Goal: Task Accomplishment & Management: Use online tool/utility

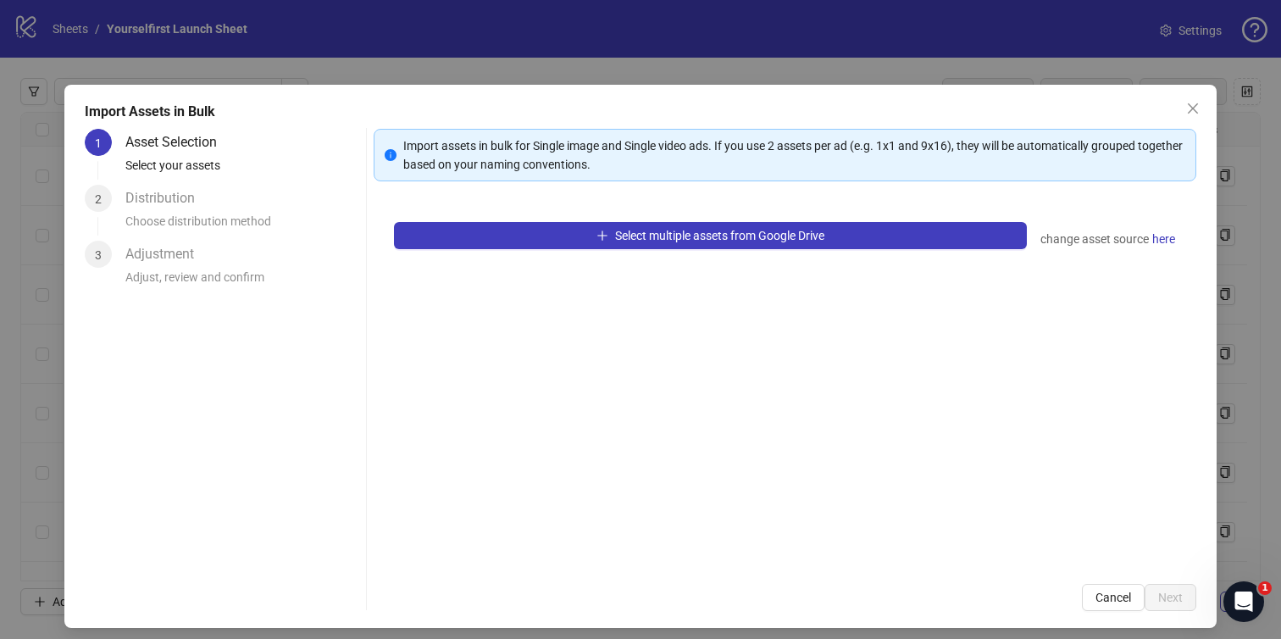
scroll to position [16499, 0]
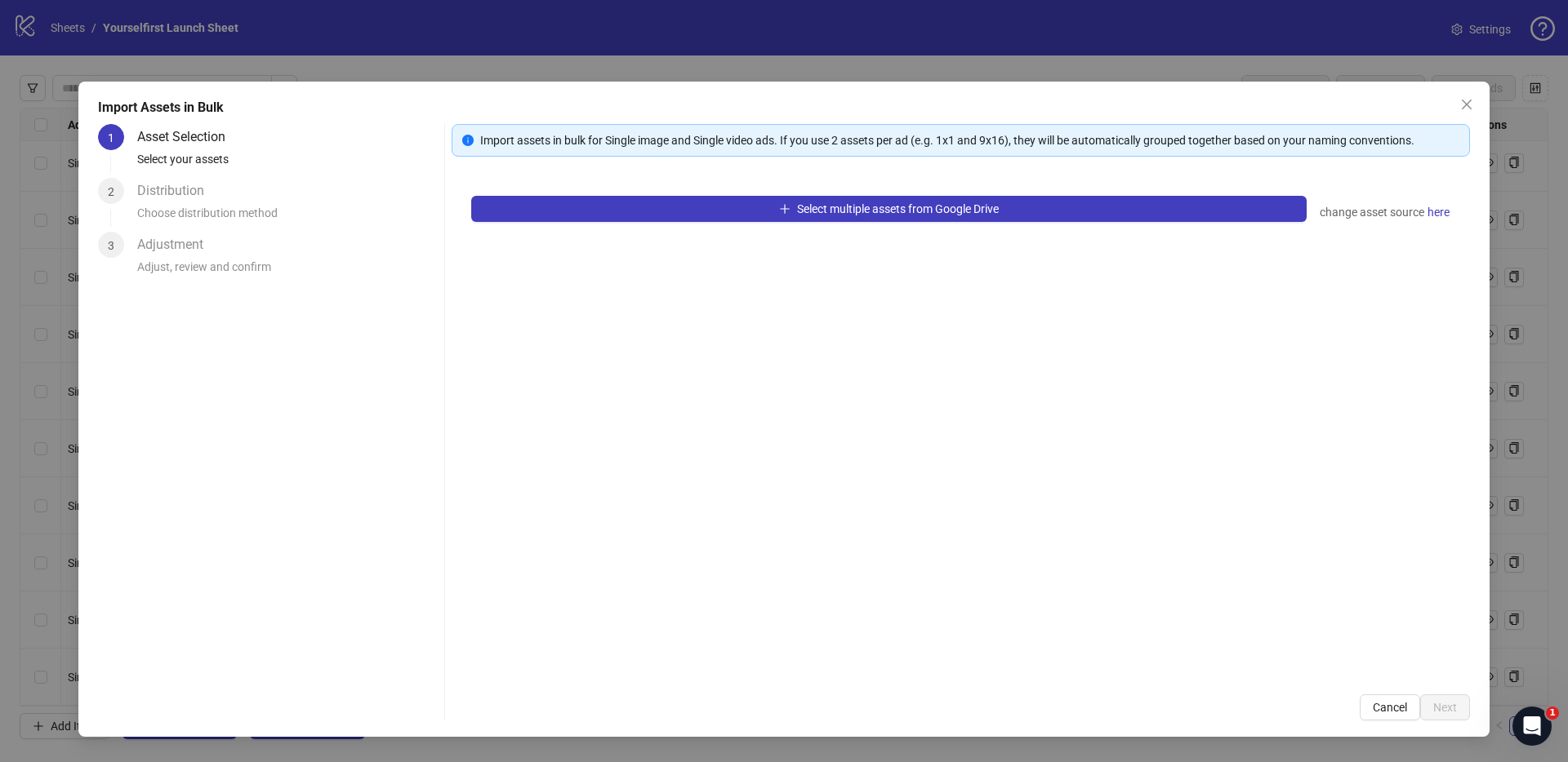
click at [754, 392] on div "Select multiple assets from Google Drive change asset source here" at bounding box center [960, 426] width 1018 height 499
drag, startPoint x: 28, startPoint y: 214, endPoint x: 65, endPoint y: 8, distance: 209.3
click at [28, 213] on div "Import Assets in Bulk 1 Asset Selection Select your assets 2 Distribution Choos…" at bounding box center [784, 381] width 1568 height 762
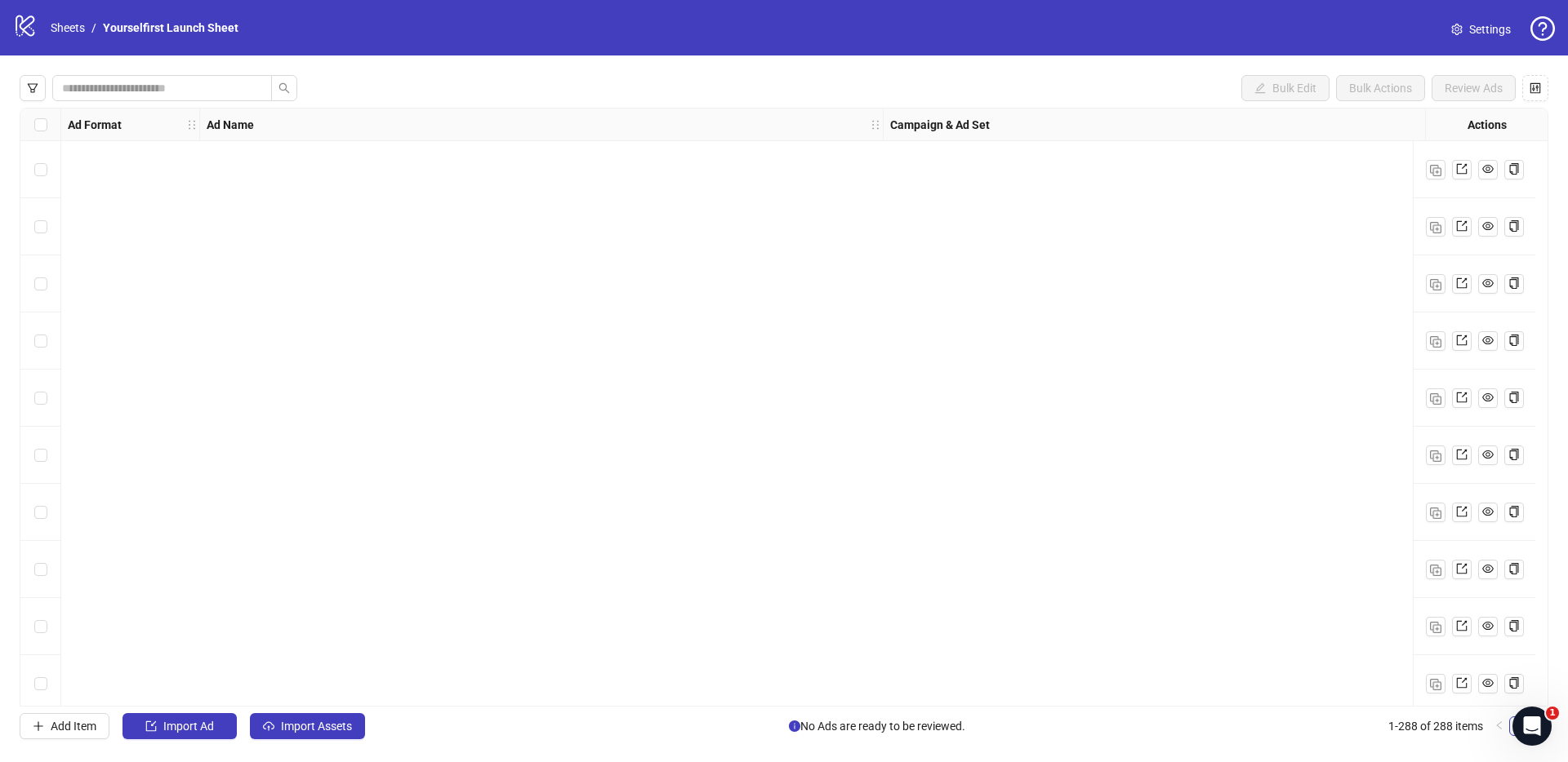
scroll to position [15894, 0]
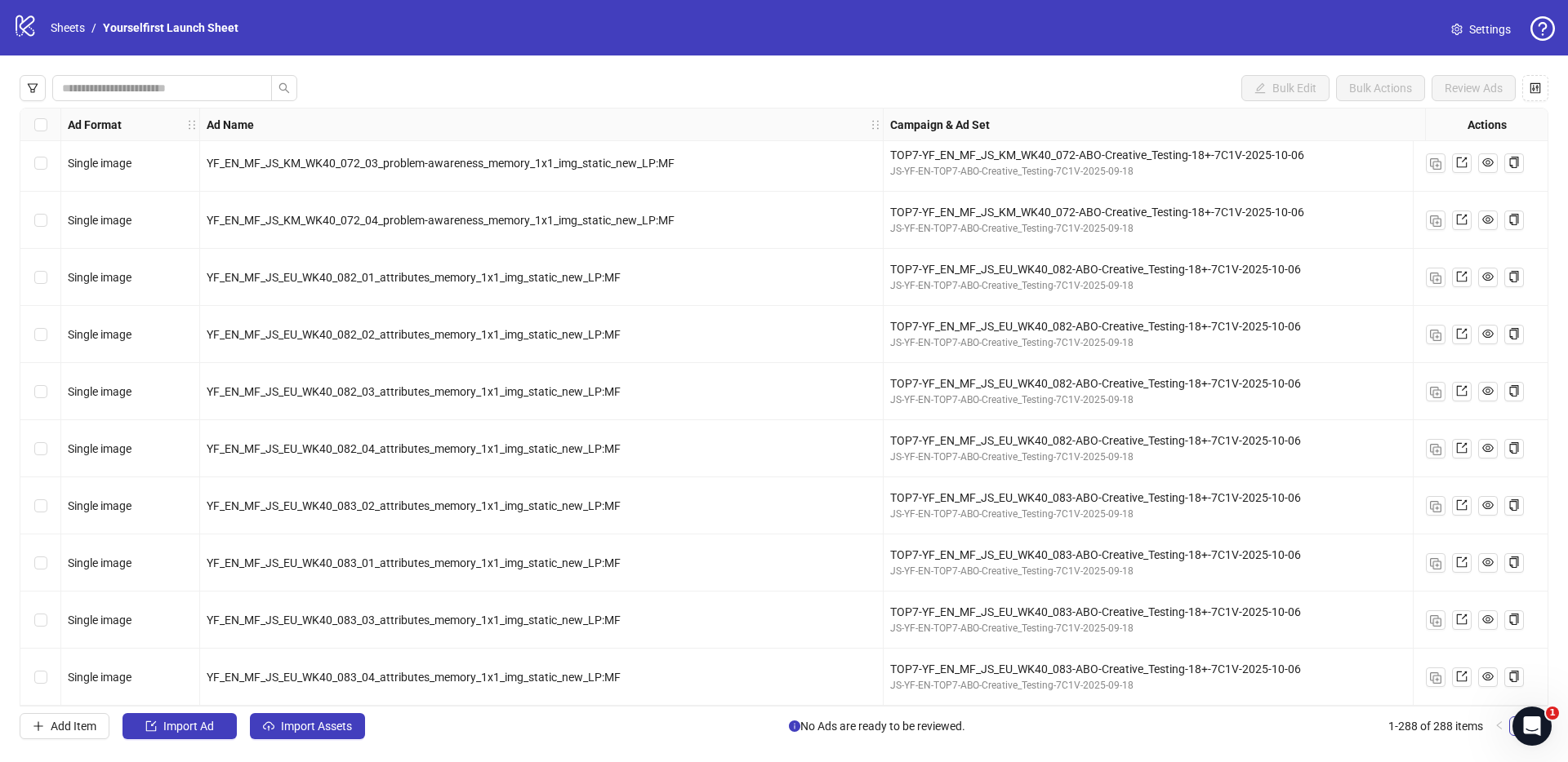
click at [346, 722] on span "Import Assets" at bounding box center [316, 726] width 71 height 13
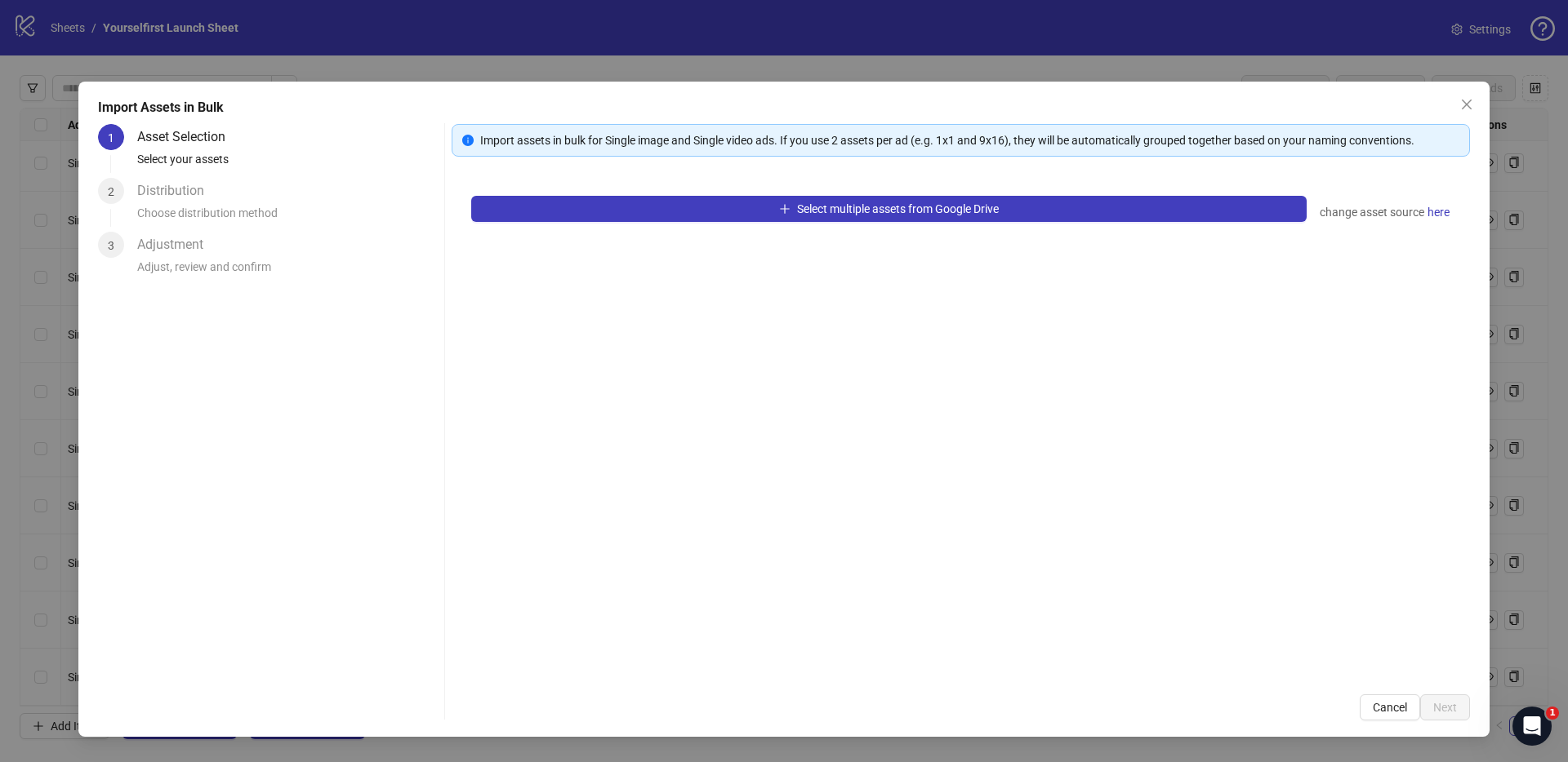
click at [882, 463] on div "Select multiple assets from Google Drive change asset source here" at bounding box center [960, 426] width 1018 height 499
click at [1459, 103] on span "Close" at bounding box center [1466, 105] width 26 height 13
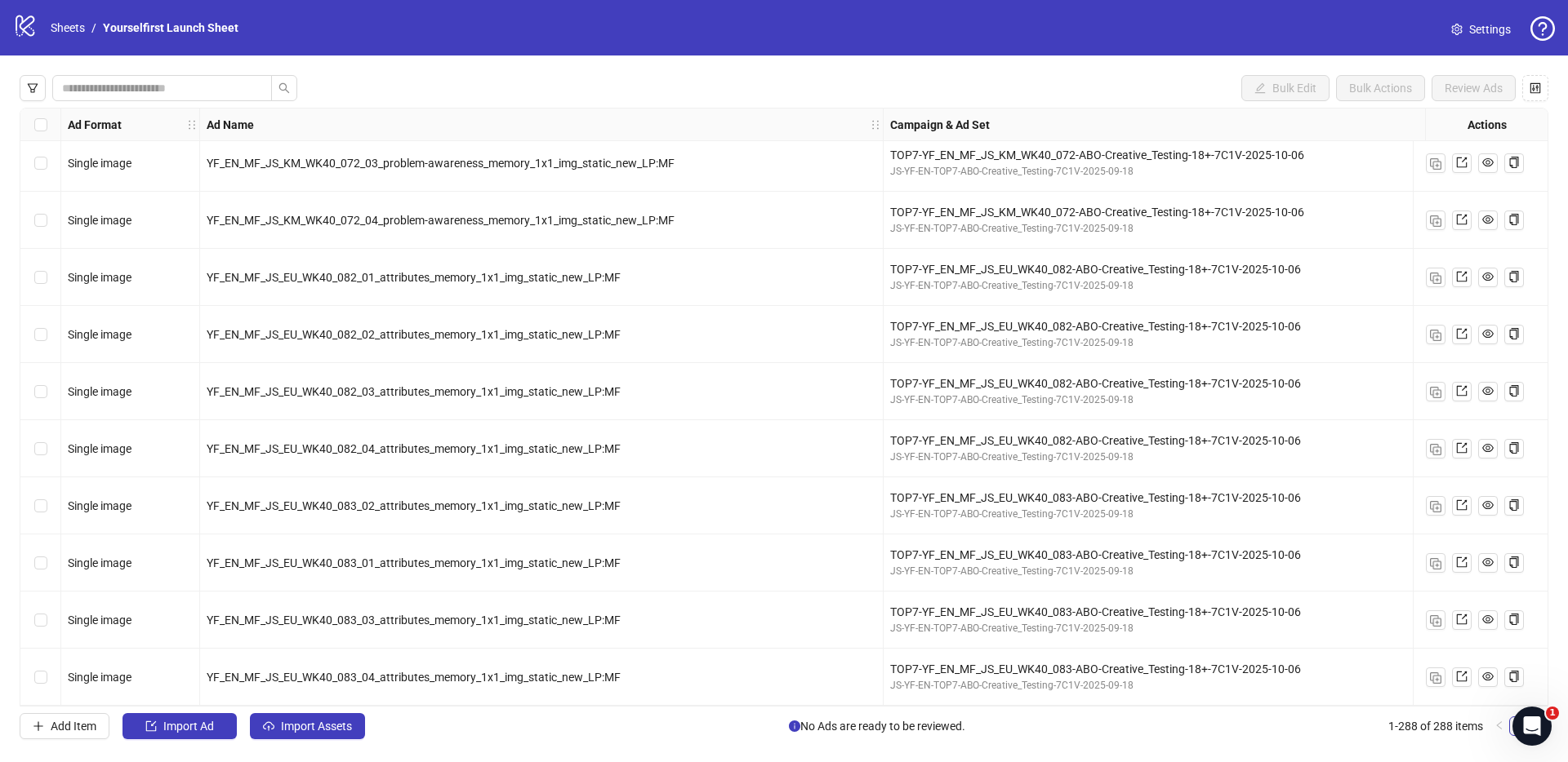
click at [921, 78] on div "Import Assets in Bulk 1 Asset Selection Select your assets 2 Distribution Choos…" at bounding box center [784, 381] width 1568 height 762
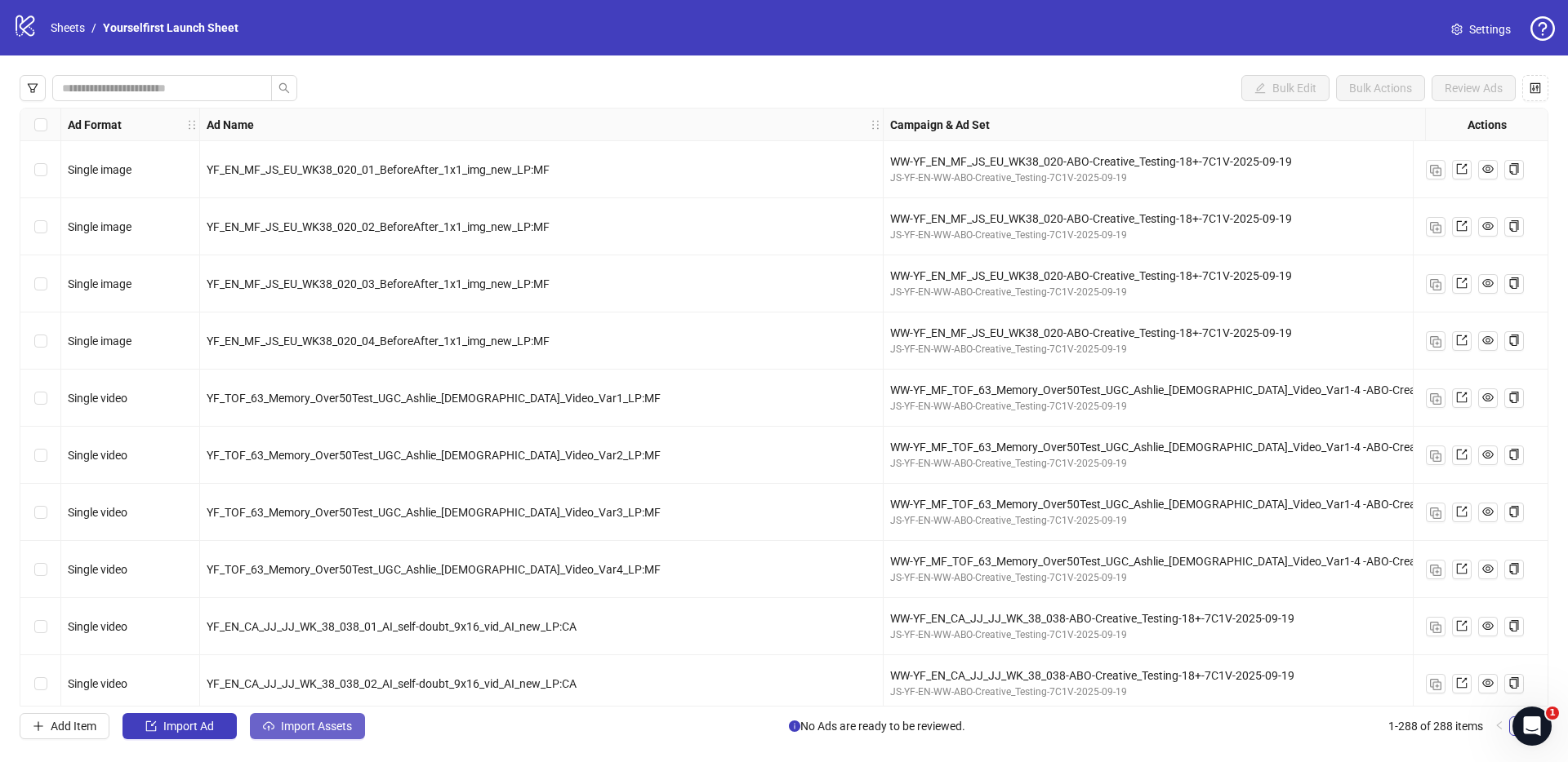
click at [315, 725] on span "Import Assets" at bounding box center [316, 726] width 71 height 13
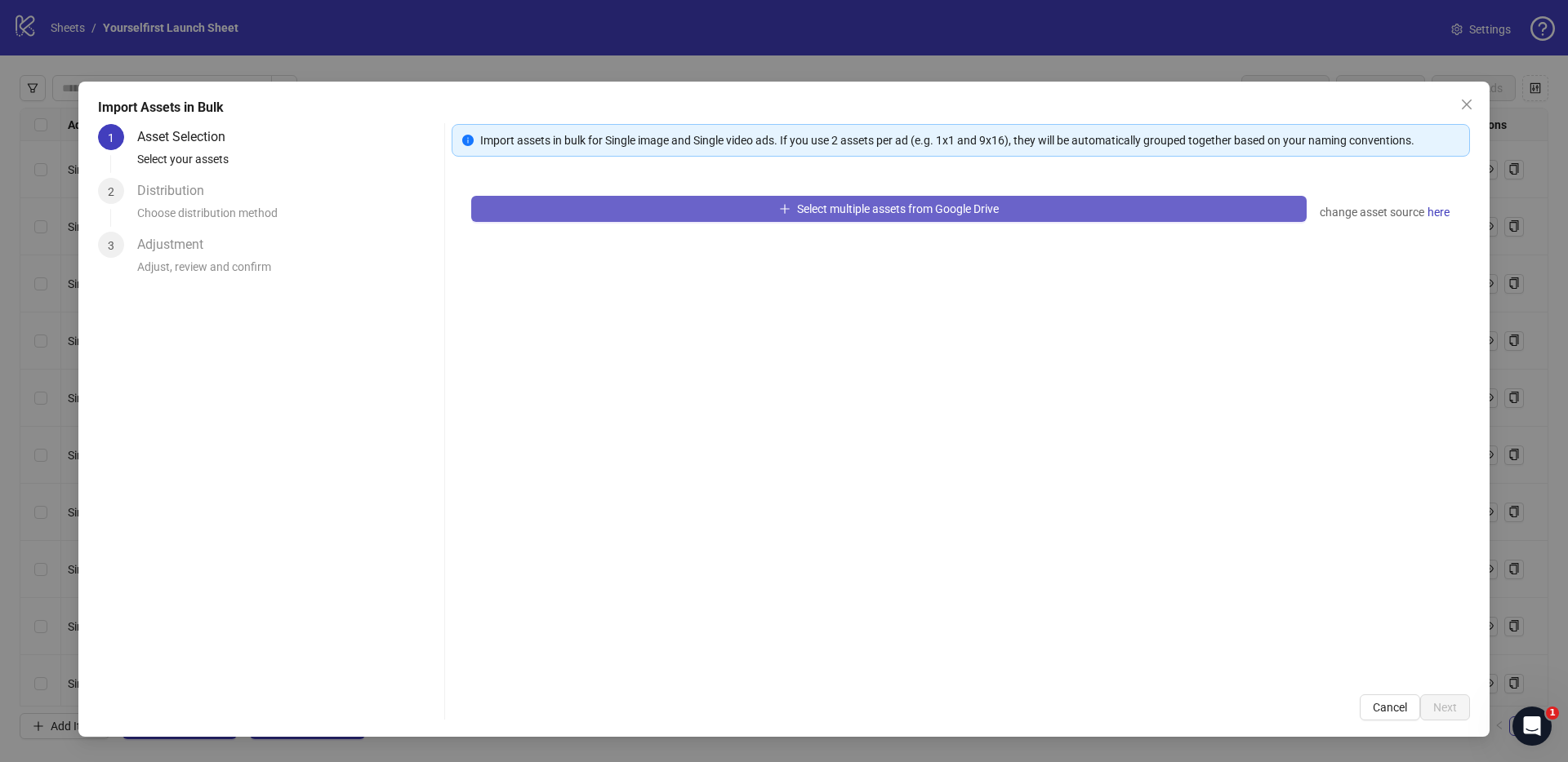
click at [821, 197] on button "Select multiple assets from Google Drive" at bounding box center [889, 208] width 836 height 26
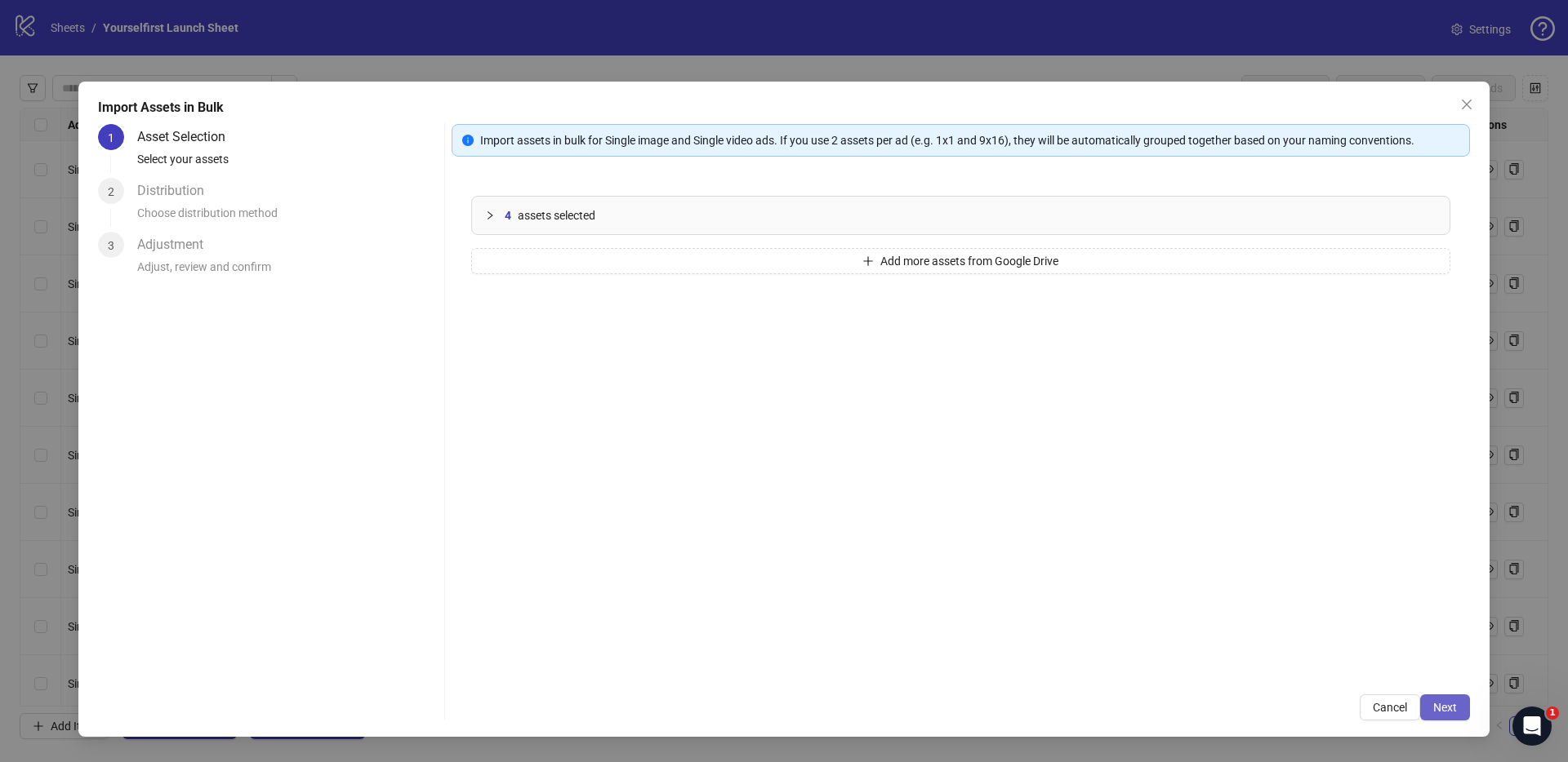
click at [1448, 701] on span "Next" at bounding box center [1445, 708] width 24 height 13
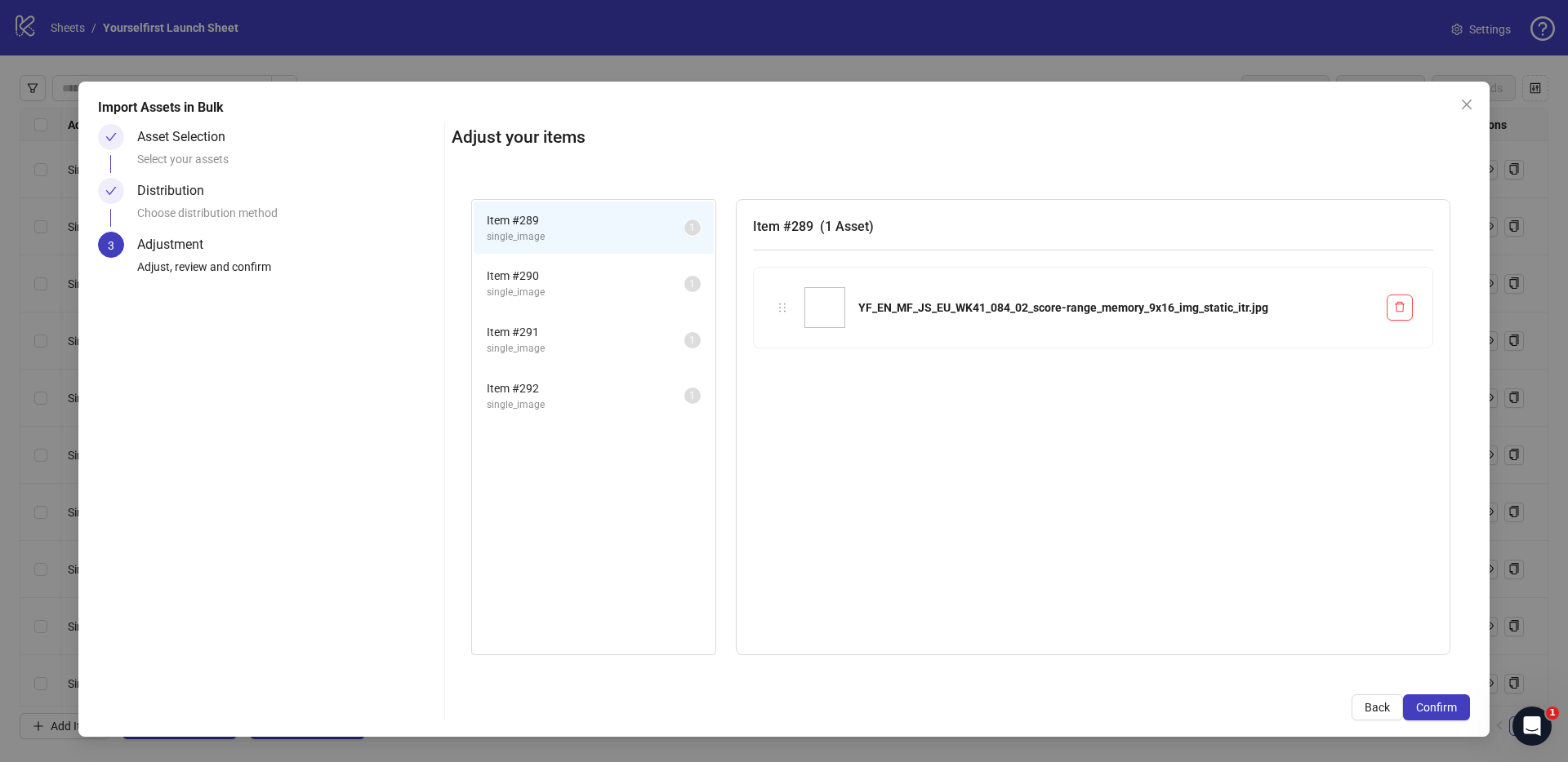
click at [1448, 704] on span "Confirm" at bounding box center [1436, 708] width 40 height 13
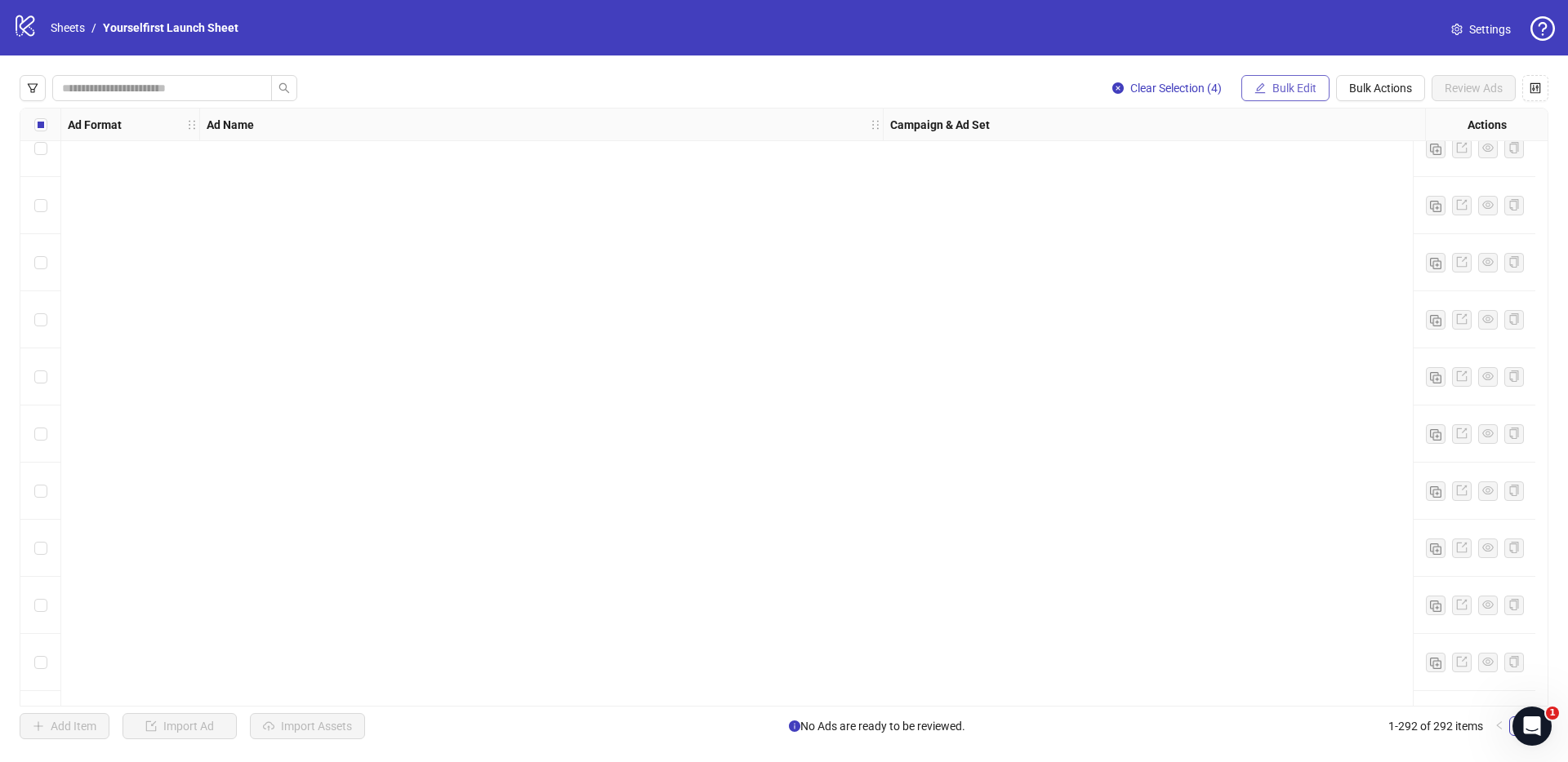
scroll to position [16122, 0]
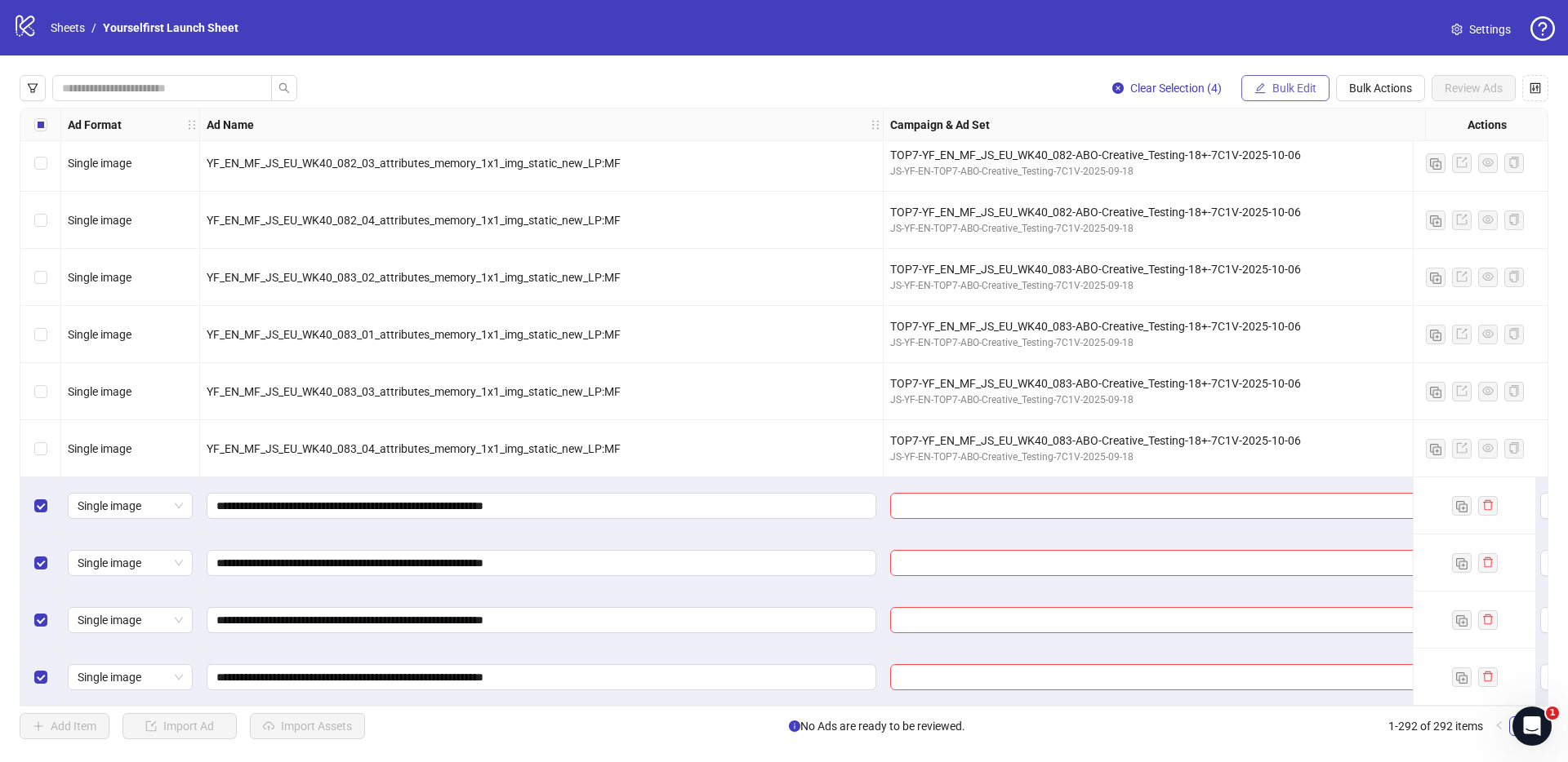
click at [1286, 82] on span "Bulk Edit" at bounding box center [1294, 89] width 44 height 13
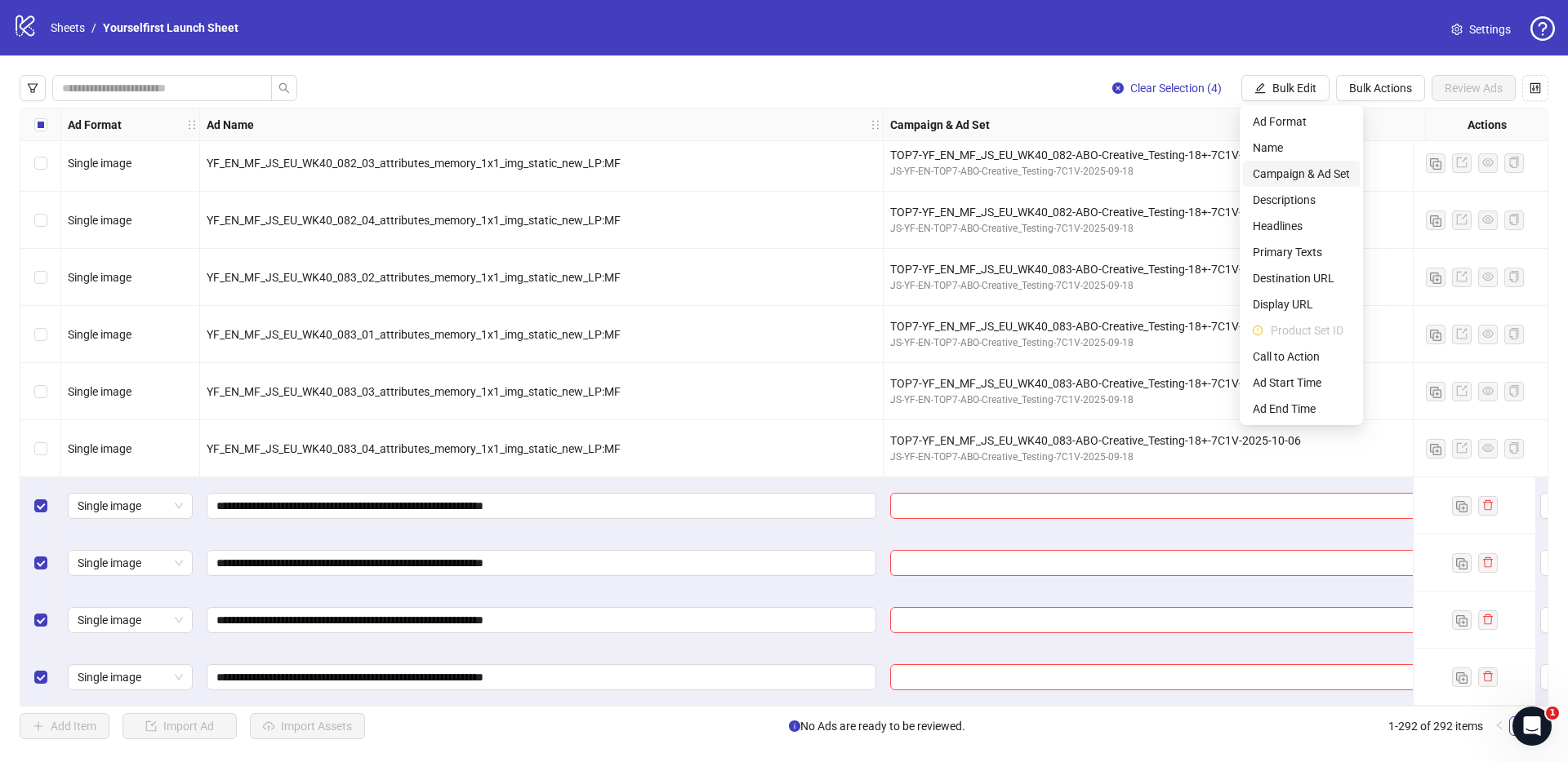
click at [1273, 175] on span "Campaign & Ad Set" at bounding box center [1301, 173] width 97 height 18
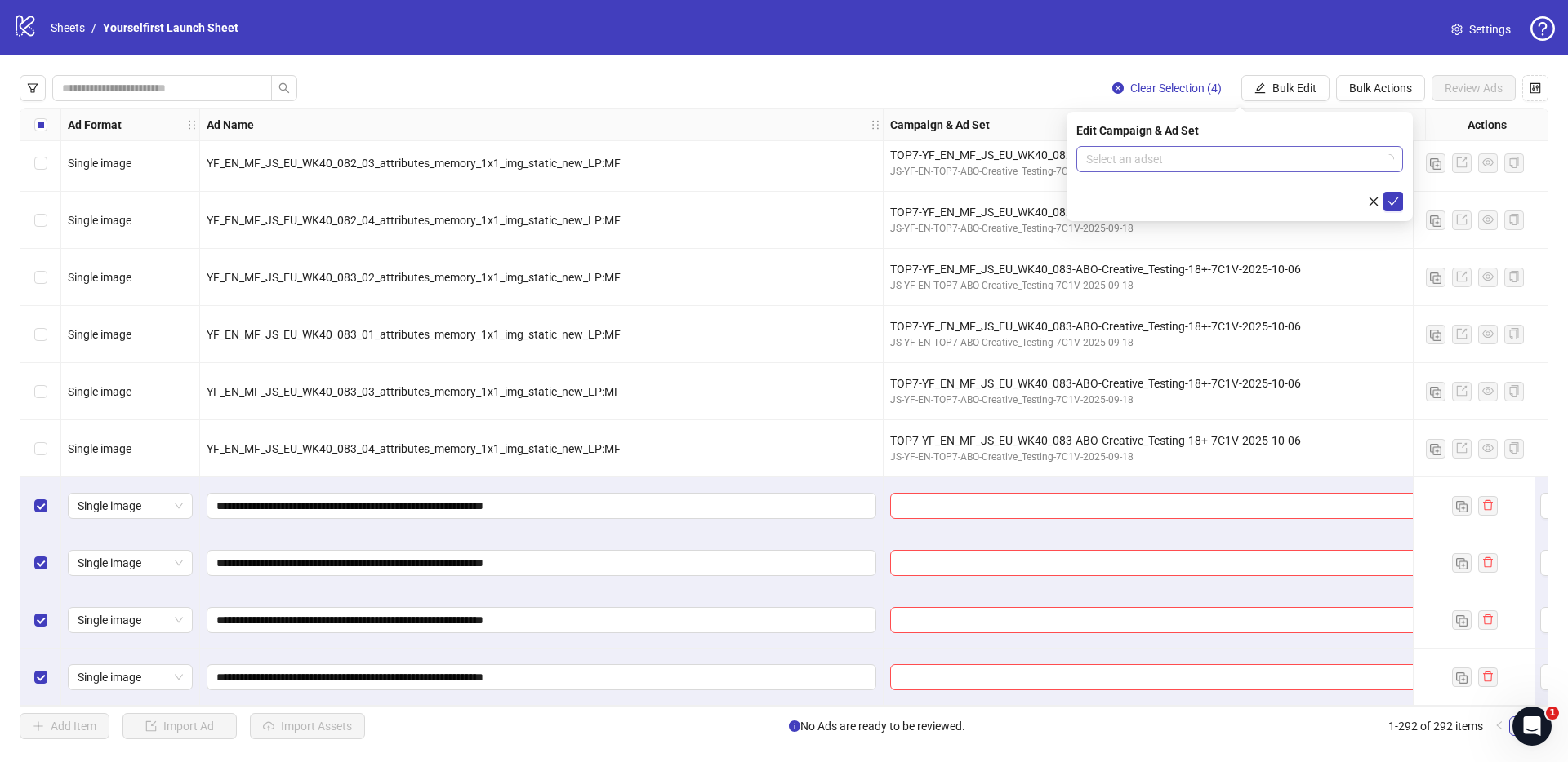
click at [1115, 156] on input "search" at bounding box center [1232, 158] width 292 height 24
paste input "**********"
type input "**********"
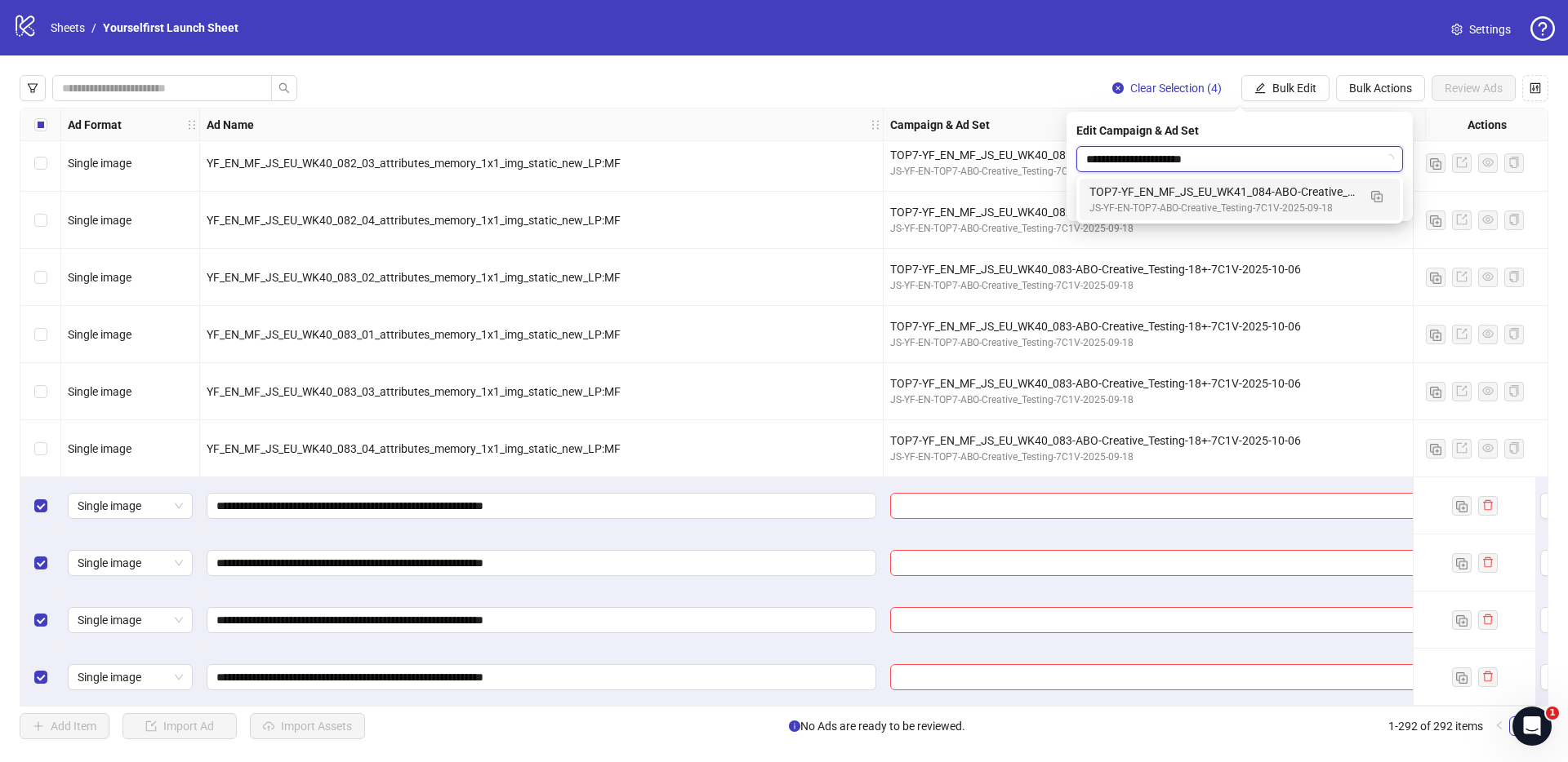
click at [1158, 200] on div "JS-YF-EN-TOP7-ABO-Creative_Testing-7C1V-2025-09-18" at bounding box center [1223, 208] width 268 height 15
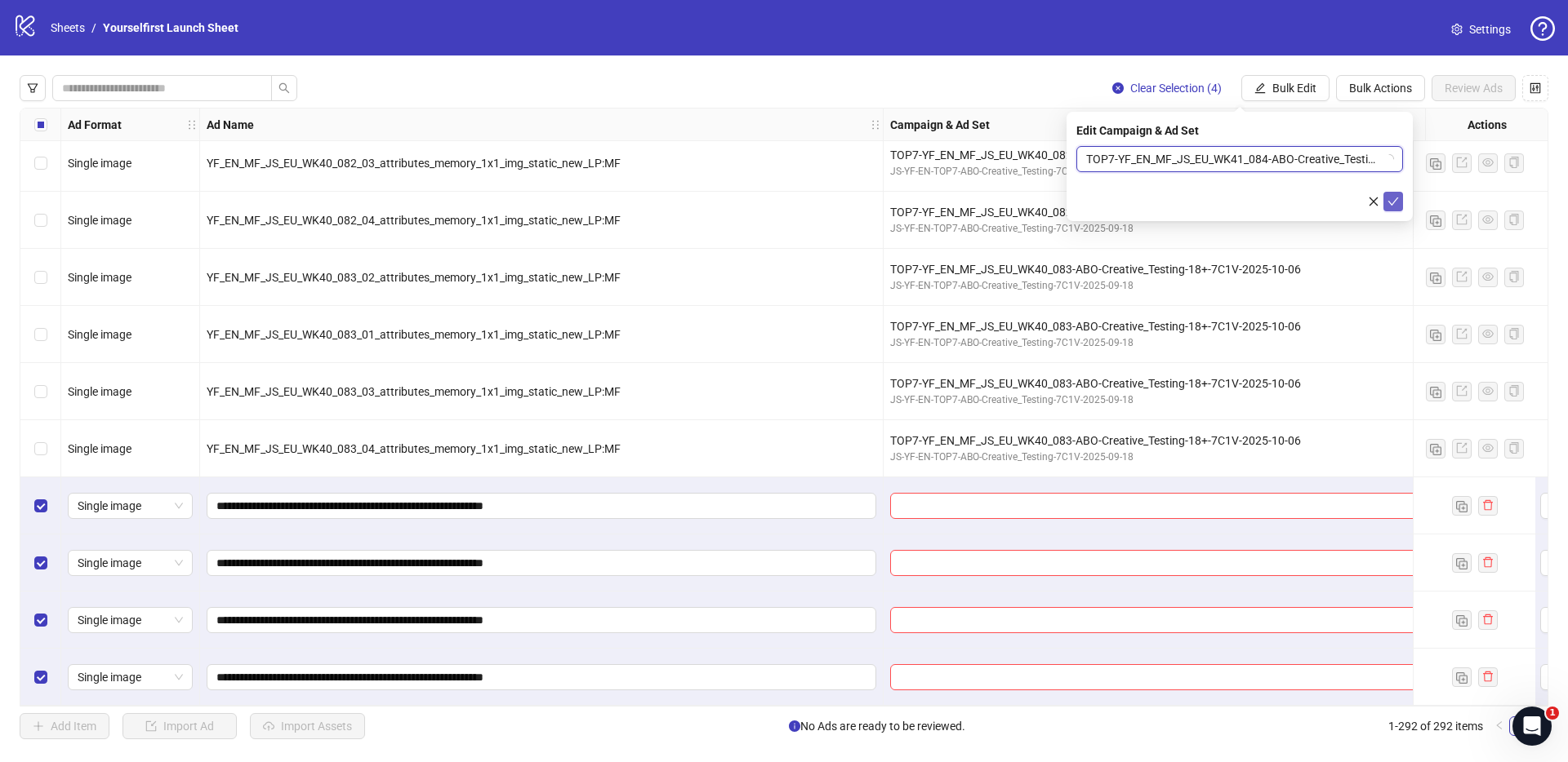
click at [1394, 201] on icon "check" at bounding box center [1393, 201] width 12 height 12
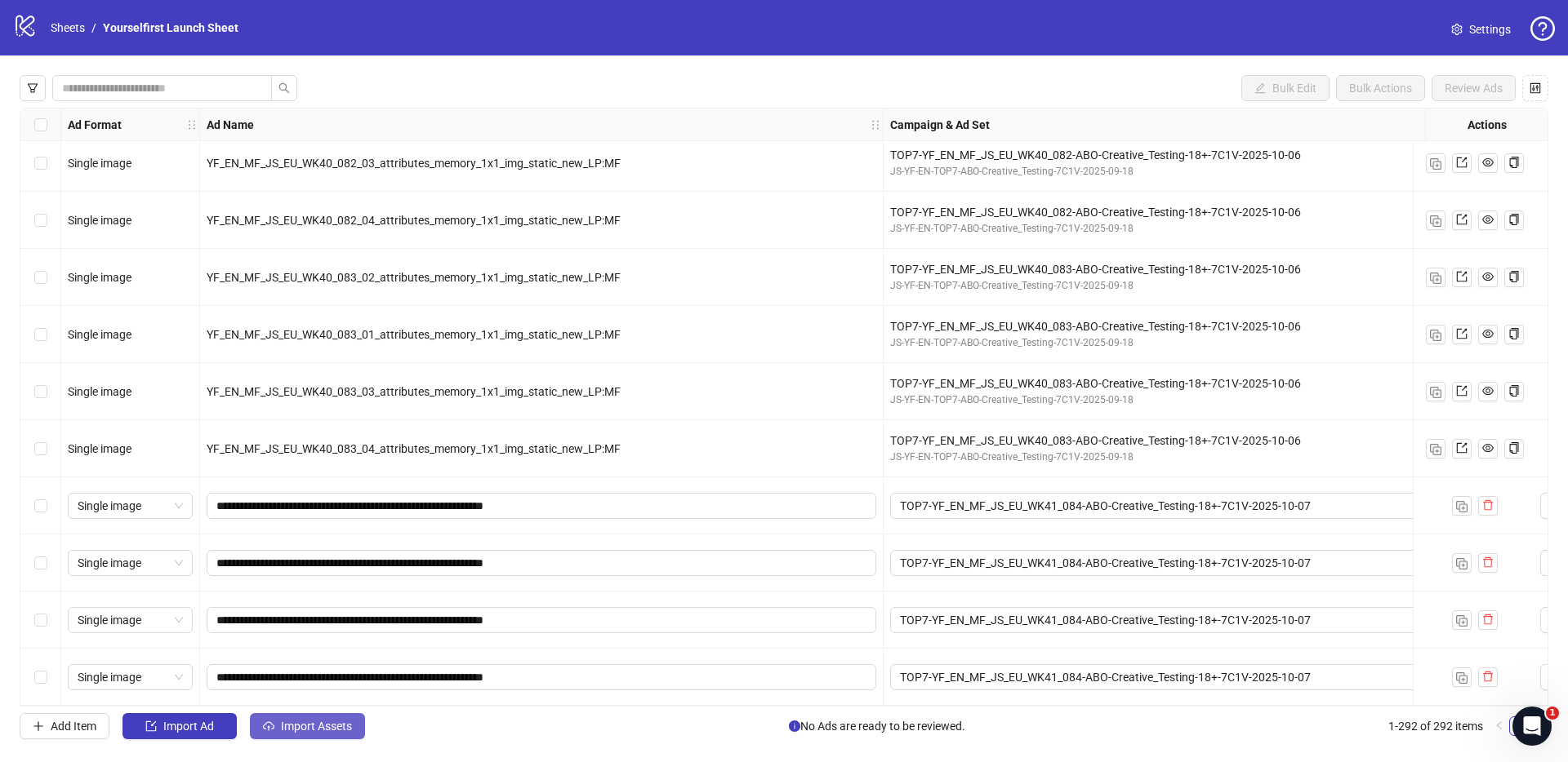
click at [338, 729] on span "Import Assets" at bounding box center [316, 726] width 71 height 13
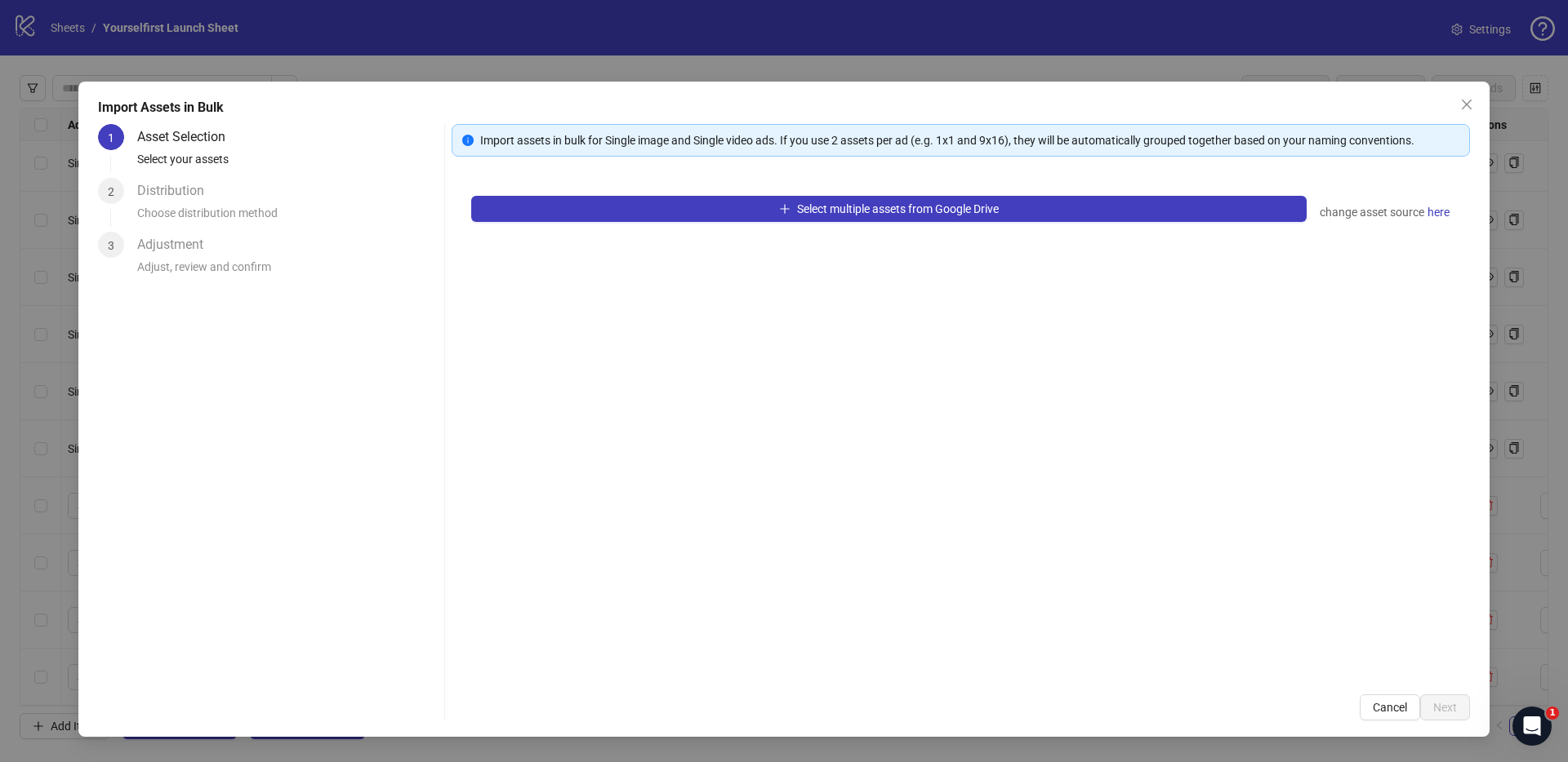
click at [727, 190] on div "Select multiple assets from Google Drive change asset source here" at bounding box center [960, 426] width 1018 height 499
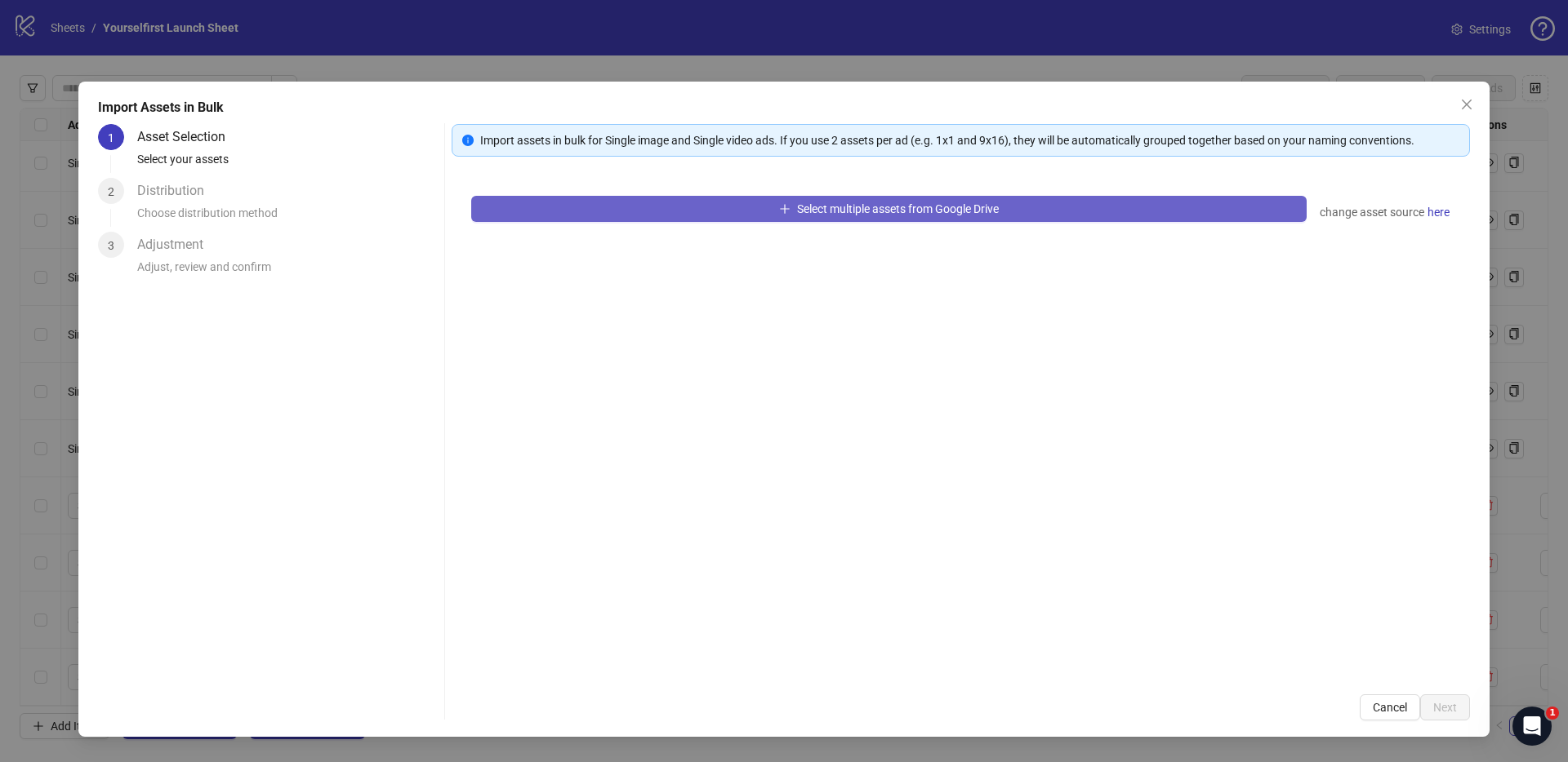
click at [723, 201] on button "Select multiple assets from Google Drive" at bounding box center [889, 208] width 836 height 26
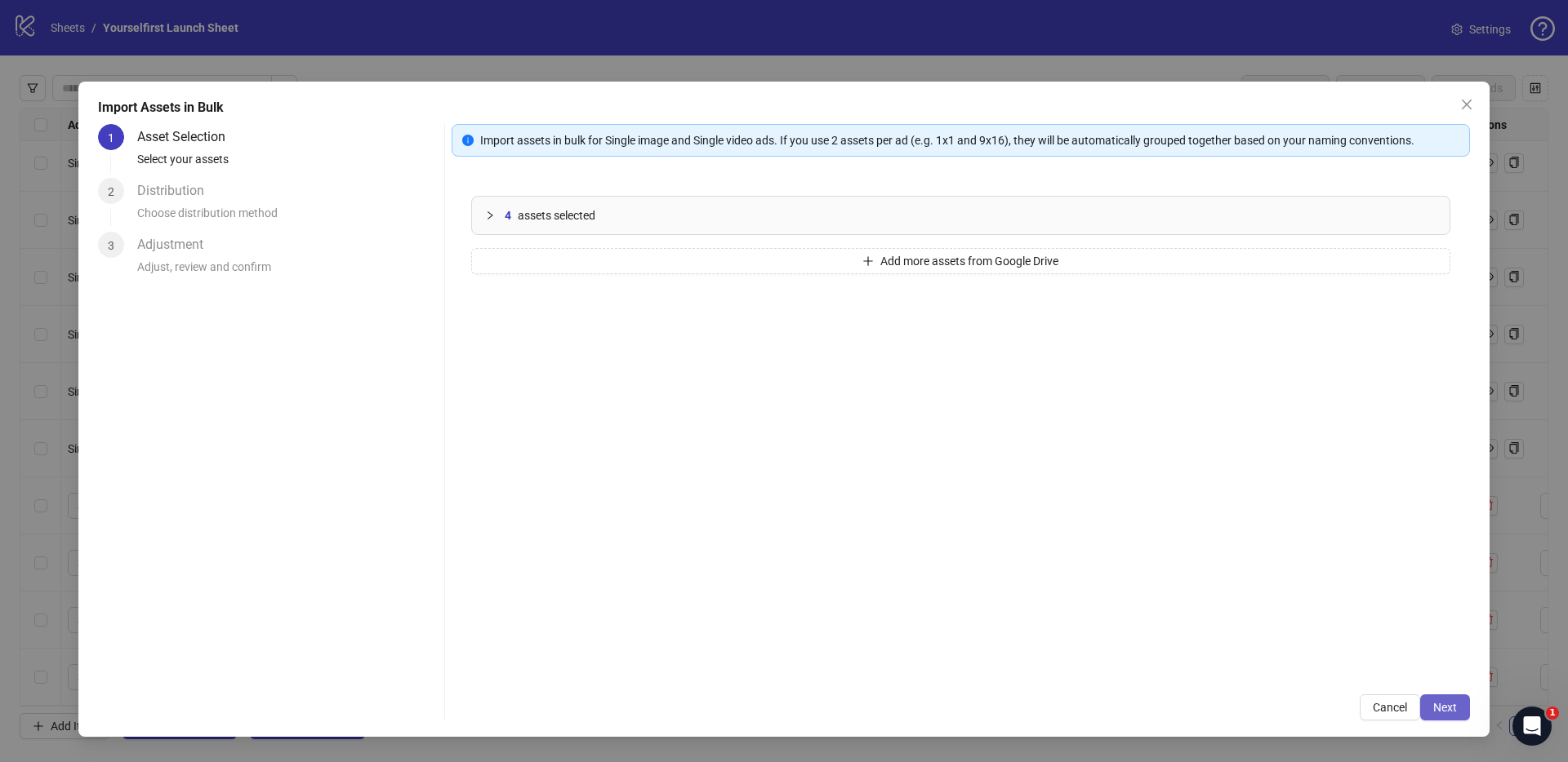
click at [1464, 718] on button "Next" at bounding box center [1445, 707] width 50 height 26
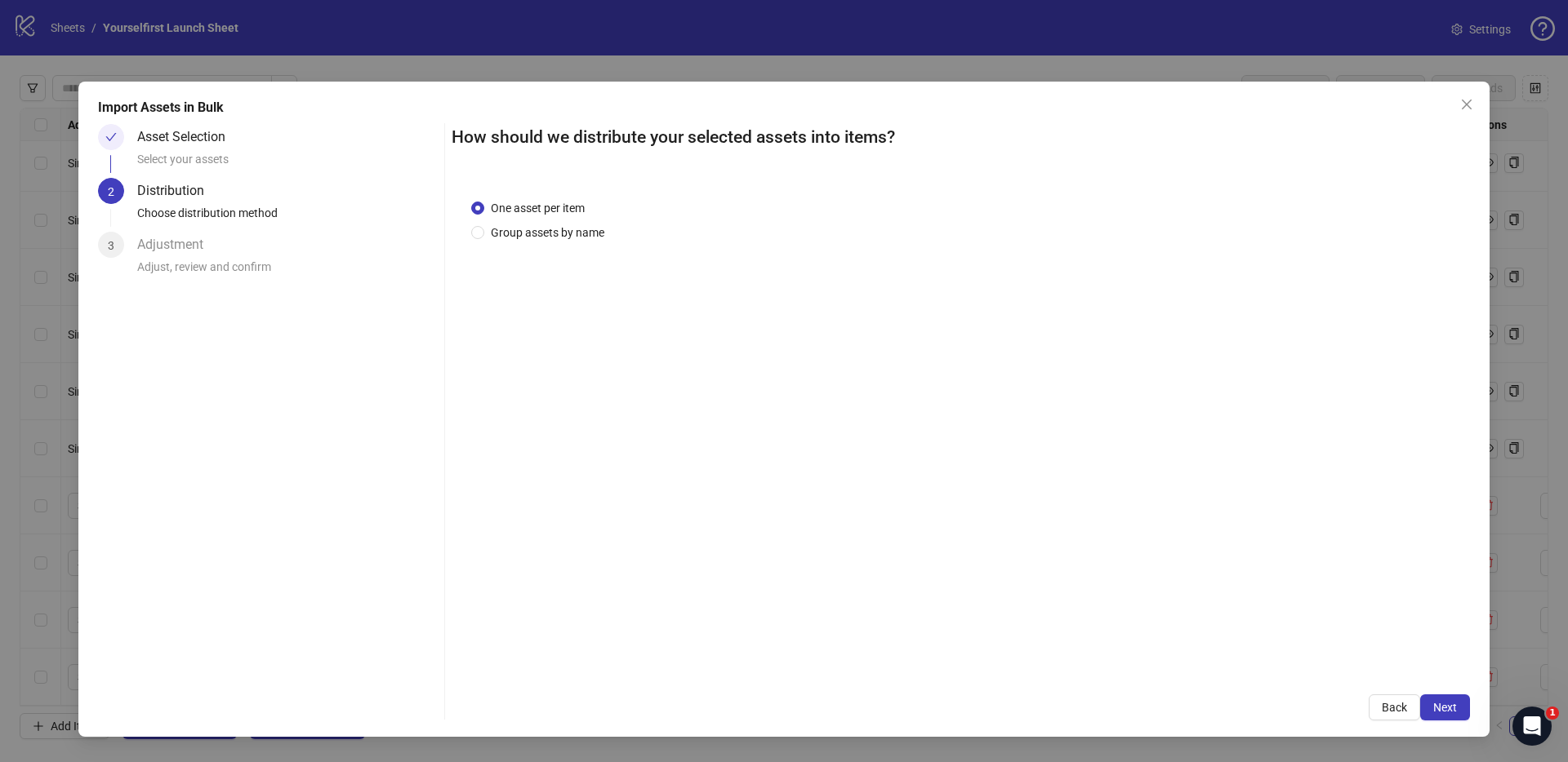
click at [1455, 709] on span "Next" at bounding box center [1445, 708] width 24 height 13
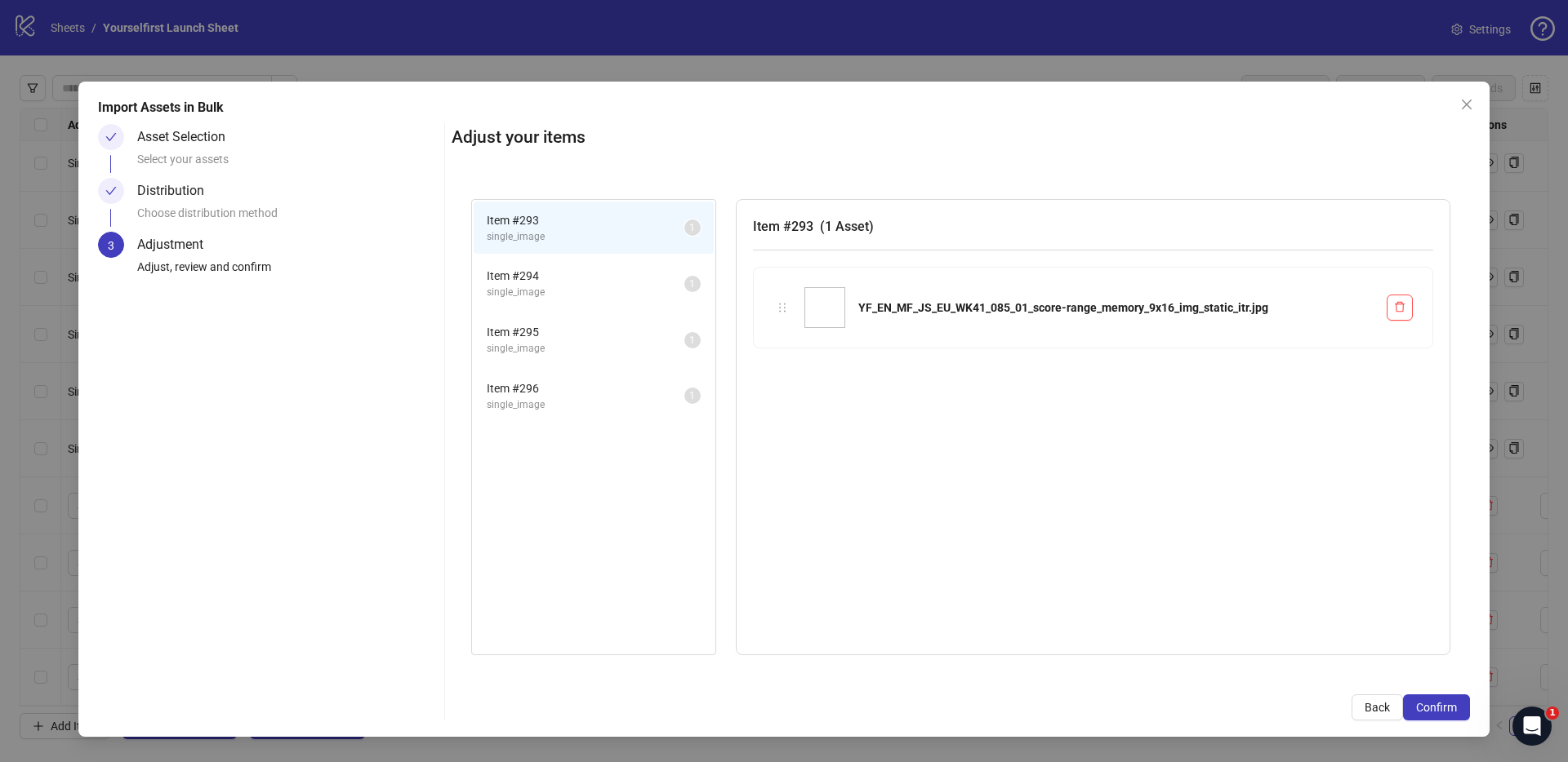
click at [1455, 709] on span "Confirm" at bounding box center [1436, 708] width 40 height 13
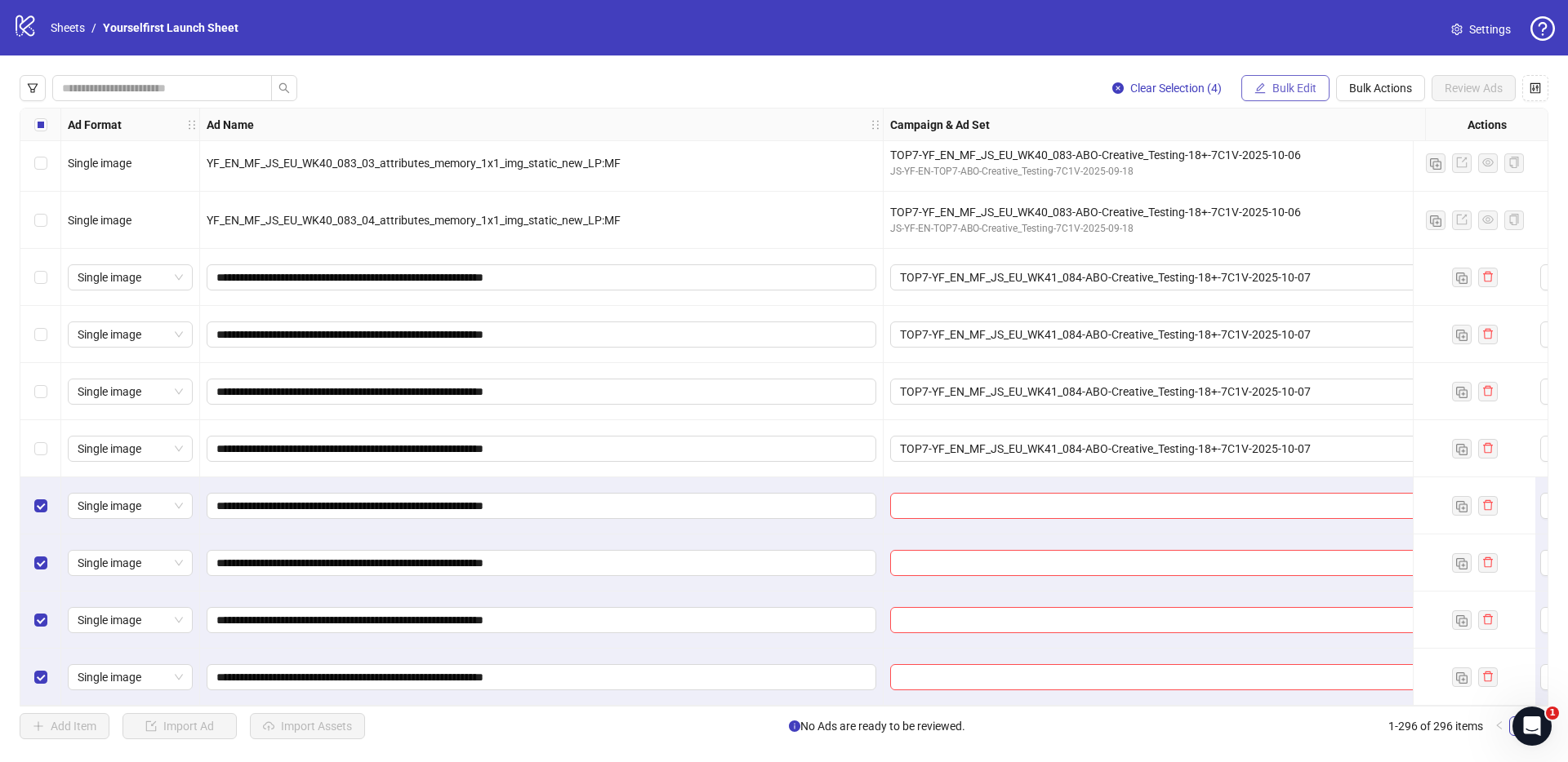
scroll to position [16351, 0]
click at [1283, 85] on span "Bulk Edit" at bounding box center [1294, 89] width 44 height 13
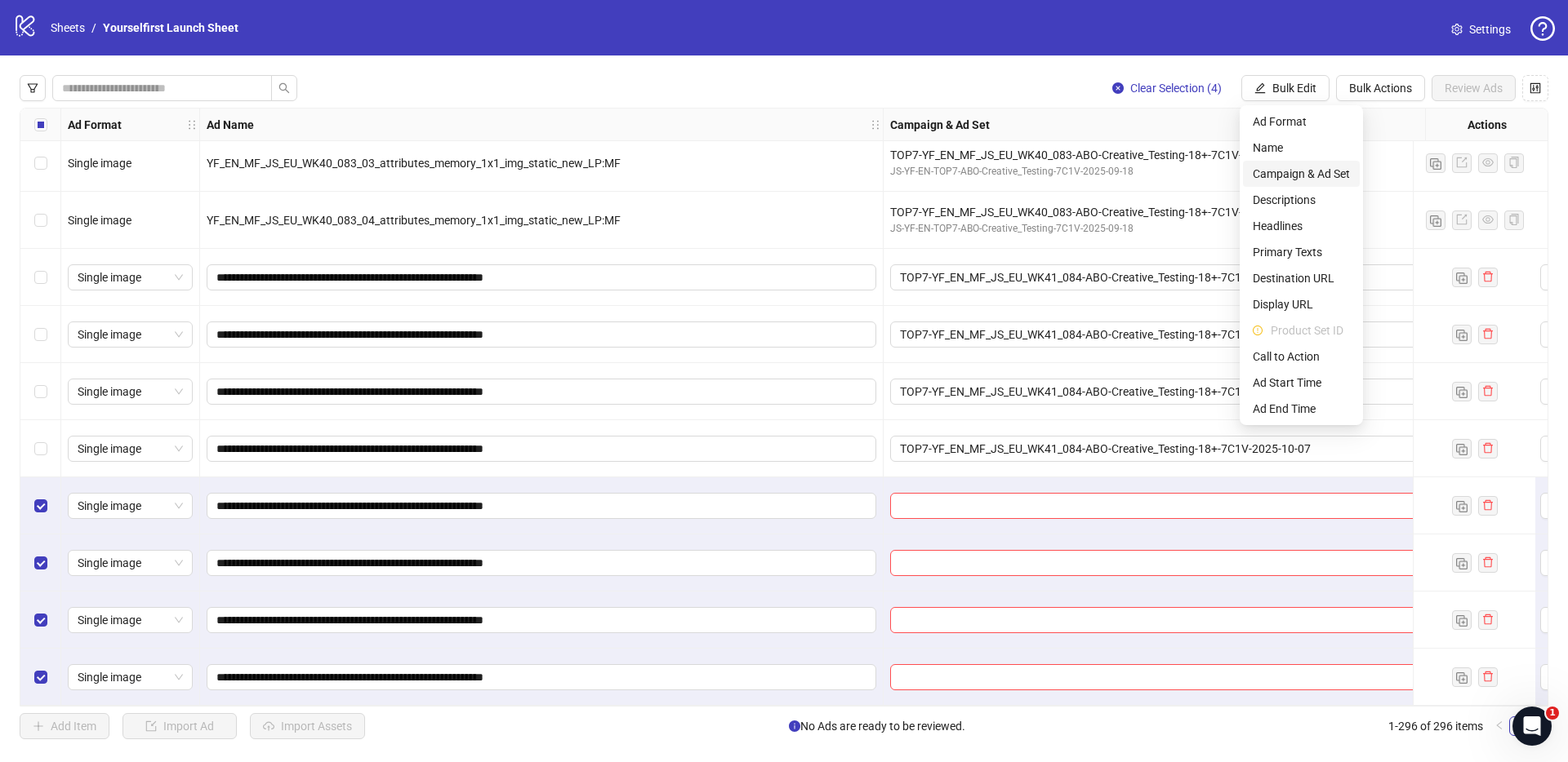
click at [1274, 174] on span "Campaign & Ad Set" at bounding box center [1301, 173] width 97 height 18
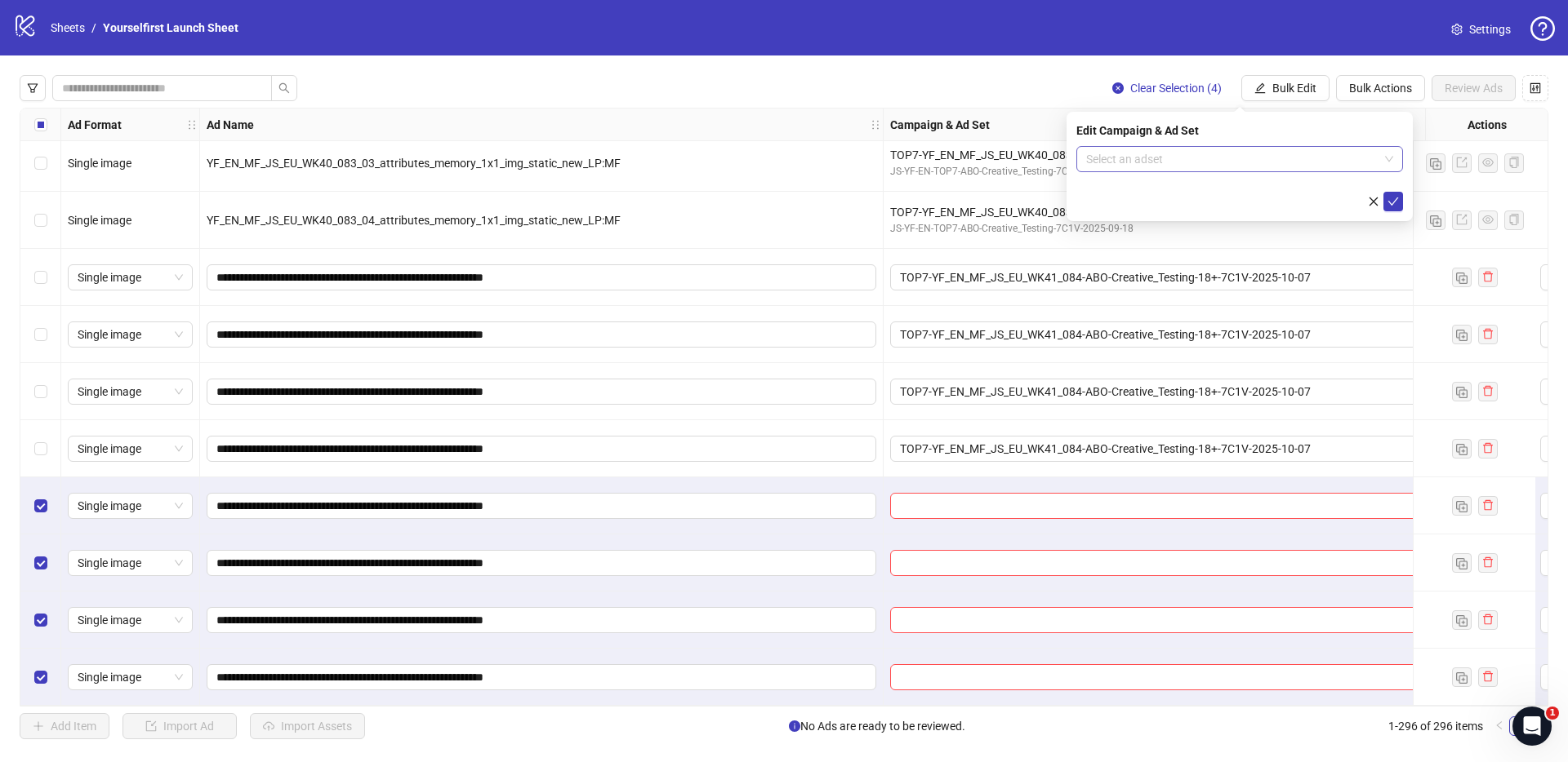
click at [1197, 171] on div "Select an adset" at bounding box center [1239, 159] width 327 height 26
paste input "**********"
type input "**********"
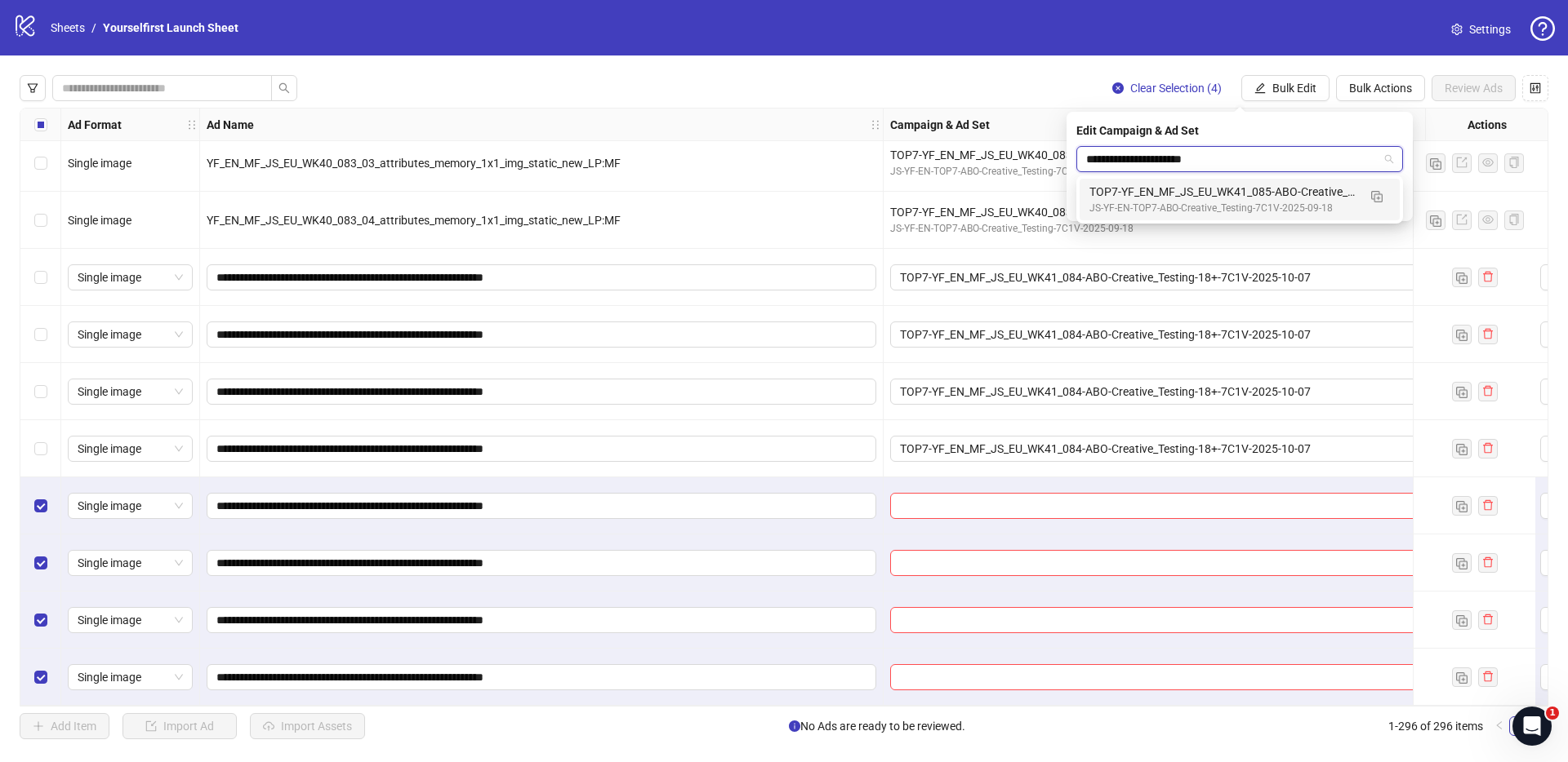
click at [1173, 190] on div "TOP7-YF_EN_MF_JS_EU_WK41_085-ABO-Creative_Testing-18+-7C1V-2025-10-07" at bounding box center [1223, 192] width 268 height 18
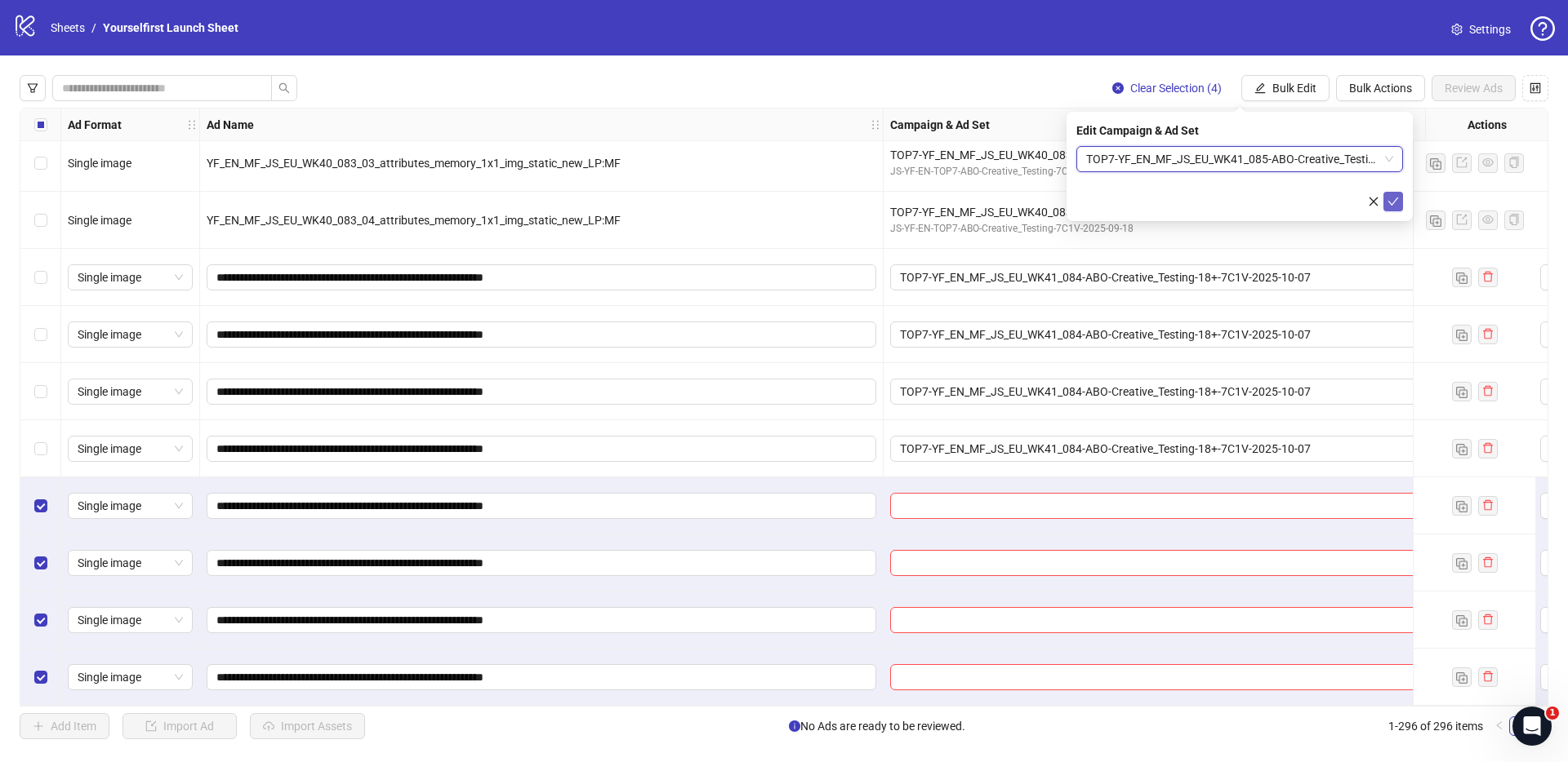
click at [1398, 199] on button "submit" at bounding box center [1393, 201] width 19 height 19
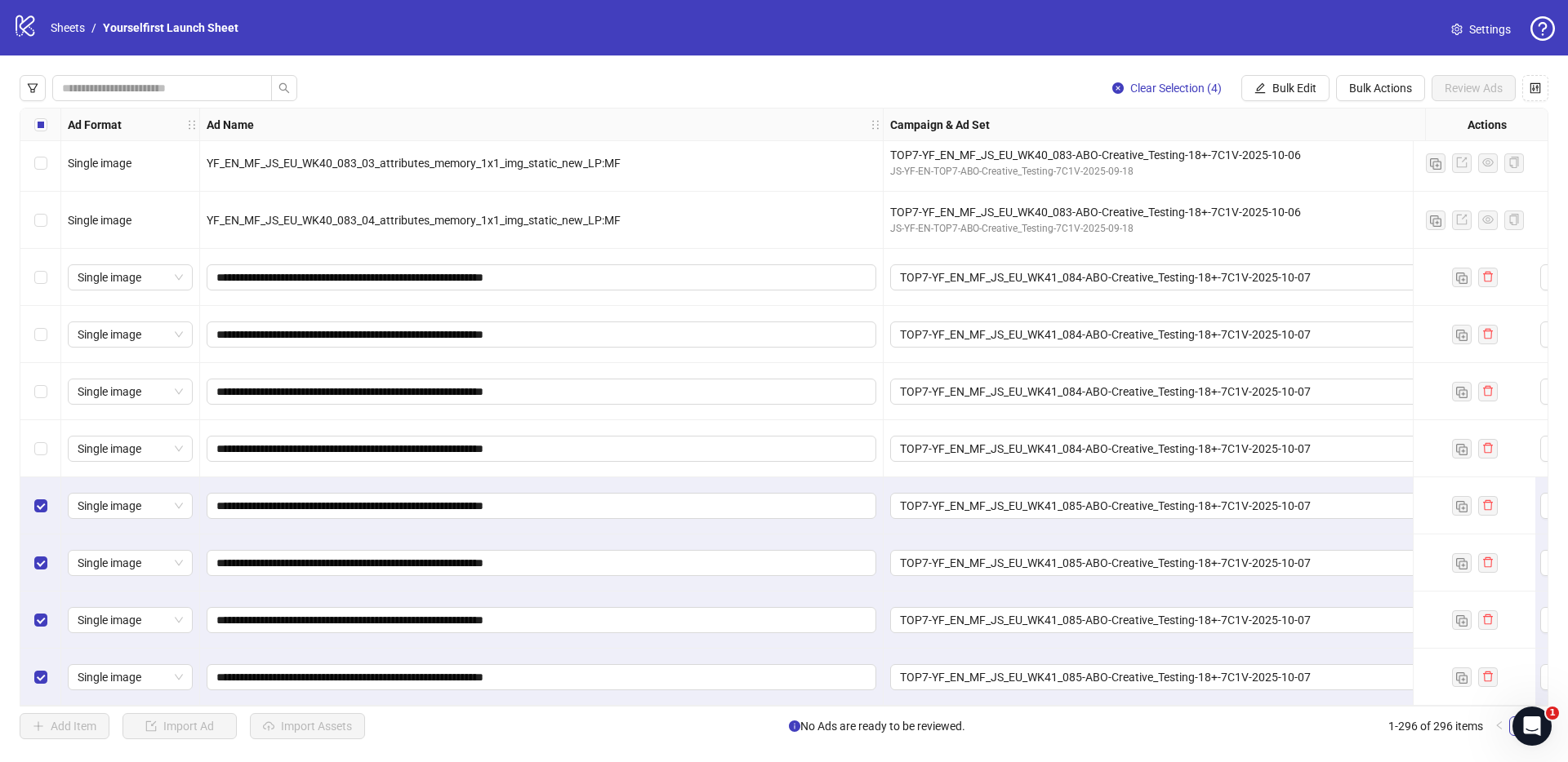
click at [586, 51] on div "logo/logo-mobile Sheets / Yourselfirst Launch Sheet Settings" at bounding box center [784, 28] width 1568 height 56
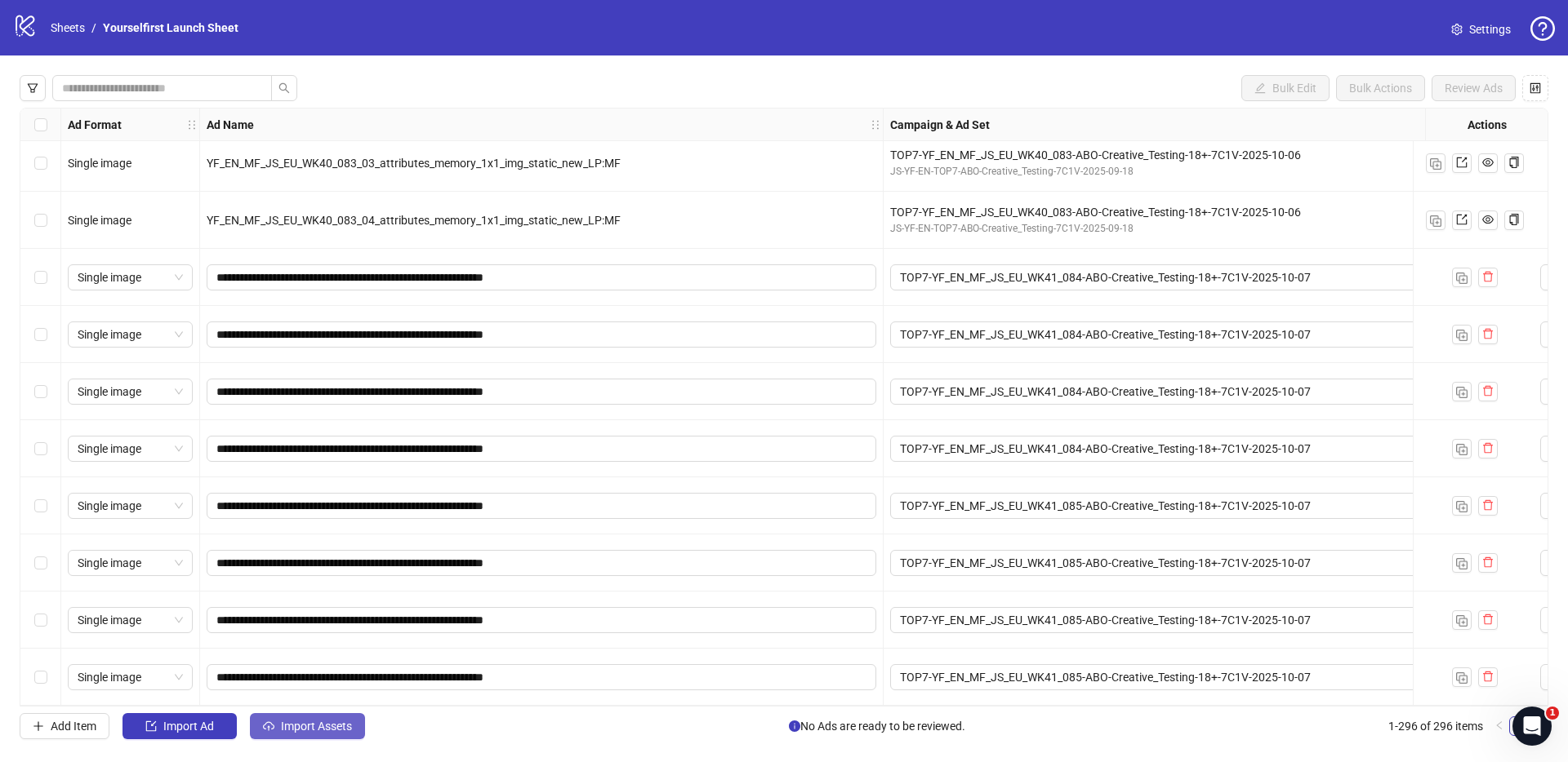
click at [330, 729] on span "Import Assets" at bounding box center [316, 726] width 71 height 13
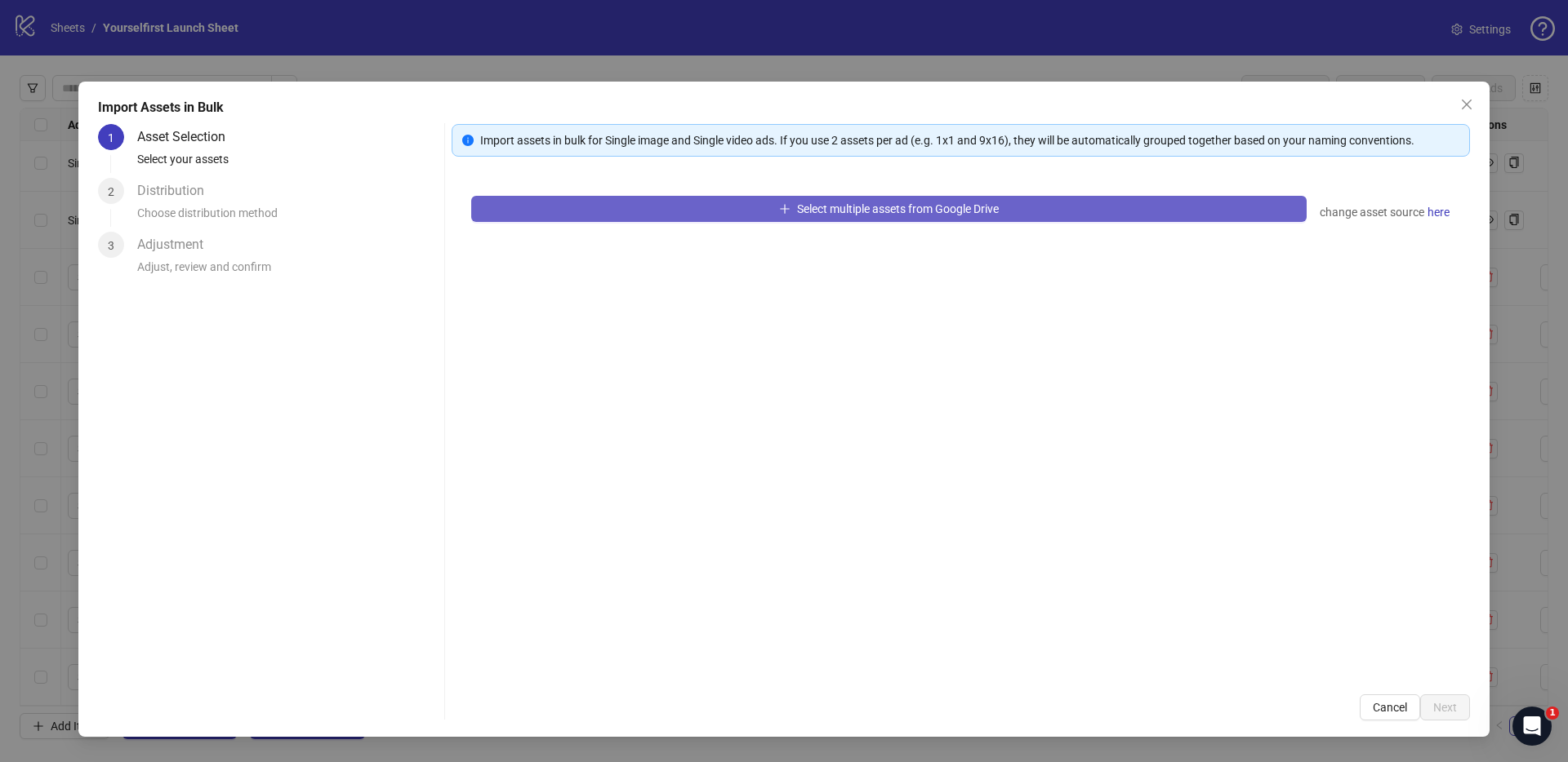
click at [868, 219] on button "Select multiple assets from Google Drive" at bounding box center [889, 208] width 836 height 26
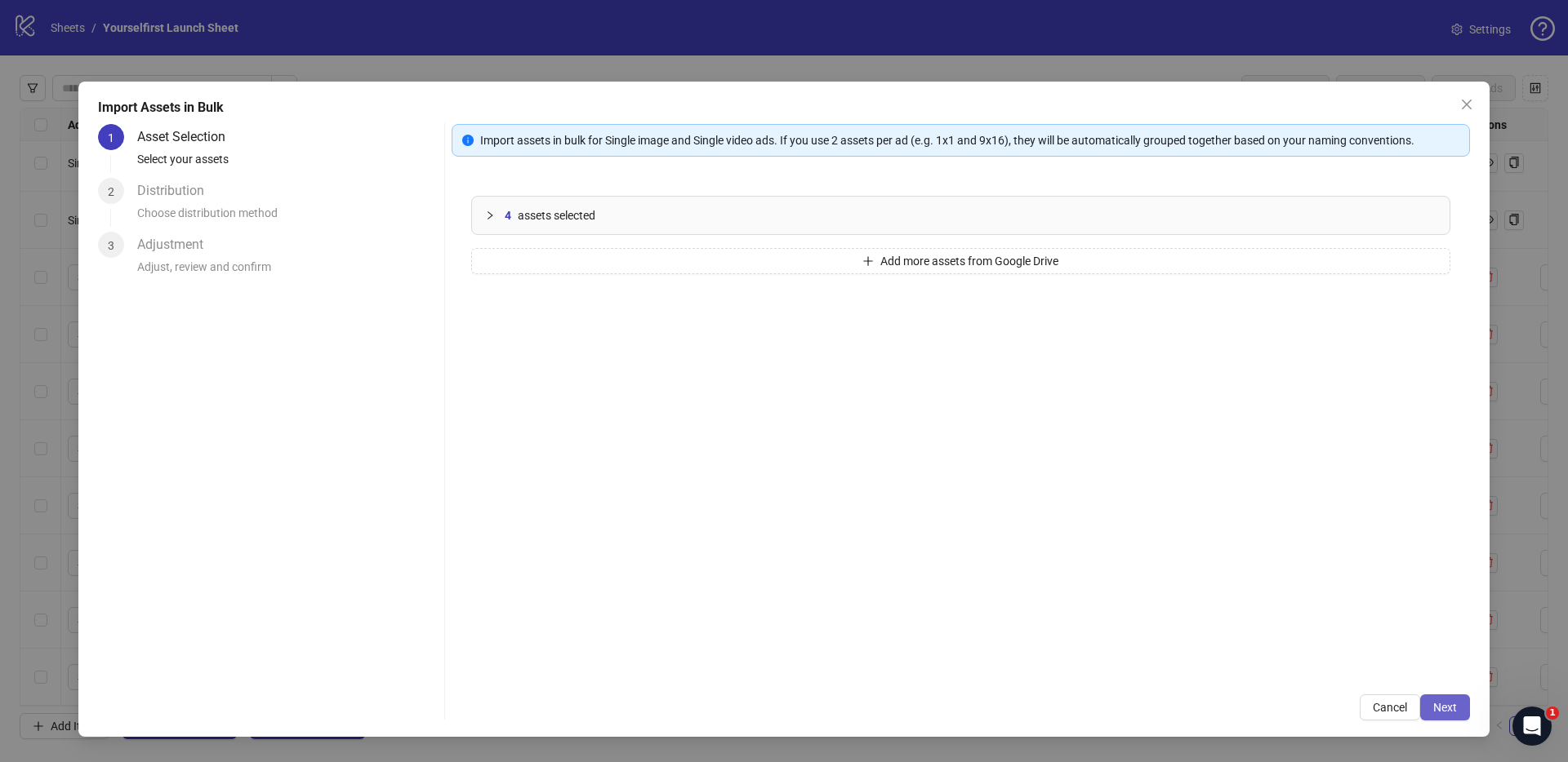
click at [1441, 701] on span "Next" at bounding box center [1445, 708] width 24 height 13
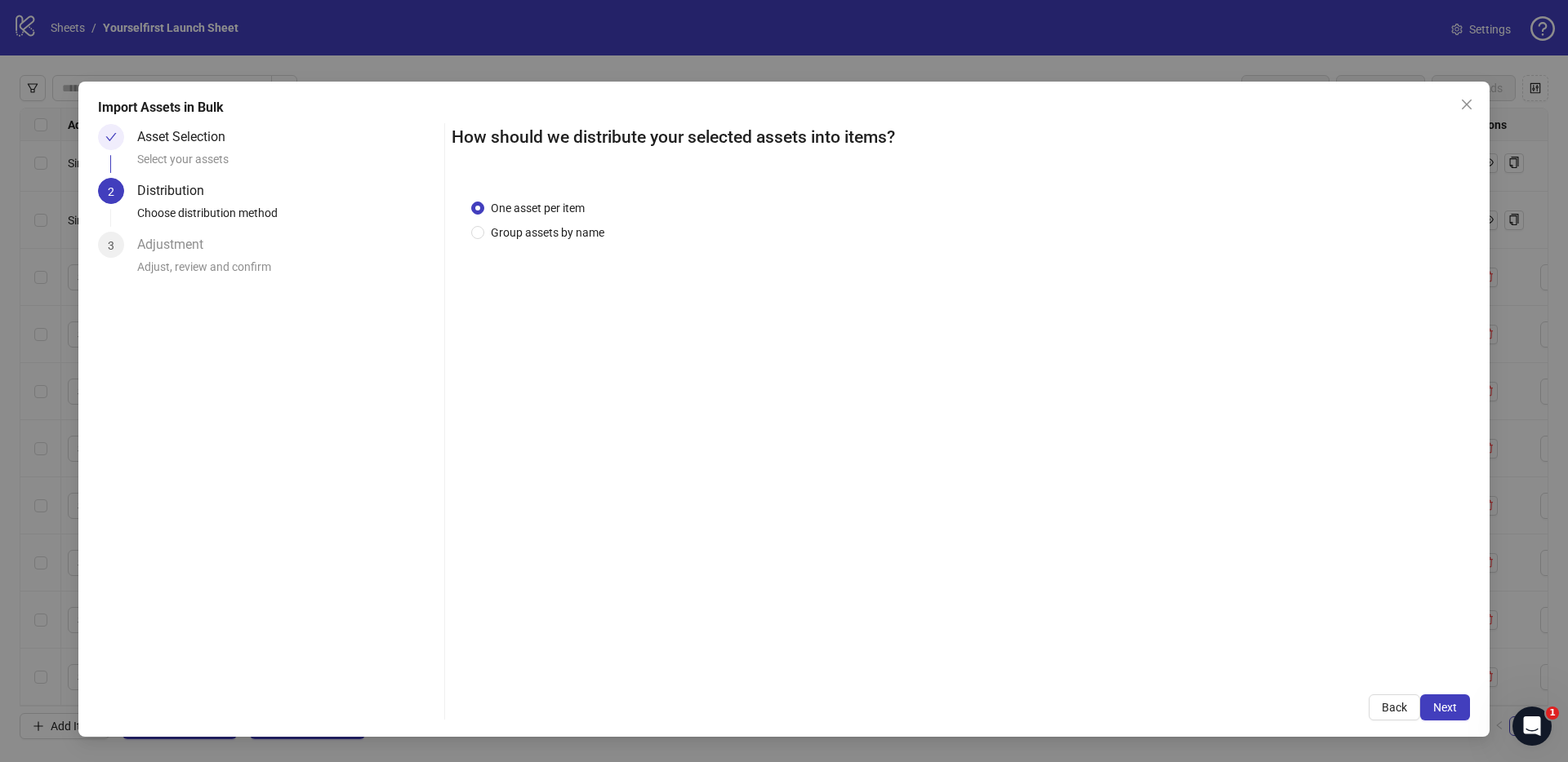
click at [1445, 705] on span "Next" at bounding box center [1445, 708] width 24 height 13
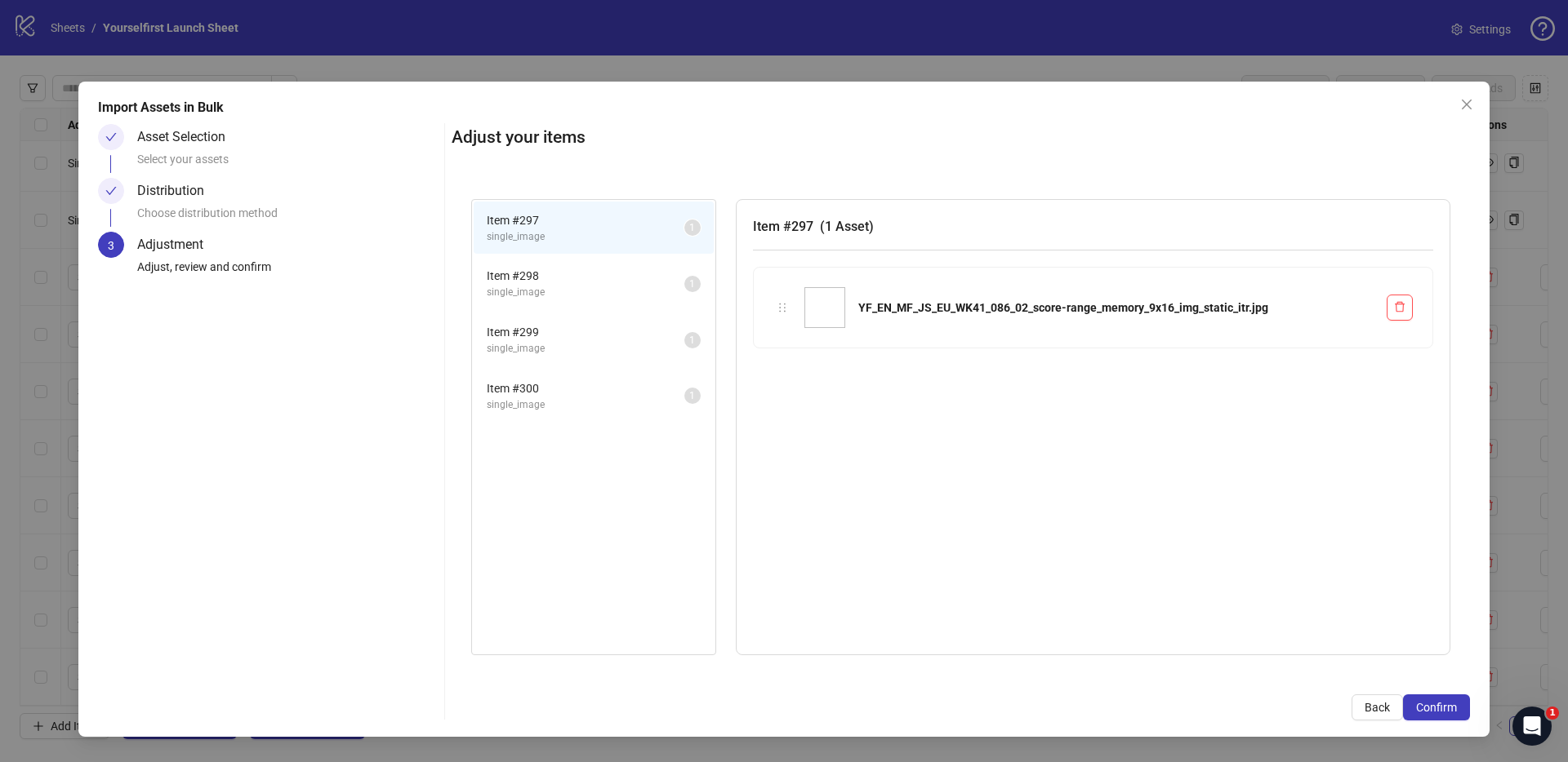
click at [1445, 705] on span "Confirm" at bounding box center [1436, 708] width 40 height 13
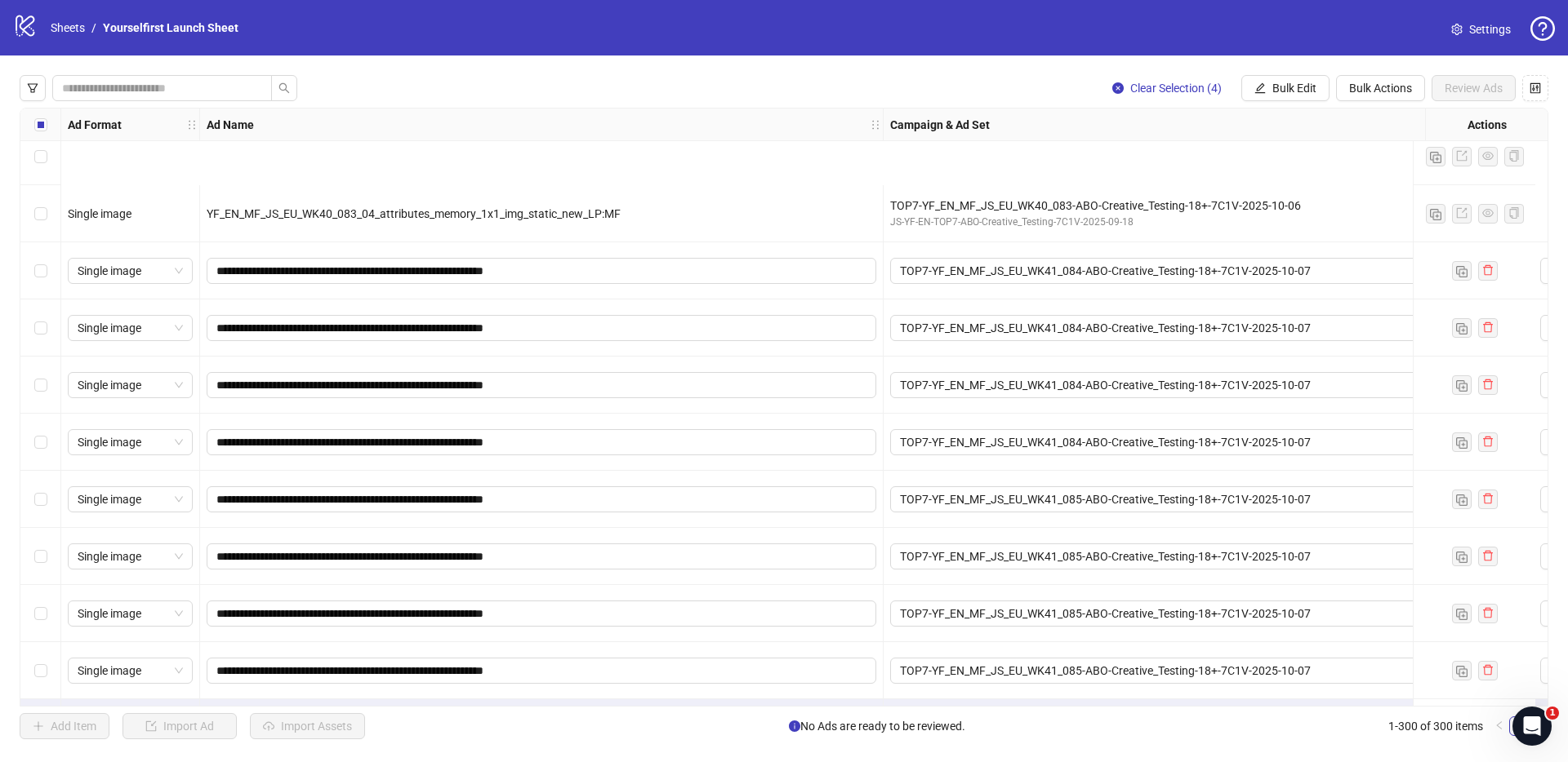
scroll to position [16580, 0]
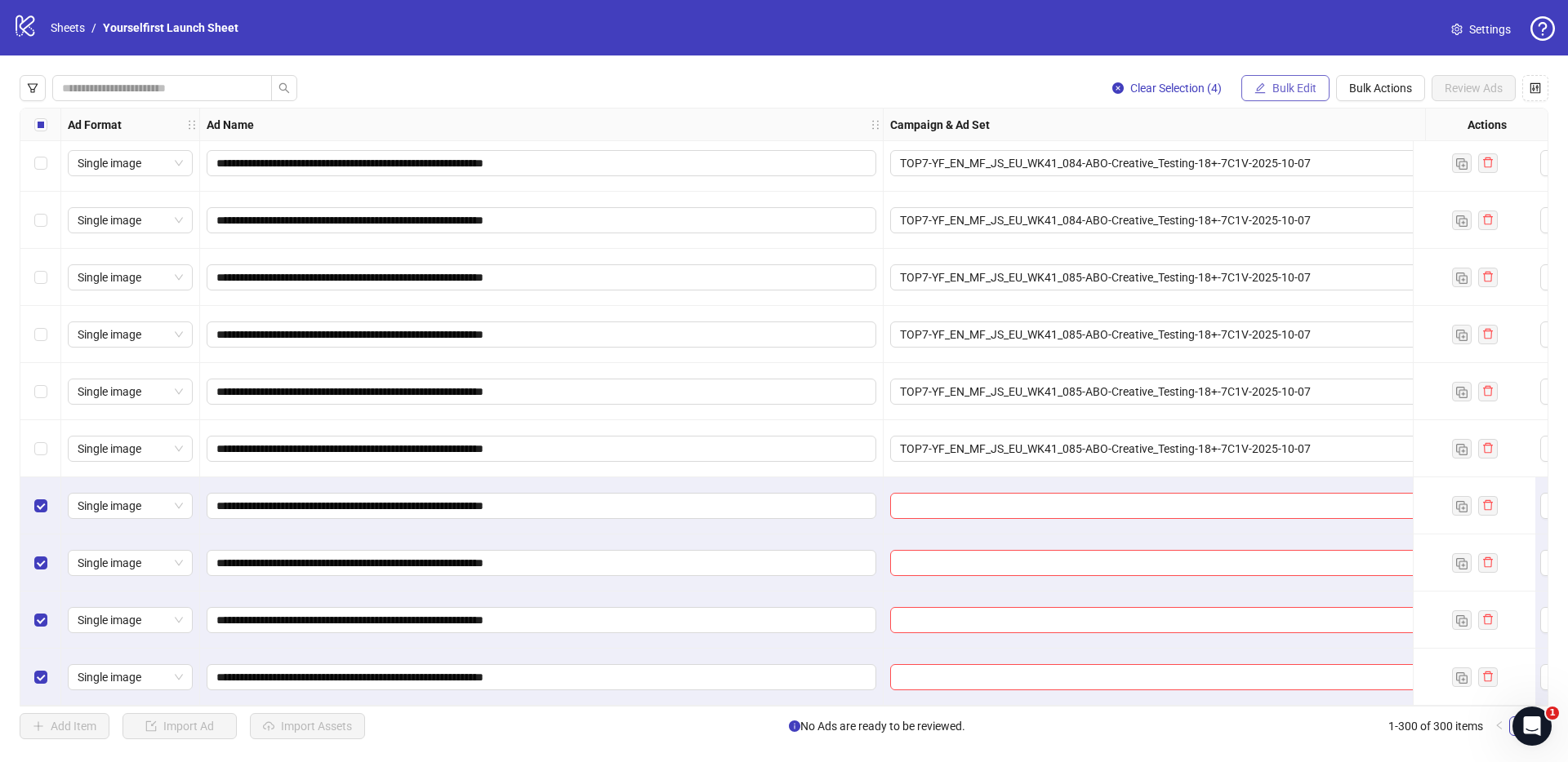
click at [1301, 89] on span "Bulk Edit" at bounding box center [1294, 89] width 44 height 13
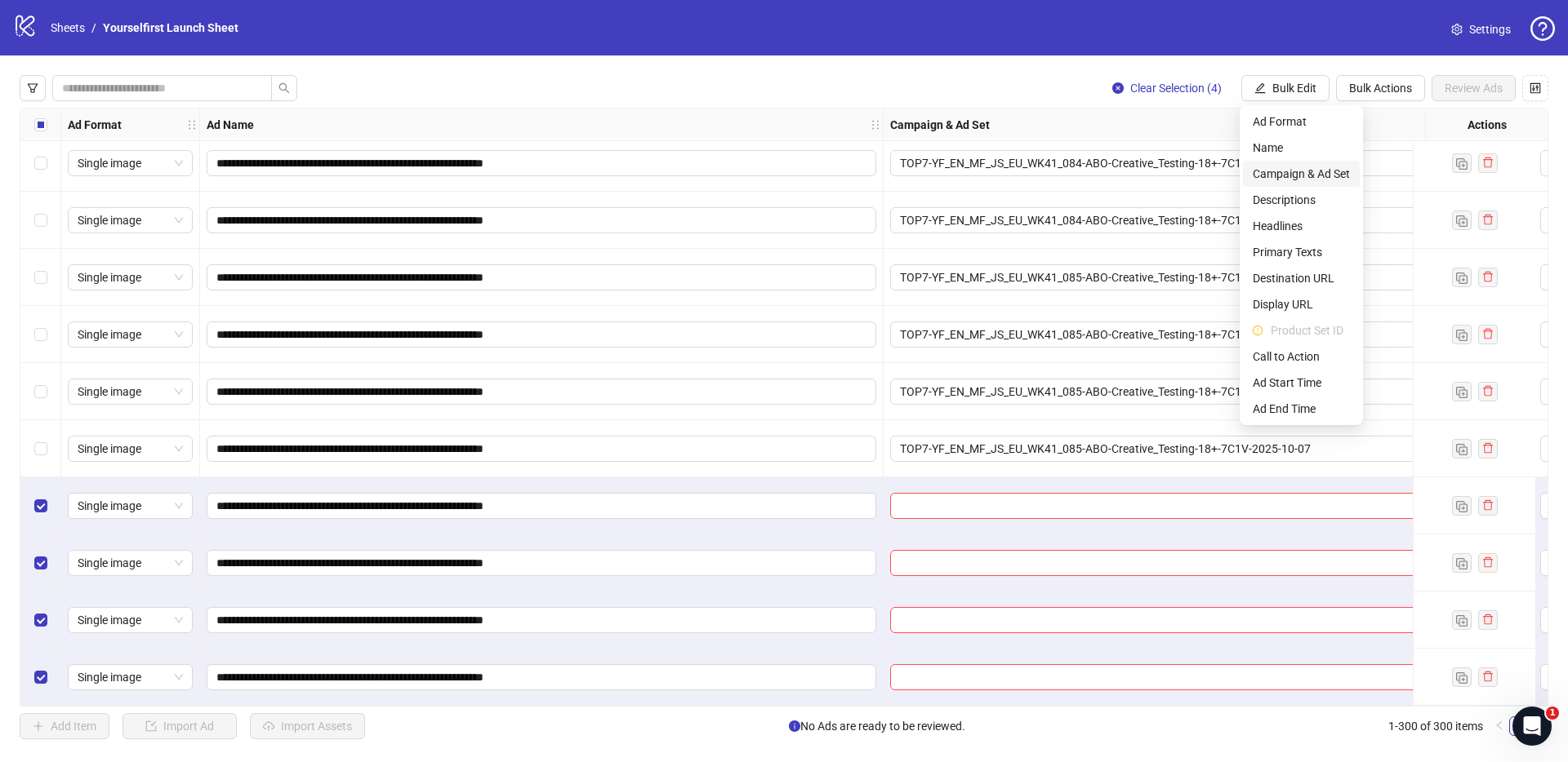
click at [1286, 175] on span "Campaign & Ad Set" at bounding box center [1301, 173] width 97 height 18
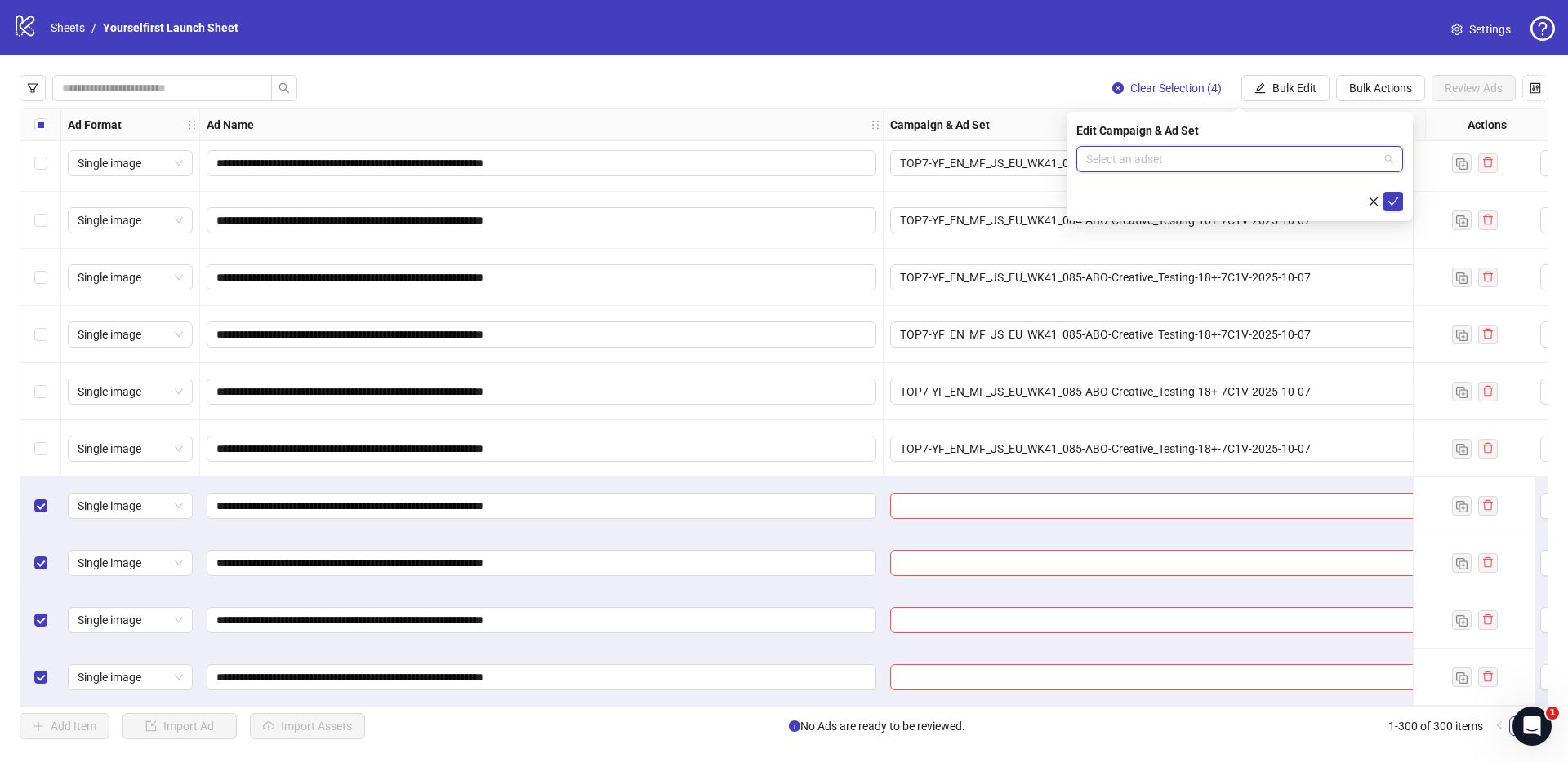
click at [1151, 152] on input "search" at bounding box center [1232, 158] width 292 height 24
paste input "**********"
type input "**********"
click at [1155, 193] on div "TOP7-YF_EN_MF_JS_EU_WK41_086-ABO-Creative_Testing-18+-7C1V-2025-10-07" at bounding box center [1223, 192] width 268 height 18
click at [1392, 198] on icon "check" at bounding box center [1393, 201] width 12 height 12
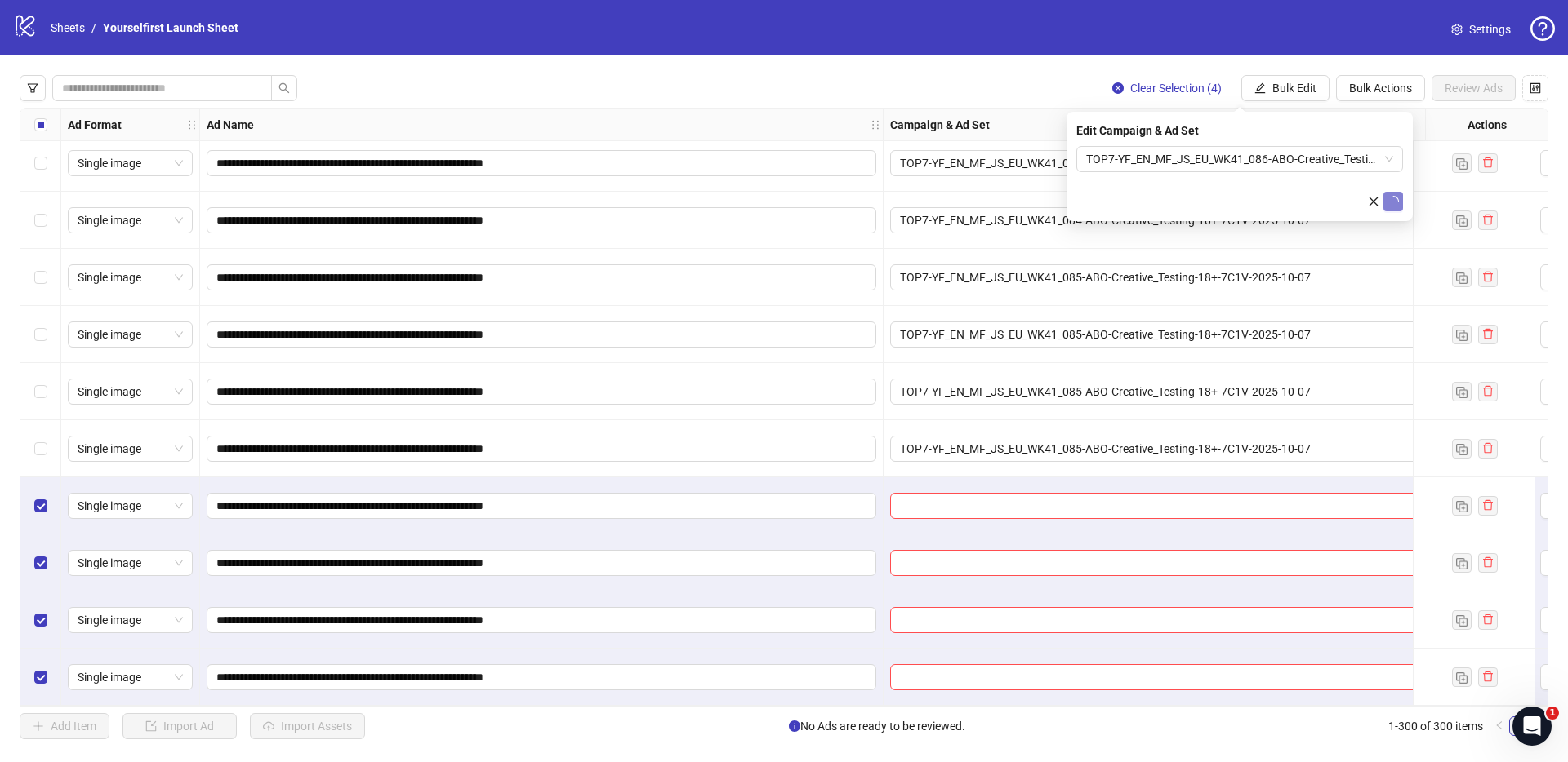
click at [850, 37] on div "logo/logo-mobile Sheets / Yourselfirst Launch Sheet Settings" at bounding box center [784, 28] width 1541 height 29
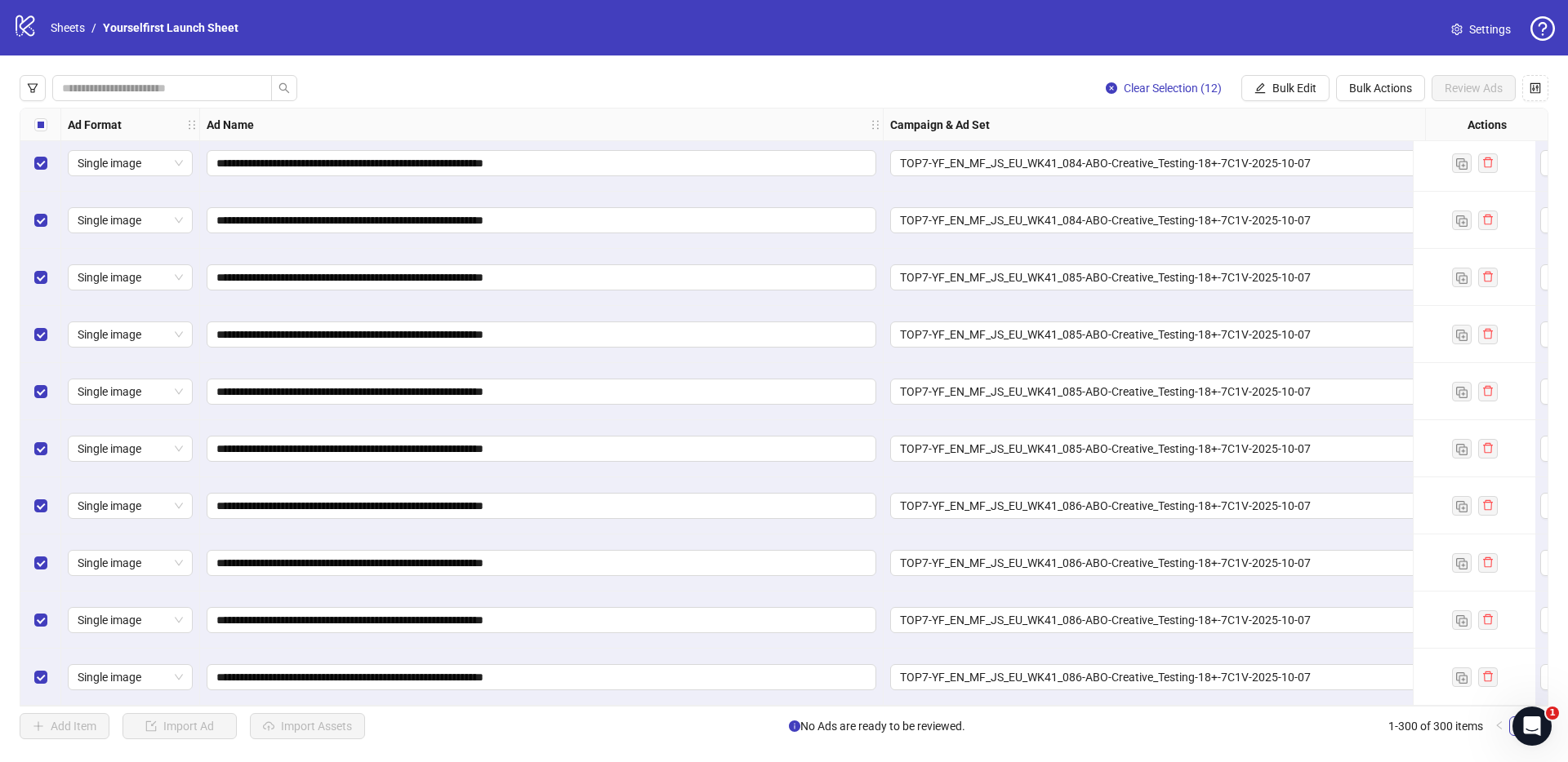
click at [480, 77] on div "Clear Selection (12) Bulk Edit Bulk Actions Review Ads" at bounding box center [784, 88] width 1528 height 26
click at [427, 61] on div "**********" at bounding box center [784, 407] width 1568 height 703
click at [1295, 89] on span "Bulk Edit" at bounding box center [1294, 89] width 44 height 13
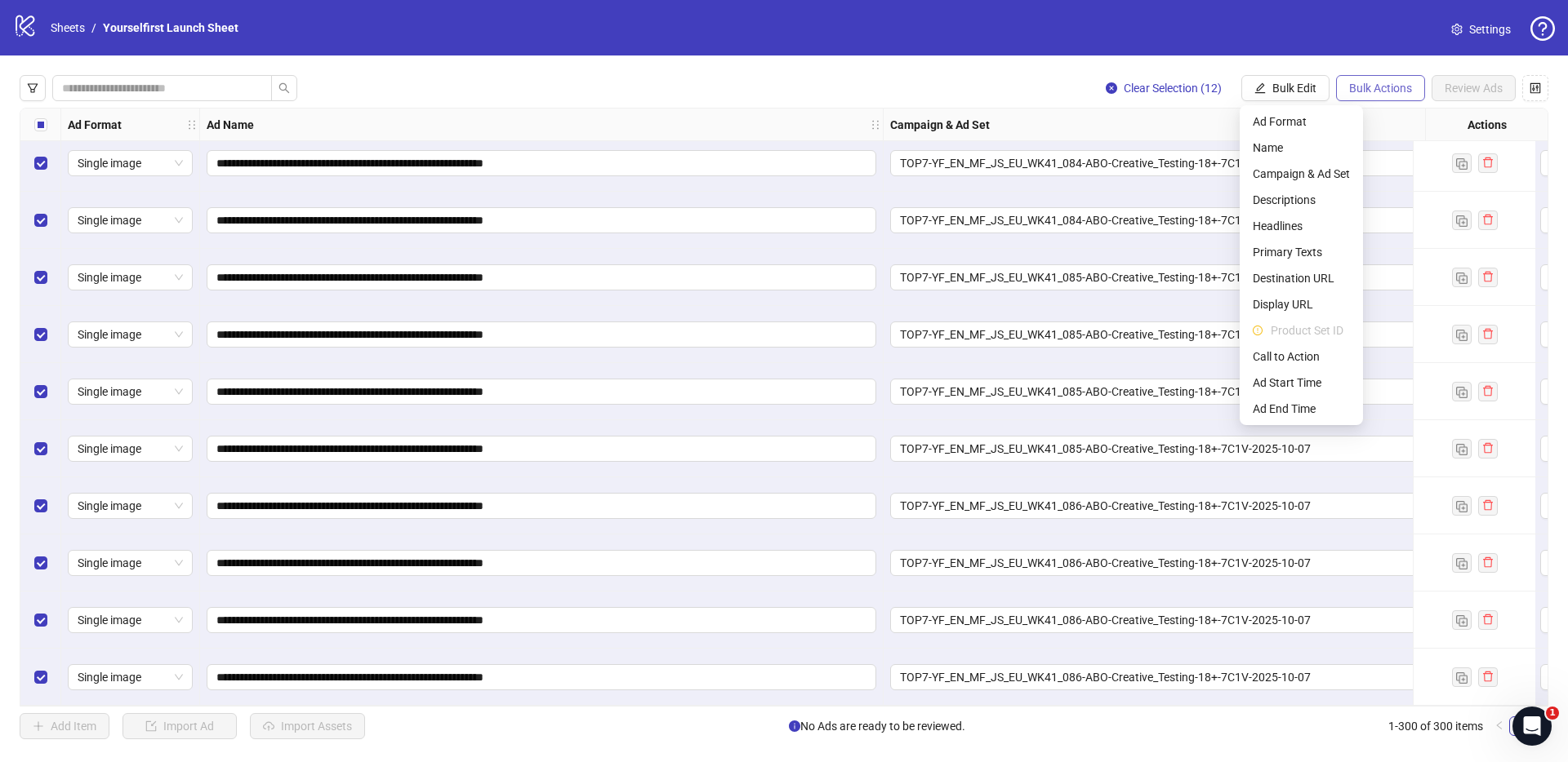
click at [1346, 89] on button "Bulk Actions" at bounding box center [1380, 88] width 89 height 26
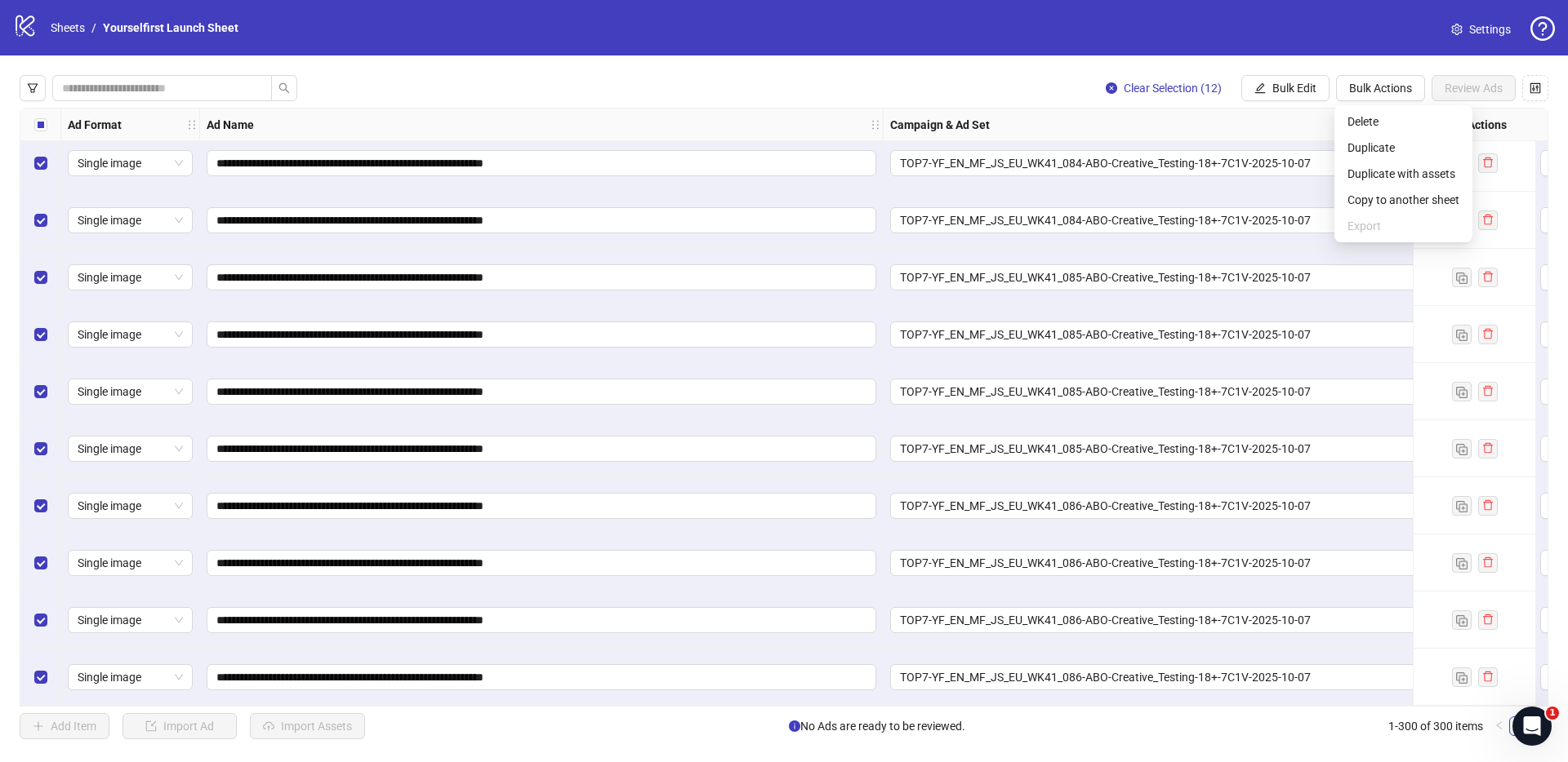
scroll to position [16261, 0]
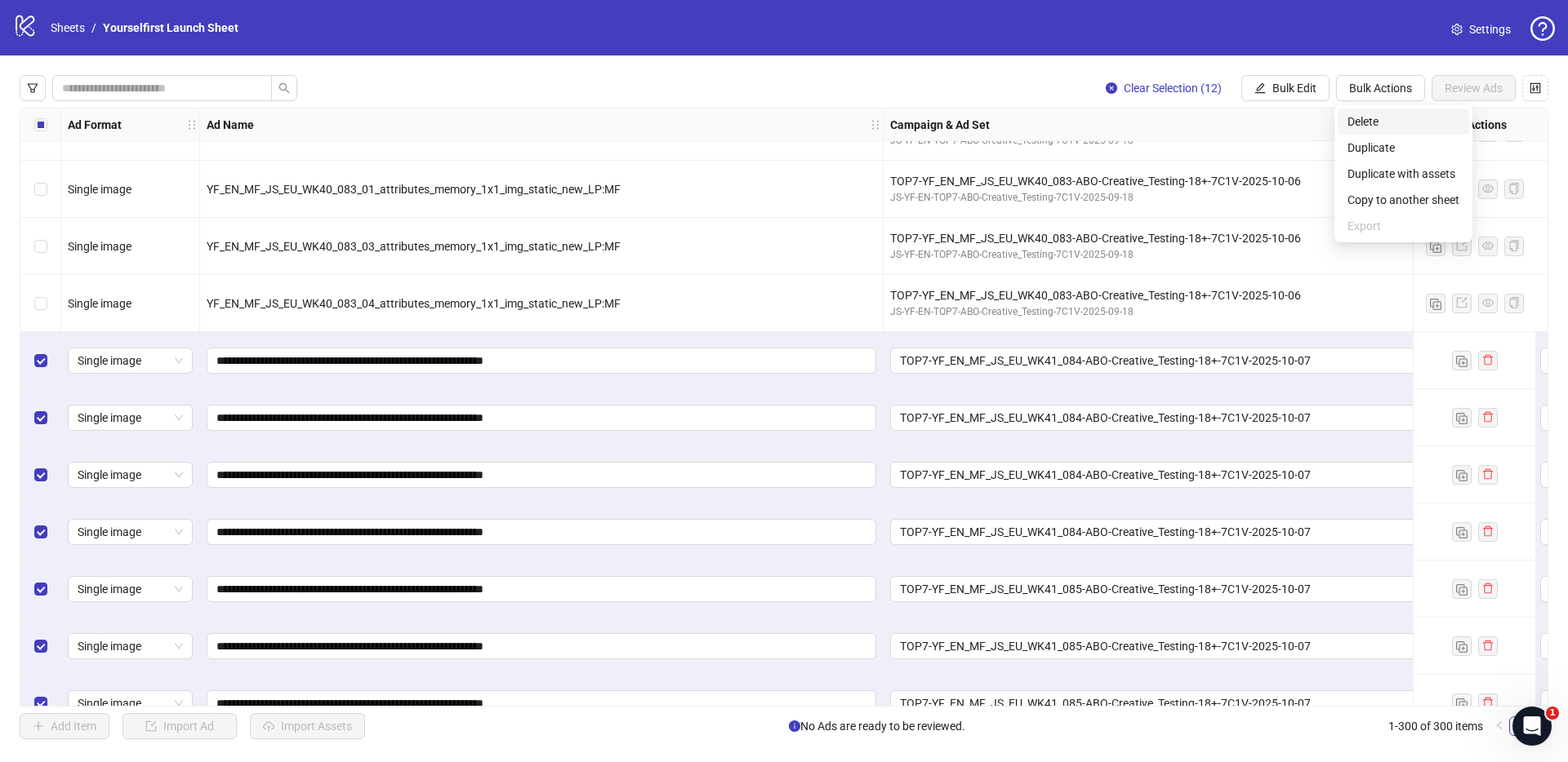
click at [1388, 119] on span "Delete" at bounding box center [1403, 121] width 112 height 18
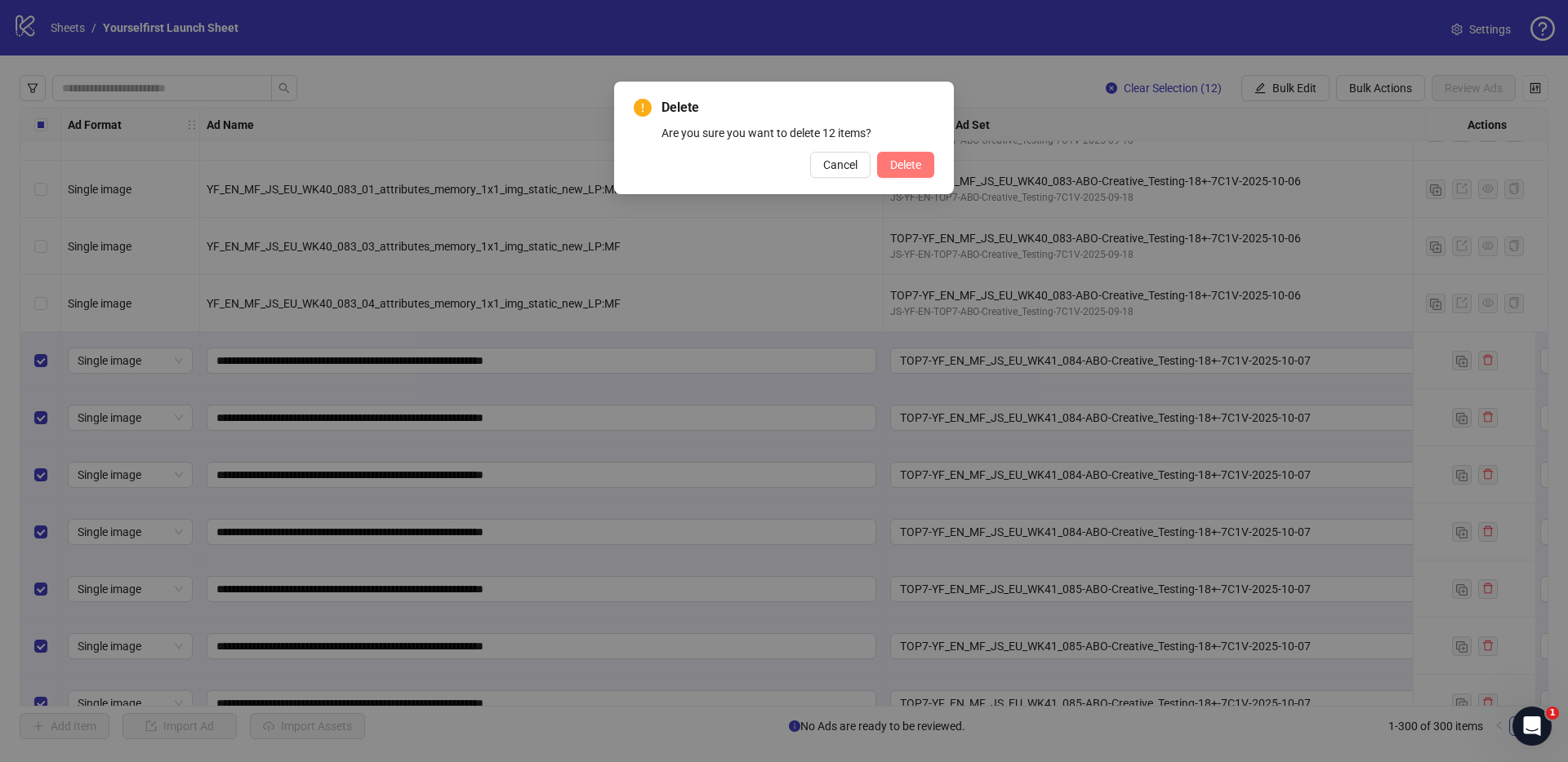
click at [917, 163] on span "Delete" at bounding box center [905, 165] width 31 height 13
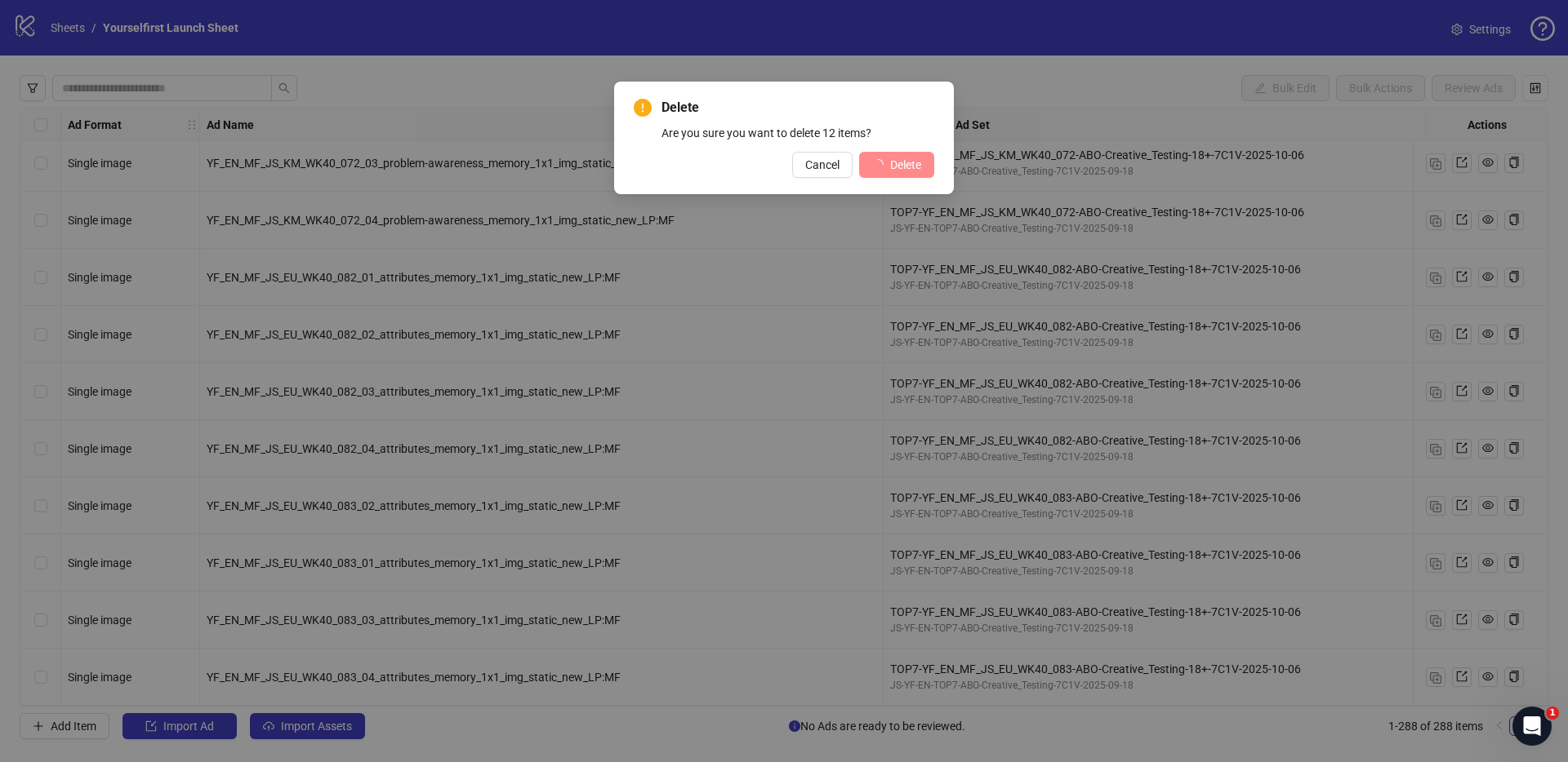
scroll to position [15894, 0]
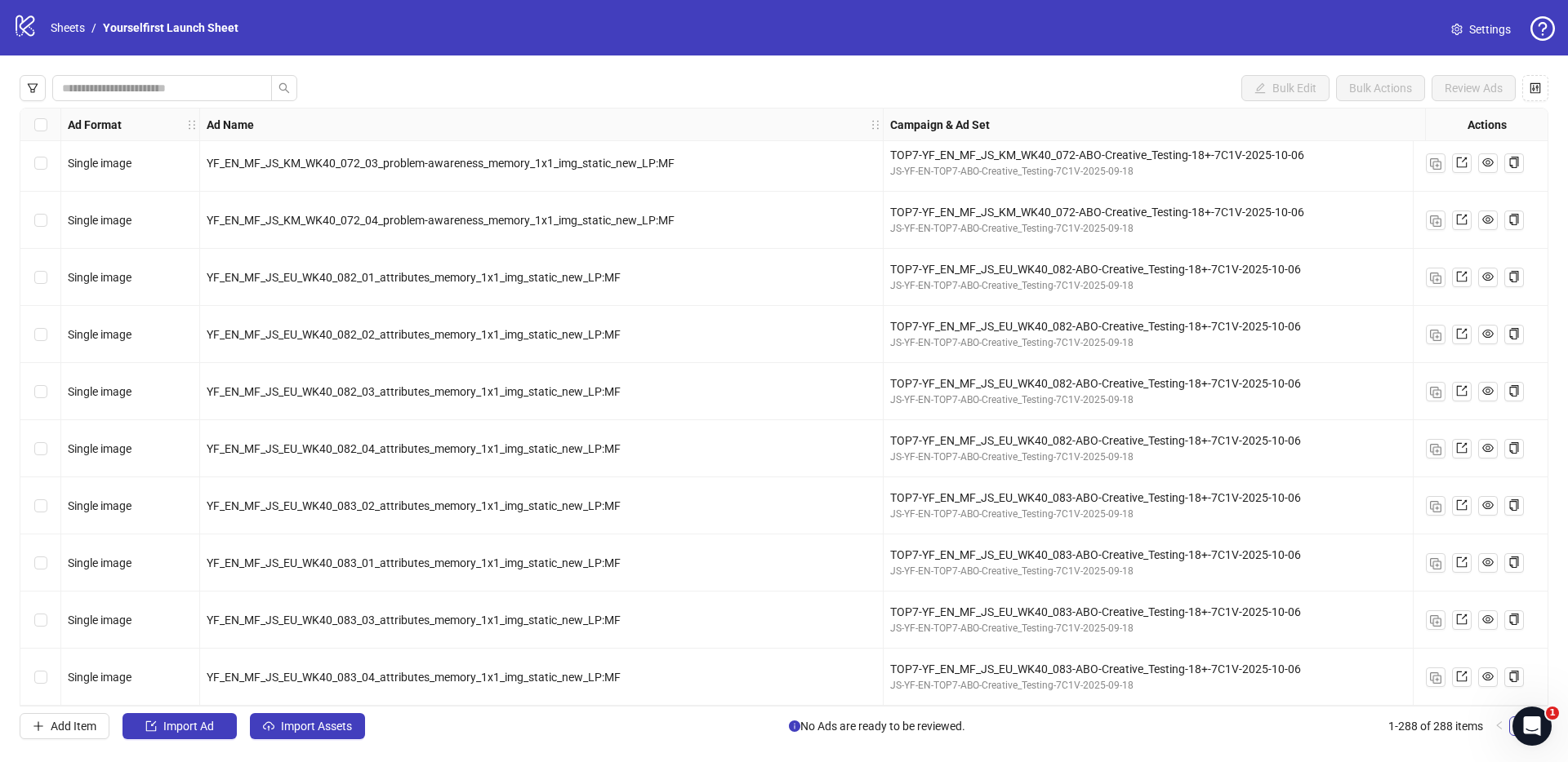
click at [31, 124] on div "Select all rows" at bounding box center [40, 125] width 40 height 33
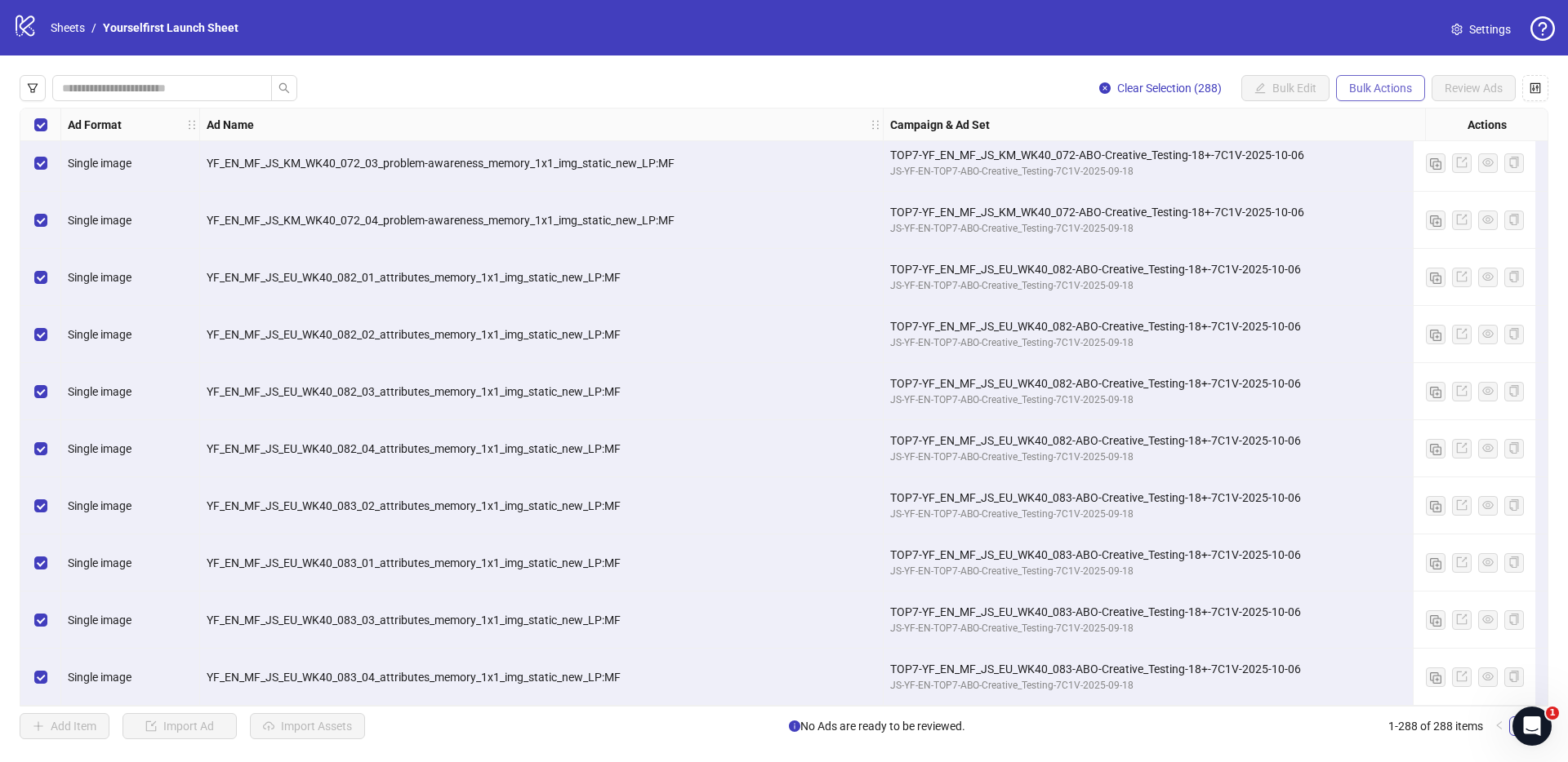
click at [1398, 93] on span "Bulk Actions" at bounding box center [1379, 89] width 63 height 13
click at [1410, 113] on span "Delete" at bounding box center [1403, 121] width 112 height 18
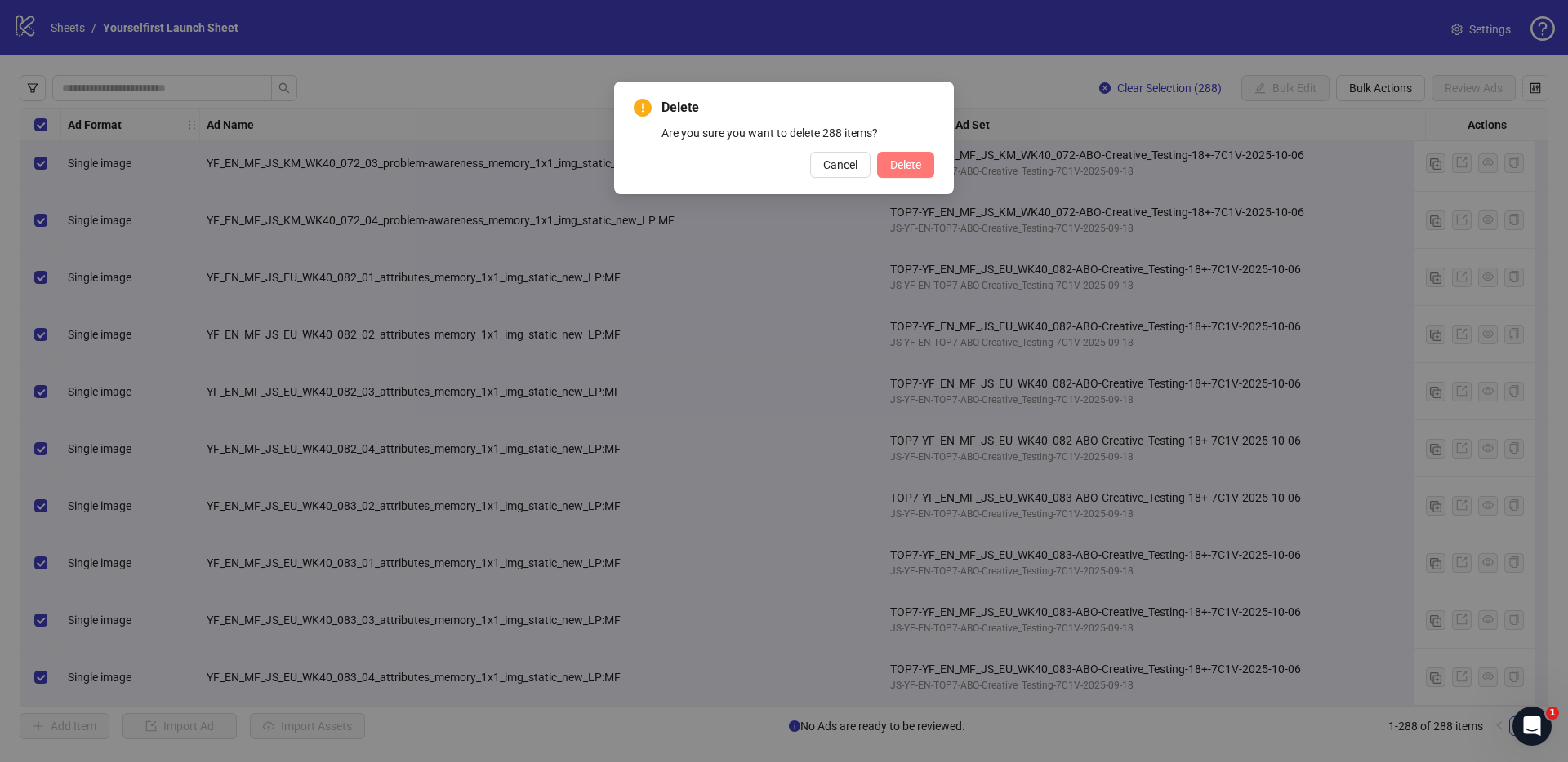
click at [930, 171] on button "Delete" at bounding box center [905, 165] width 57 height 26
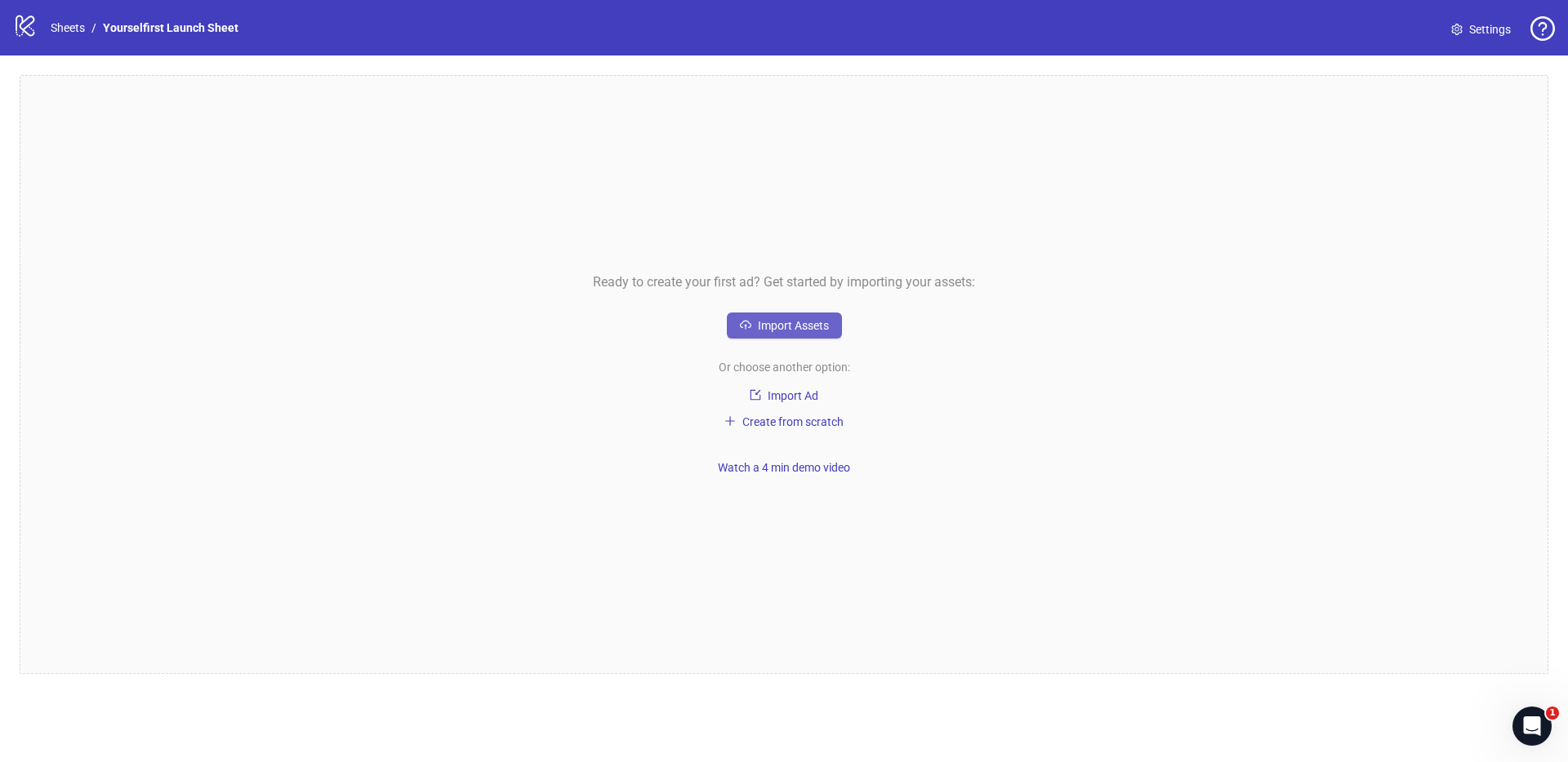
click at [734, 323] on button "Import Assets" at bounding box center [784, 325] width 115 height 26
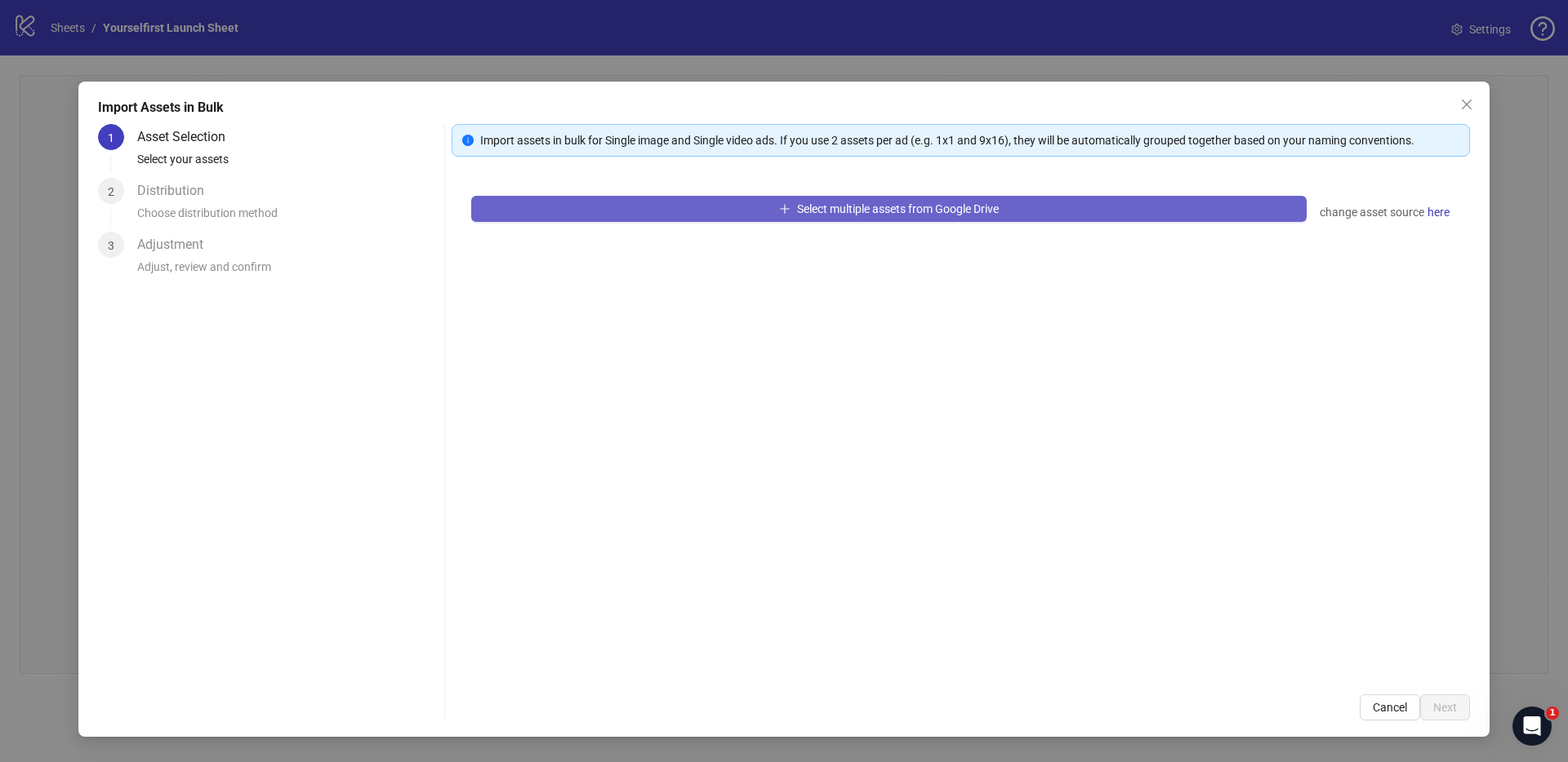
click at [927, 216] on button "Select multiple assets from Google Drive" at bounding box center [889, 208] width 836 height 26
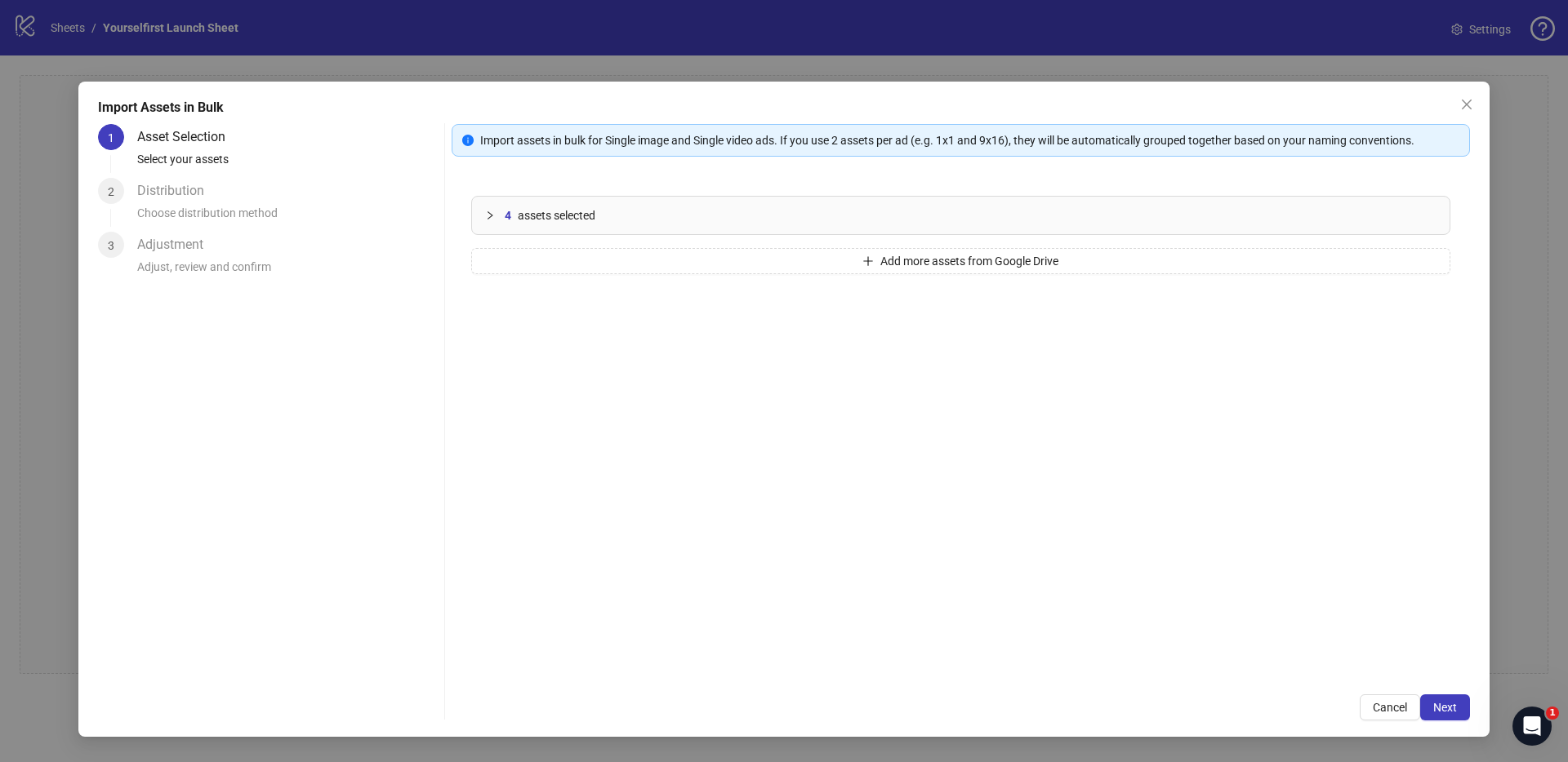
click at [1432, 683] on div "Import assets in bulk for Single image and Single video ads. If you use 2 asset…" at bounding box center [960, 422] width 1018 height 596
click at [1437, 692] on div "Import assets in bulk for Single image and Single video ads. If you use 2 asset…" at bounding box center [960, 422] width 1018 height 596
click at [1440, 696] on button "Next" at bounding box center [1445, 707] width 50 height 26
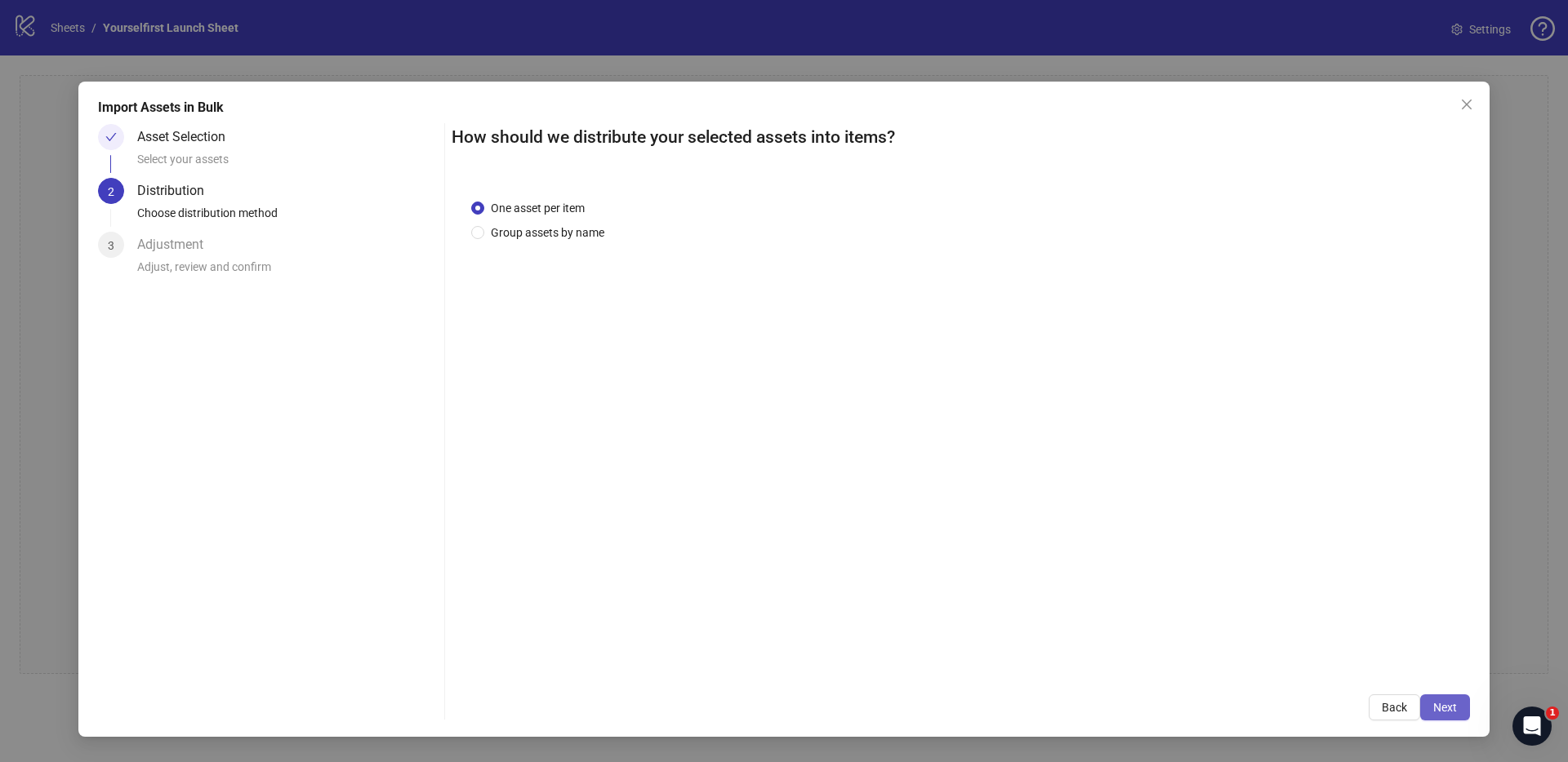
click at [1450, 701] on span "Next" at bounding box center [1445, 708] width 24 height 13
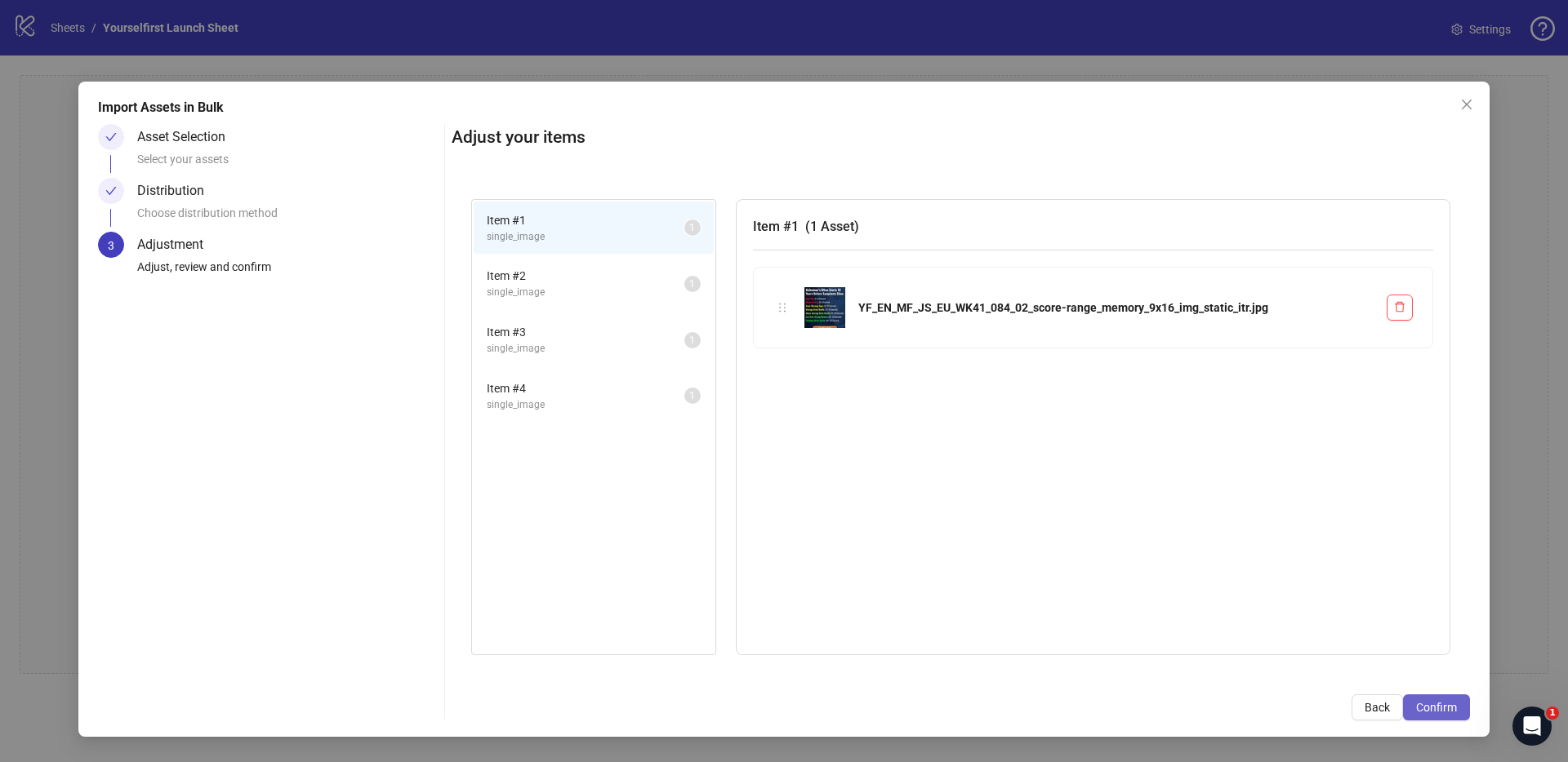
click at [1450, 702] on span "Confirm" at bounding box center [1436, 708] width 40 height 13
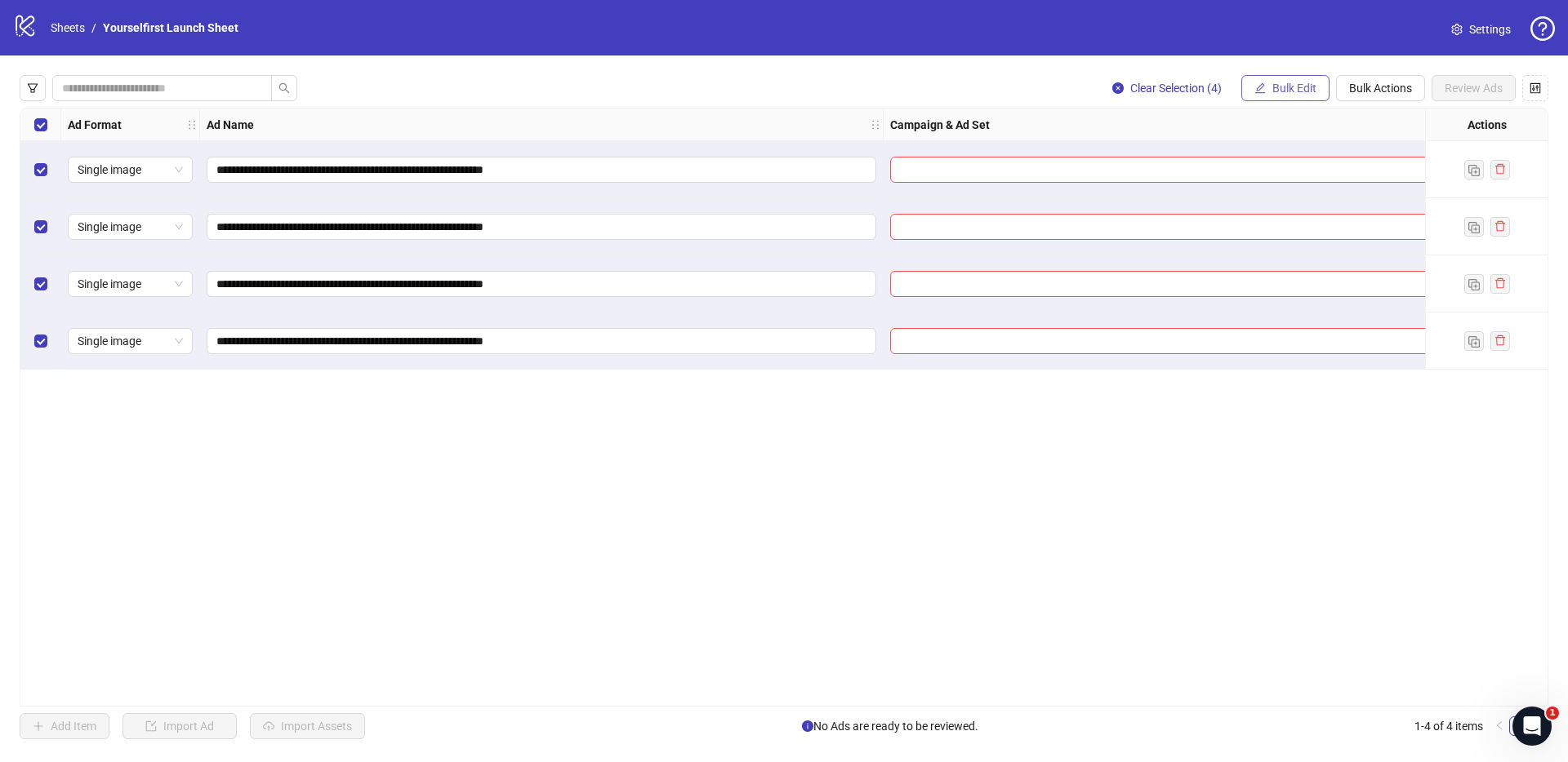
click at [1308, 83] on span "Bulk Edit" at bounding box center [1294, 89] width 44 height 13
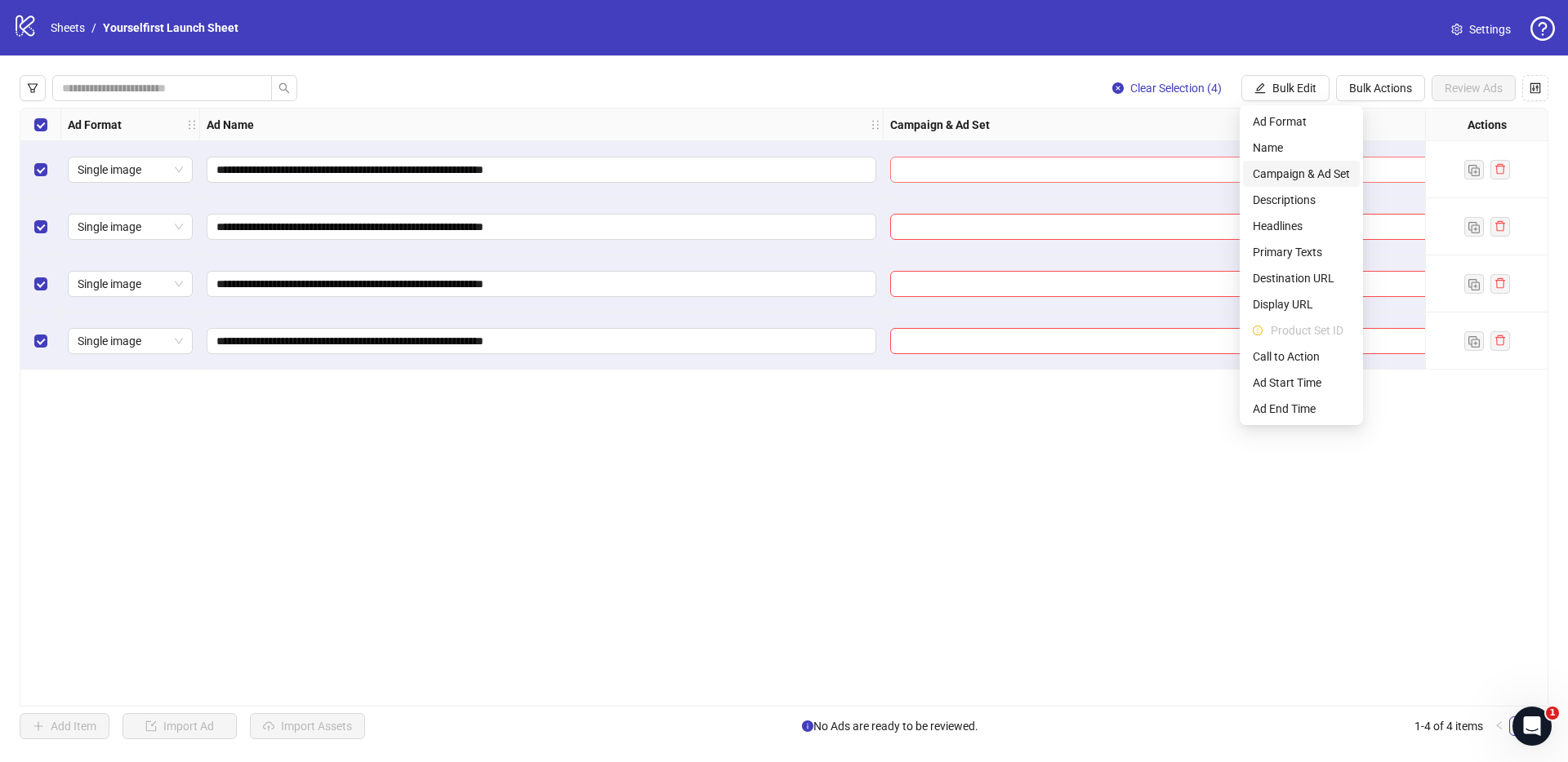
drag, startPoint x: 1289, startPoint y: 173, endPoint x: 1255, endPoint y: 176, distance: 34.1
click at [1289, 174] on span "Campaign & Ad Set" at bounding box center [1301, 173] width 97 height 18
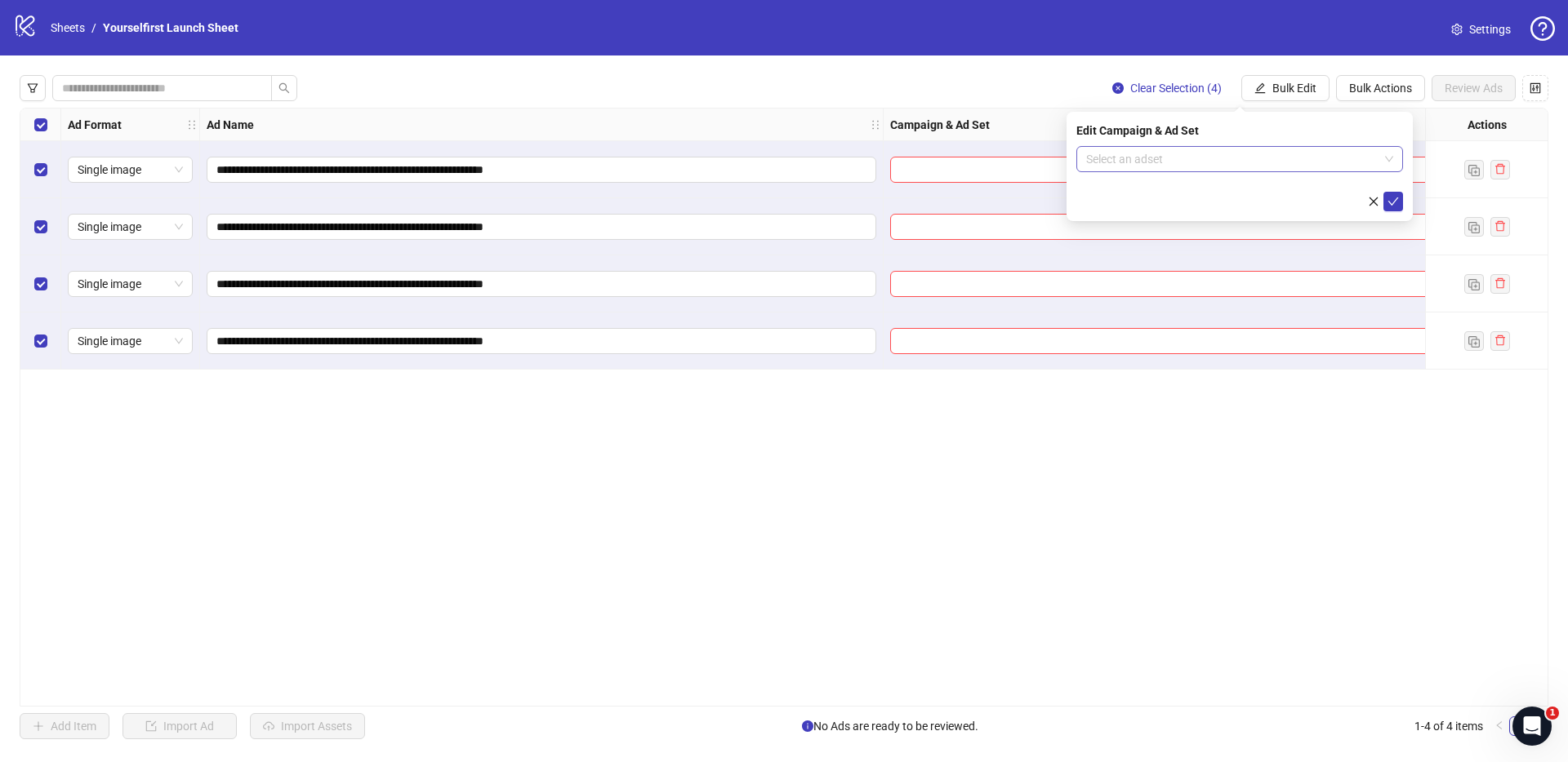
click at [1185, 161] on input "search" at bounding box center [1232, 158] width 292 height 24
paste input "**********"
type input "**********"
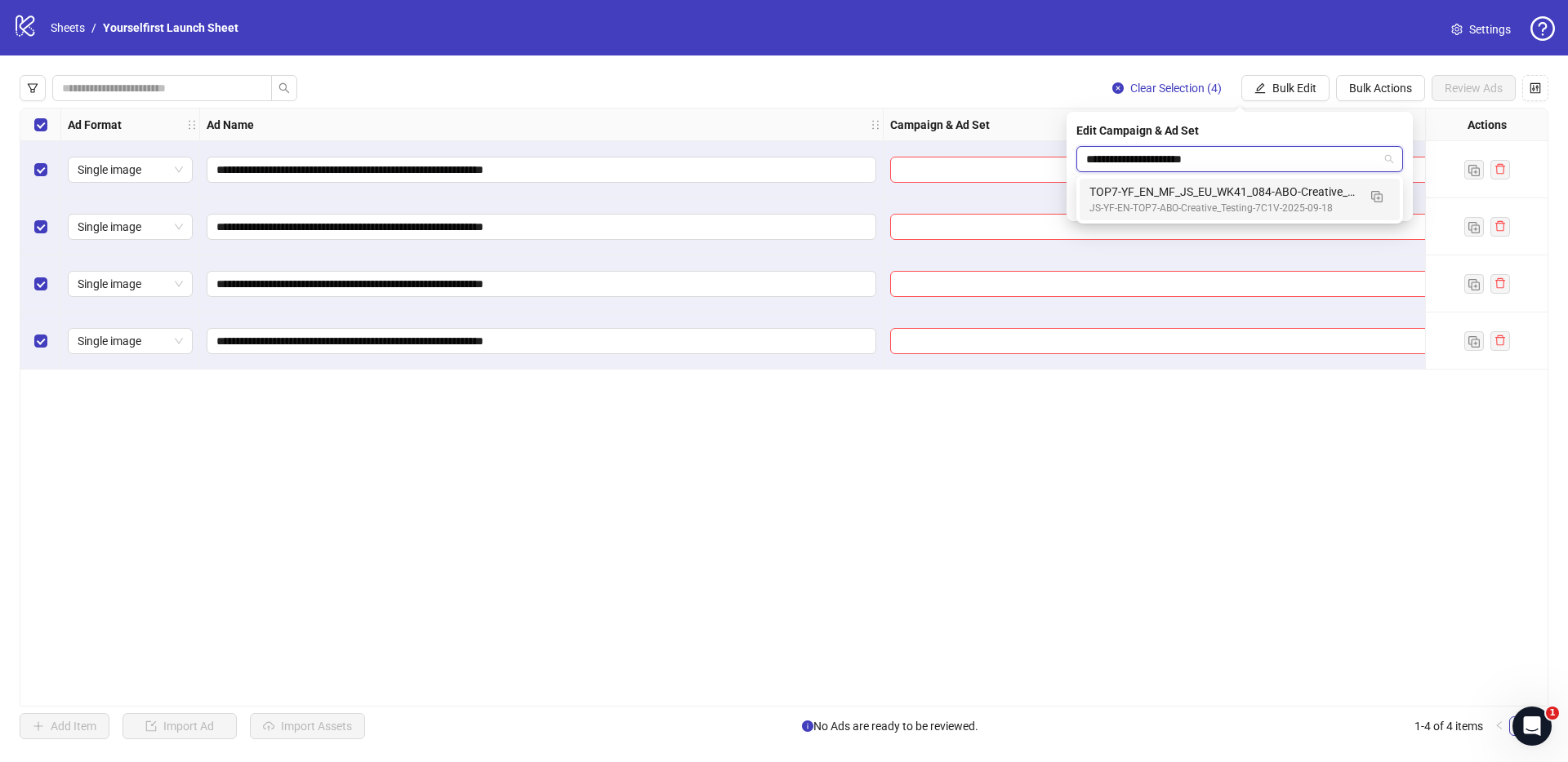
click at [1183, 195] on div "TOP7-YF_EN_MF_JS_EU_WK41_084-ABO-Creative_Testing-18+-7C1V-2025-10-07" at bounding box center [1223, 192] width 268 height 18
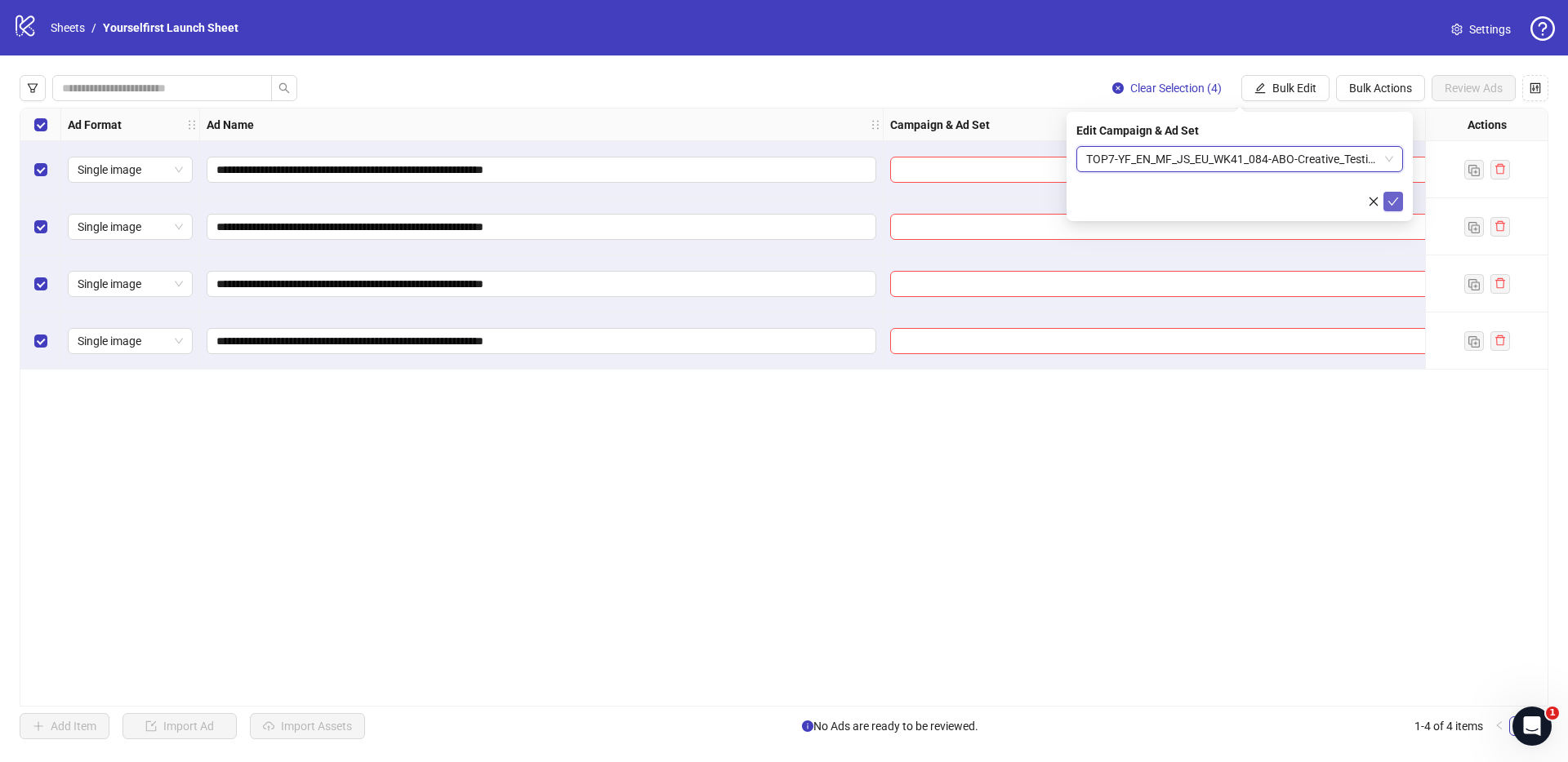
click at [1393, 205] on icon "check" at bounding box center [1393, 201] width 12 height 12
click at [628, 55] on div "logo/logo-mobile Sheets / Yourselfirst Launch Sheet Settings" at bounding box center [784, 28] width 1568 height 56
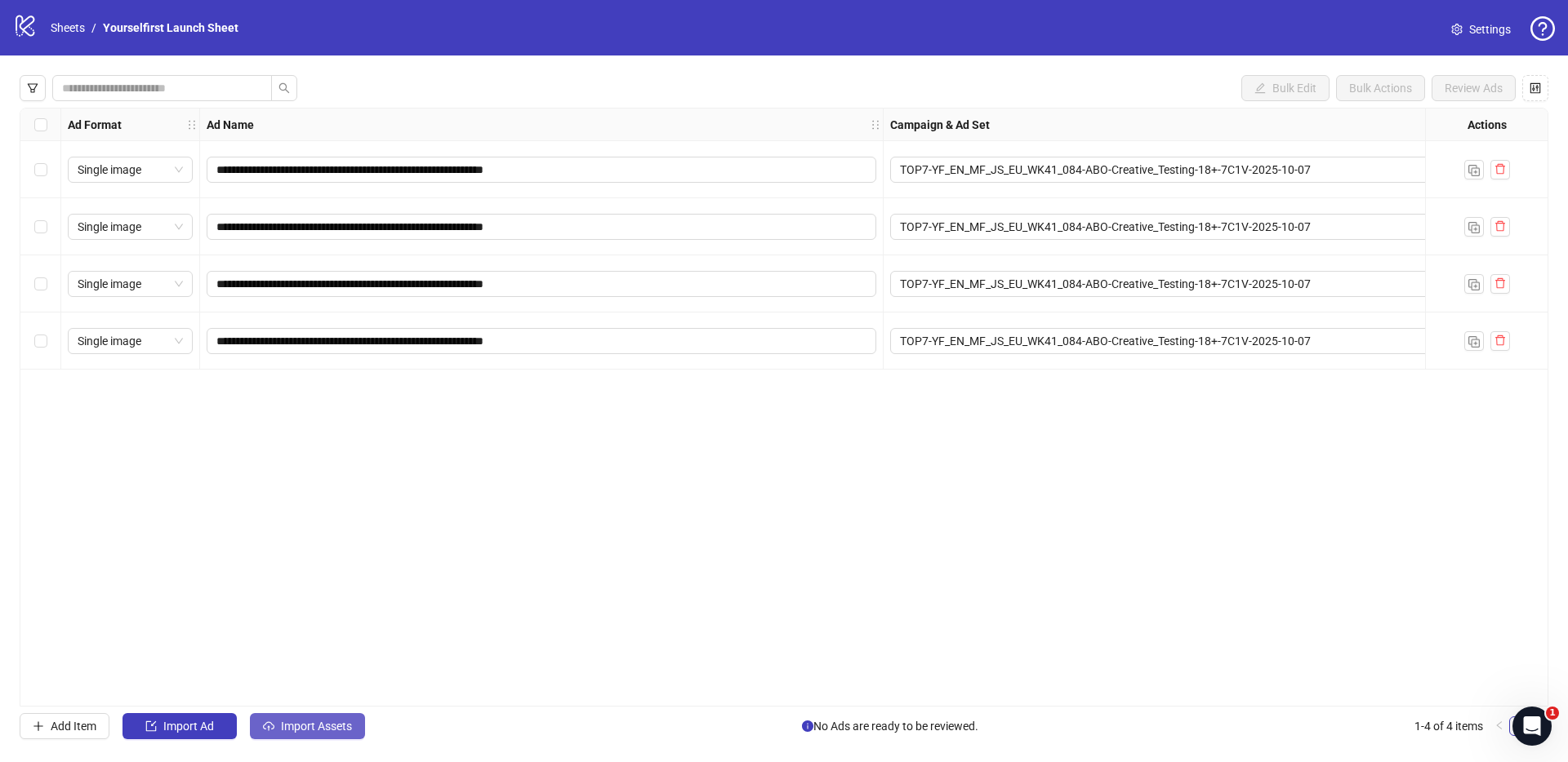
click at [323, 734] on button "Import Assets" at bounding box center [306, 725] width 115 height 26
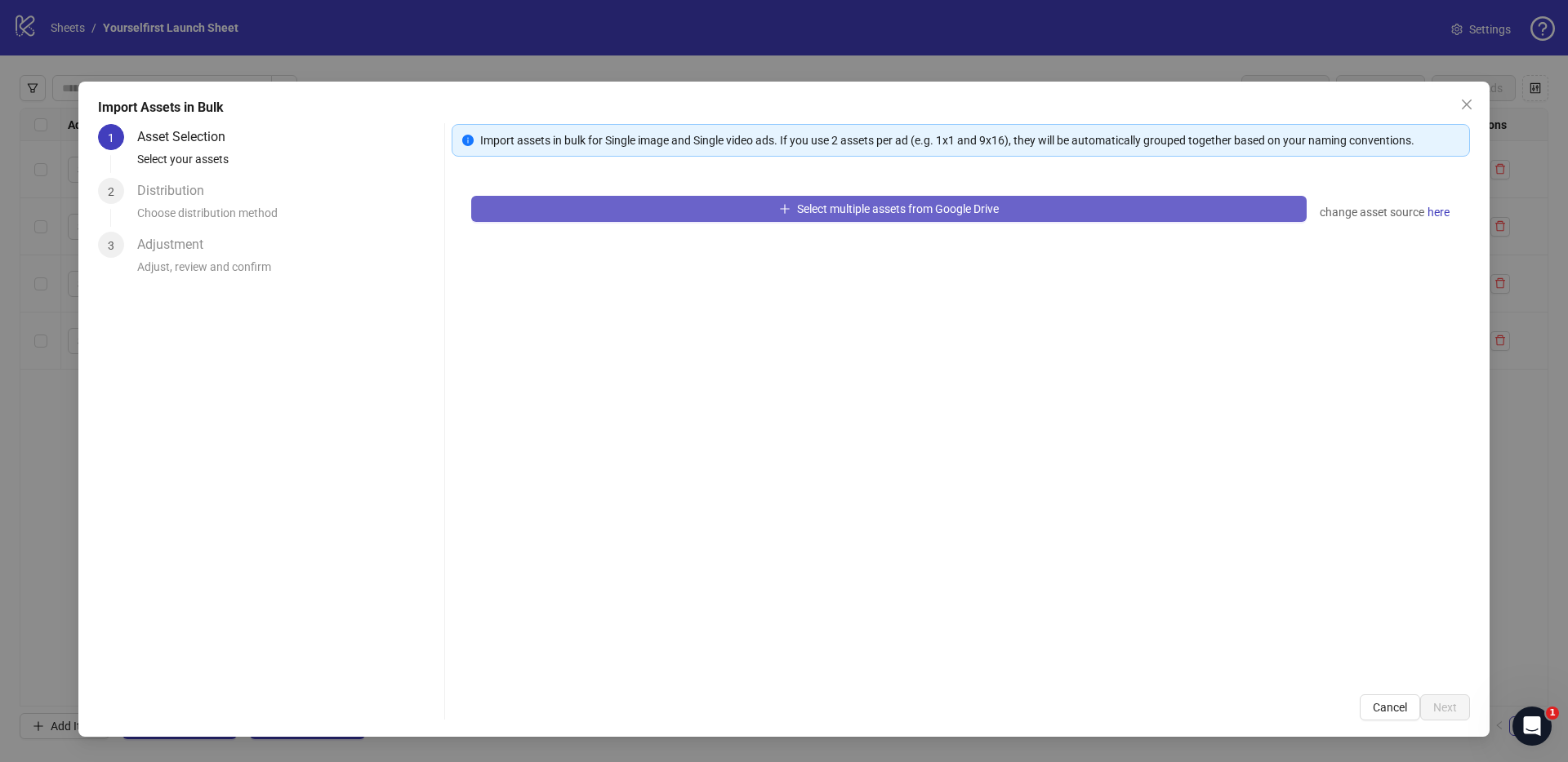
click at [787, 218] on button "Select multiple assets from Google Drive" at bounding box center [889, 208] width 836 height 26
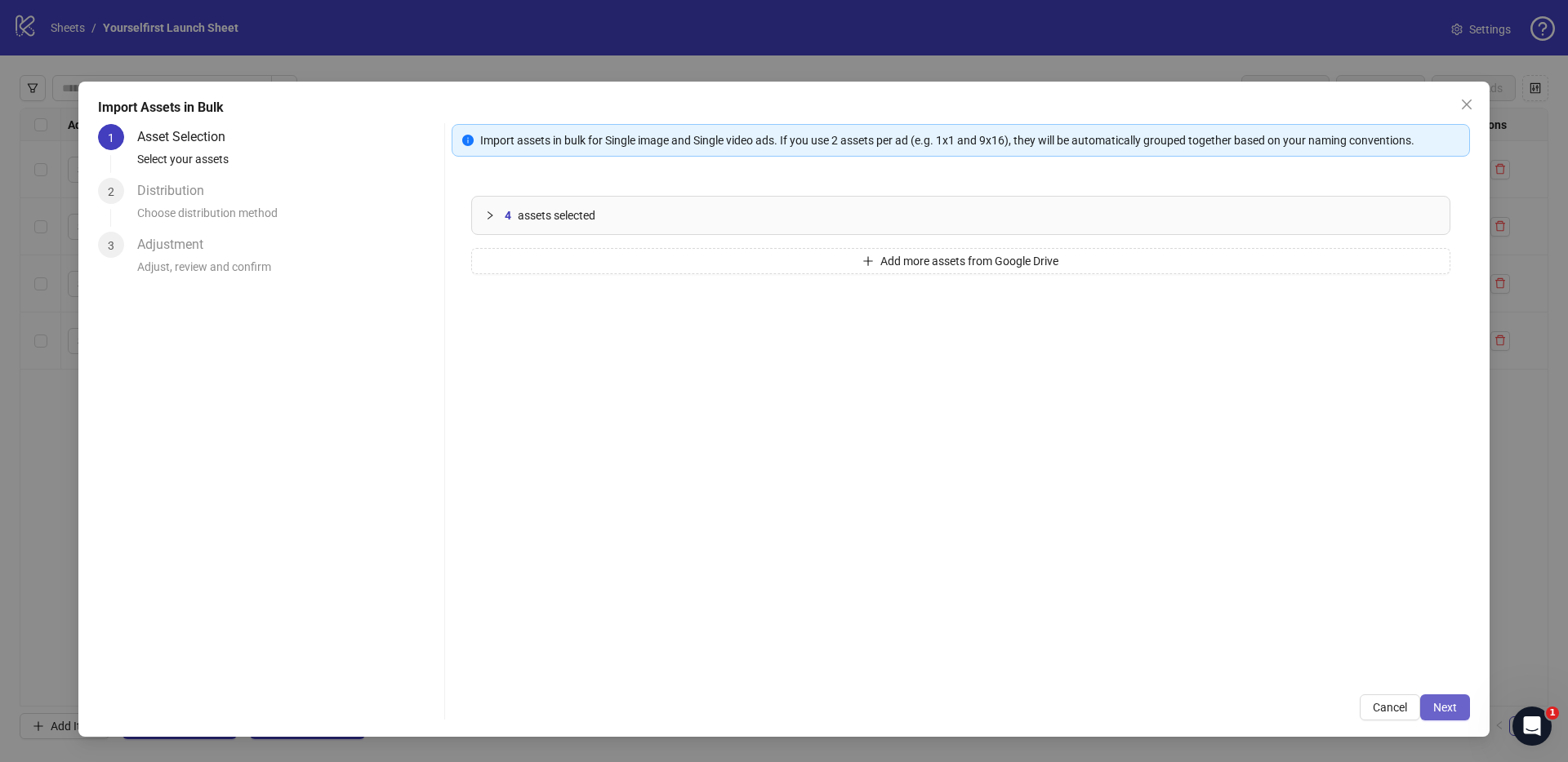
click at [1455, 708] on span "Next" at bounding box center [1445, 708] width 24 height 13
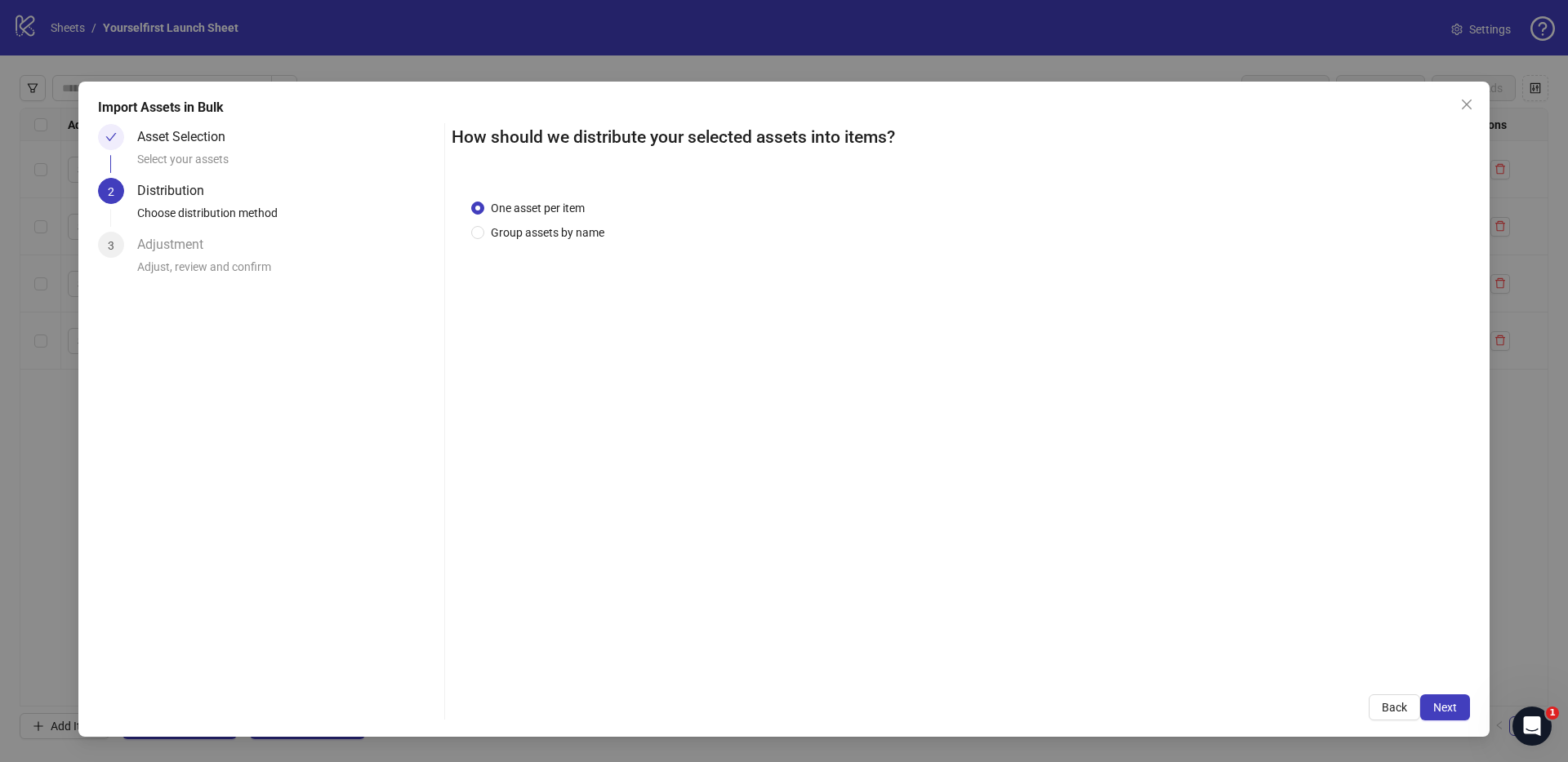
click at [1448, 707] on span "Next" at bounding box center [1445, 708] width 24 height 13
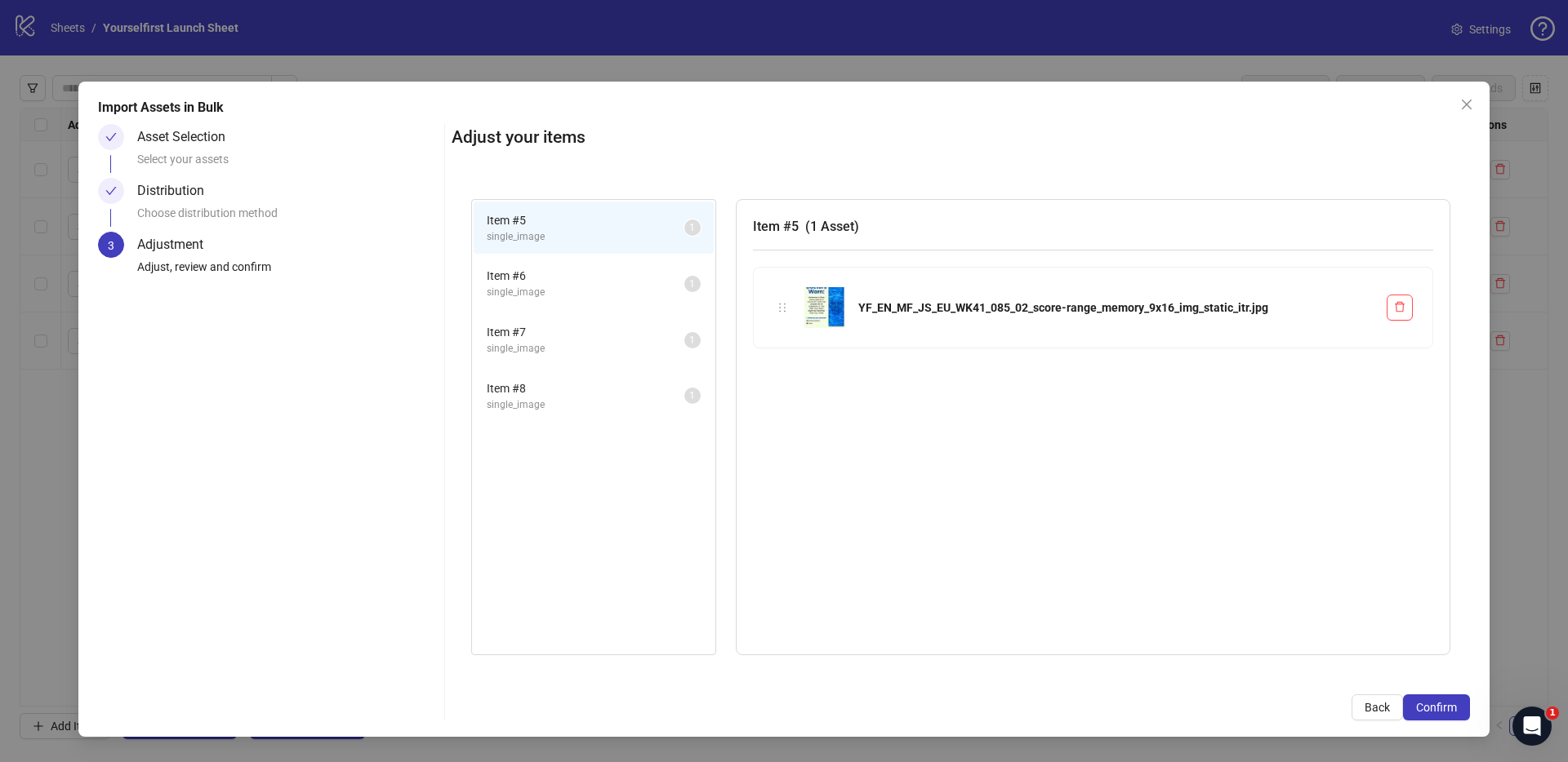
click at [1448, 707] on span "Confirm" at bounding box center [1436, 708] width 40 height 13
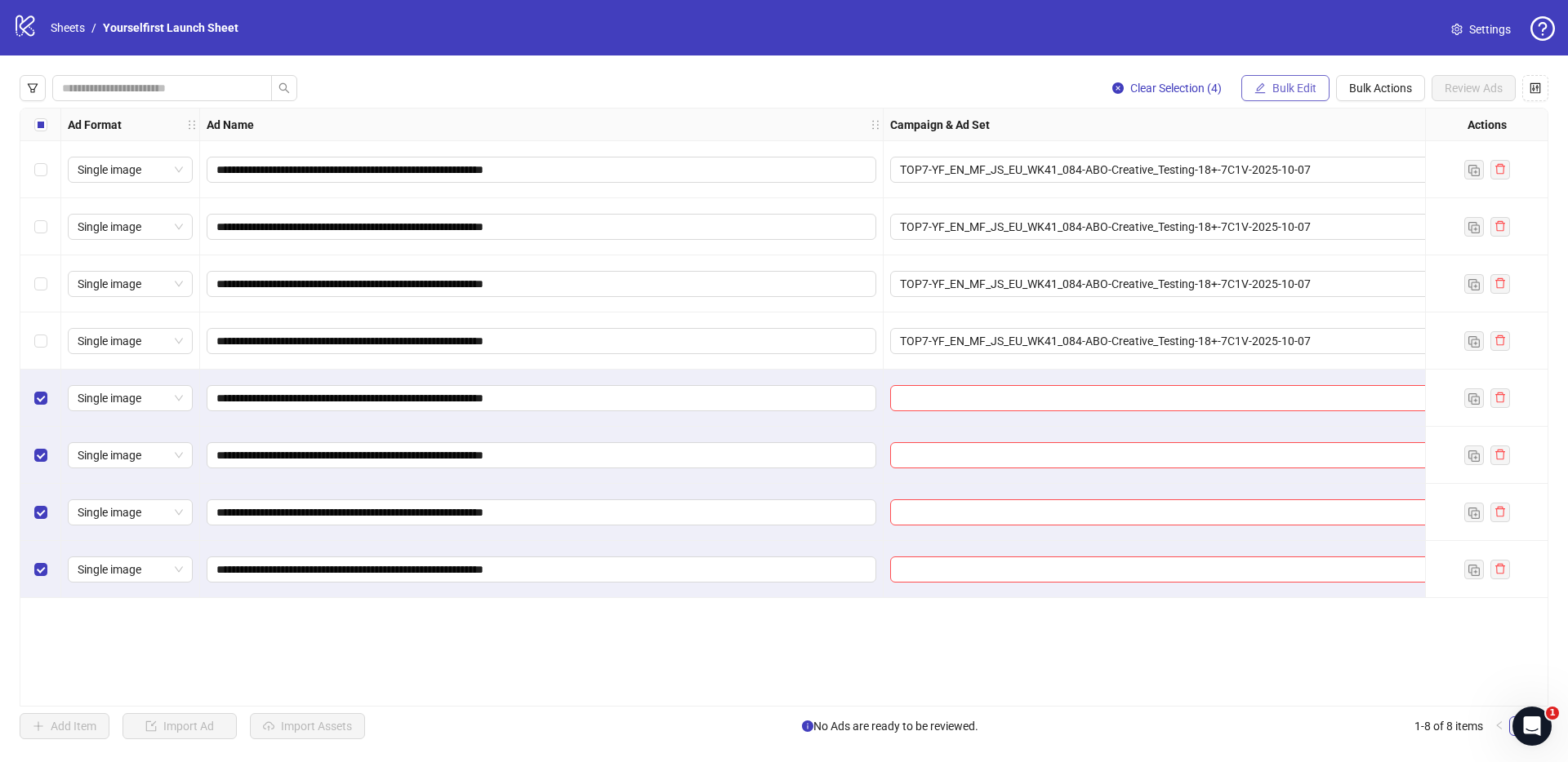
click at [1281, 83] on span "Bulk Edit" at bounding box center [1294, 89] width 44 height 13
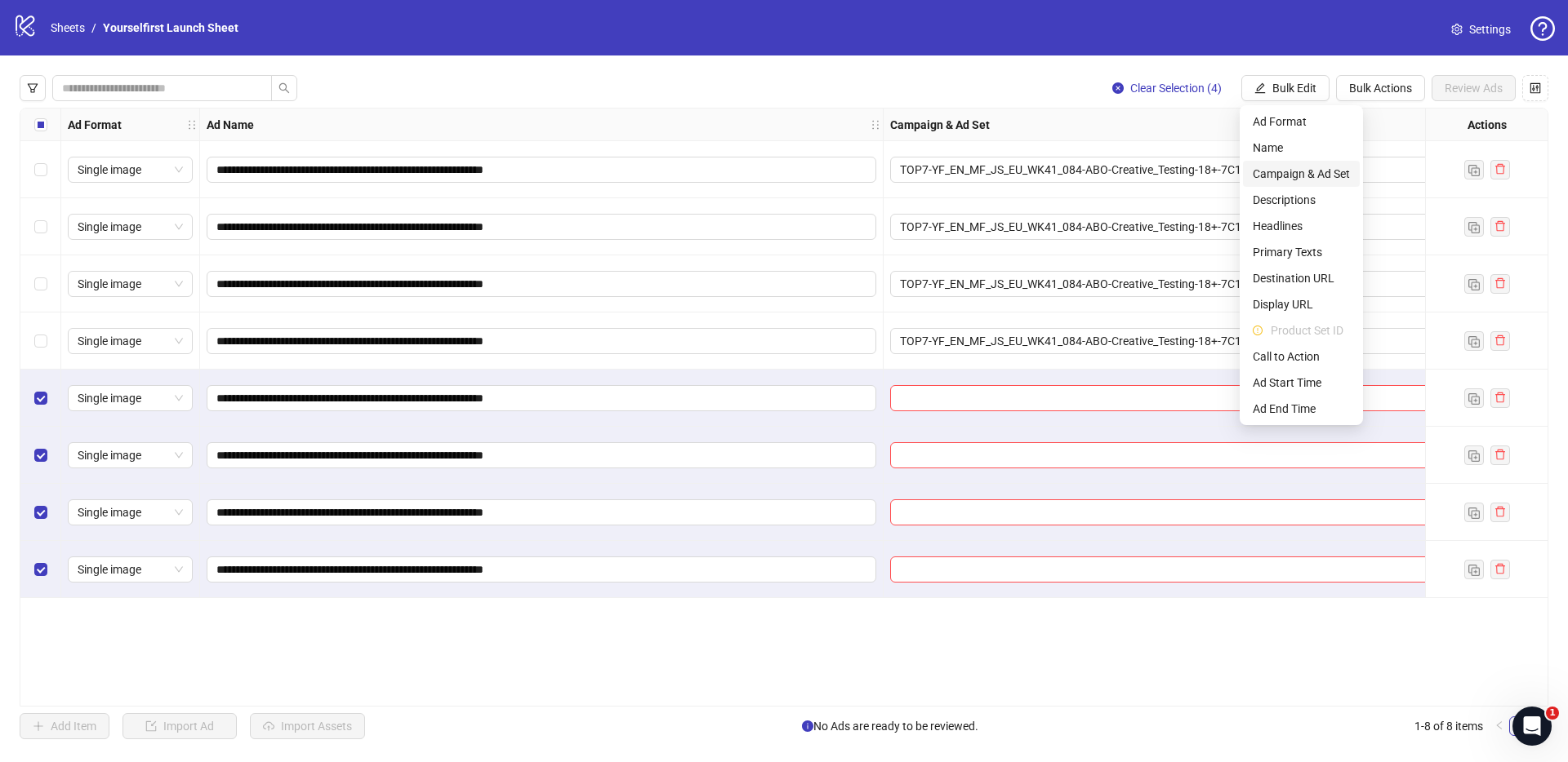
click at [1295, 172] on span "Campaign & Ad Set" at bounding box center [1301, 173] width 97 height 18
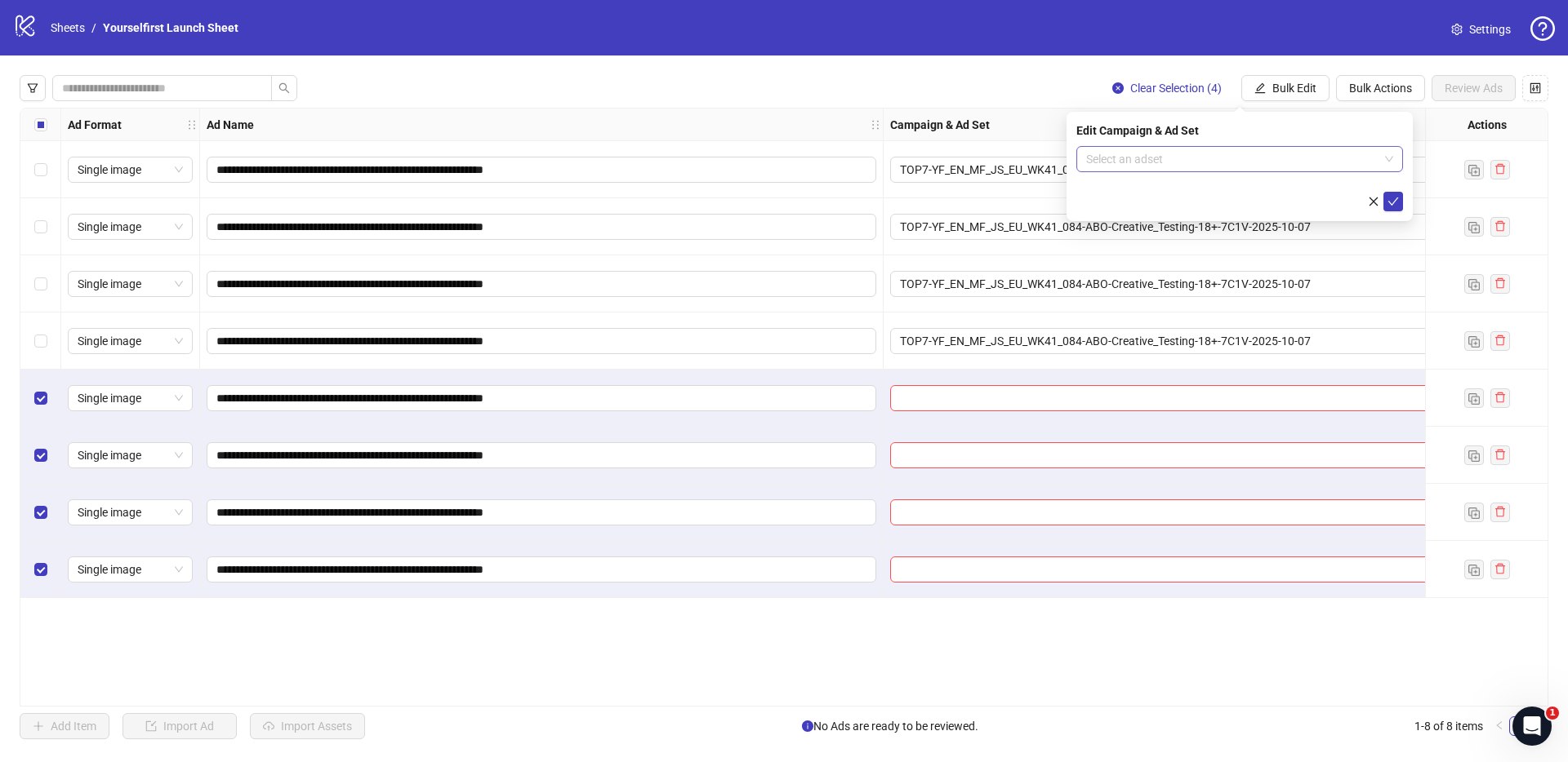
click at [1172, 165] on input "search" at bounding box center [1232, 158] width 292 height 24
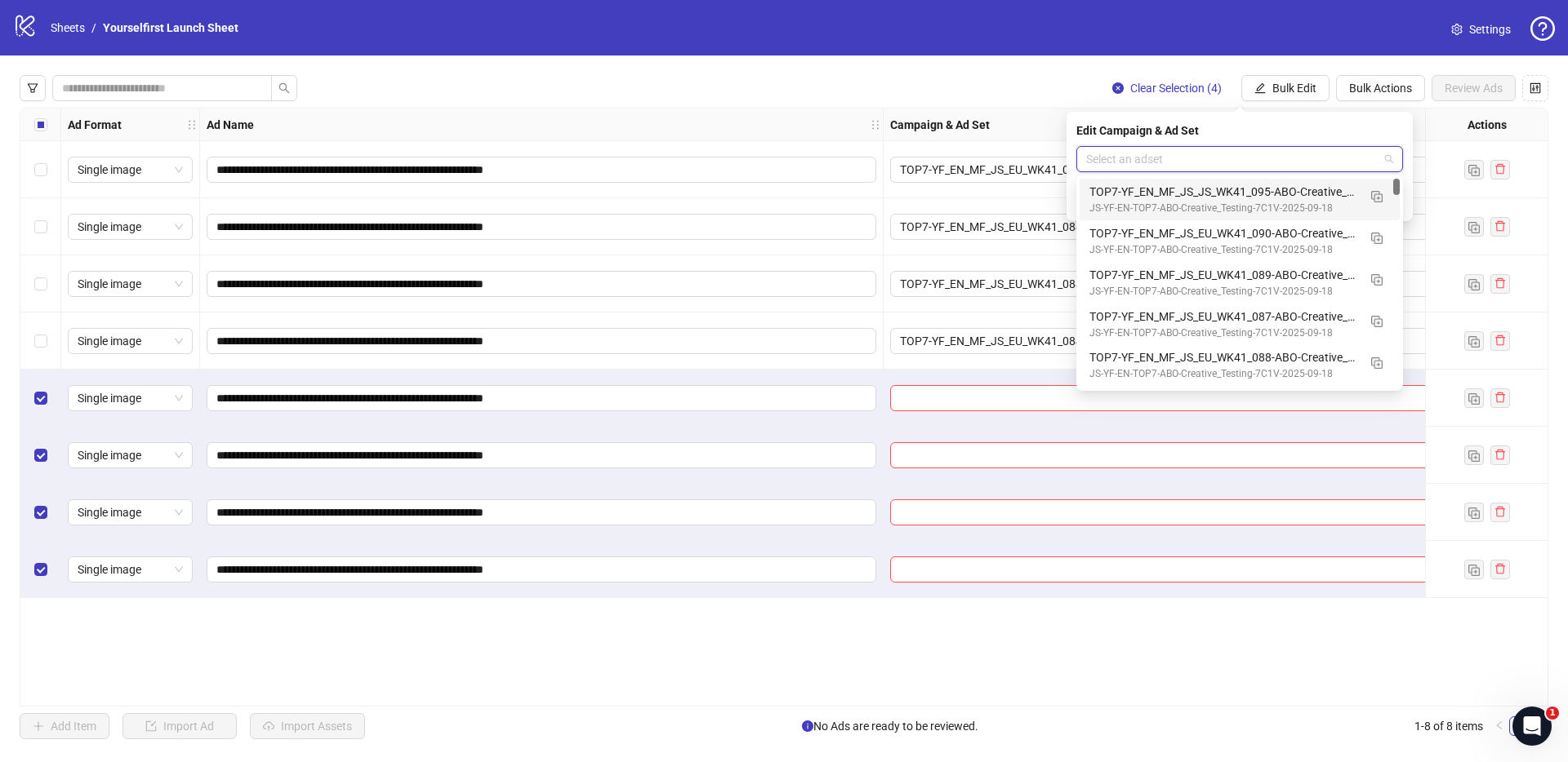
paste input "**********"
type input "**********"
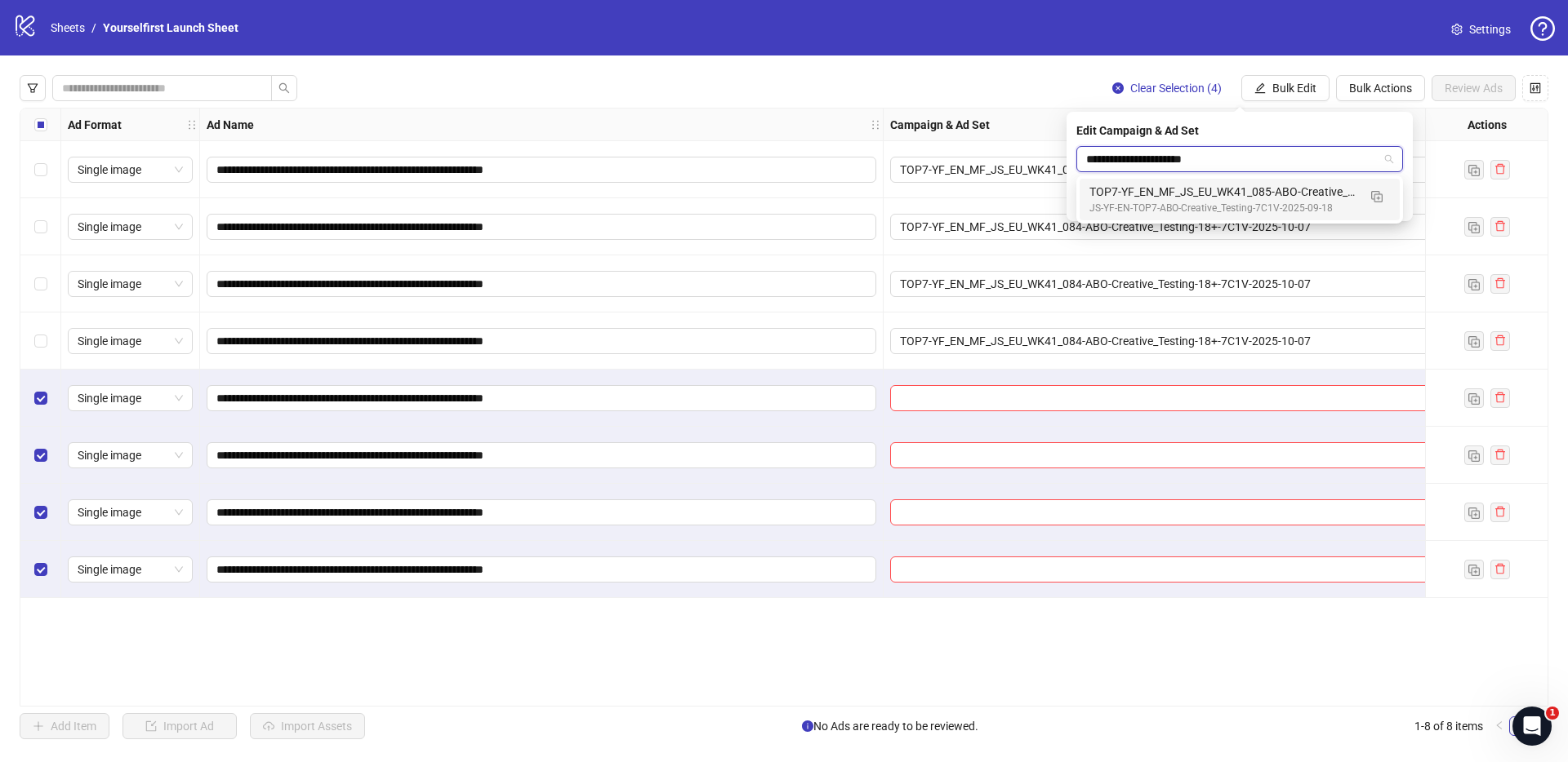
click at [1154, 200] on div "JS-YF-EN-TOP7-ABO-Creative_Testing-7C1V-2025-09-18" at bounding box center [1223, 208] width 268 height 15
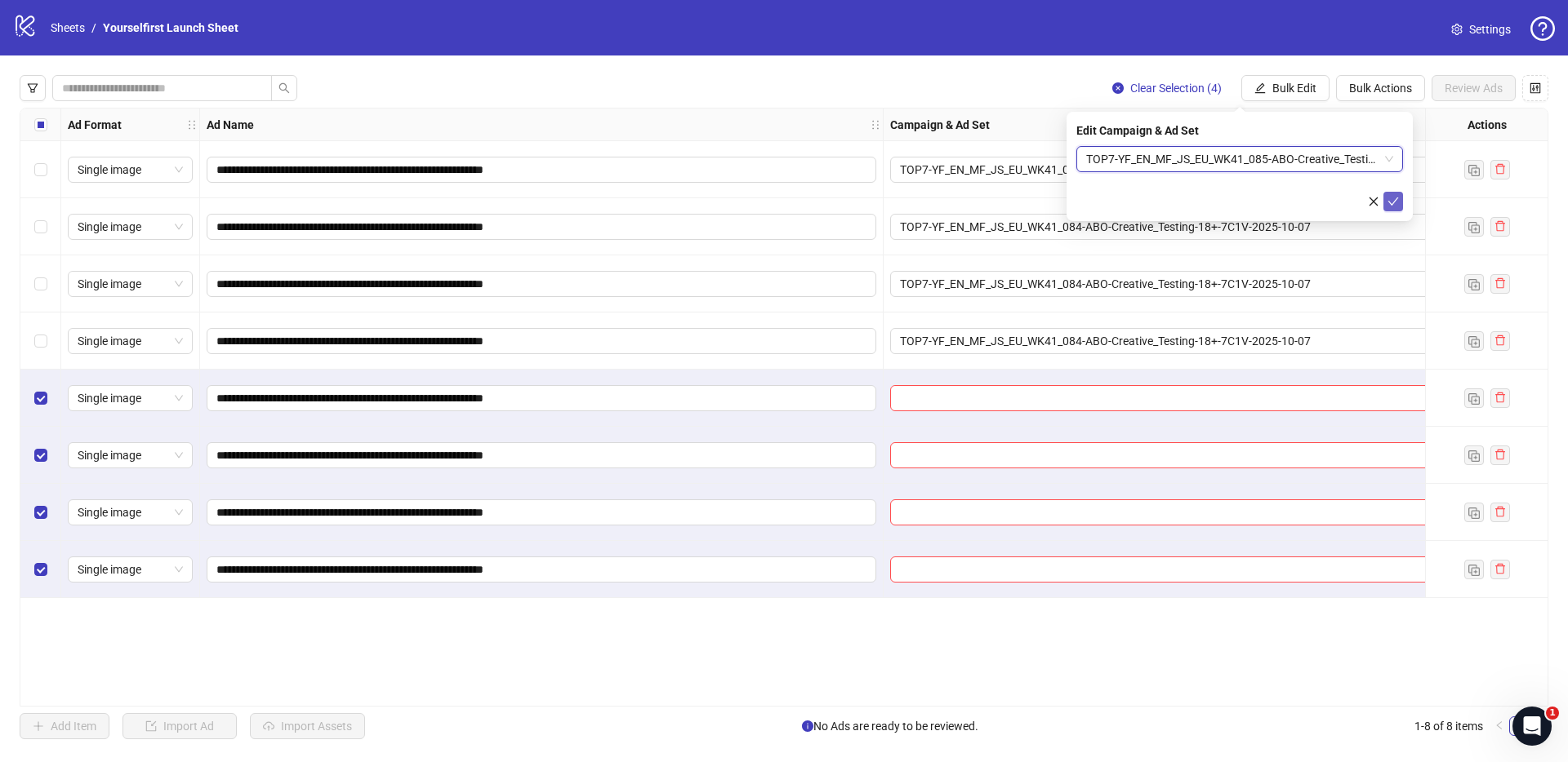
click at [1399, 200] on button "submit" at bounding box center [1393, 201] width 19 height 19
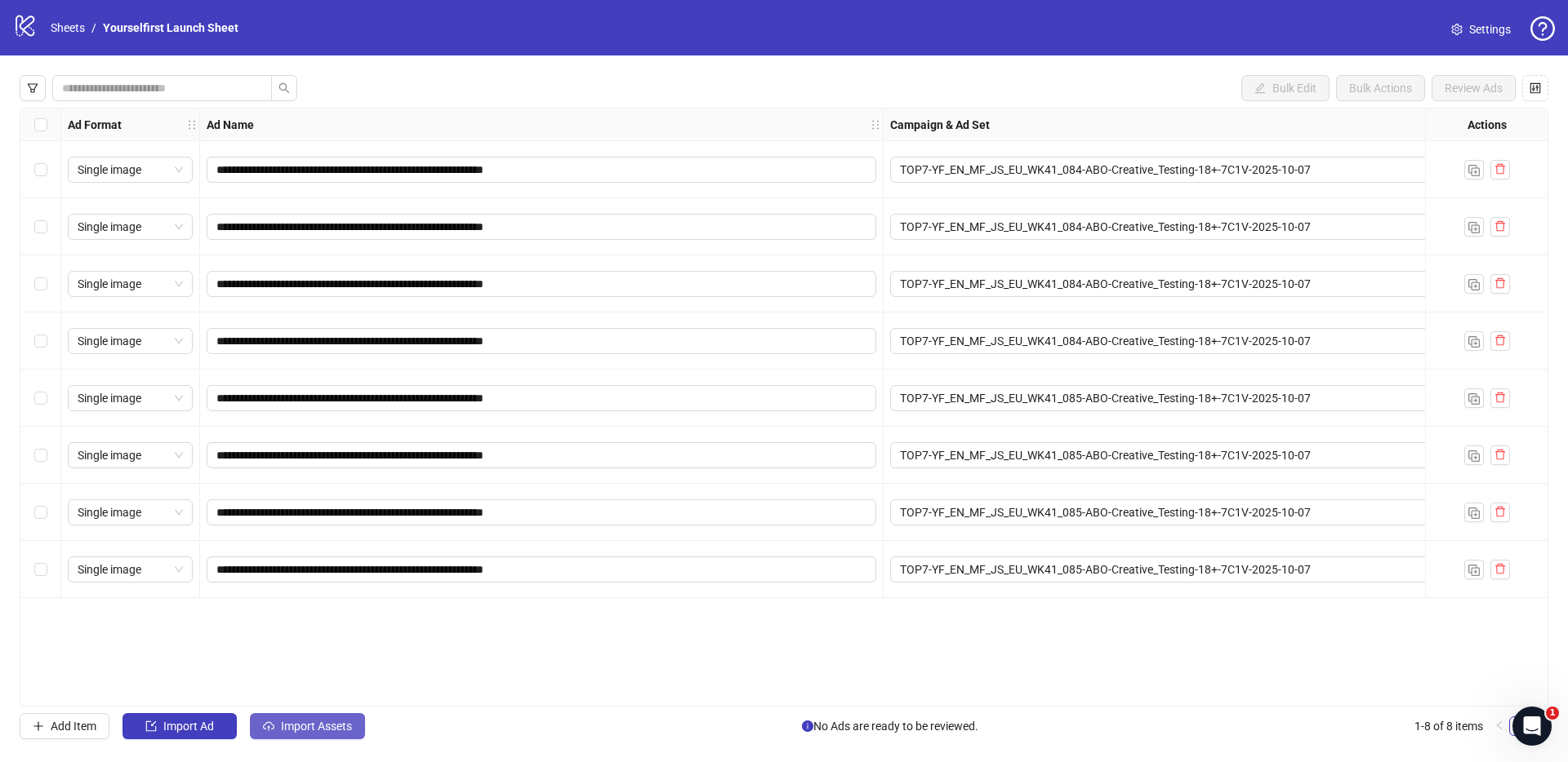
click at [309, 730] on span "Import Assets" at bounding box center [316, 726] width 71 height 13
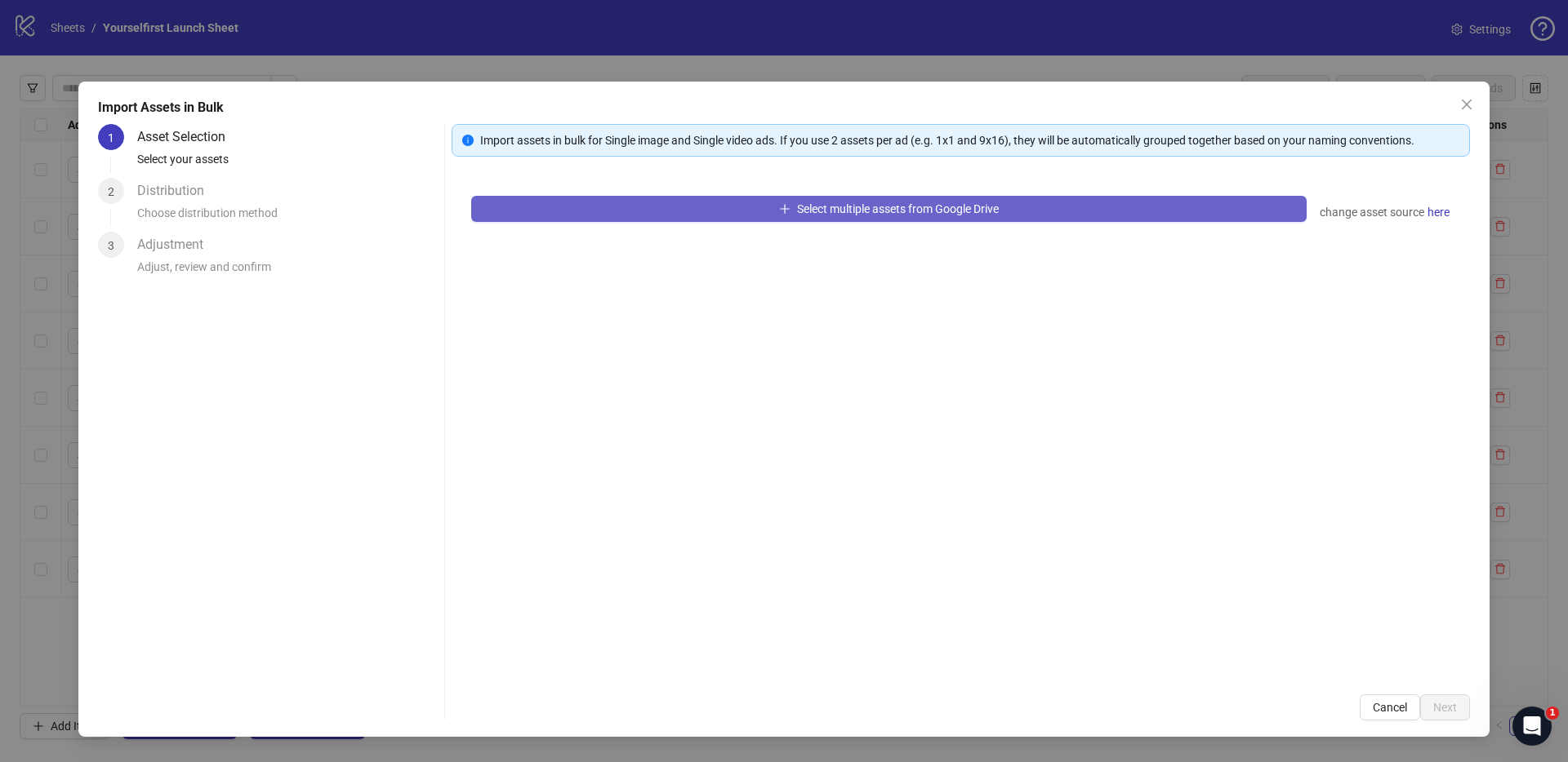
click at [690, 212] on button "Select multiple assets from Google Drive" at bounding box center [889, 208] width 836 height 26
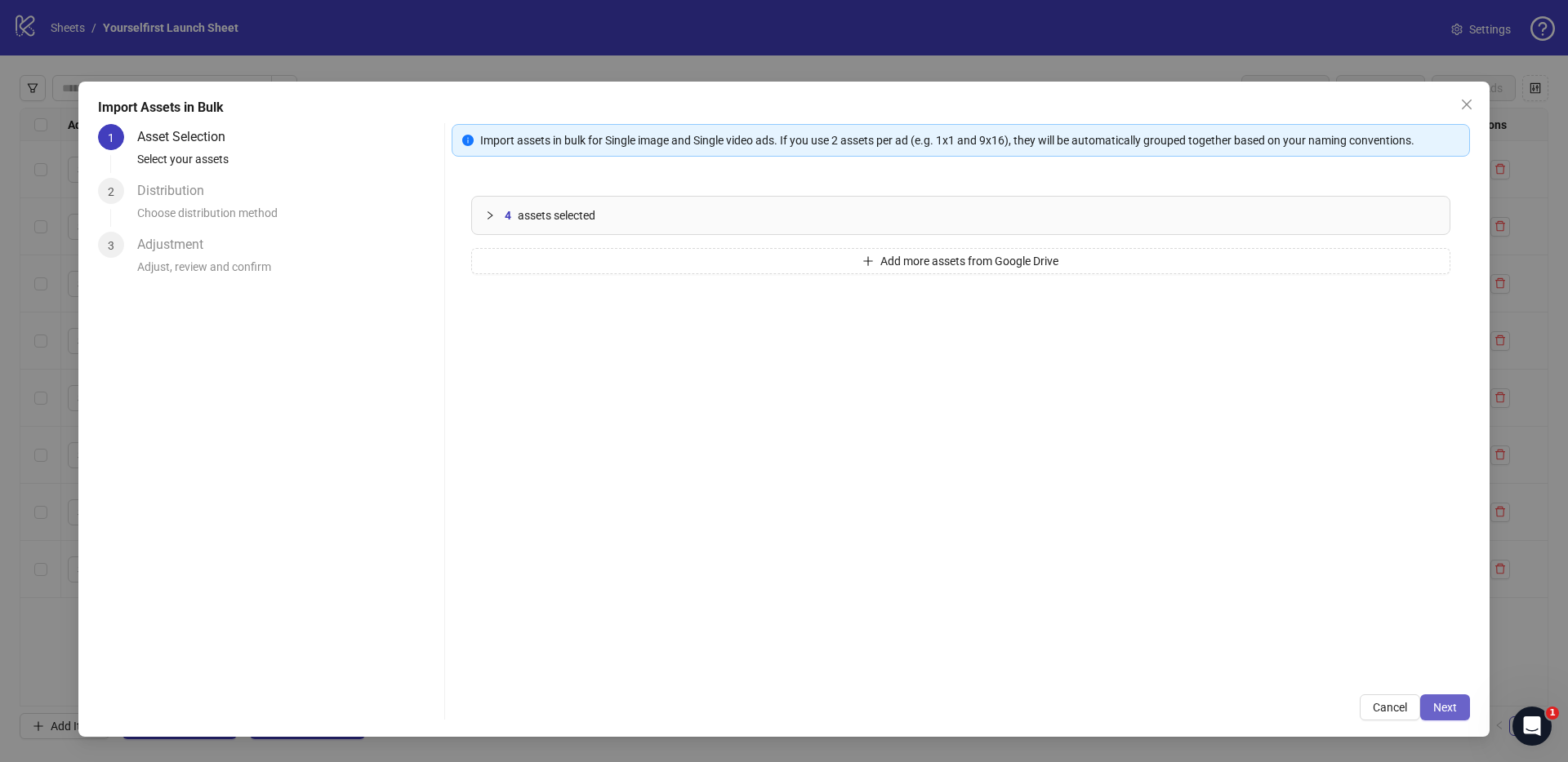
click at [1438, 712] on span "Next" at bounding box center [1445, 708] width 24 height 13
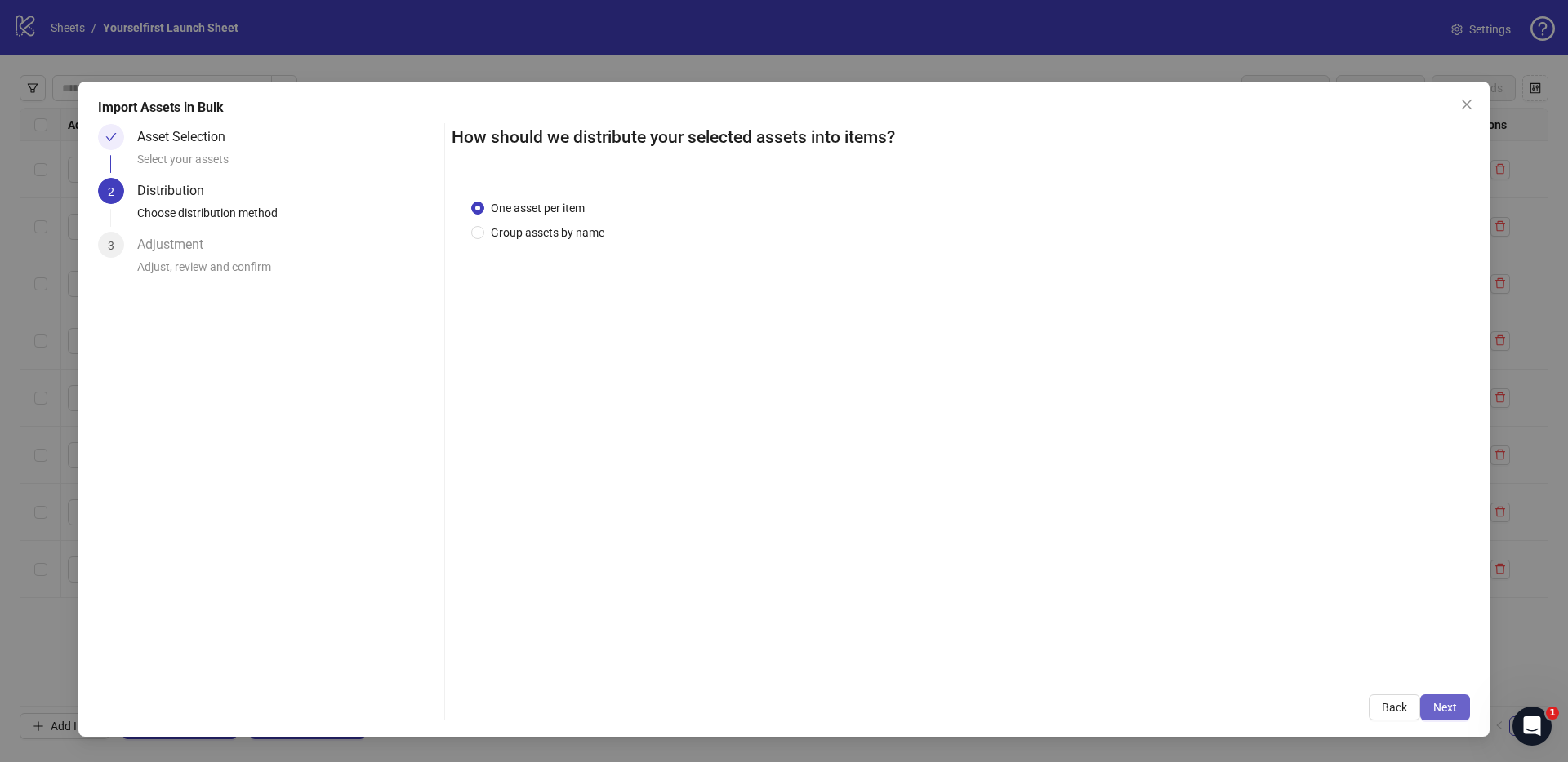
click at [1442, 708] on span "Next" at bounding box center [1445, 708] width 24 height 13
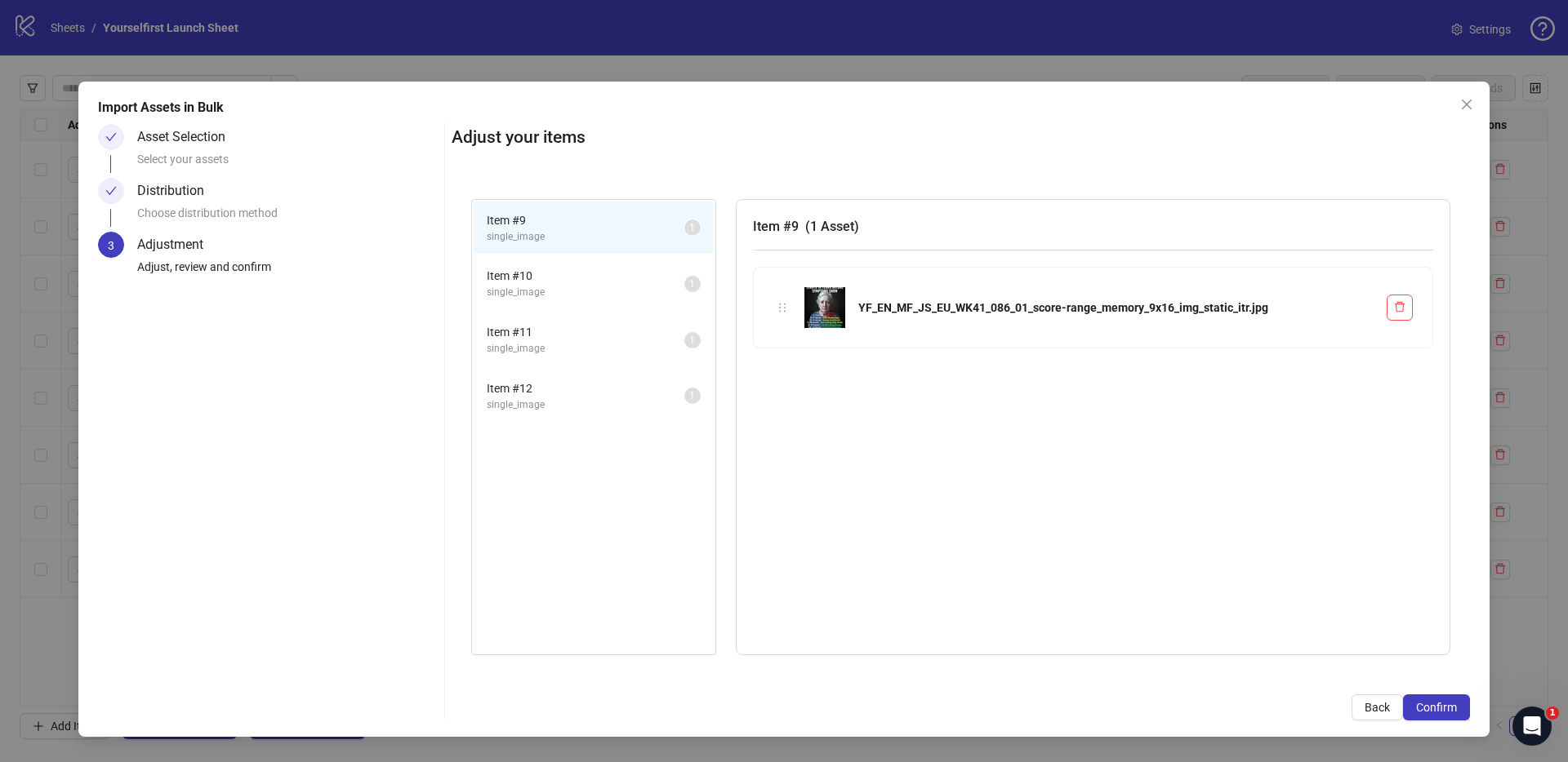
click at [1442, 708] on span "Confirm" at bounding box center [1436, 708] width 40 height 13
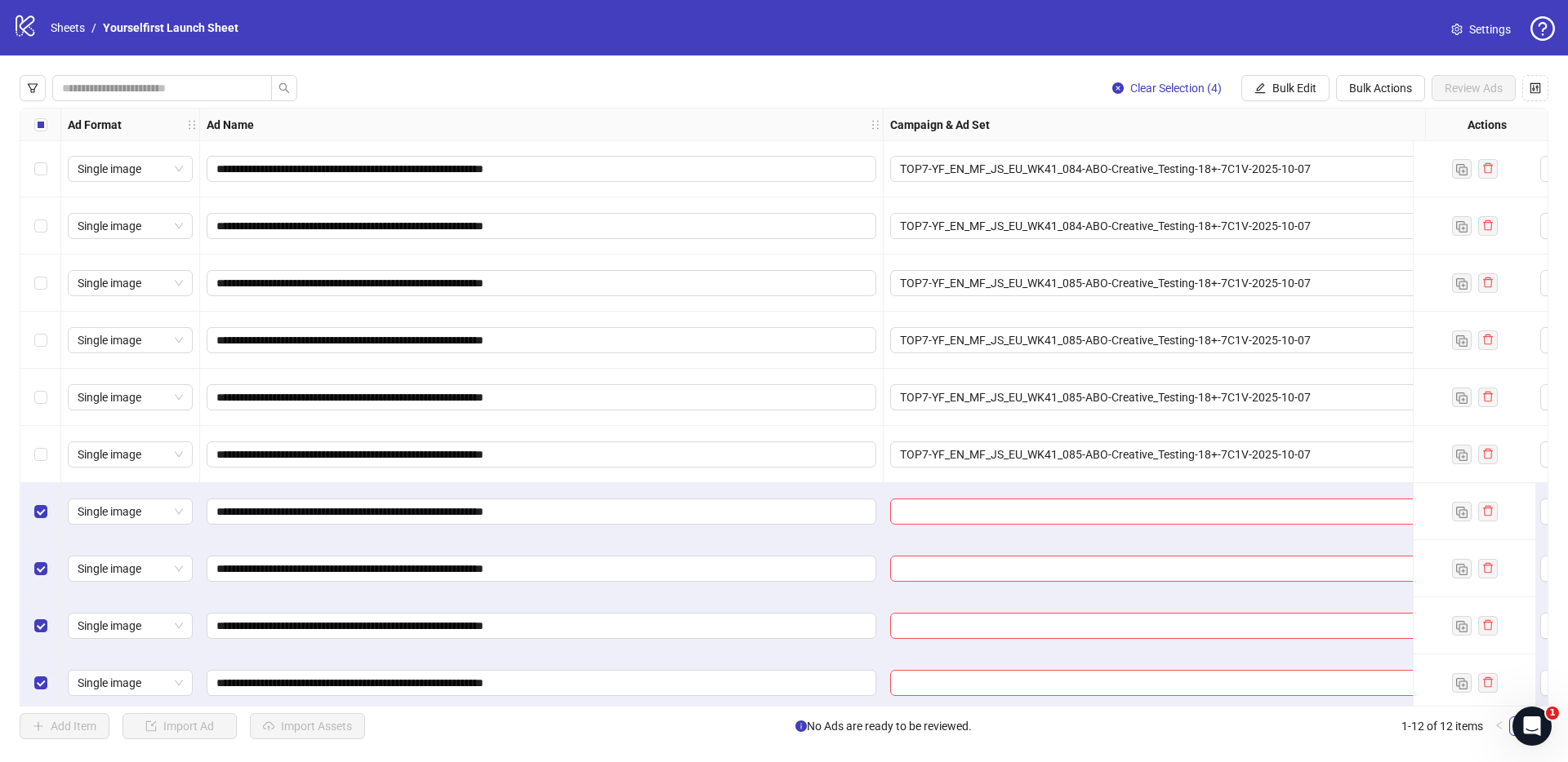
scroll to position [127, 0]
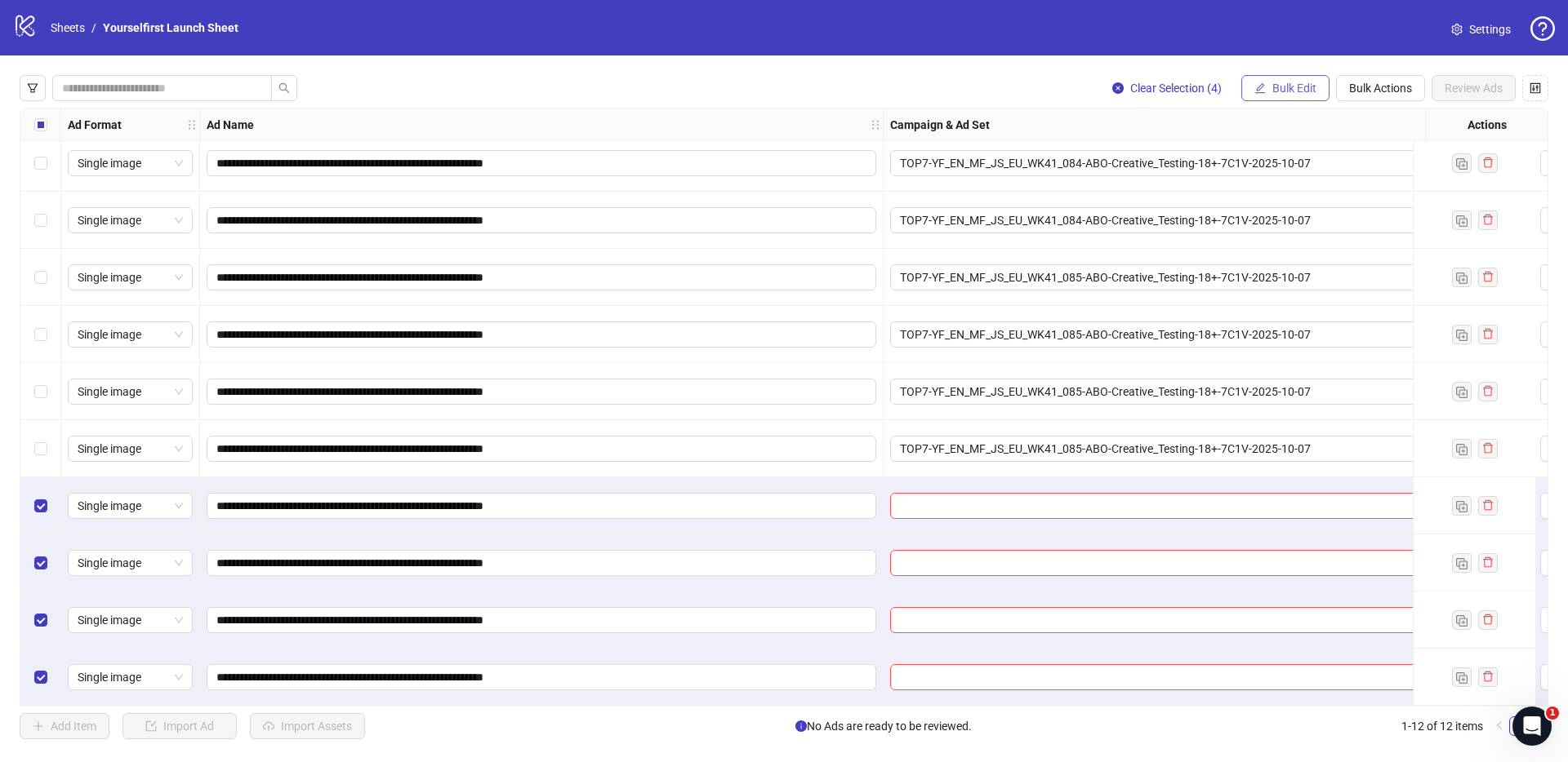
click at [1300, 83] on span "Bulk Edit" at bounding box center [1294, 89] width 44 height 13
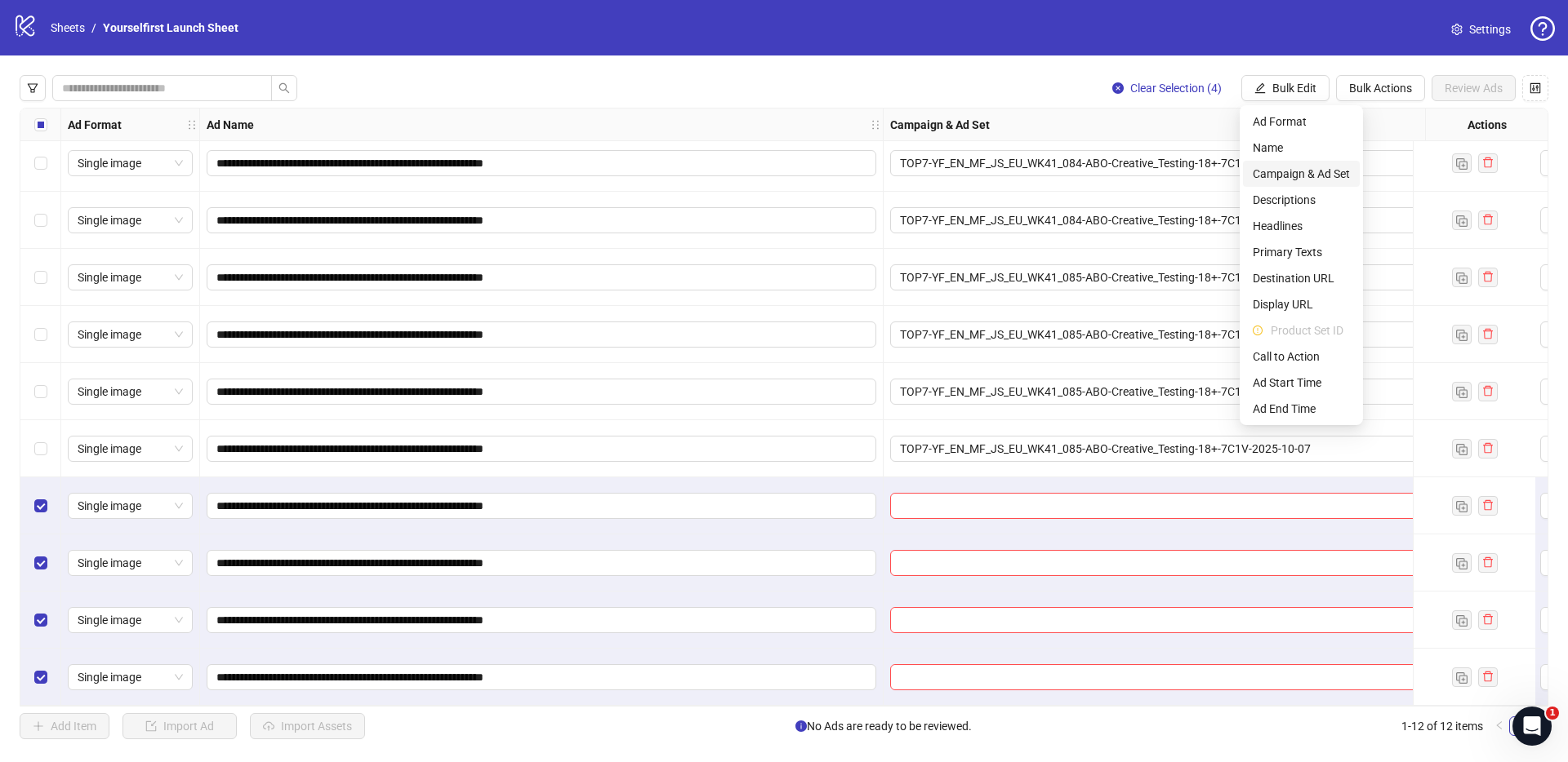
click at [1299, 179] on span "Campaign & Ad Set" at bounding box center [1301, 173] width 97 height 18
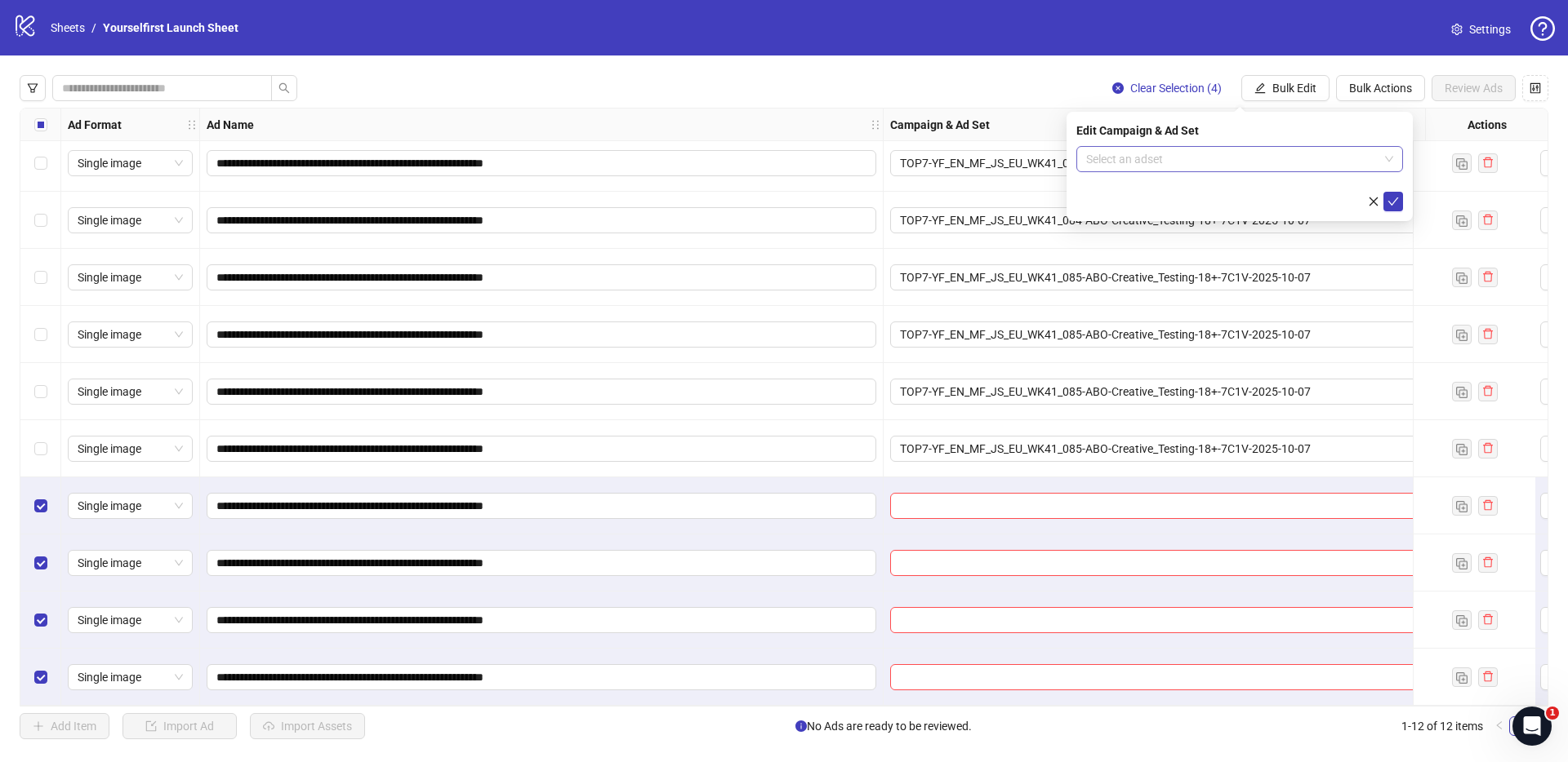
click at [1178, 172] on form "Select an adset" at bounding box center [1239, 179] width 327 height 66
click at [1167, 158] on input "search" at bounding box center [1232, 158] width 292 height 24
paste input "**********"
type input "**********"
click at [1162, 200] on div "JS-YF-EN-TOP7-ABO-Creative_Testing-7C1V-2025-09-18" at bounding box center [1223, 208] width 268 height 15
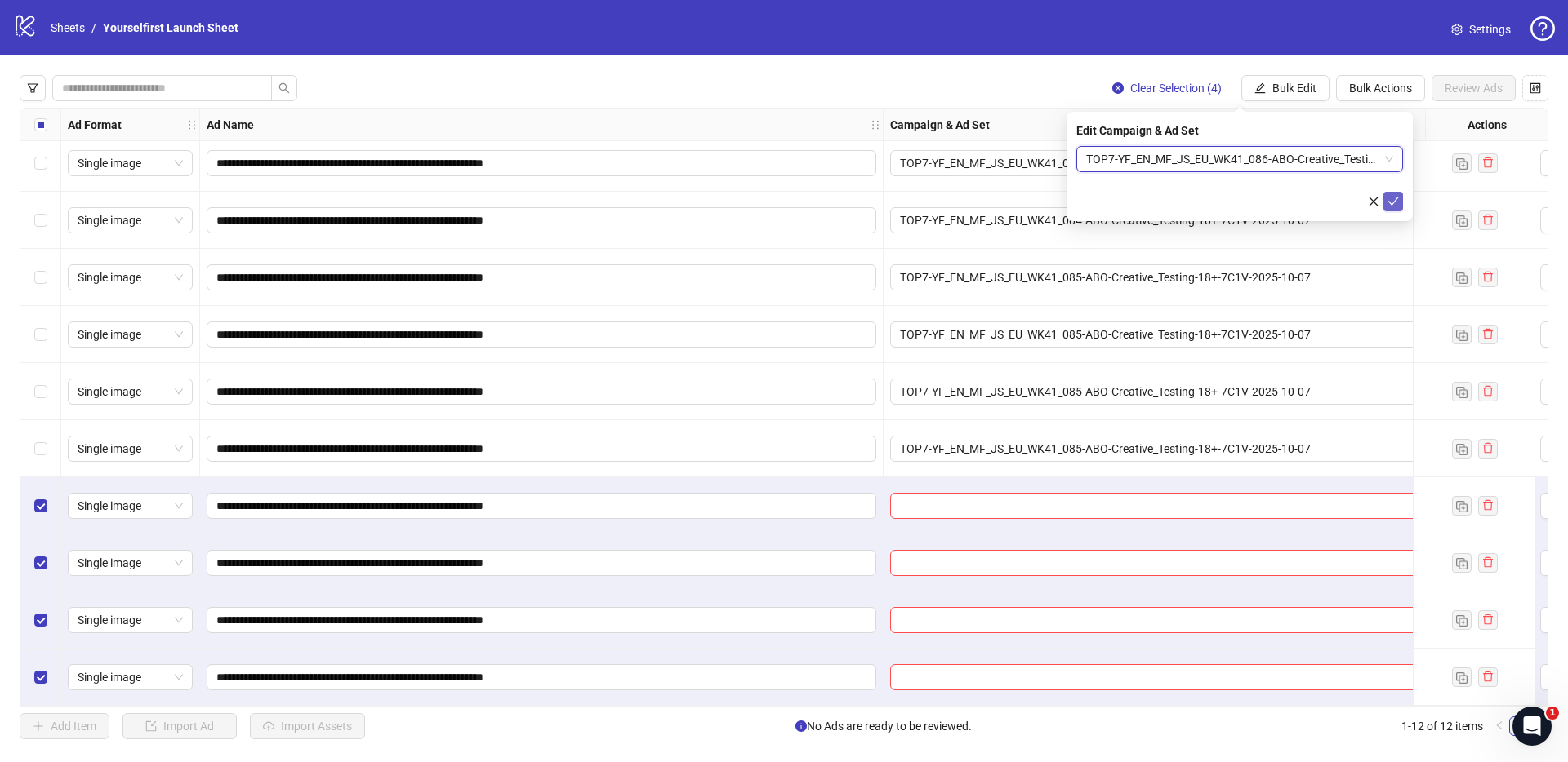
click at [1401, 203] on button "submit" at bounding box center [1393, 201] width 19 height 19
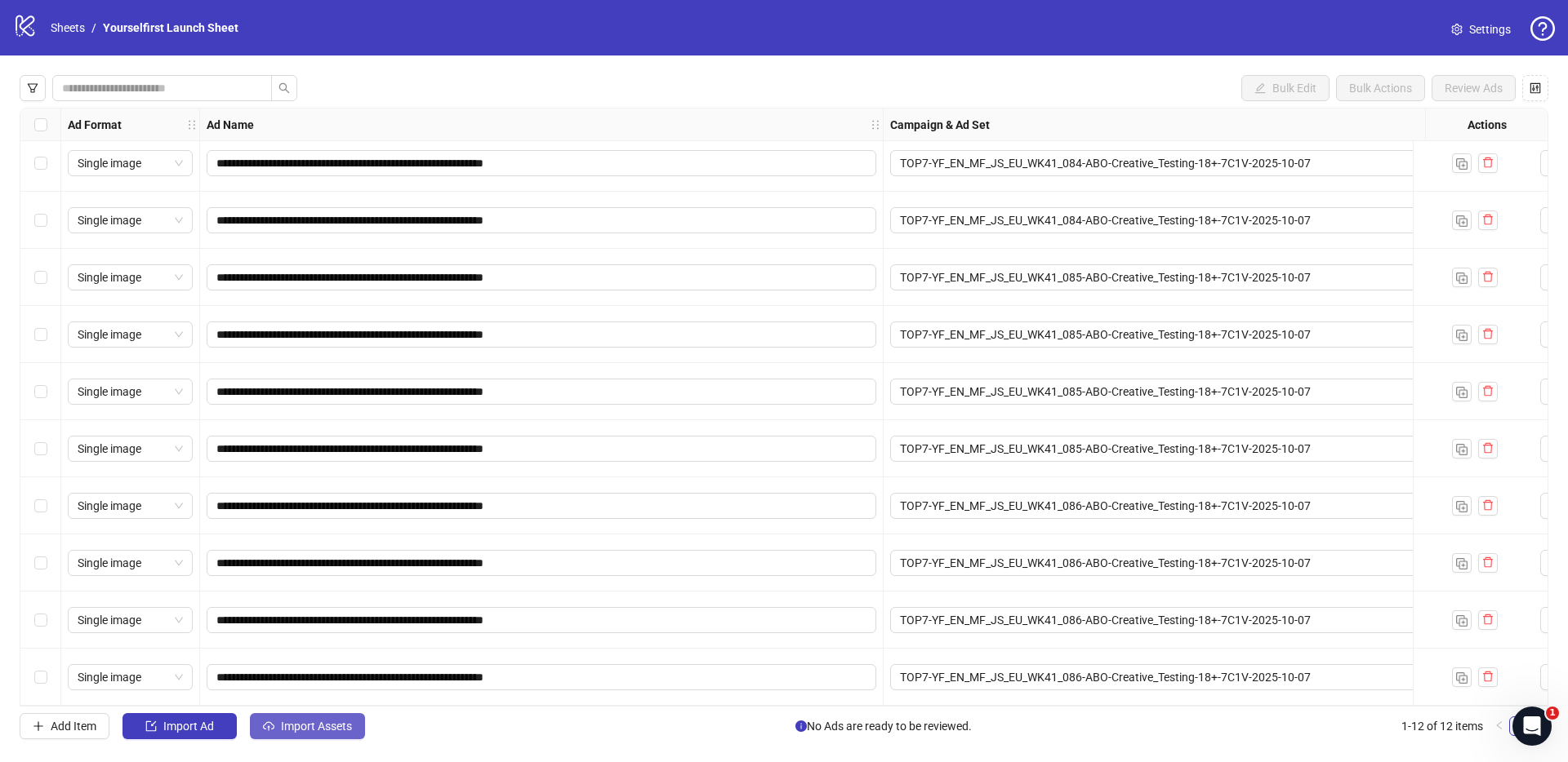
click at [299, 718] on button "Import Assets" at bounding box center [306, 725] width 115 height 26
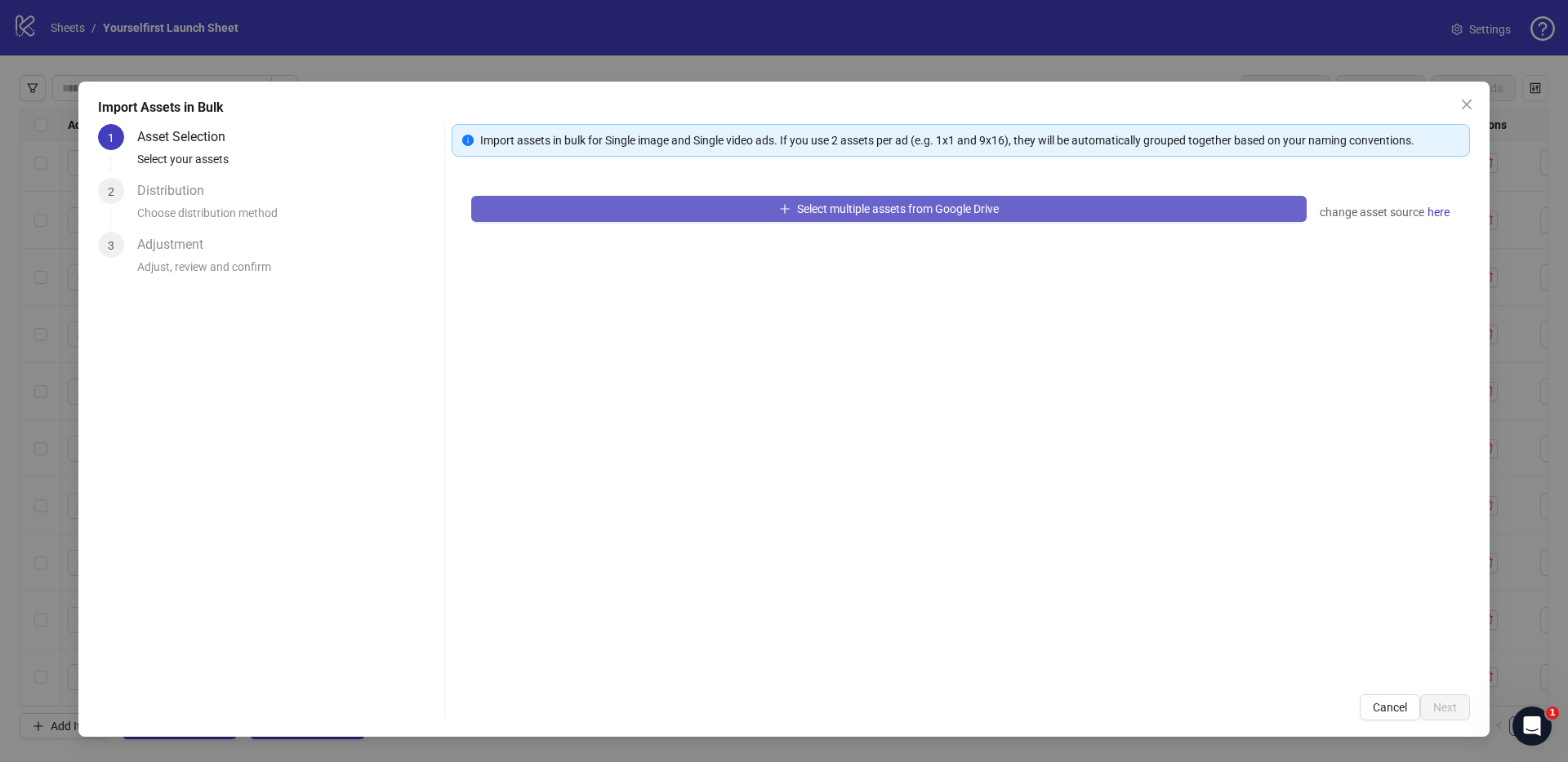
click at [894, 211] on span "Select multiple assets from Google Drive" at bounding box center [897, 209] width 201 height 13
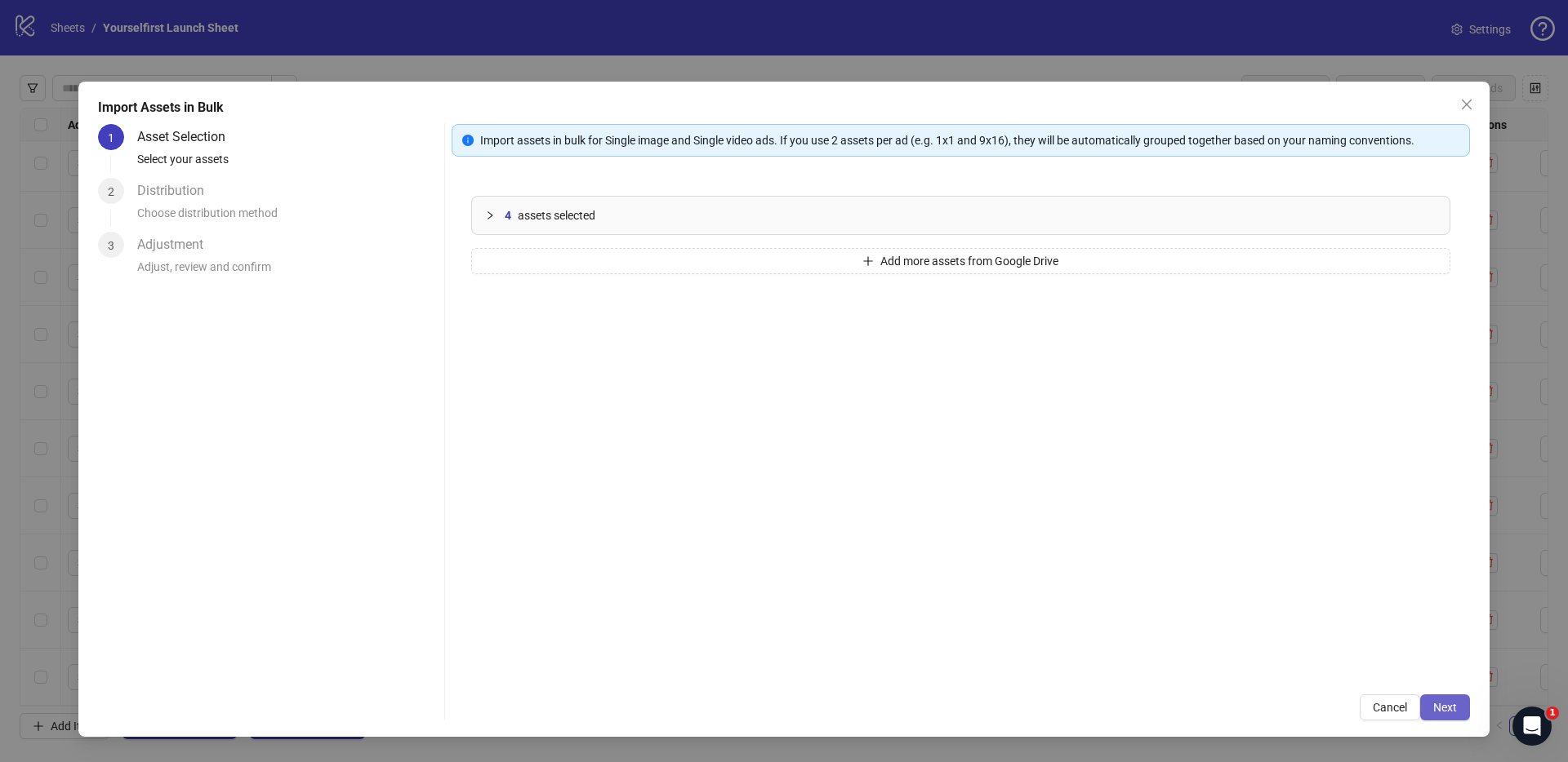
click at [1457, 706] on button "Next" at bounding box center [1445, 707] width 50 height 26
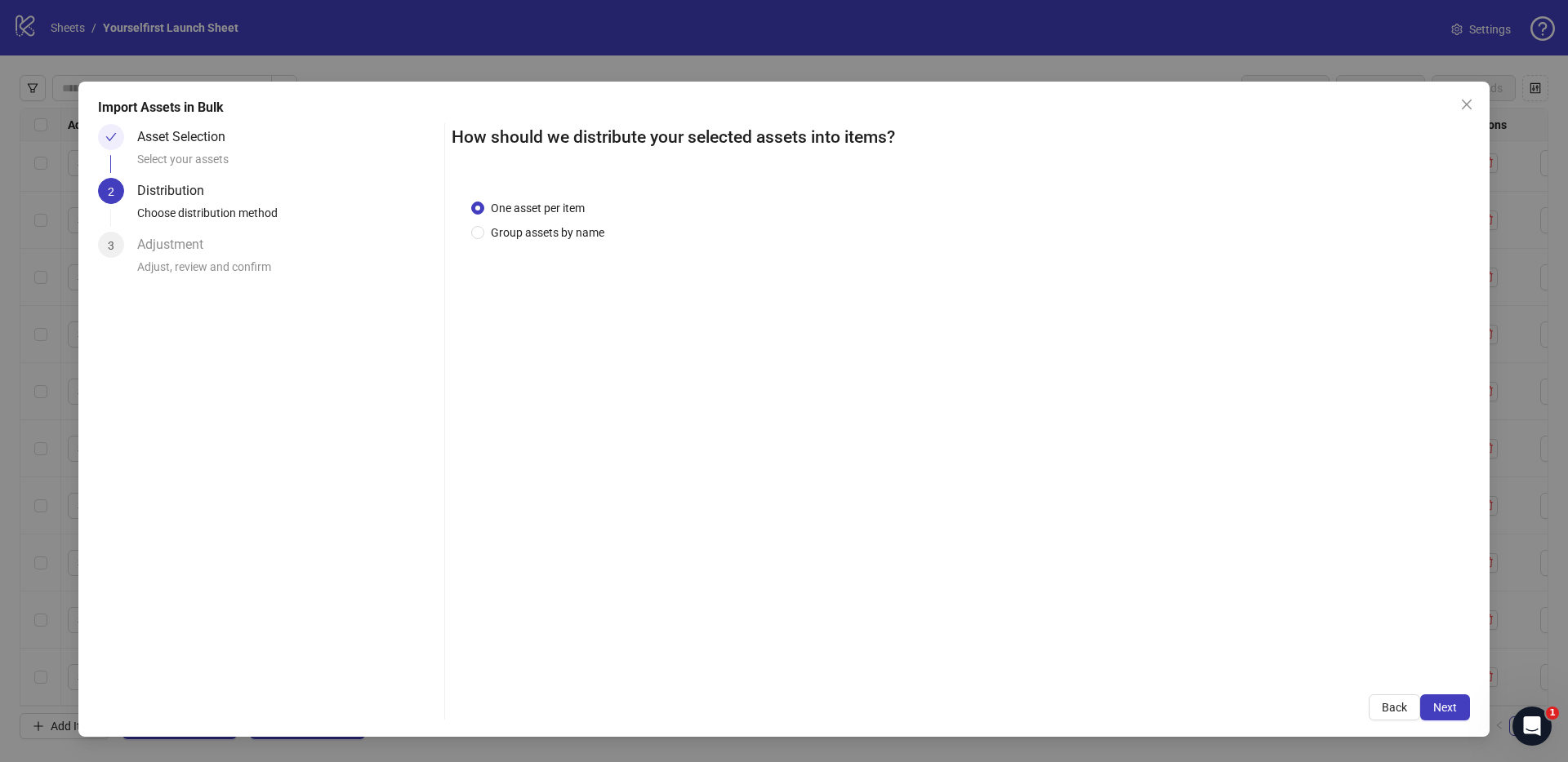
click at [1451, 706] on span "Next" at bounding box center [1445, 708] width 24 height 13
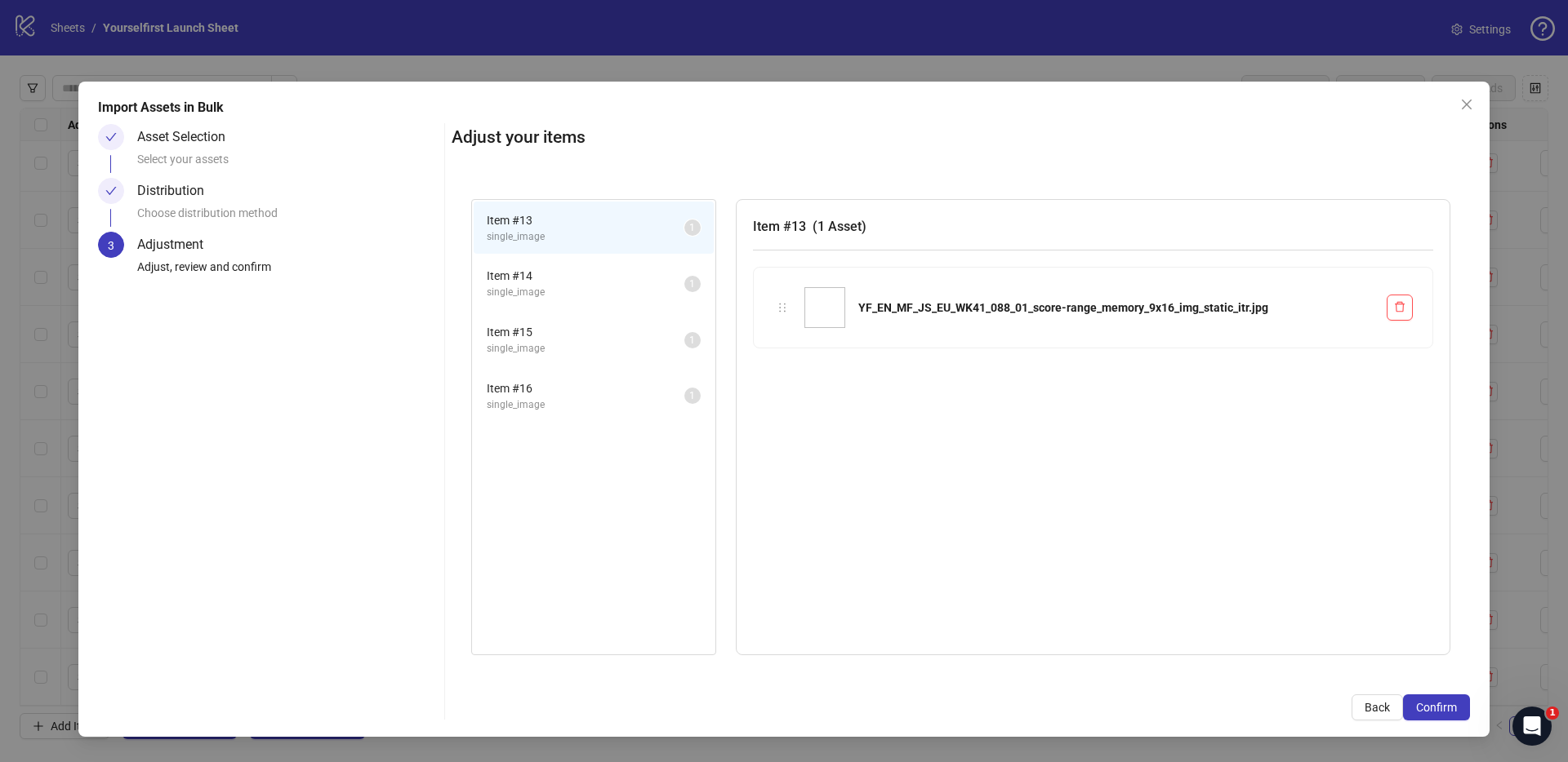
click at [1451, 706] on span "Confirm" at bounding box center [1436, 708] width 40 height 13
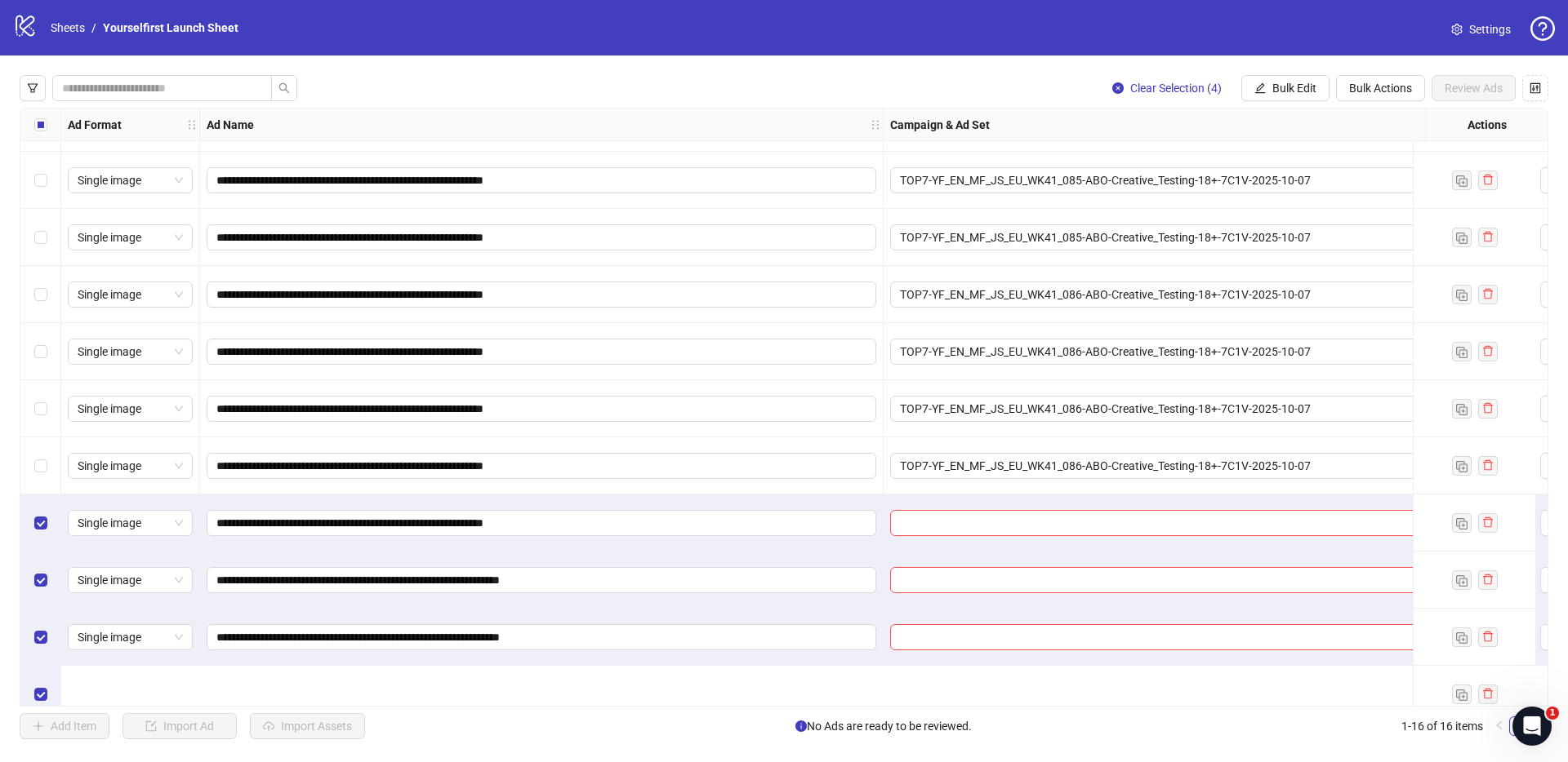
scroll to position [355, 0]
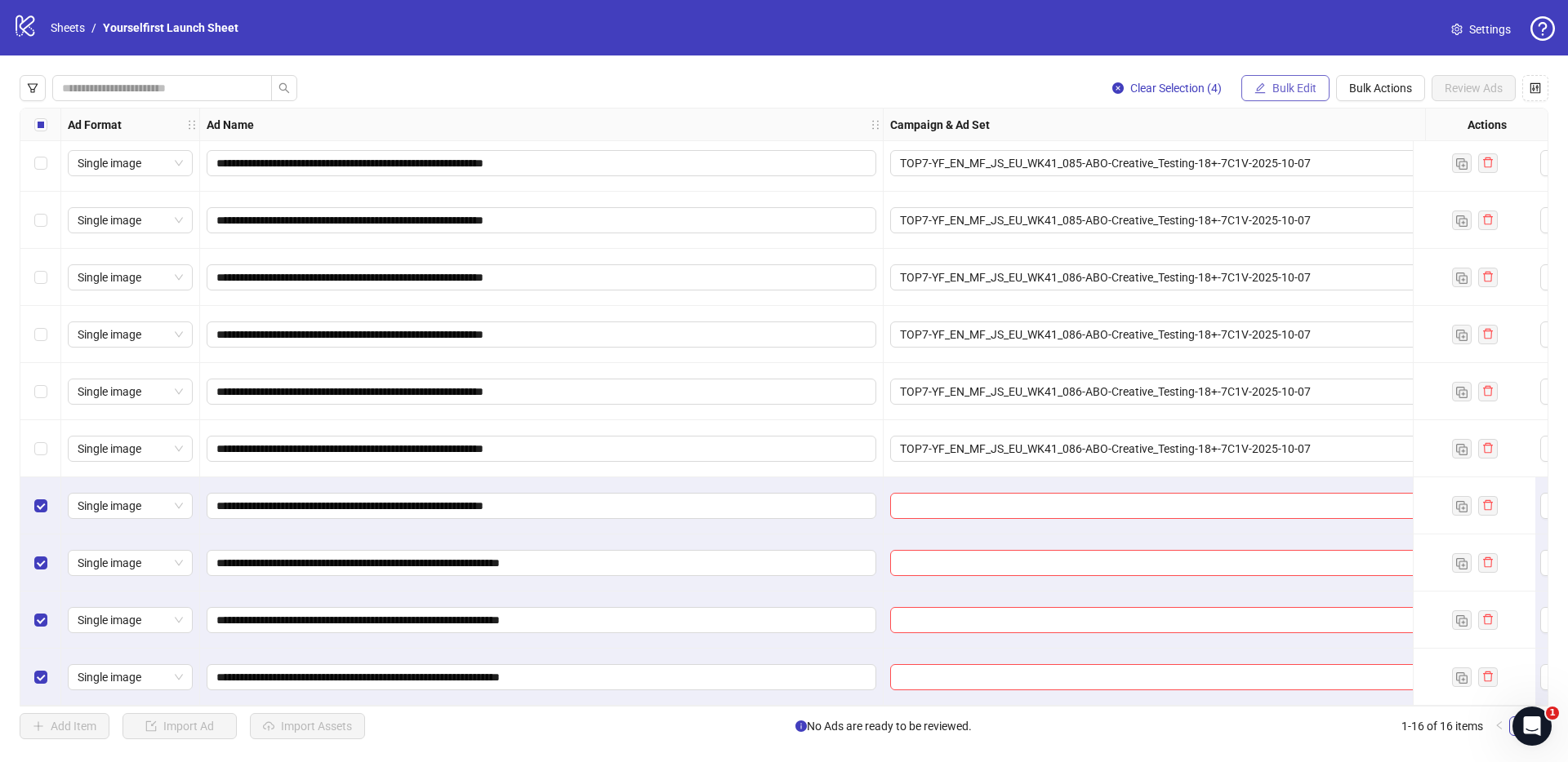
click at [1297, 86] on span "Bulk Edit" at bounding box center [1294, 89] width 44 height 13
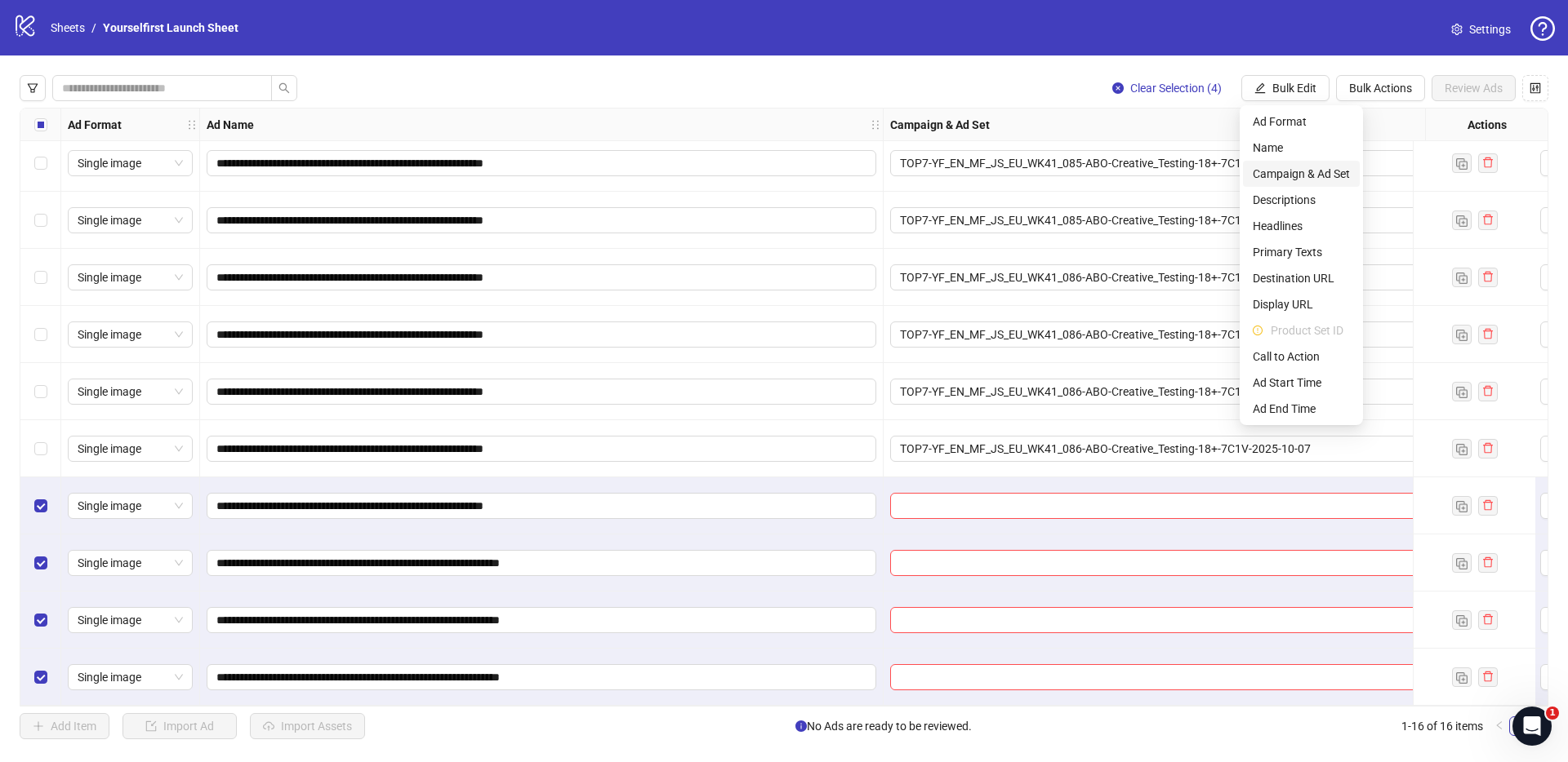
click at [1301, 173] on span "Campaign & Ad Set" at bounding box center [1301, 173] width 97 height 18
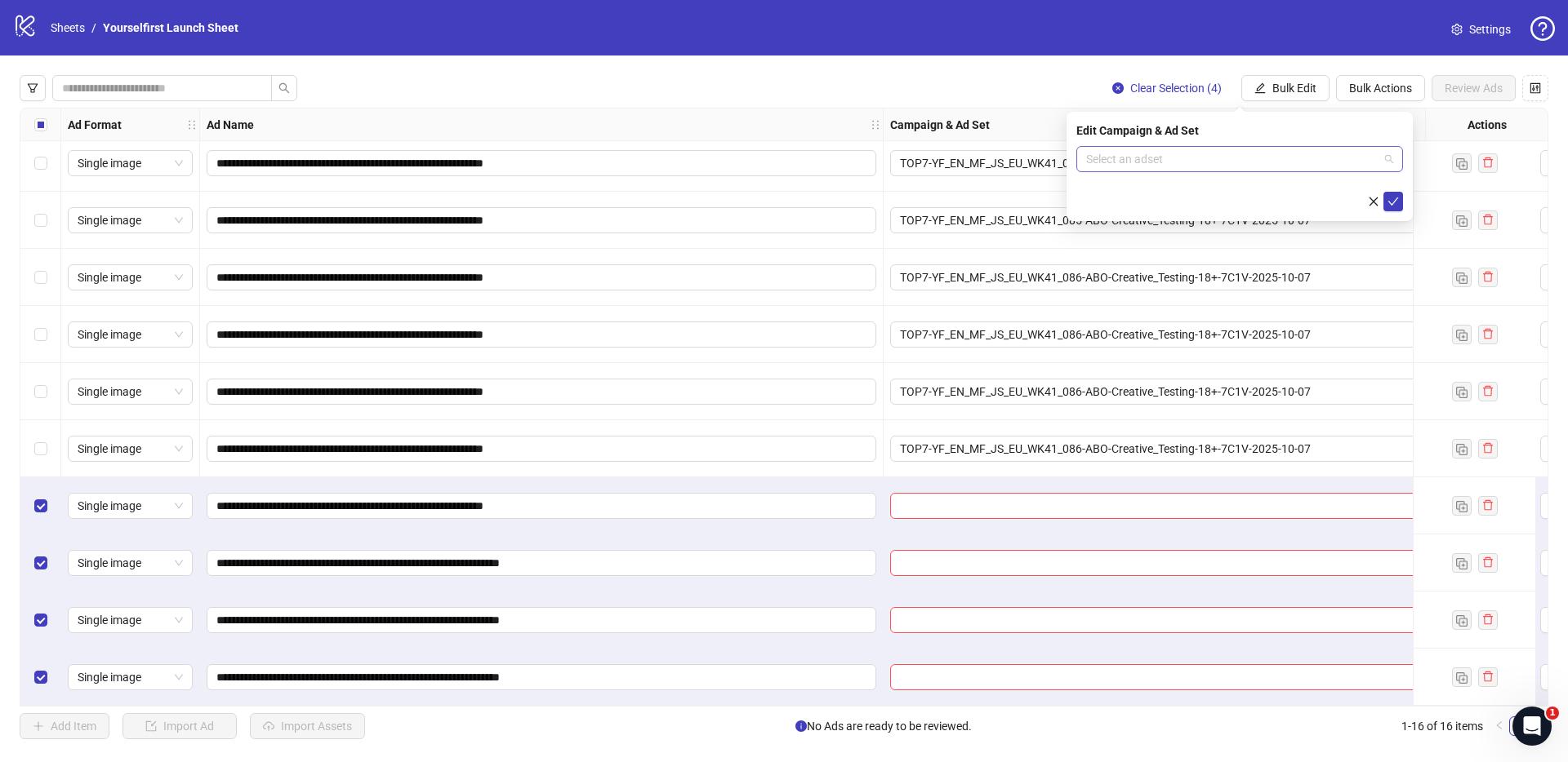
click at [1183, 163] on input "search" at bounding box center [1232, 158] width 292 height 24
paste input "**********"
type input "**********"
click at [1179, 200] on div "TOP7-YF_EN_MF_JS_EU_WK41_088-ABO-Creative_Testing-18+-7C1V-2025-10-07" at bounding box center [1223, 192] width 268 height 18
click at [1395, 198] on icon "check" at bounding box center [1393, 201] width 12 height 12
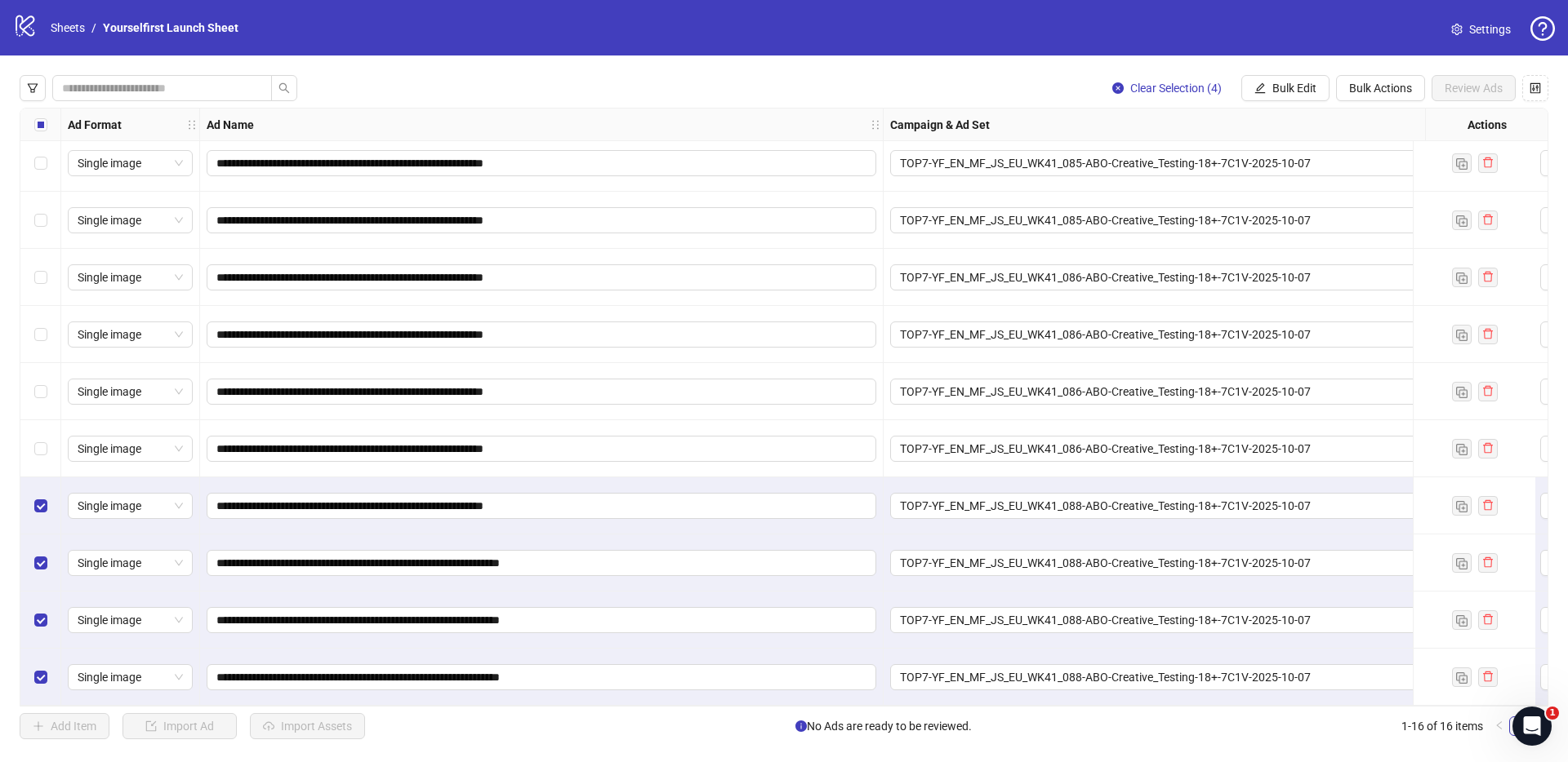
click at [28, 120] on div "Select all rows" at bounding box center [40, 125] width 40 height 33
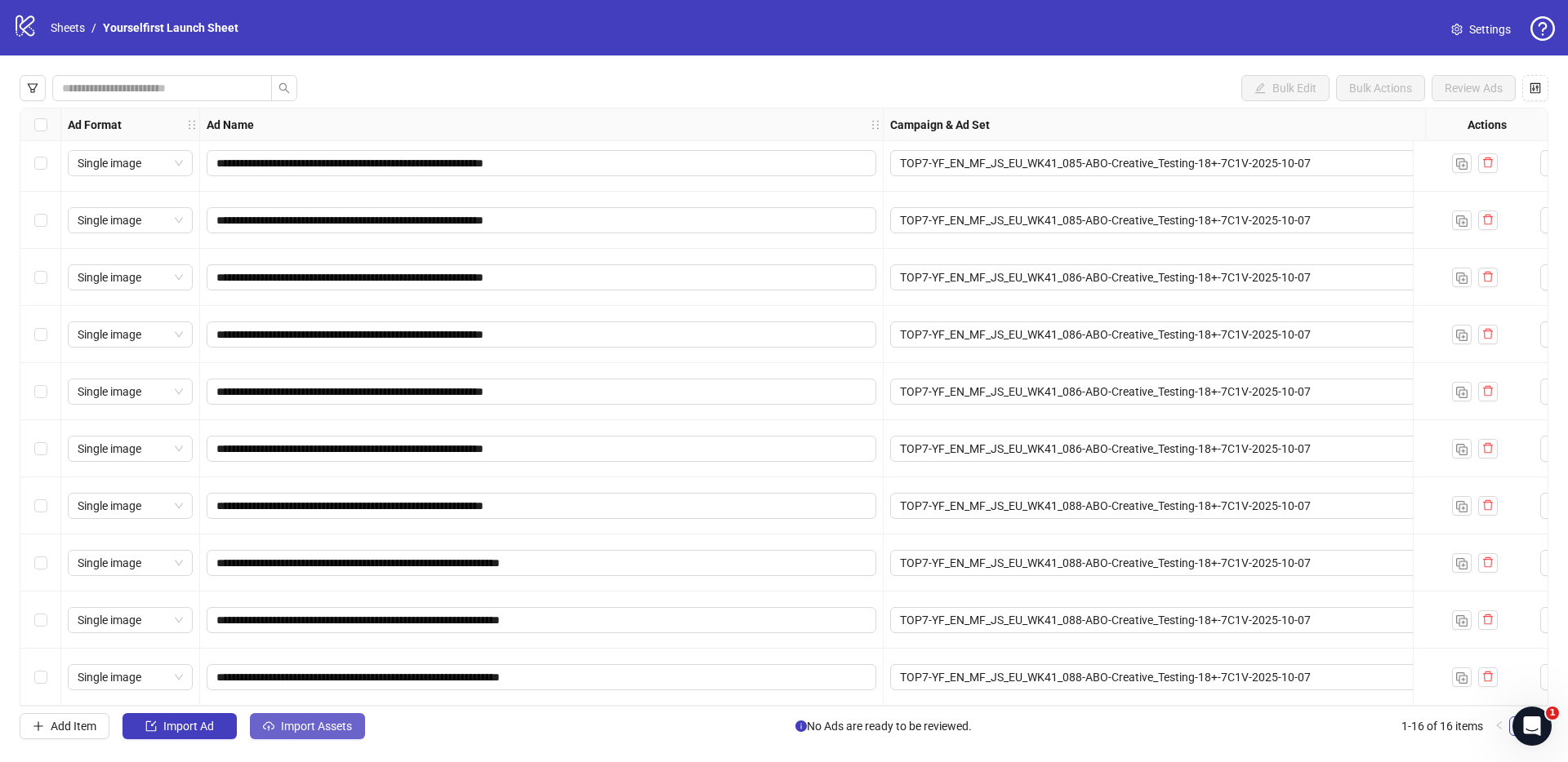
click at [312, 728] on span "Import Assets" at bounding box center [316, 726] width 71 height 13
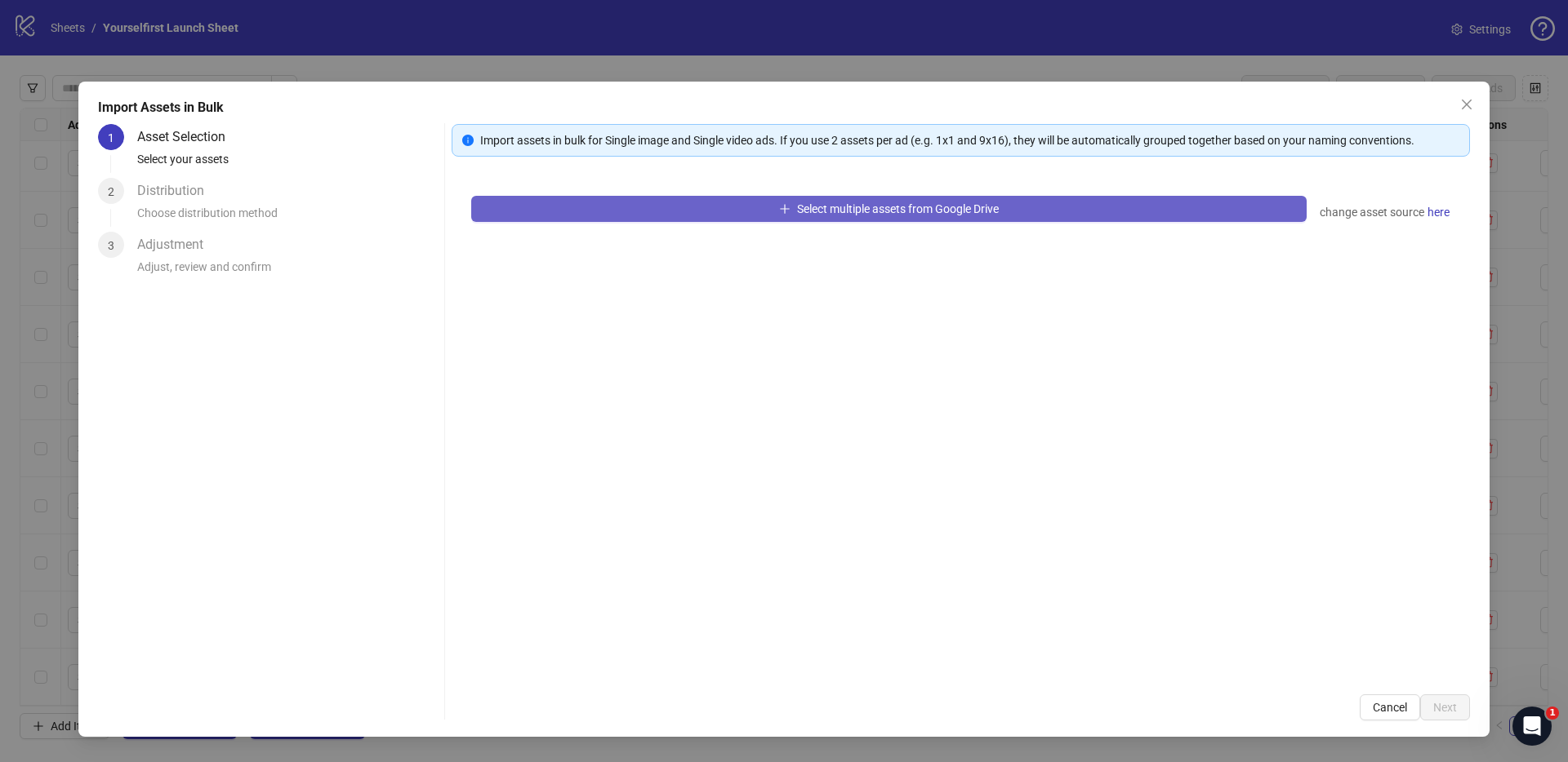
click at [715, 220] on button "Select multiple assets from Google Drive" at bounding box center [889, 208] width 836 height 26
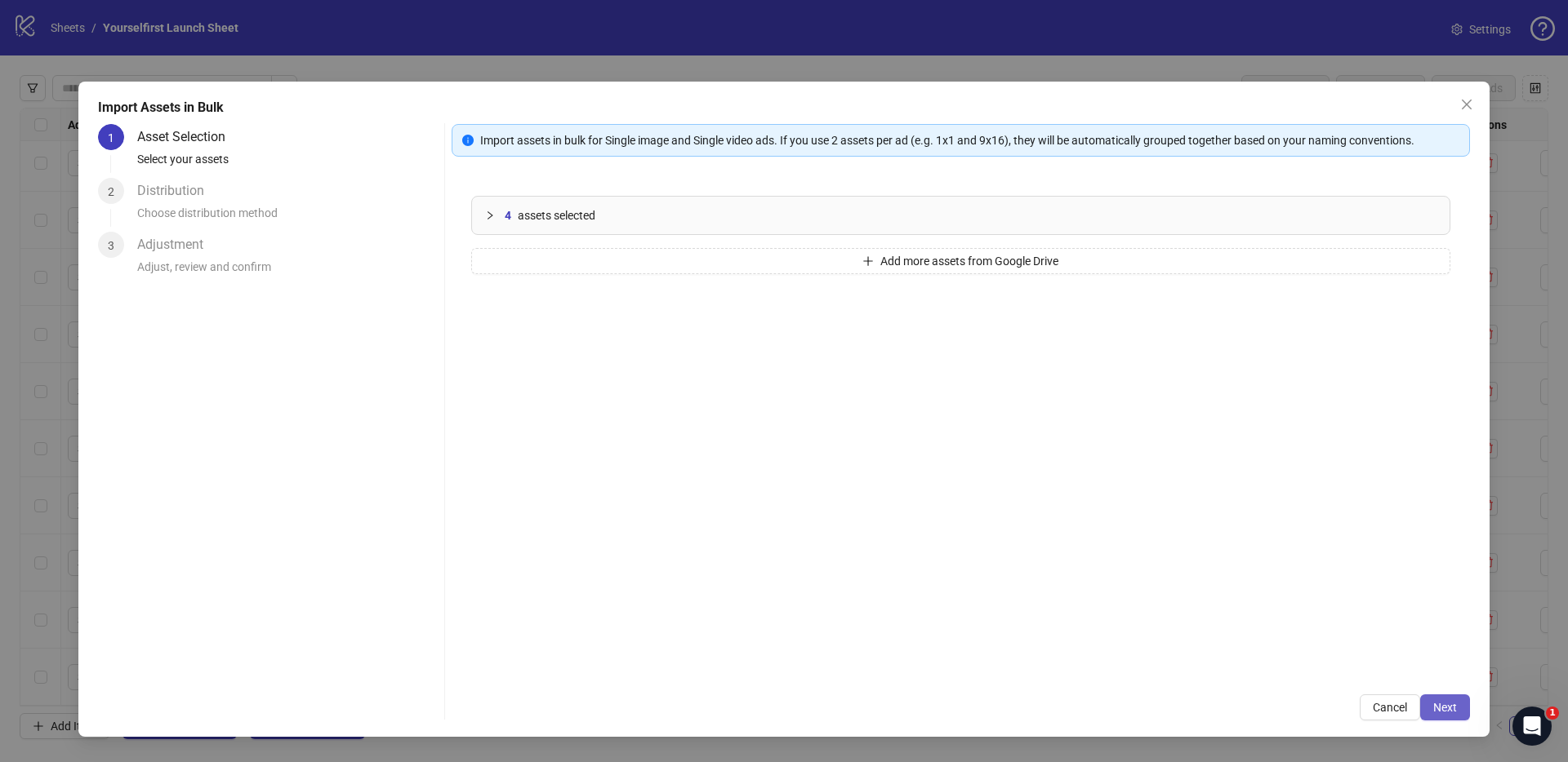
click at [1452, 703] on span "Next" at bounding box center [1445, 708] width 24 height 13
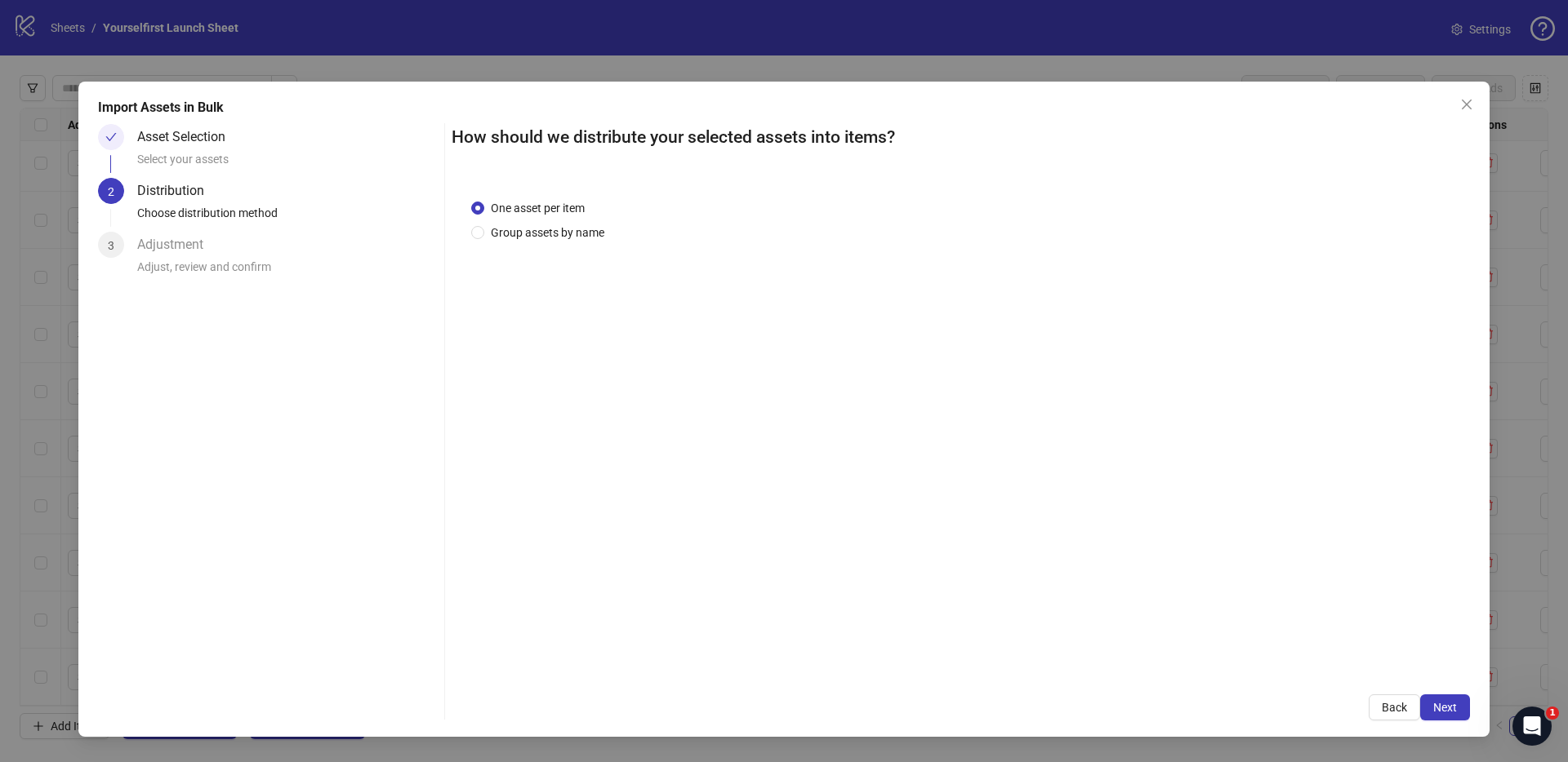
click at [1448, 707] on span "Next" at bounding box center [1445, 708] width 24 height 13
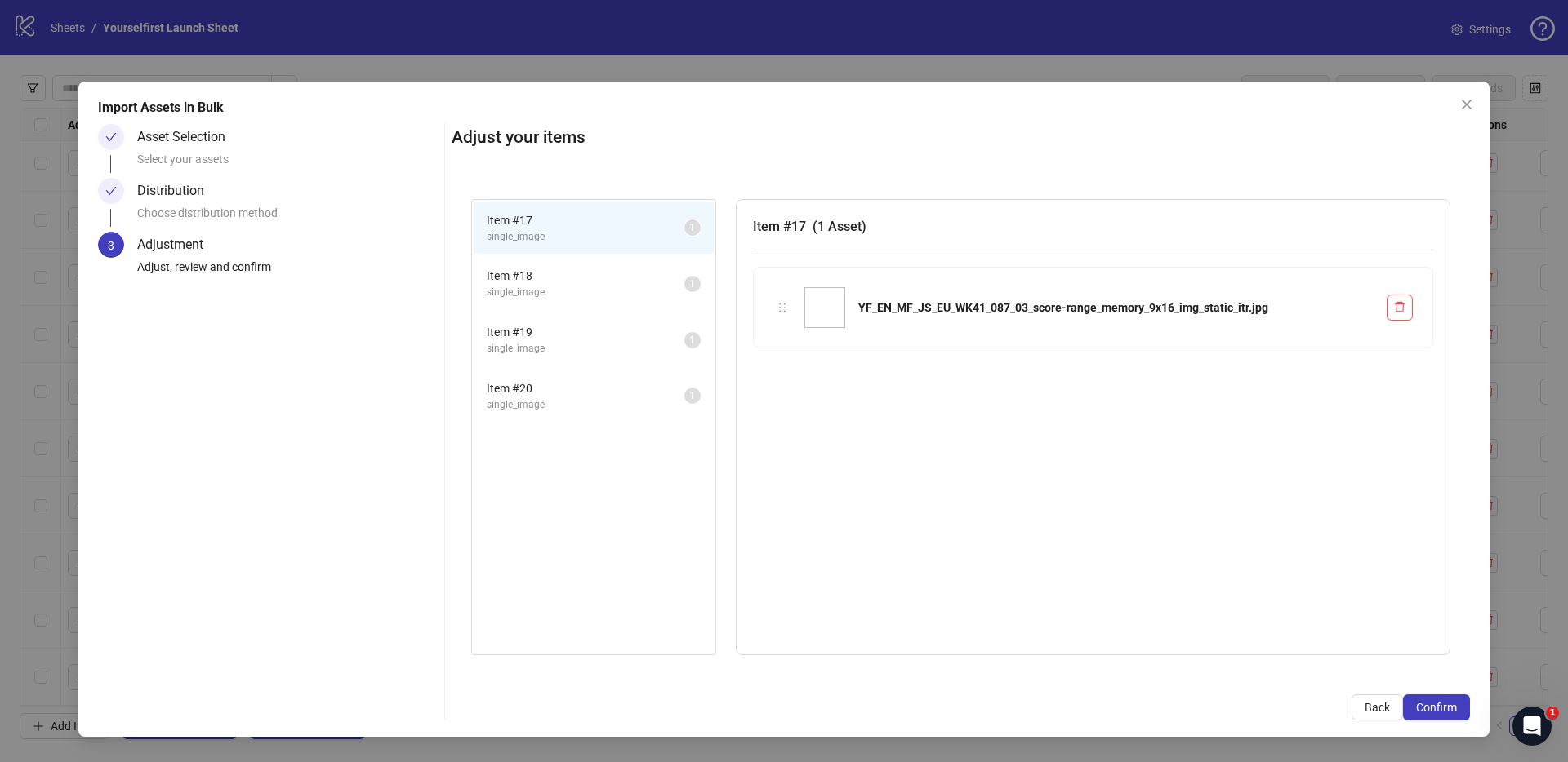
click at [1448, 707] on span "Confirm" at bounding box center [1436, 708] width 40 height 13
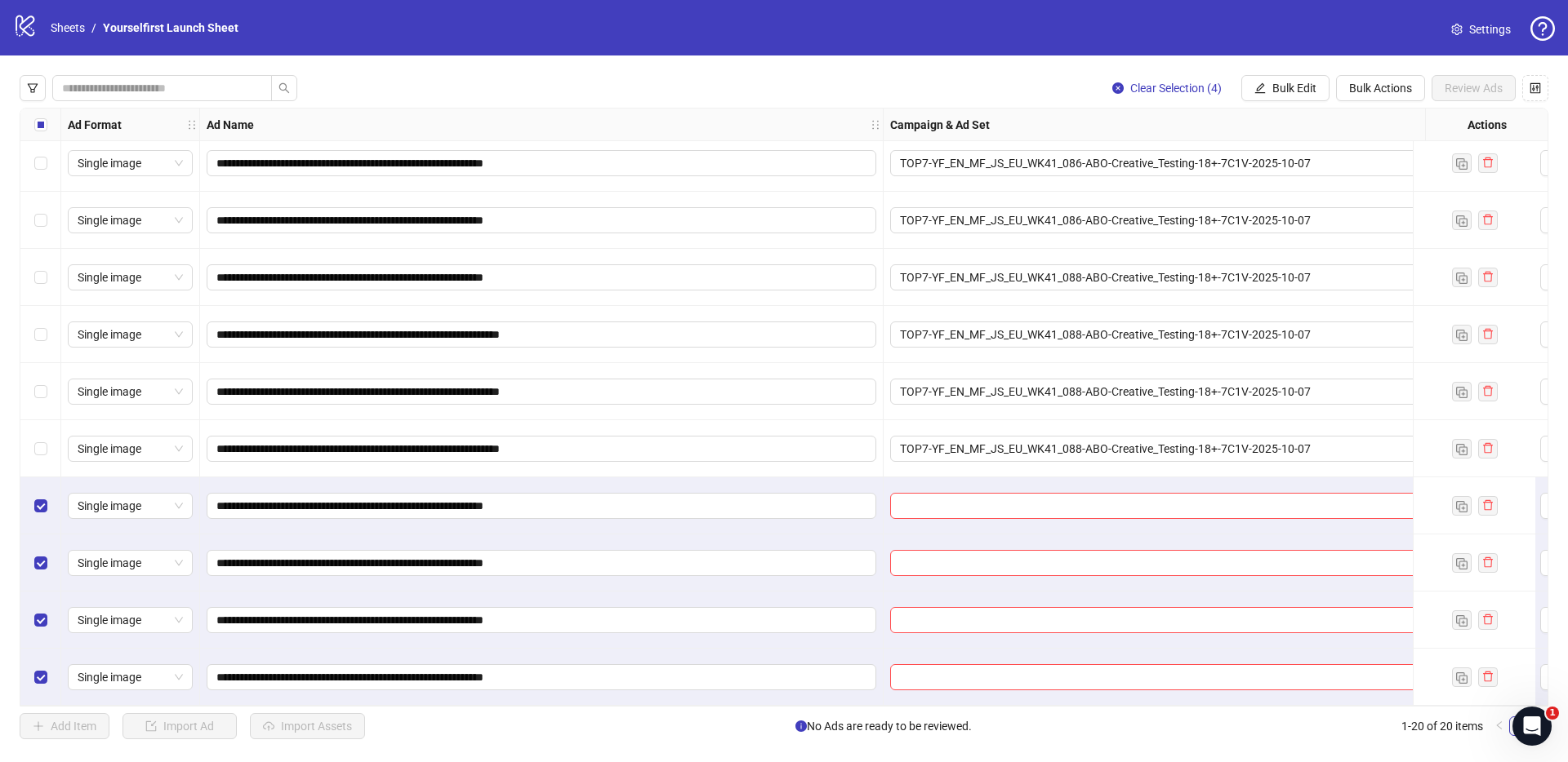
scroll to position [585, 0]
click at [1274, 90] on span "Bulk Edit" at bounding box center [1294, 89] width 44 height 13
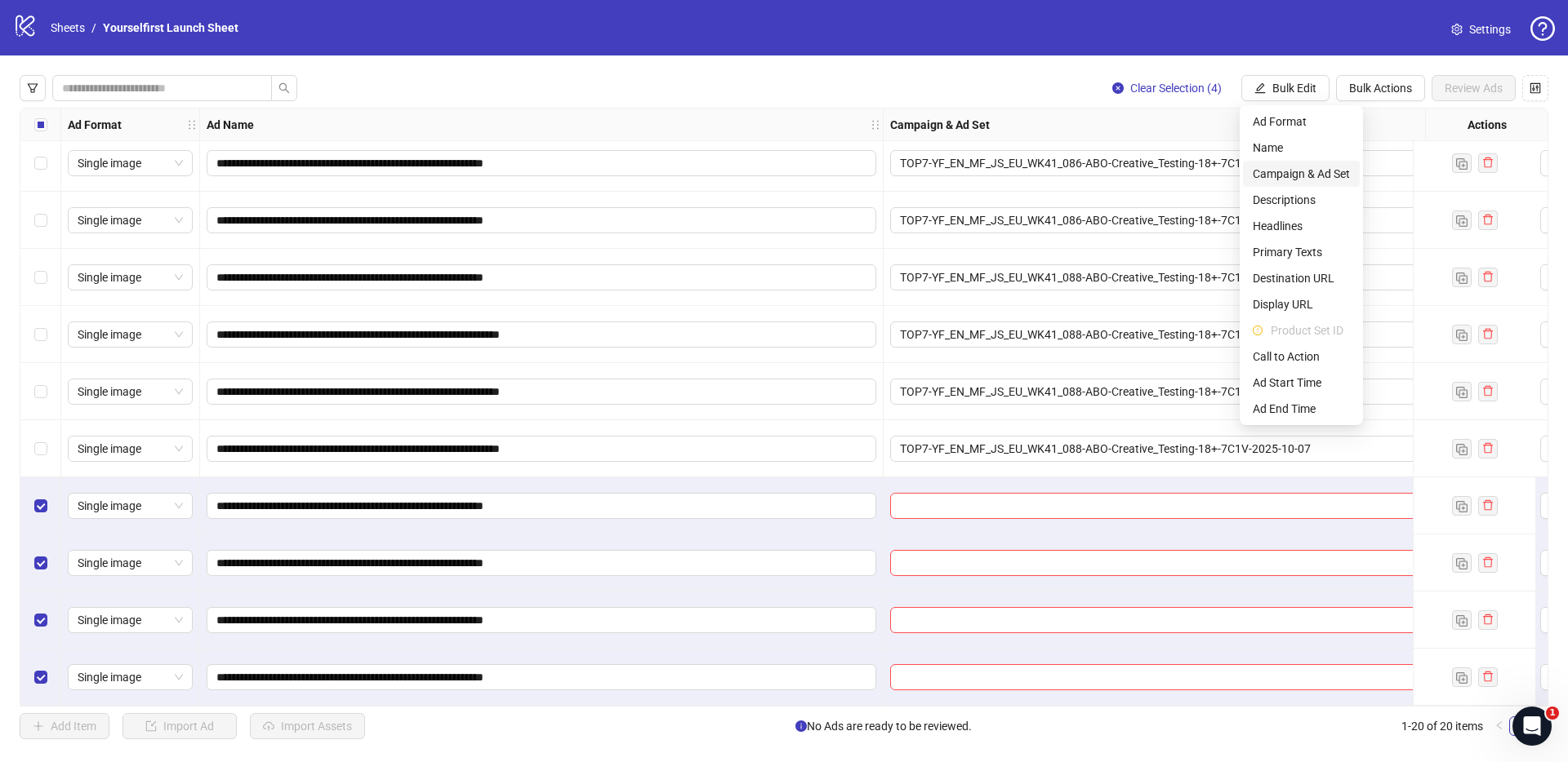
click at [1271, 184] on li "Campaign & Ad Set" at bounding box center [1300, 173] width 117 height 26
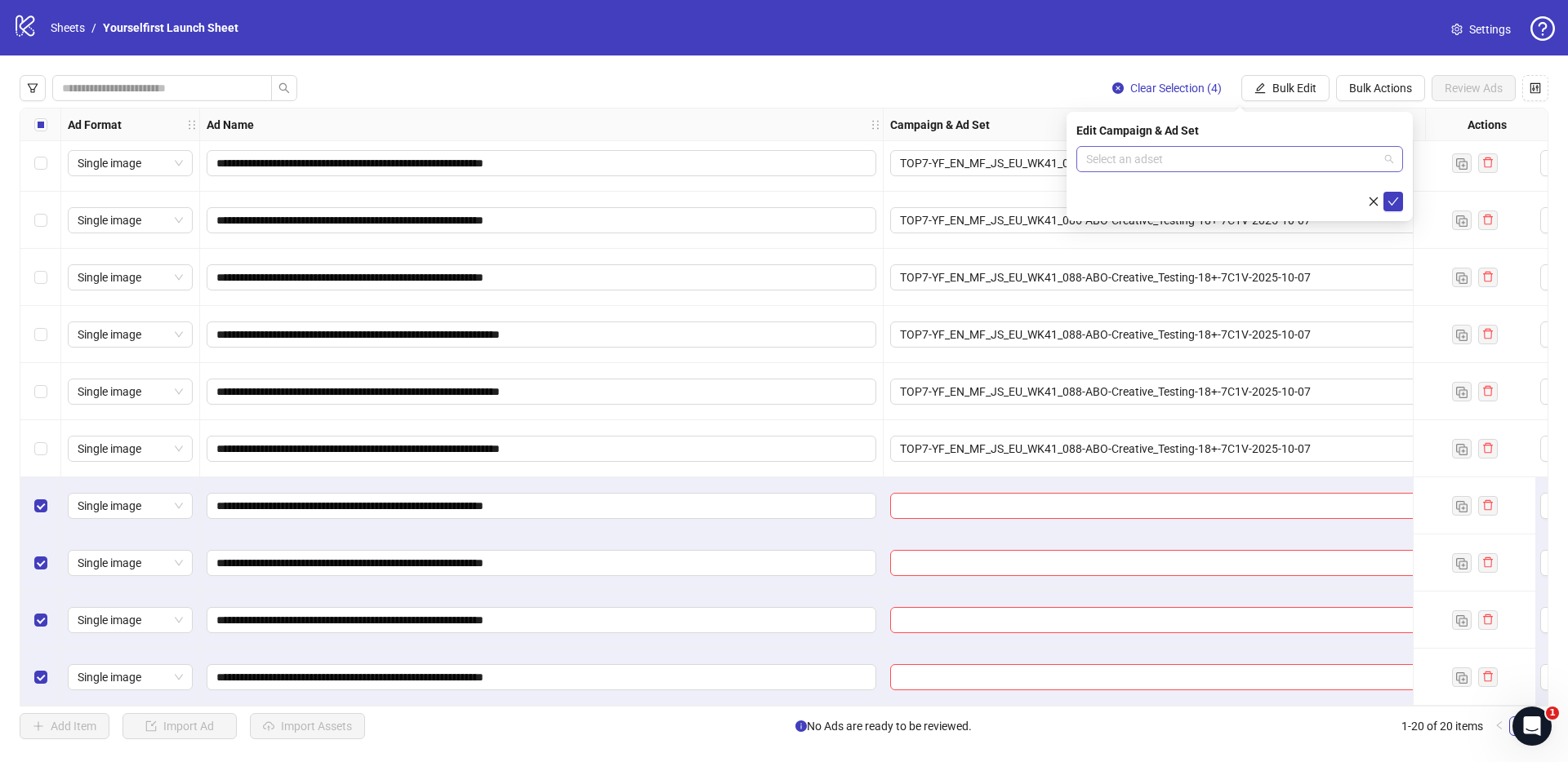
click at [1229, 157] on input "search" at bounding box center [1232, 158] width 292 height 24
paste input "**********"
type input "**********"
click at [1130, 198] on div "TOP7-YF_EN_MF_JS_EU_WK41_087-ABO-Creative_Testing-18+-7C1V-2025-10-07" at bounding box center [1223, 192] width 268 height 18
click at [1399, 198] on button "submit" at bounding box center [1393, 201] width 19 height 19
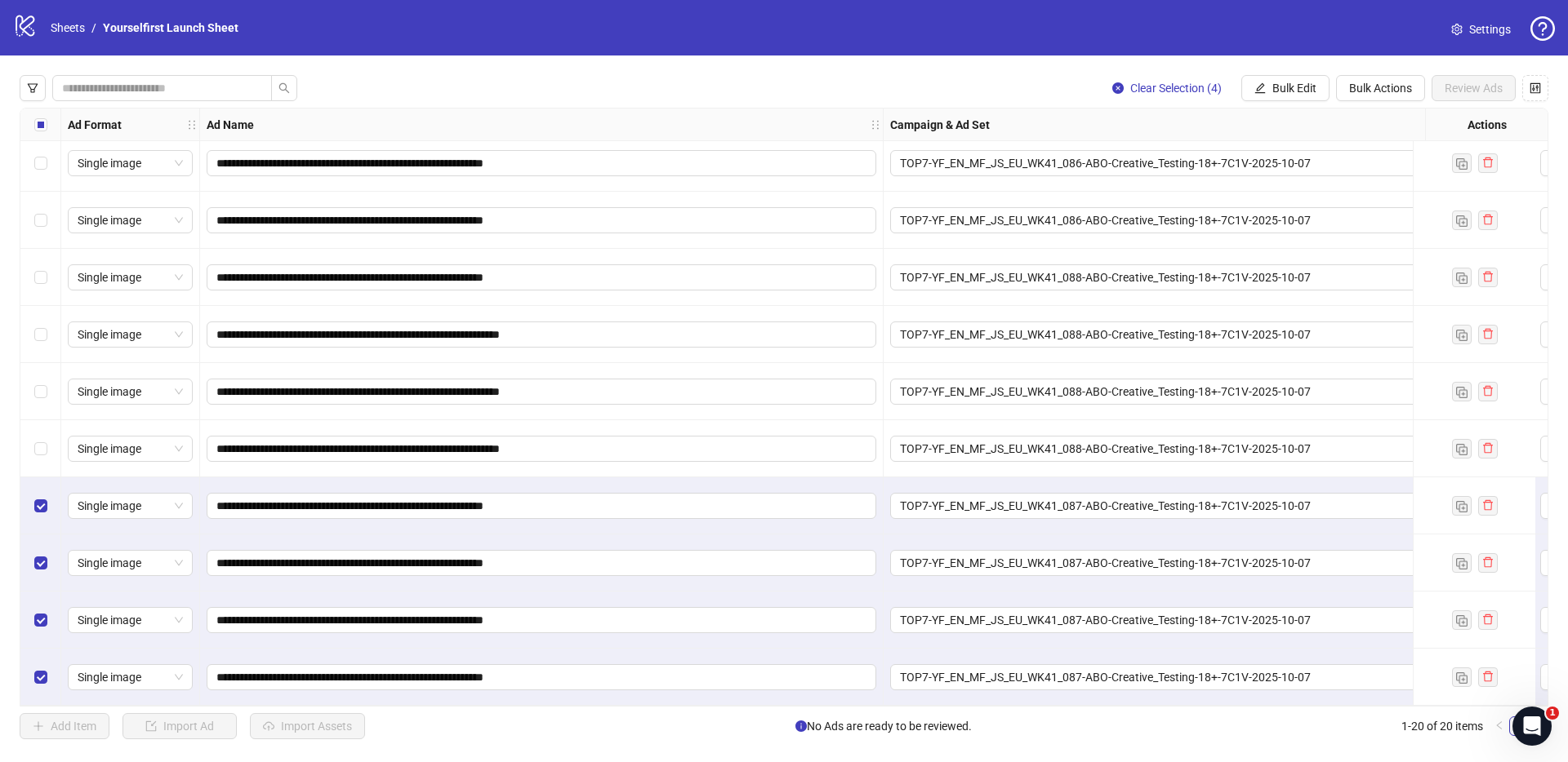
click at [43, 115] on div "Select all rows" at bounding box center [40, 125] width 40 height 33
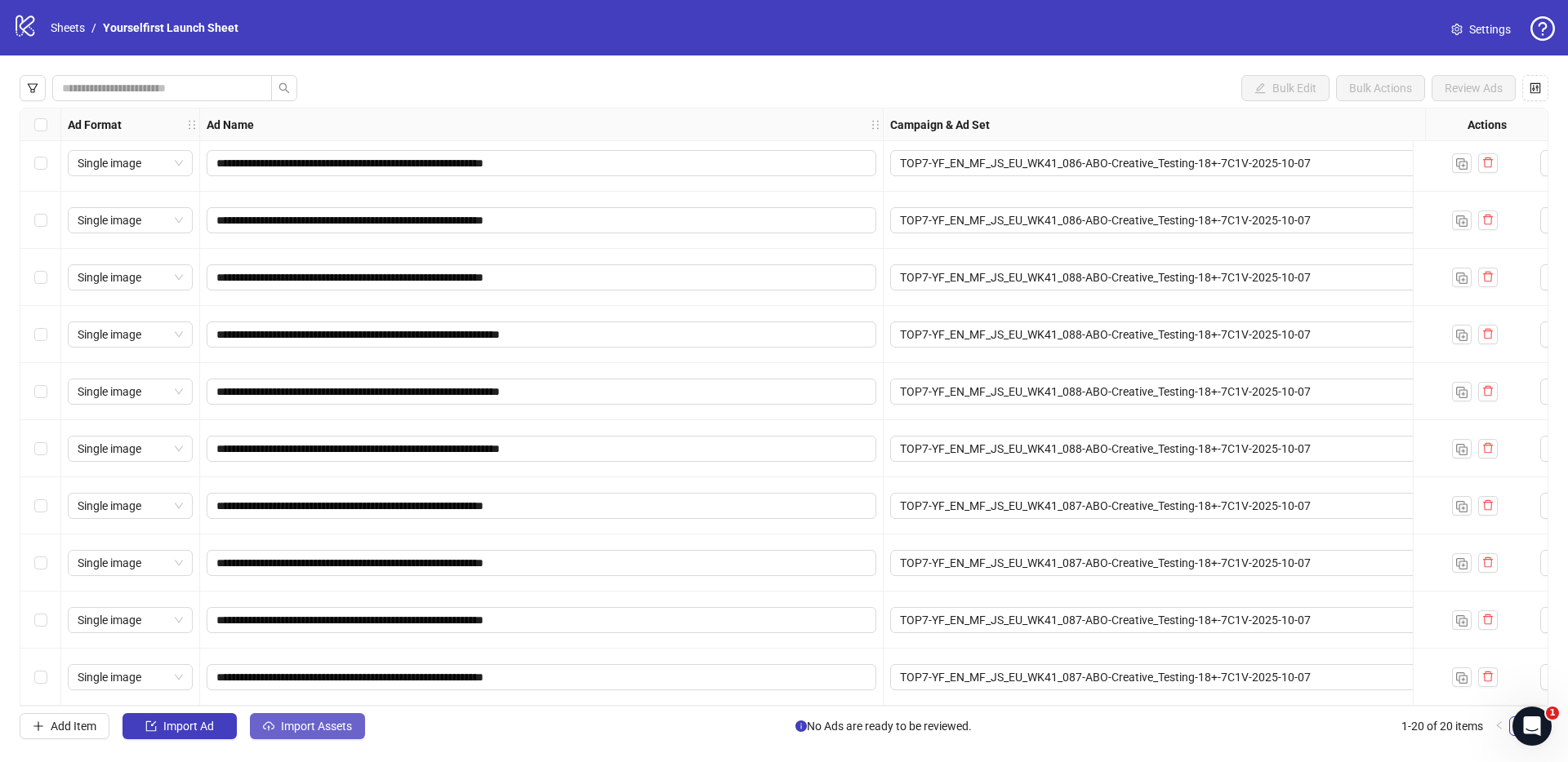
click at [306, 722] on span "Import Assets" at bounding box center [316, 726] width 71 height 13
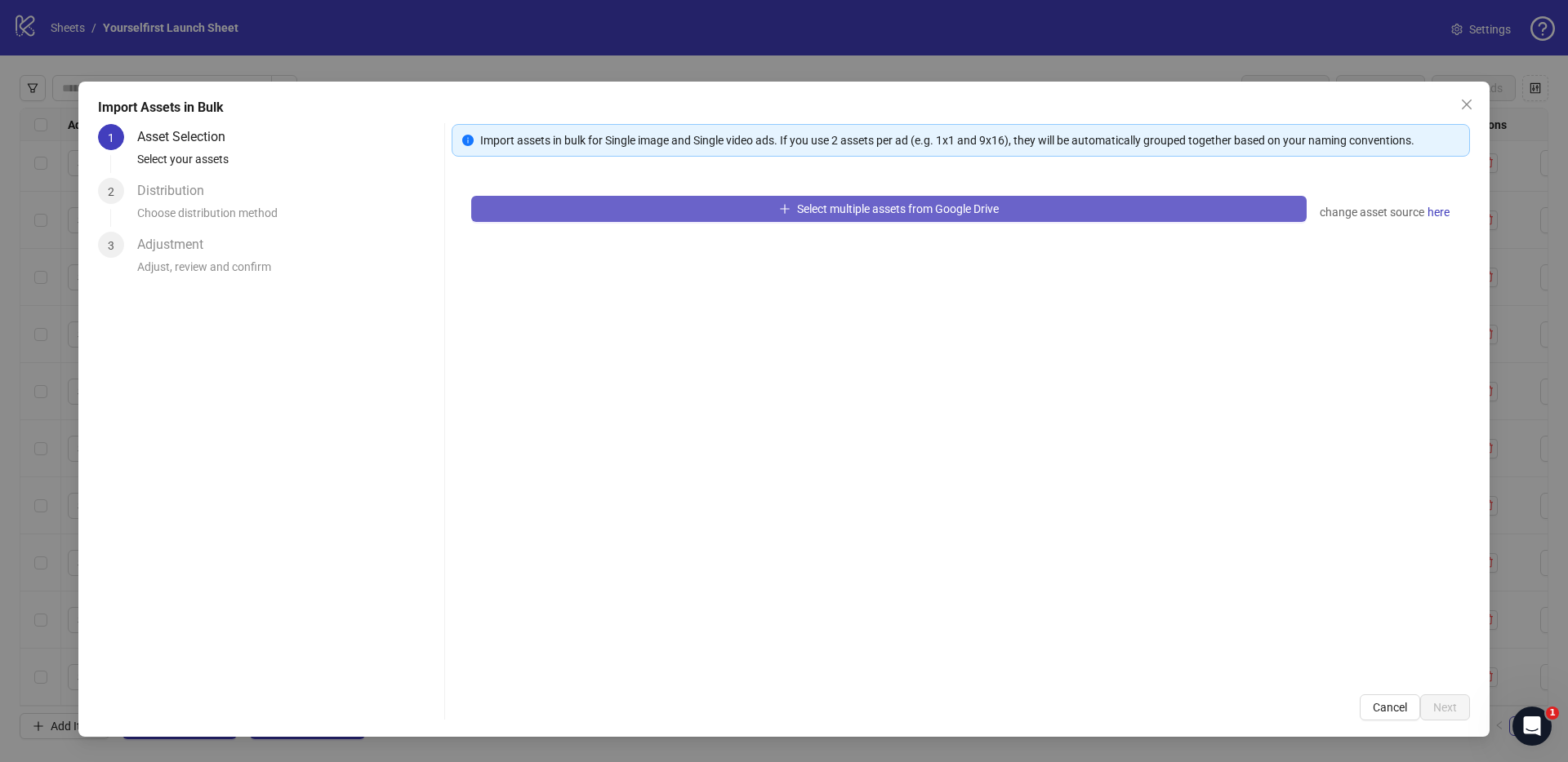
click at [702, 205] on button "Select multiple assets from Google Drive" at bounding box center [889, 208] width 836 height 26
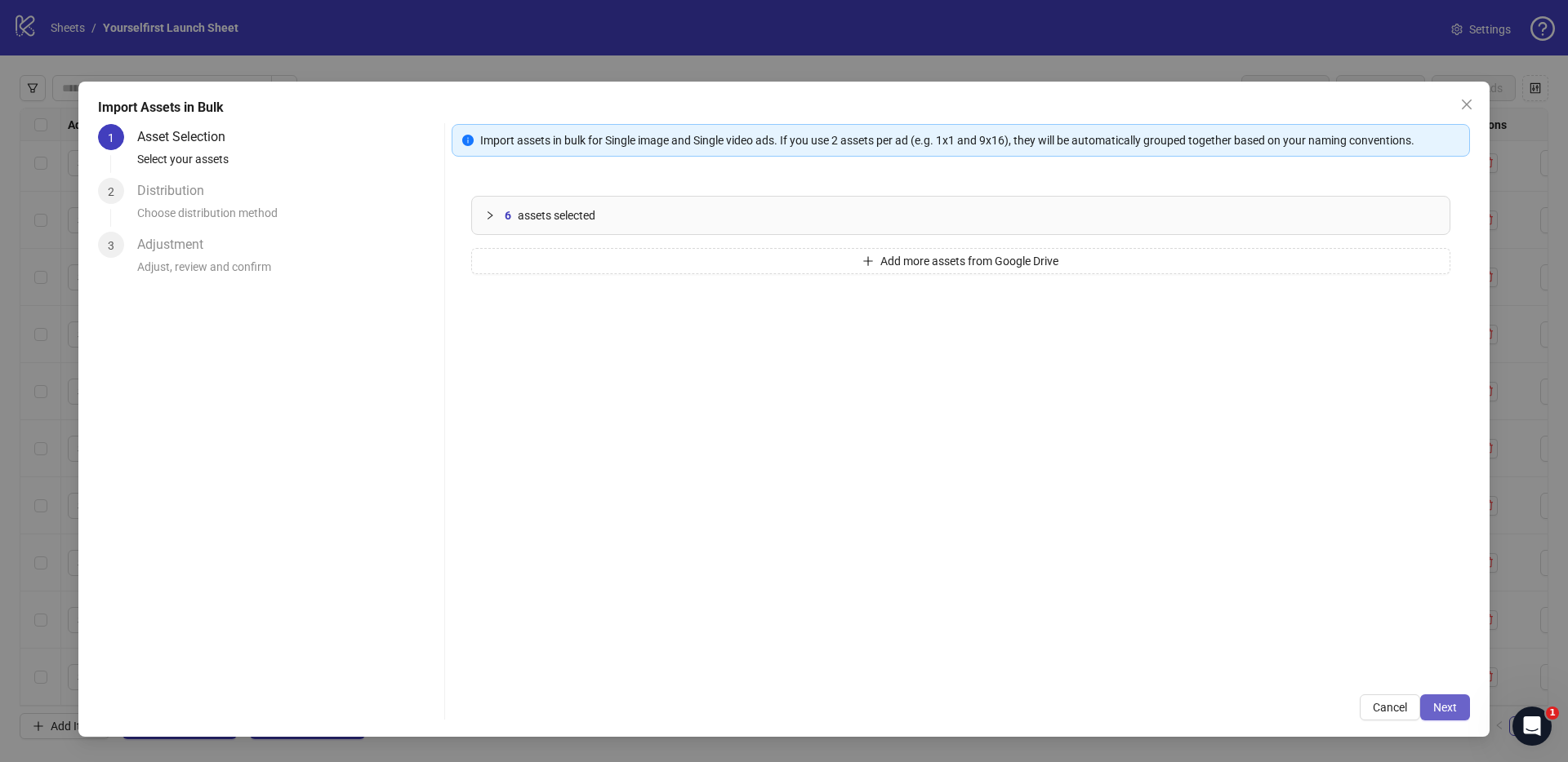
click at [1458, 702] on button "Next" at bounding box center [1445, 707] width 50 height 26
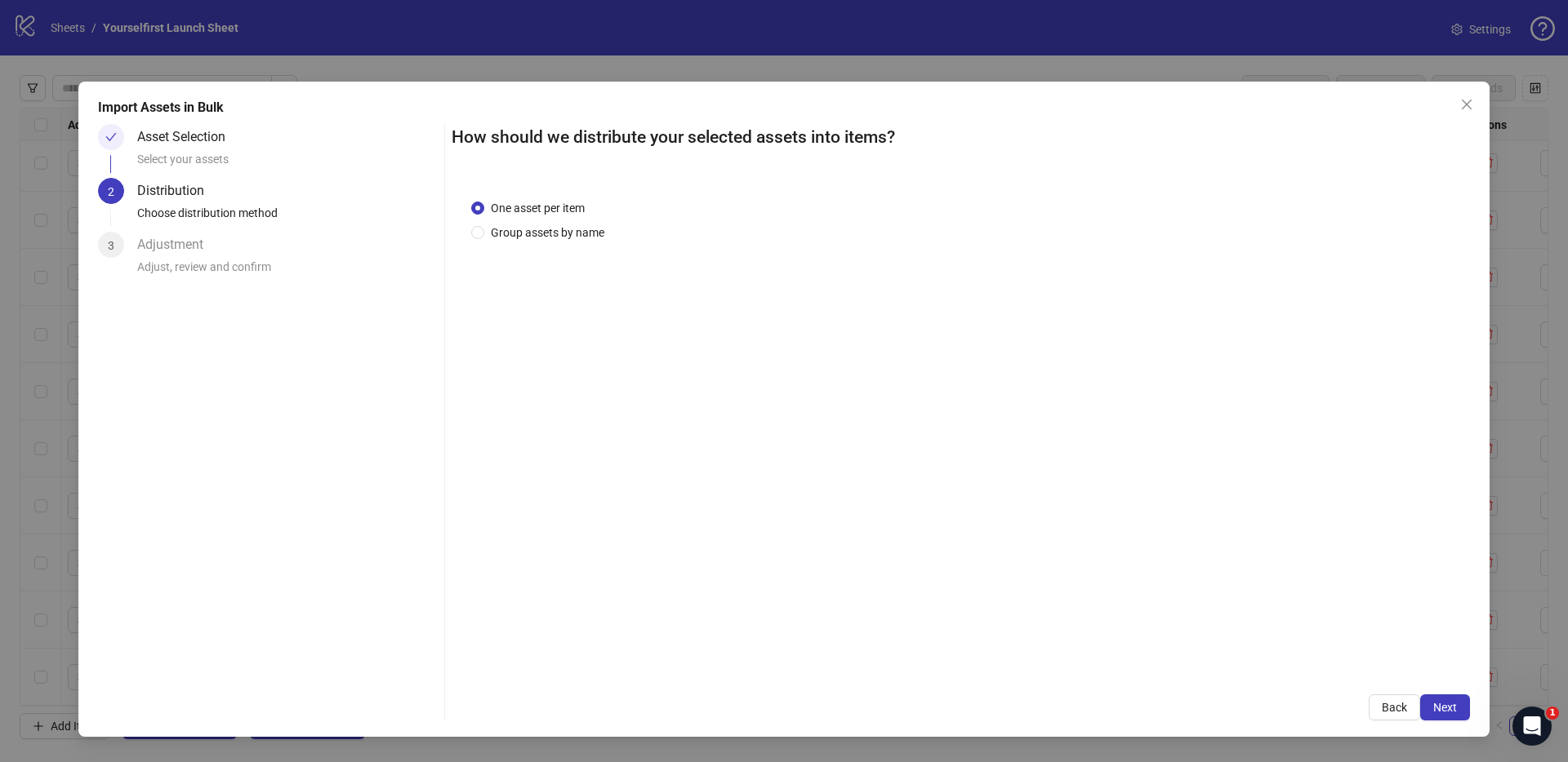
click at [1452, 705] on span "Next" at bounding box center [1445, 708] width 24 height 13
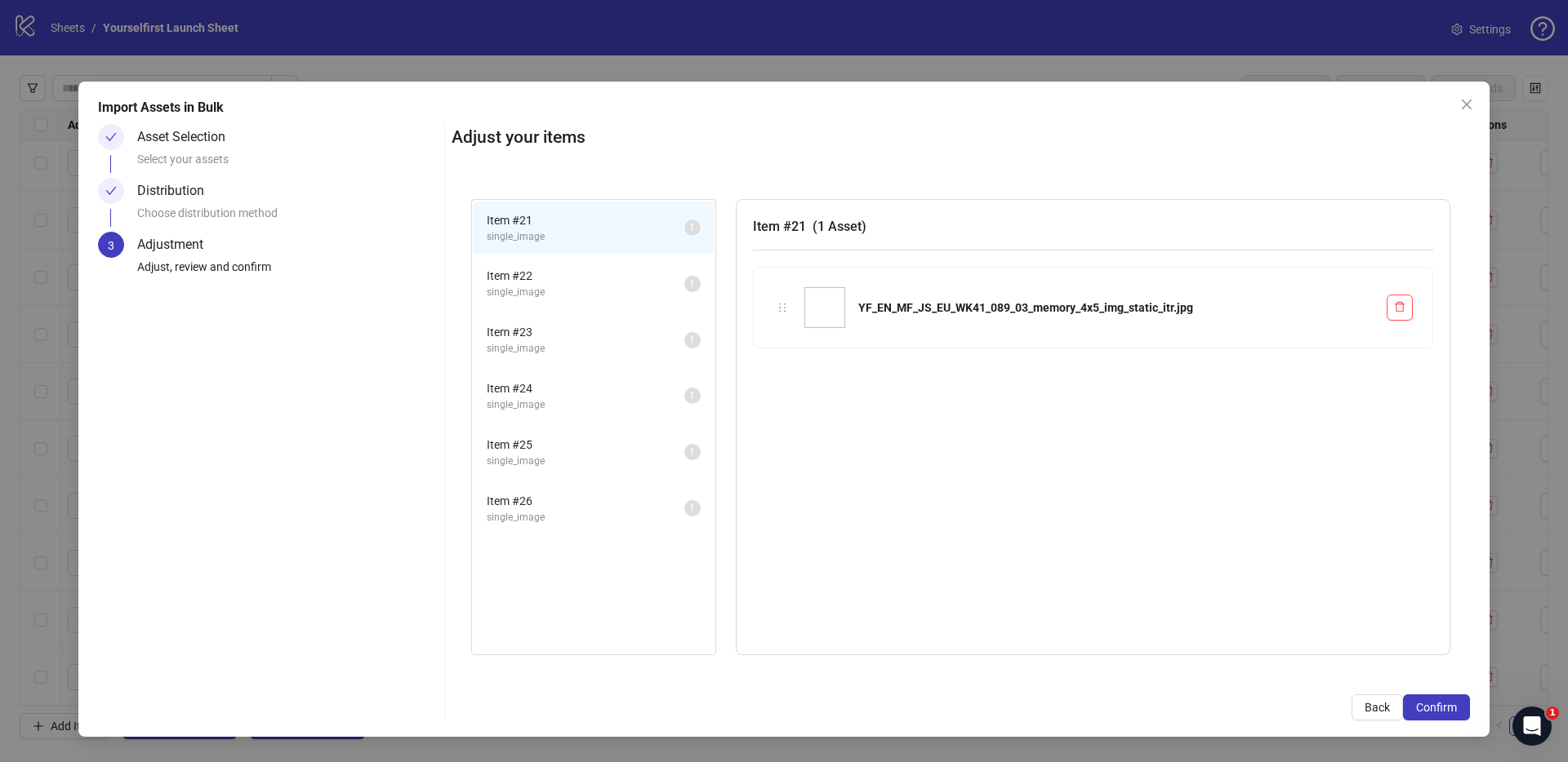
click at [1452, 705] on span "Confirm" at bounding box center [1436, 708] width 40 height 13
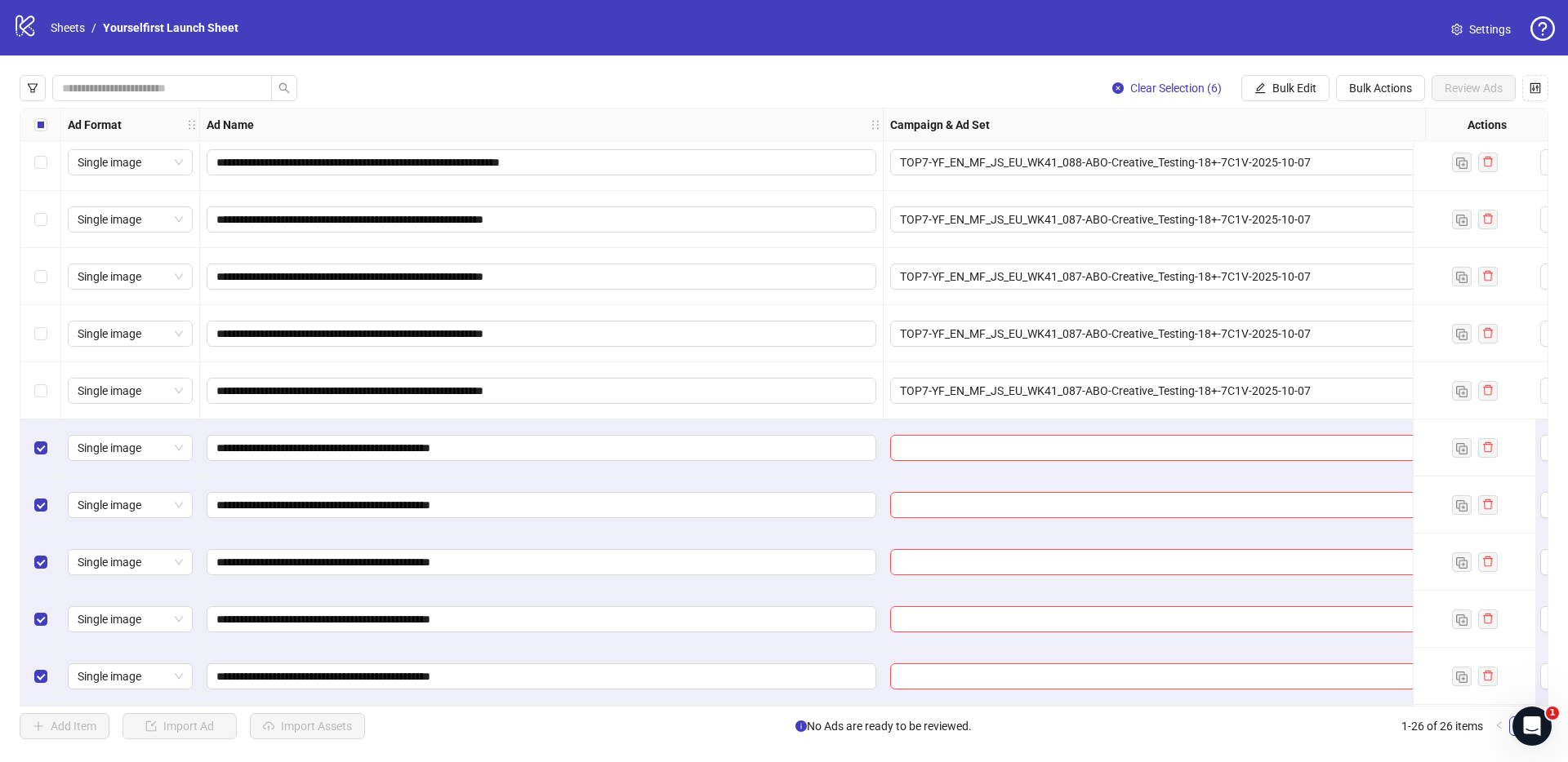
scroll to position [927, 0]
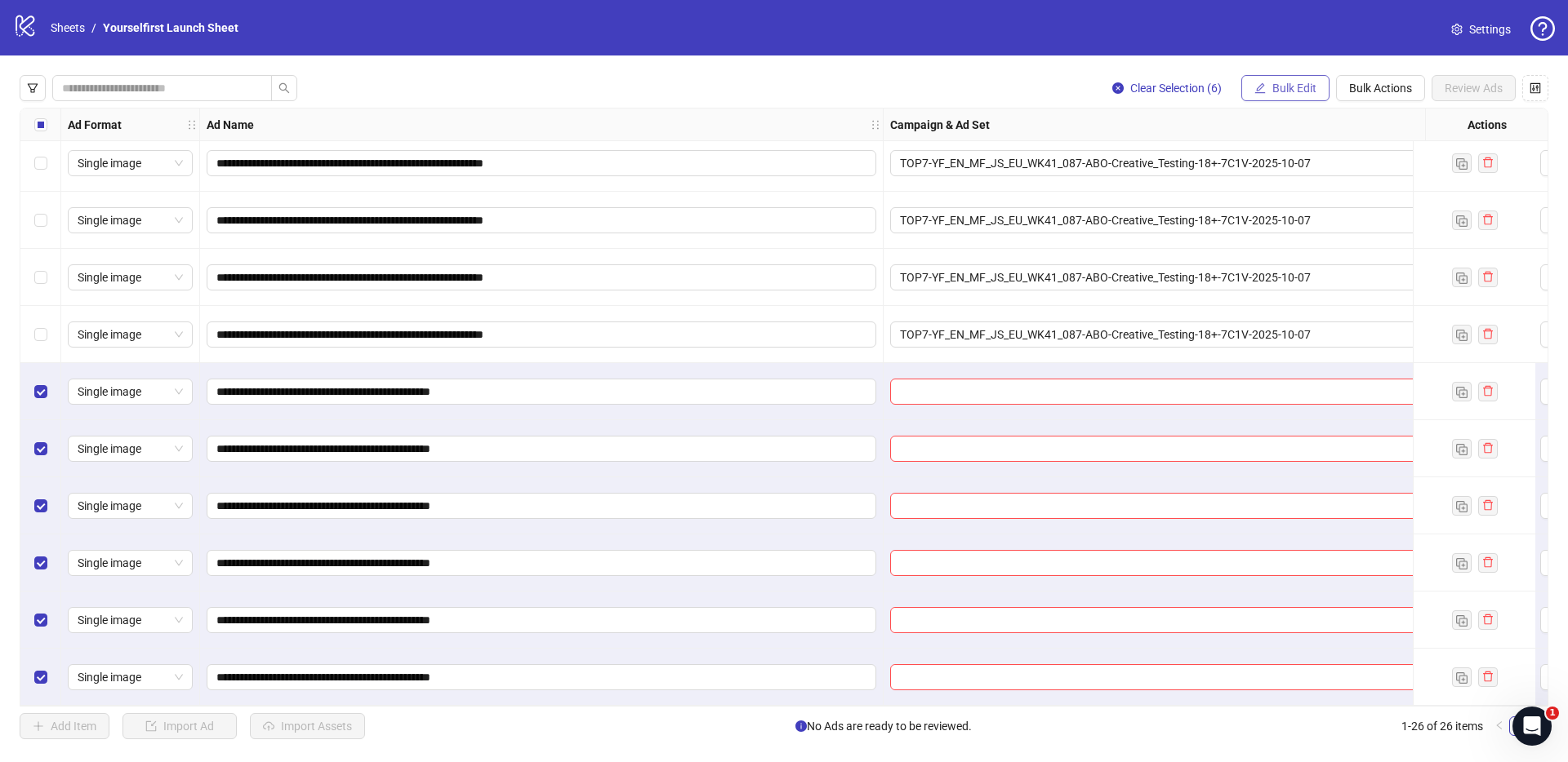
click at [1277, 88] on span "Bulk Edit" at bounding box center [1294, 89] width 44 height 13
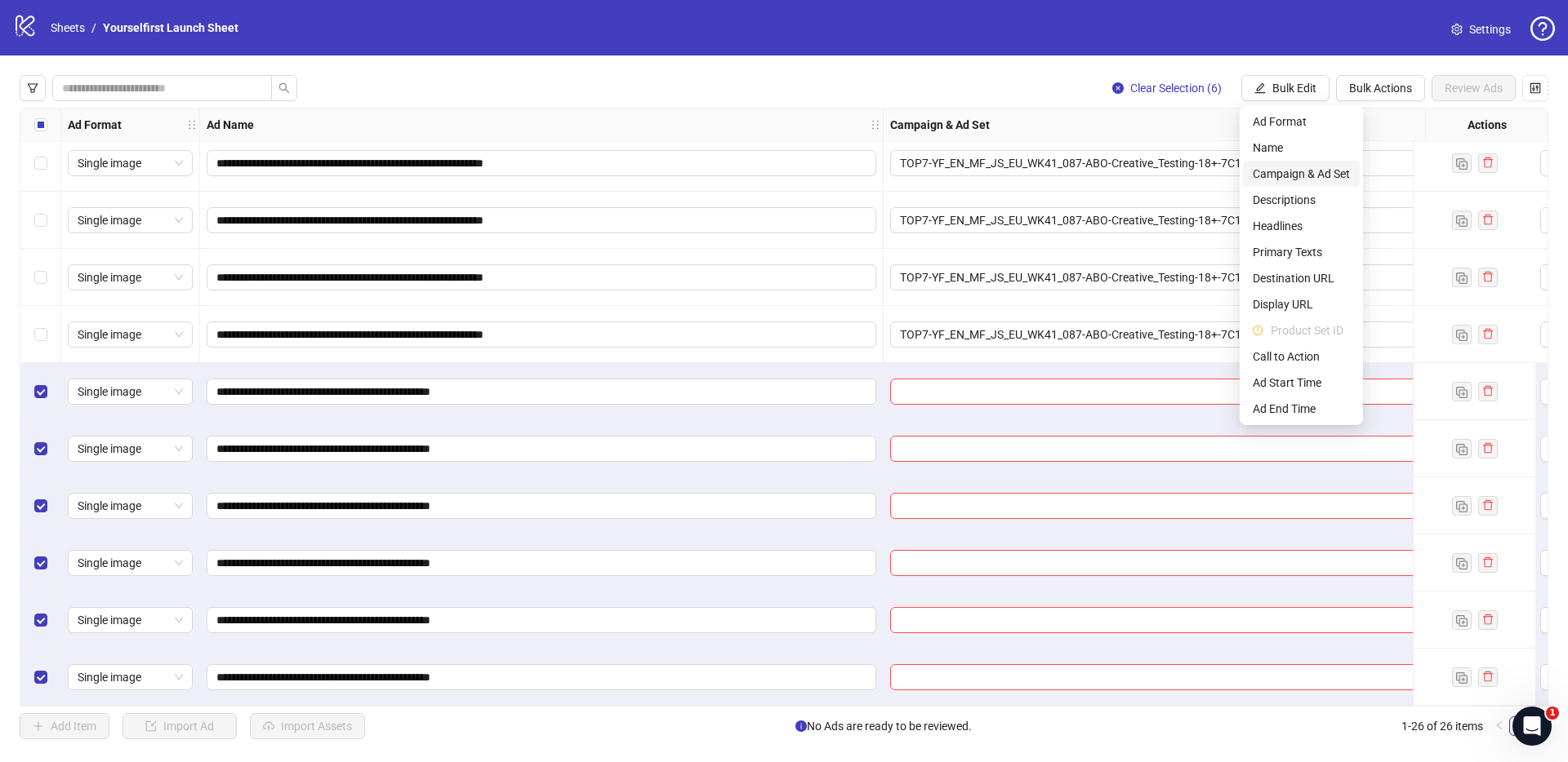
click at [1289, 171] on span "Campaign & Ad Set" at bounding box center [1301, 173] width 97 height 18
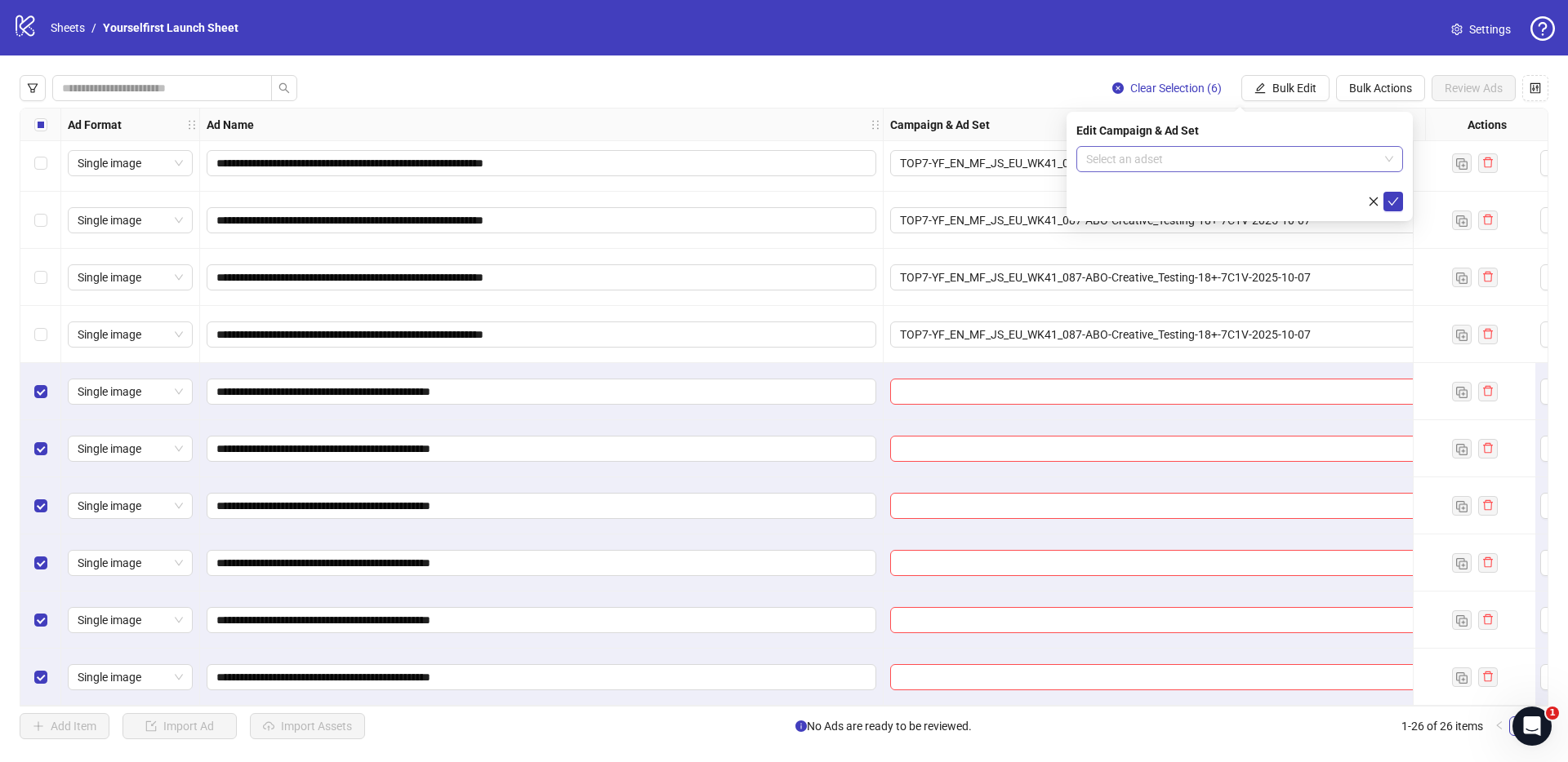
click at [1178, 163] on input "search" at bounding box center [1232, 158] width 292 height 24
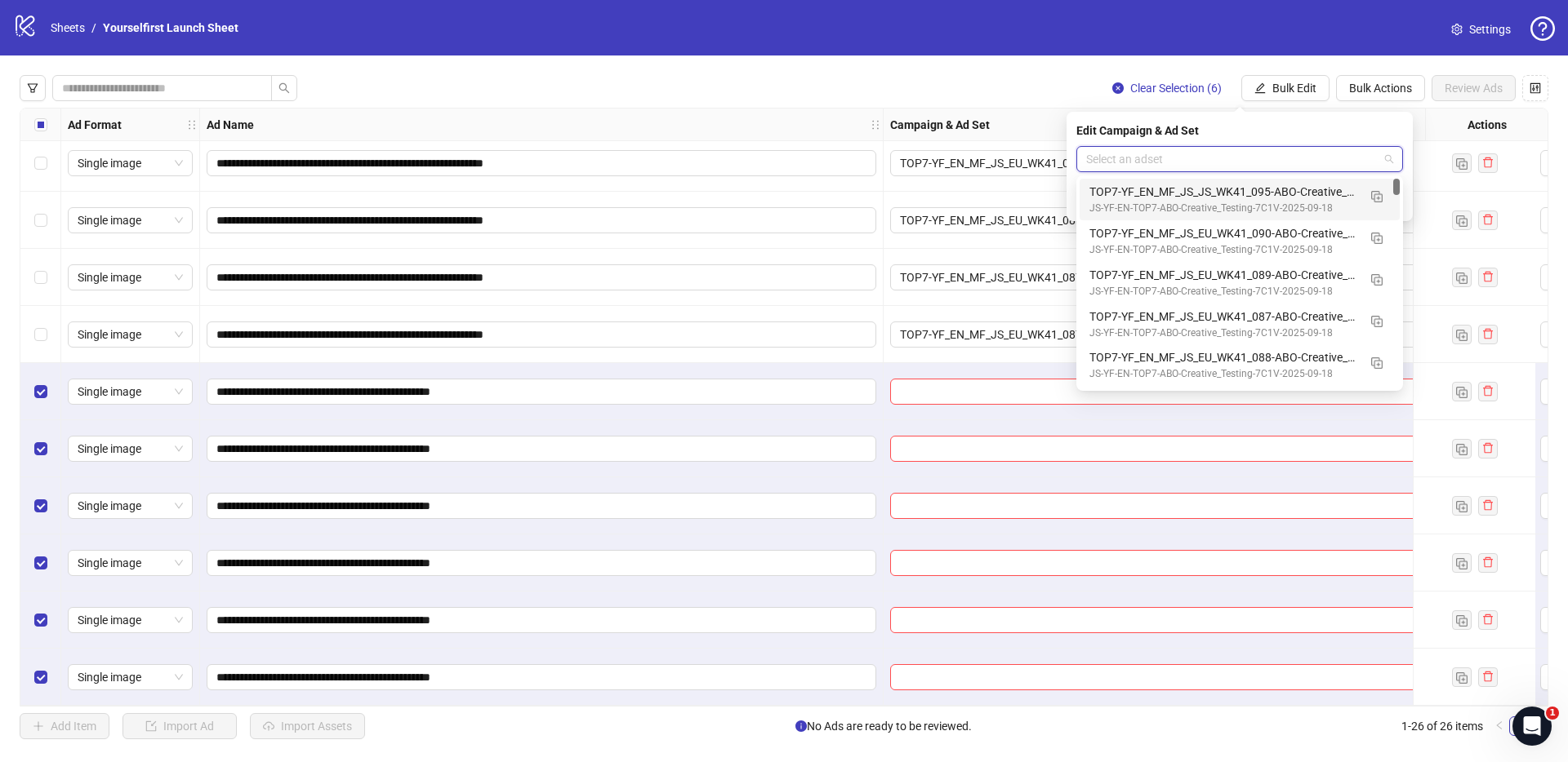
paste input "**********"
type input "**********"
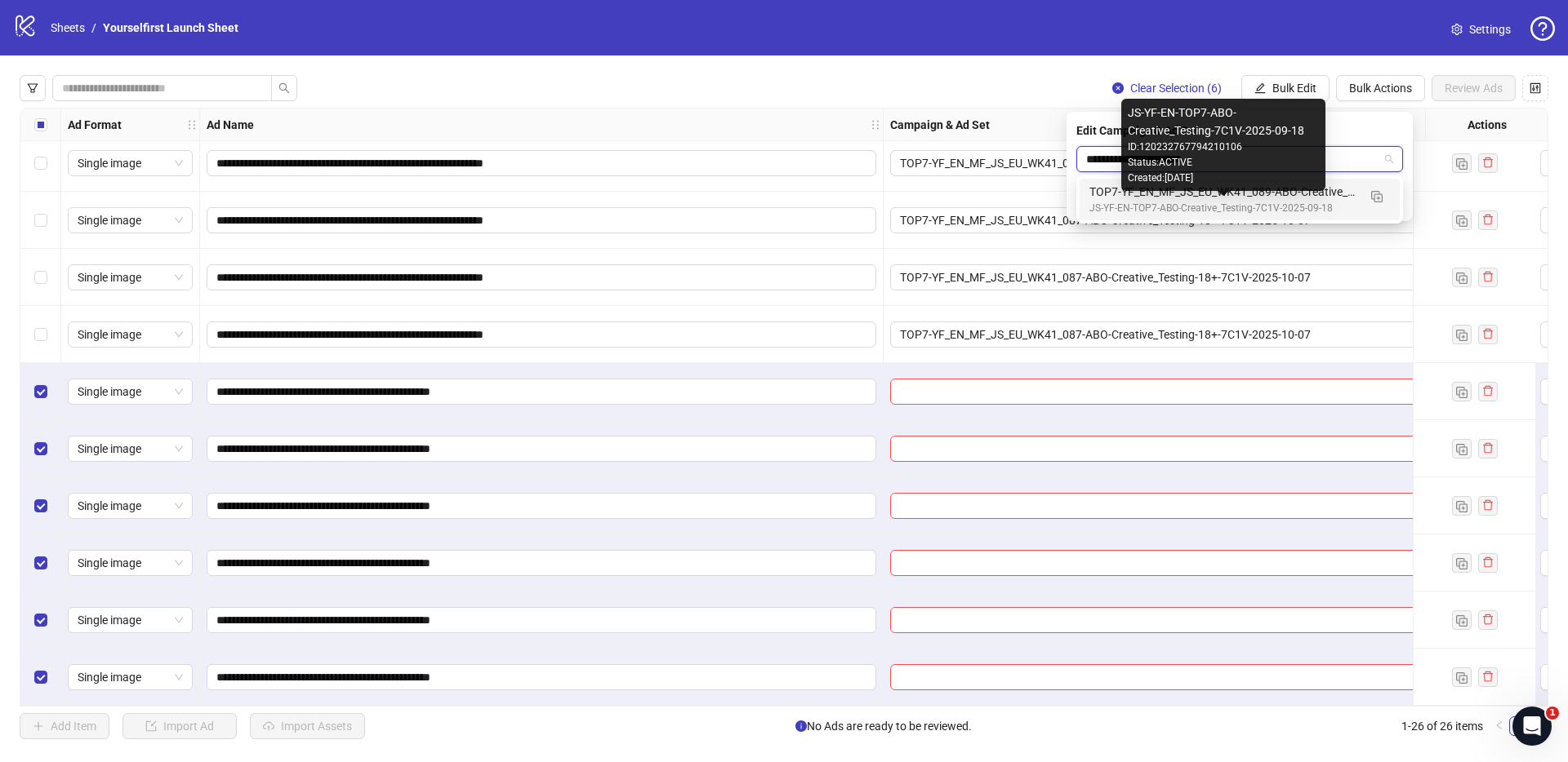
click at [1170, 195] on div "TOP7-YF_EN_MF_JS_EU_WK41_089-ABO-Creative_Testing-18+-7C1V-2025-10-07" at bounding box center [1223, 192] width 268 height 18
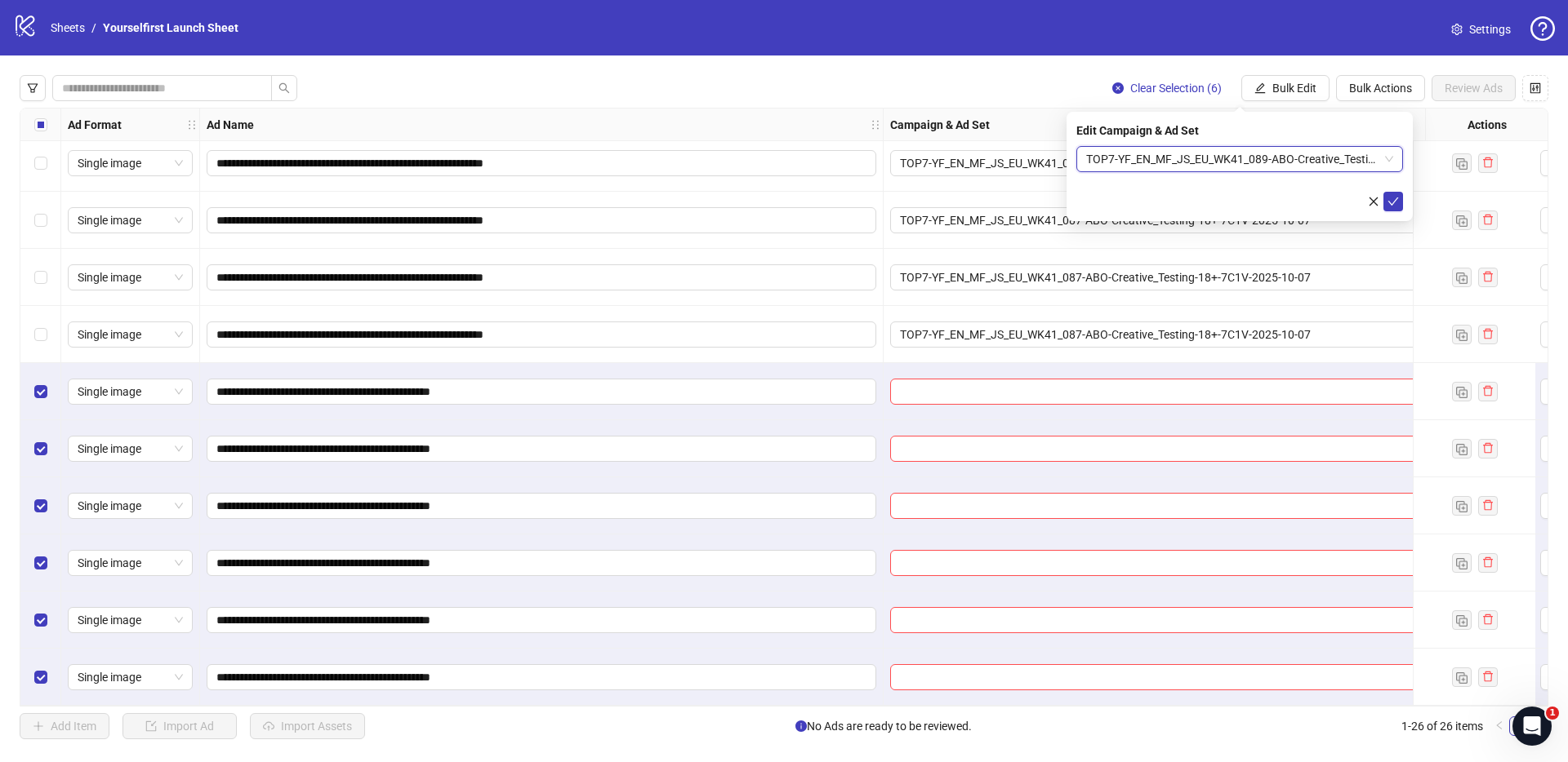
click at [1402, 202] on div "Edit Campaign & Ad Set TOP7-YF_EN_MF_JS_EU_WK41_089-ABO-Creative_Testing-18+-7C…" at bounding box center [1238, 167] width 346 height 110
click at [1384, 203] on button "submit" at bounding box center [1393, 201] width 19 height 19
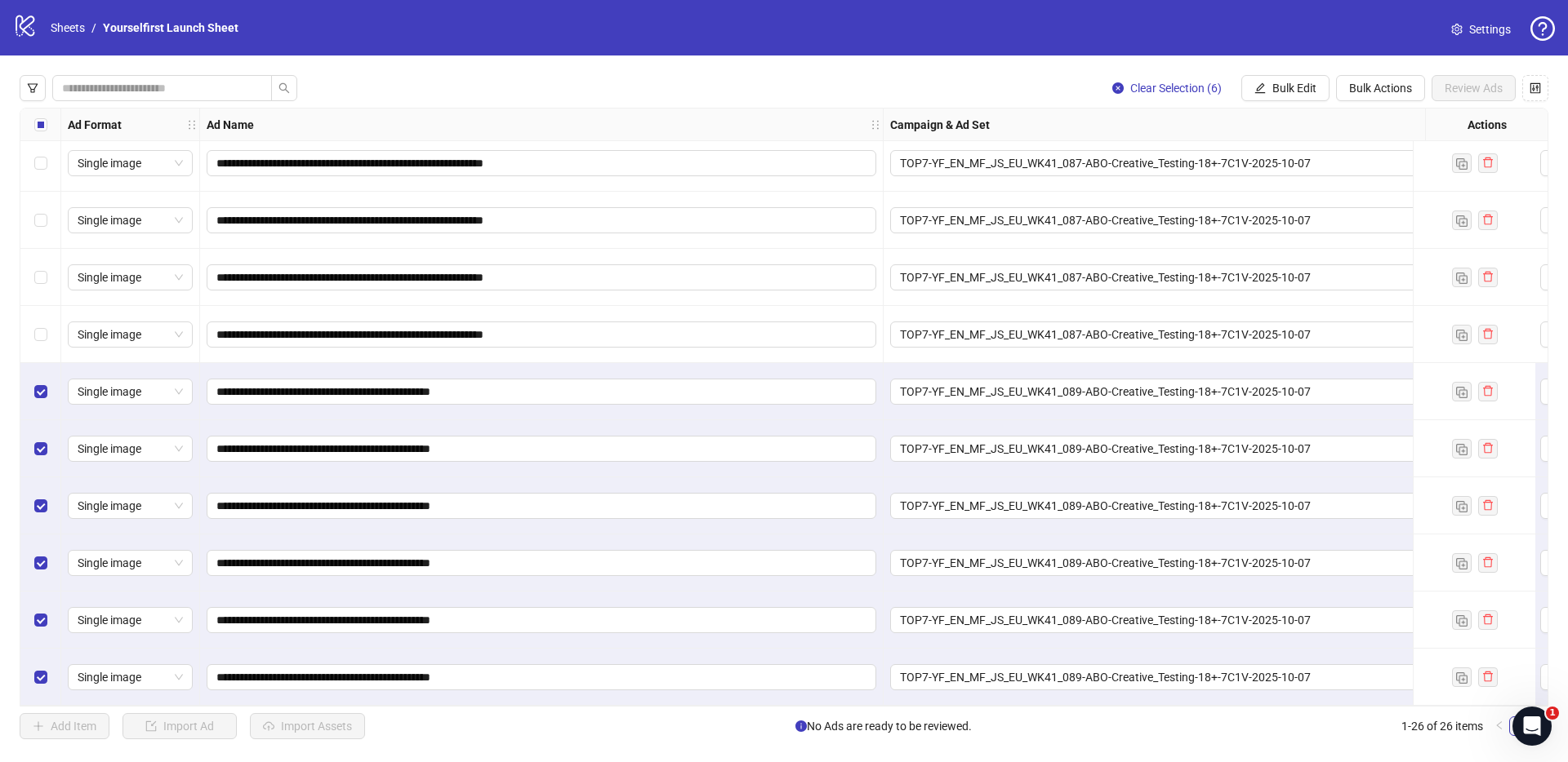
click at [46, 131] on div "Select all rows" at bounding box center [40, 125] width 40 height 33
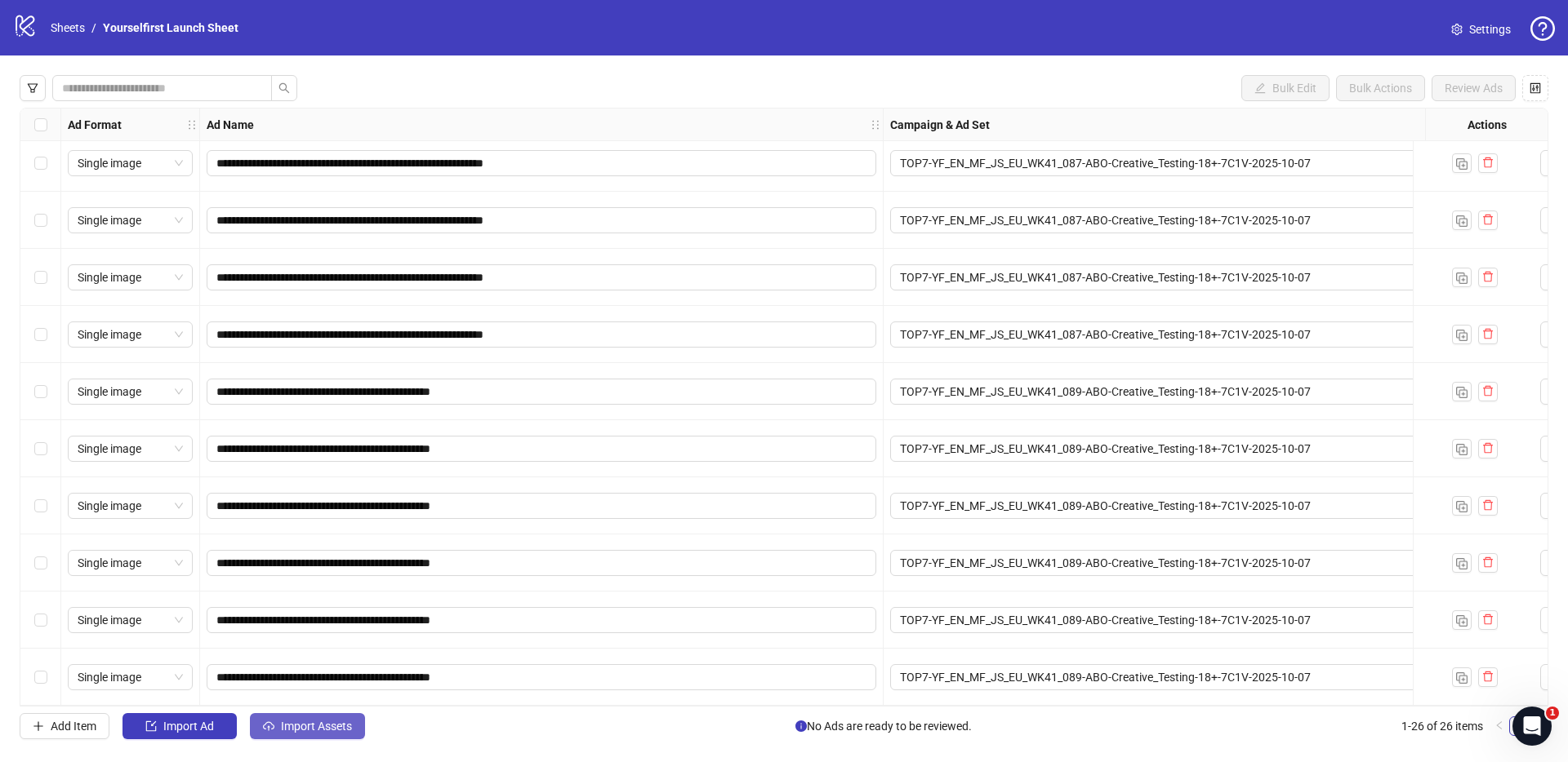
click at [301, 723] on span "Import Assets" at bounding box center [316, 726] width 71 height 13
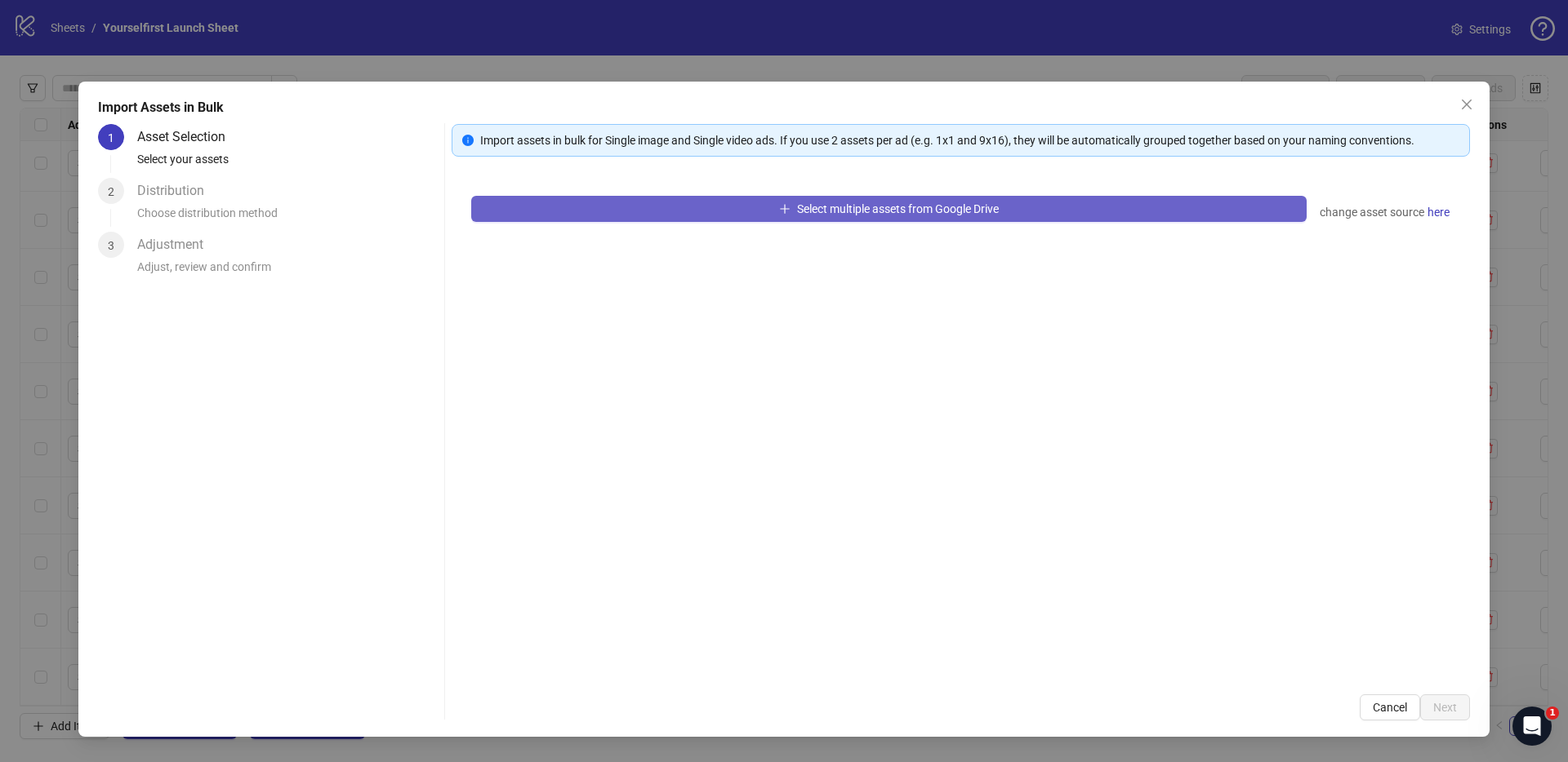
click at [665, 205] on button "Select multiple assets from Google Drive" at bounding box center [889, 208] width 836 height 26
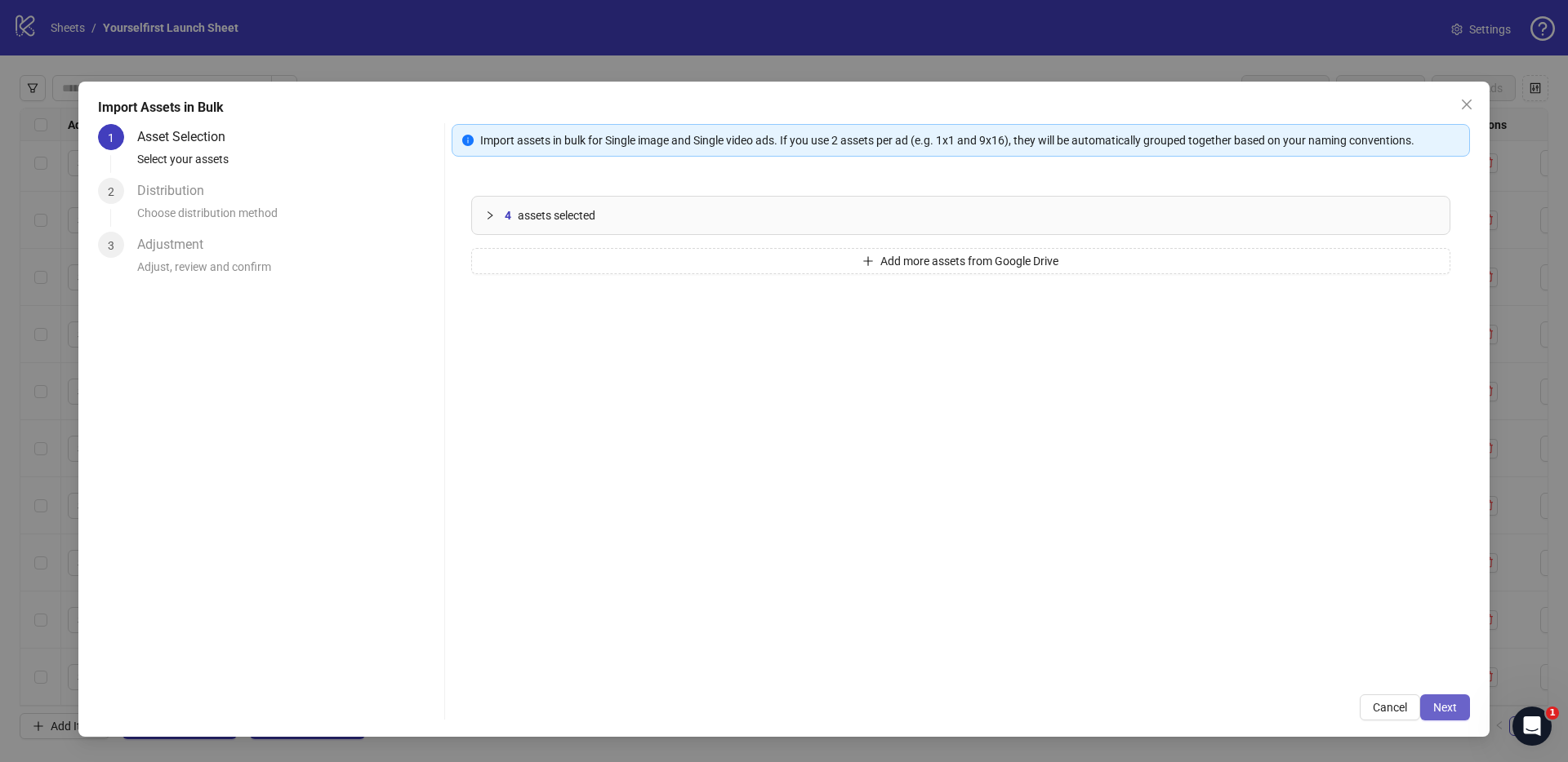
click at [1450, 702] on span "Next" at bounding box center [1445, 708] width 24 height 13
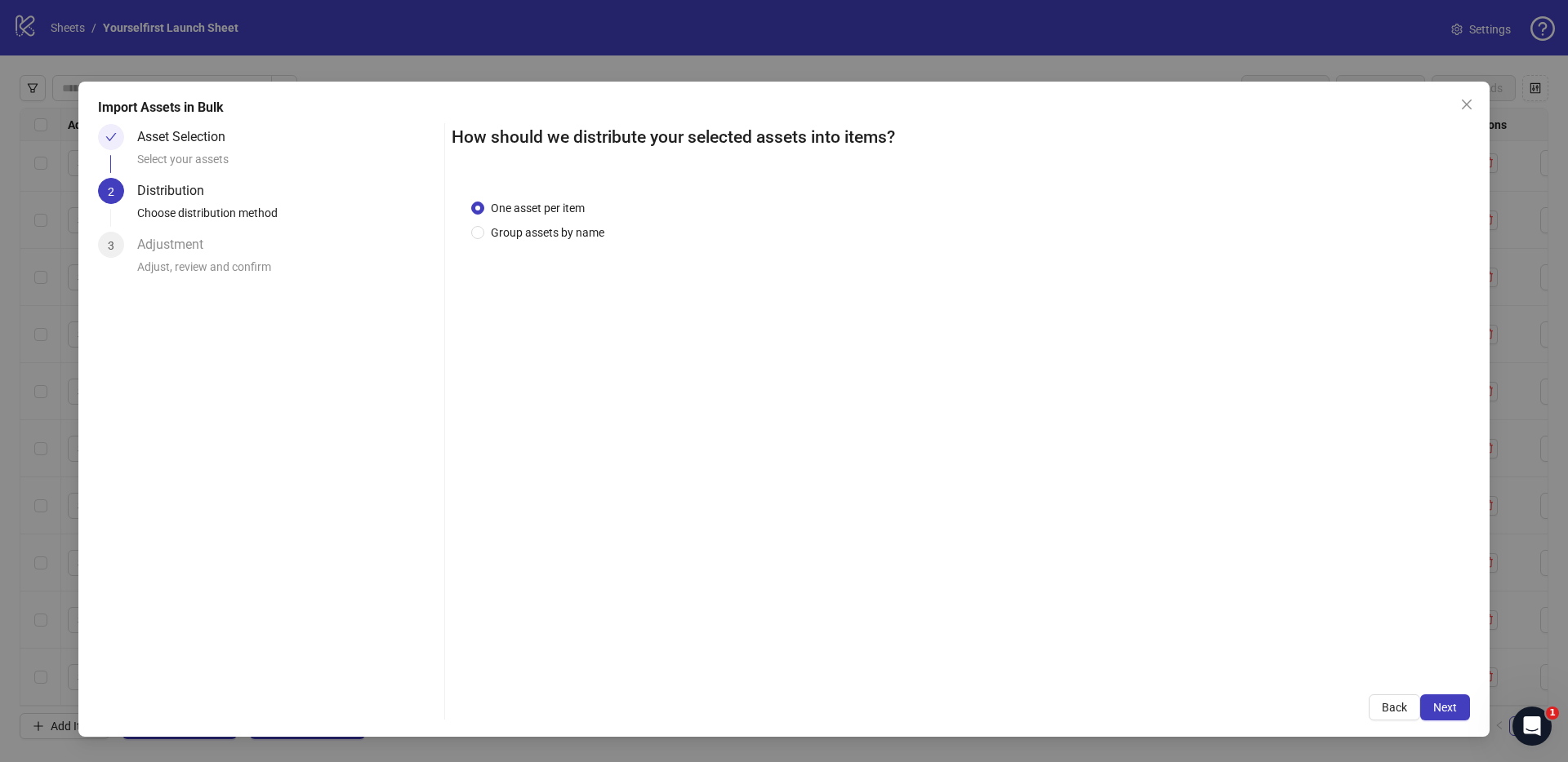
click at [1451, 703] on span "Next" at bounding box center [1445, 708] width 24 height 13
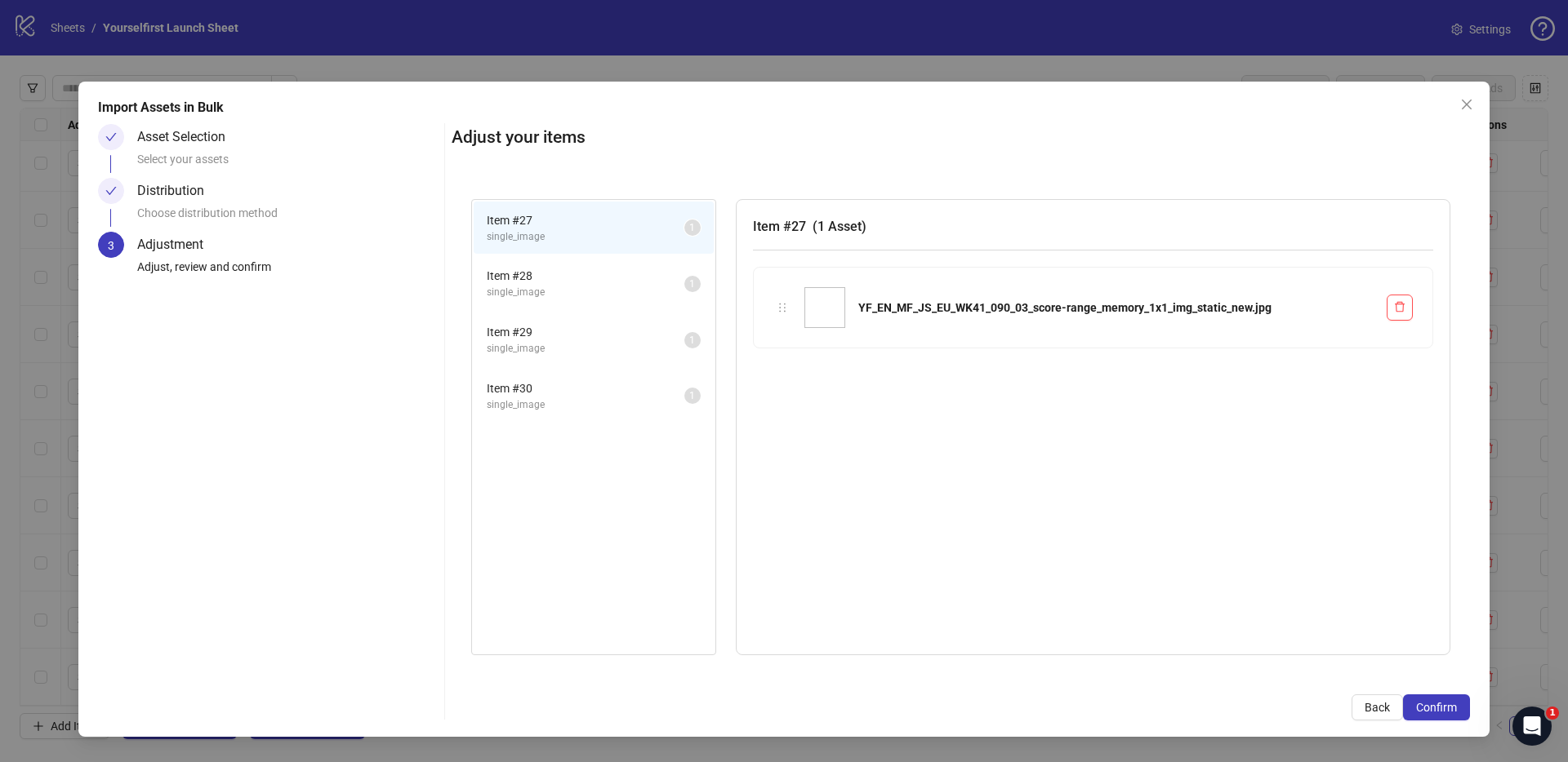
click at [1451, 703] on span "Confirm" at bounding box center [1436, 708] width 40 height 13
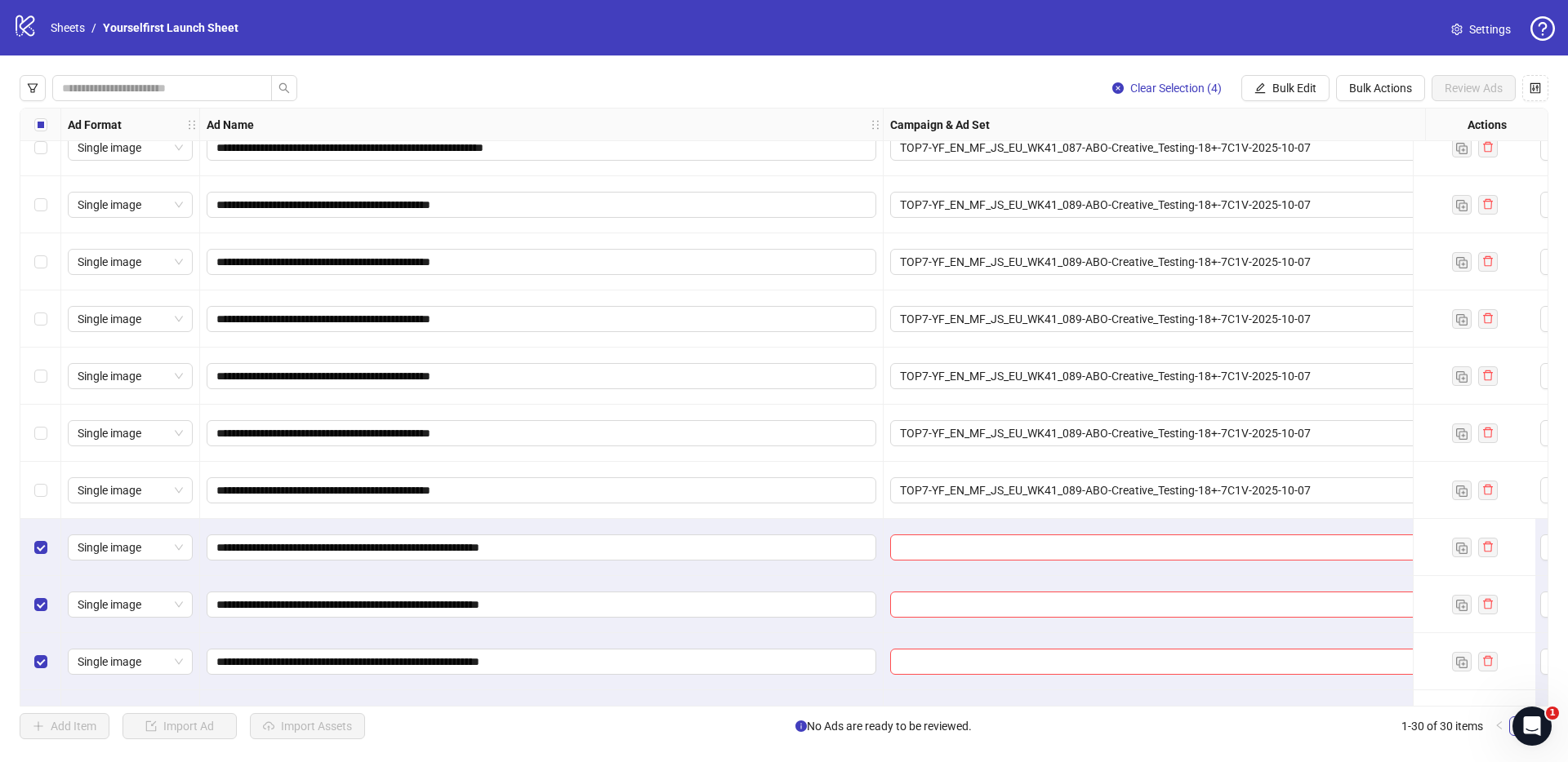
scroll to position [1156, 0]
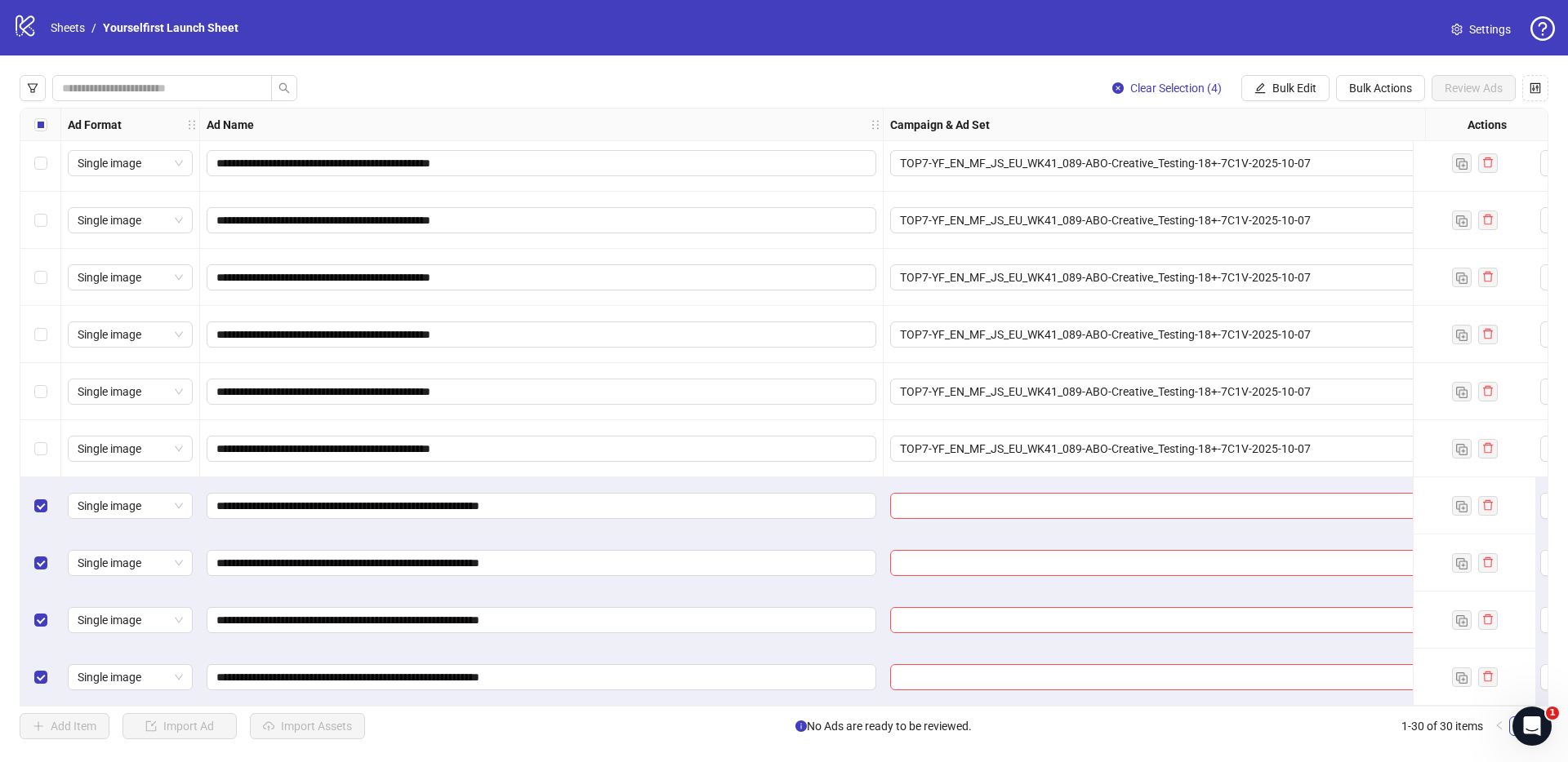
click at [1310, 99] on button "Bulk Edit" at bounding box center [1285, 88] width 88 height 26
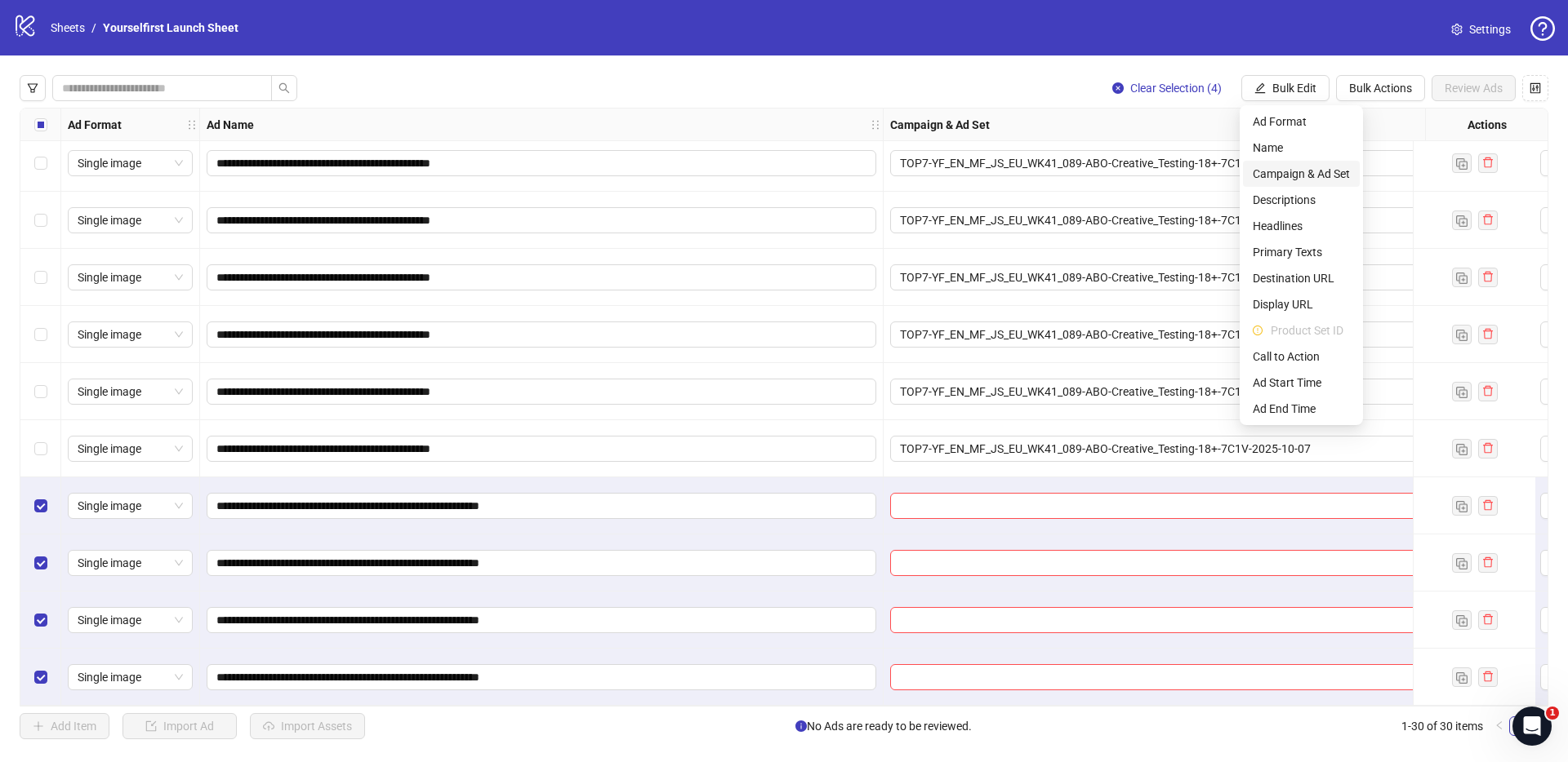
click at [1316, 164] on li "Campaign & Ad Set" at bounding box center [1300, 173] width 117 height 26
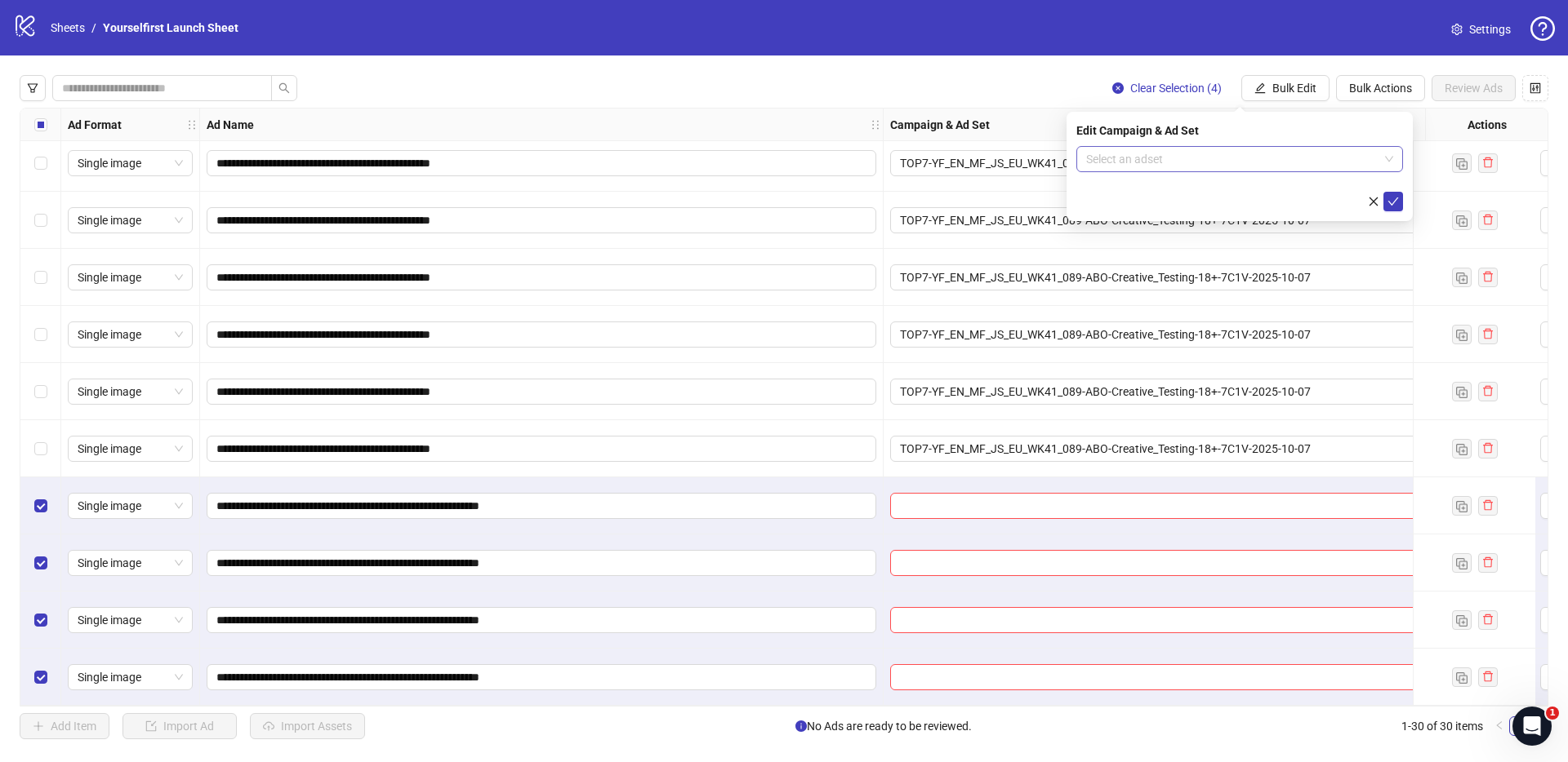
click at [1195, 159] on input "search" at bounding box center [1232, 158] width 292 height 24
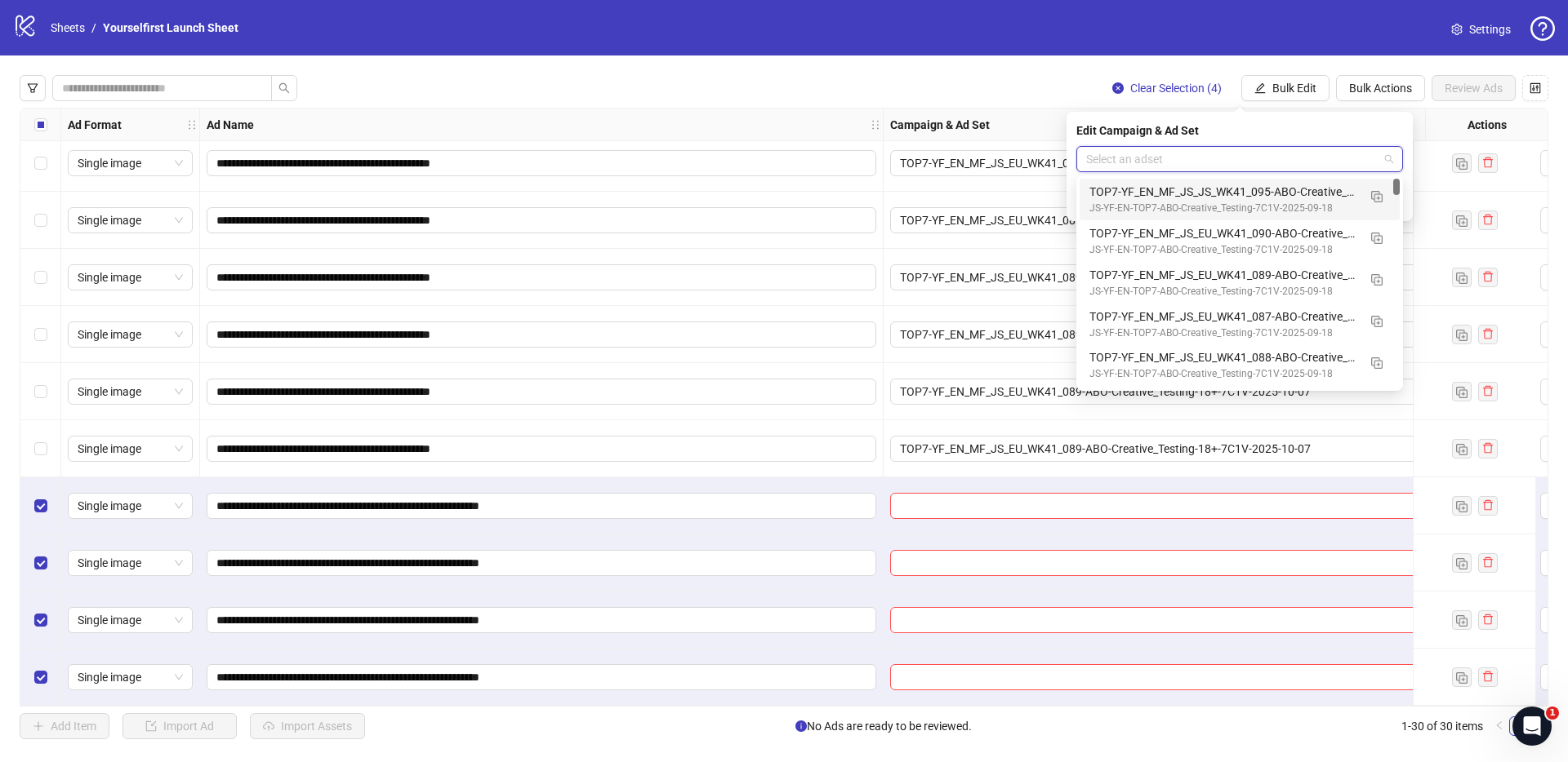
paste input "**********"
type input "**********"
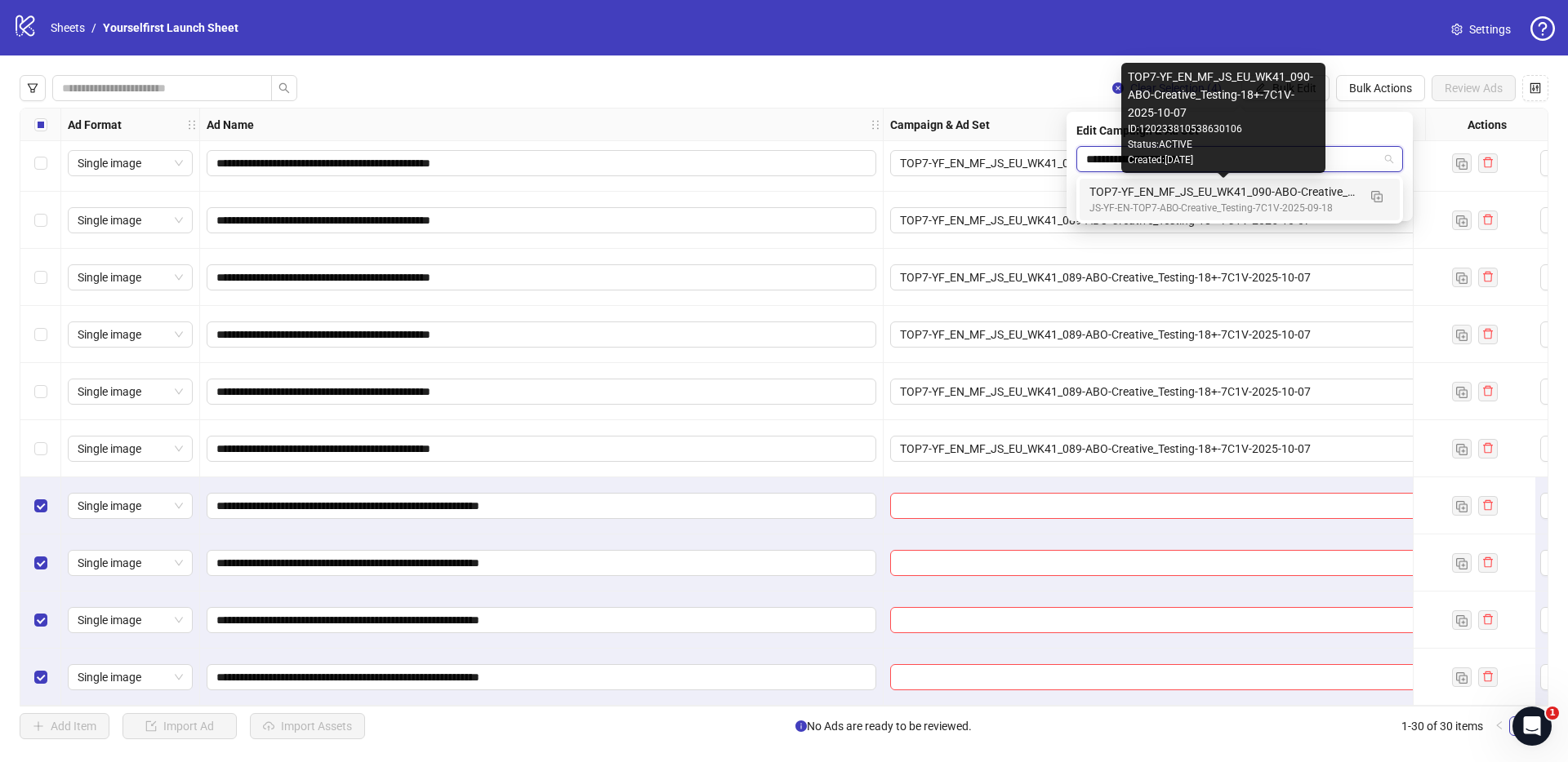
click at [1190, 197] on div "TOP7-YF_EN_MF_JS_EU_WK41_090-ABO-Creative_Testing-18+-7C1V-2025-10-07" at bounding box center [1223, 192] width 268 height 18
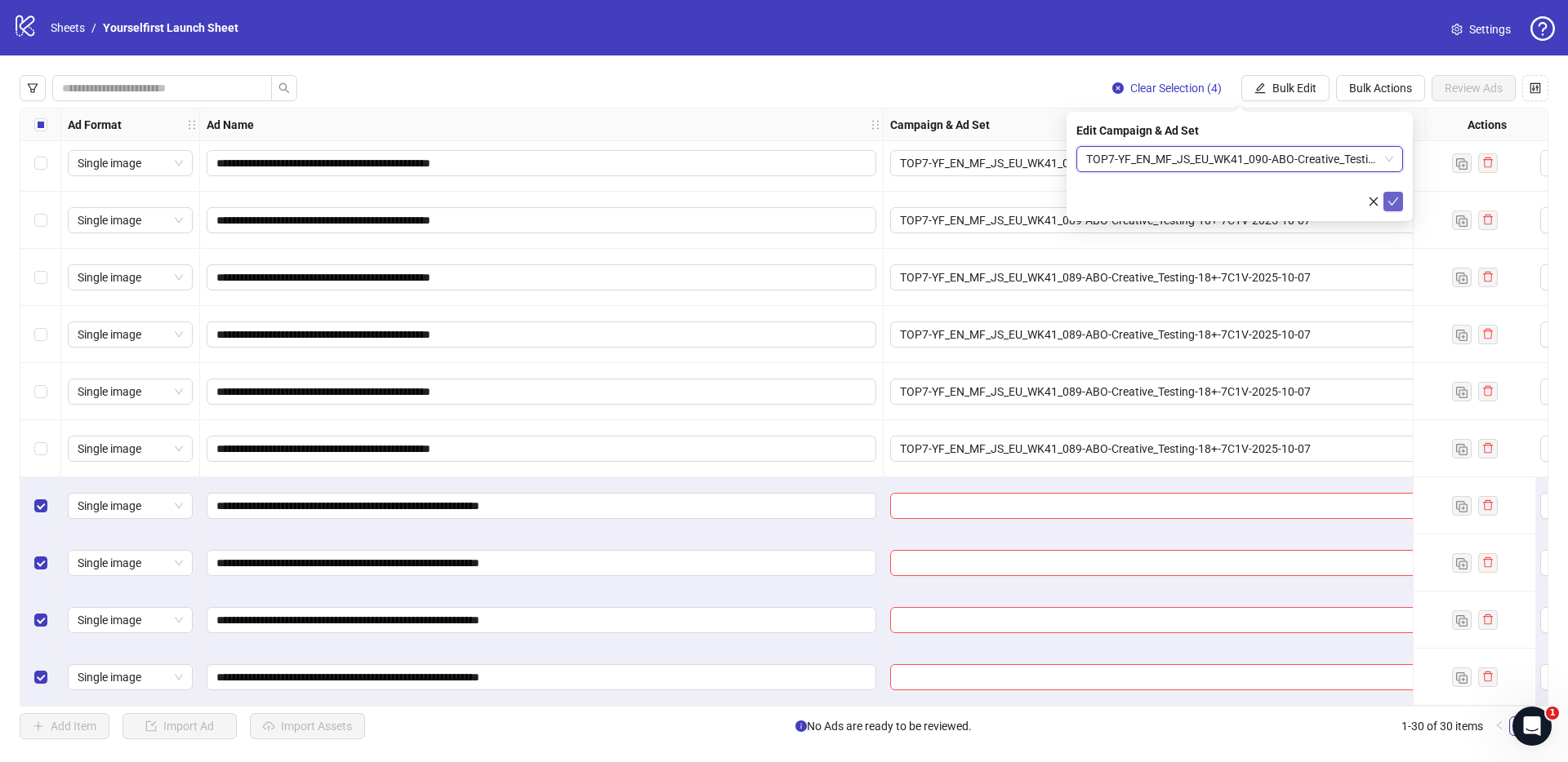
click at [1394, 202] on icon "check" at bounding box center [1393, 201] width 12 height 12
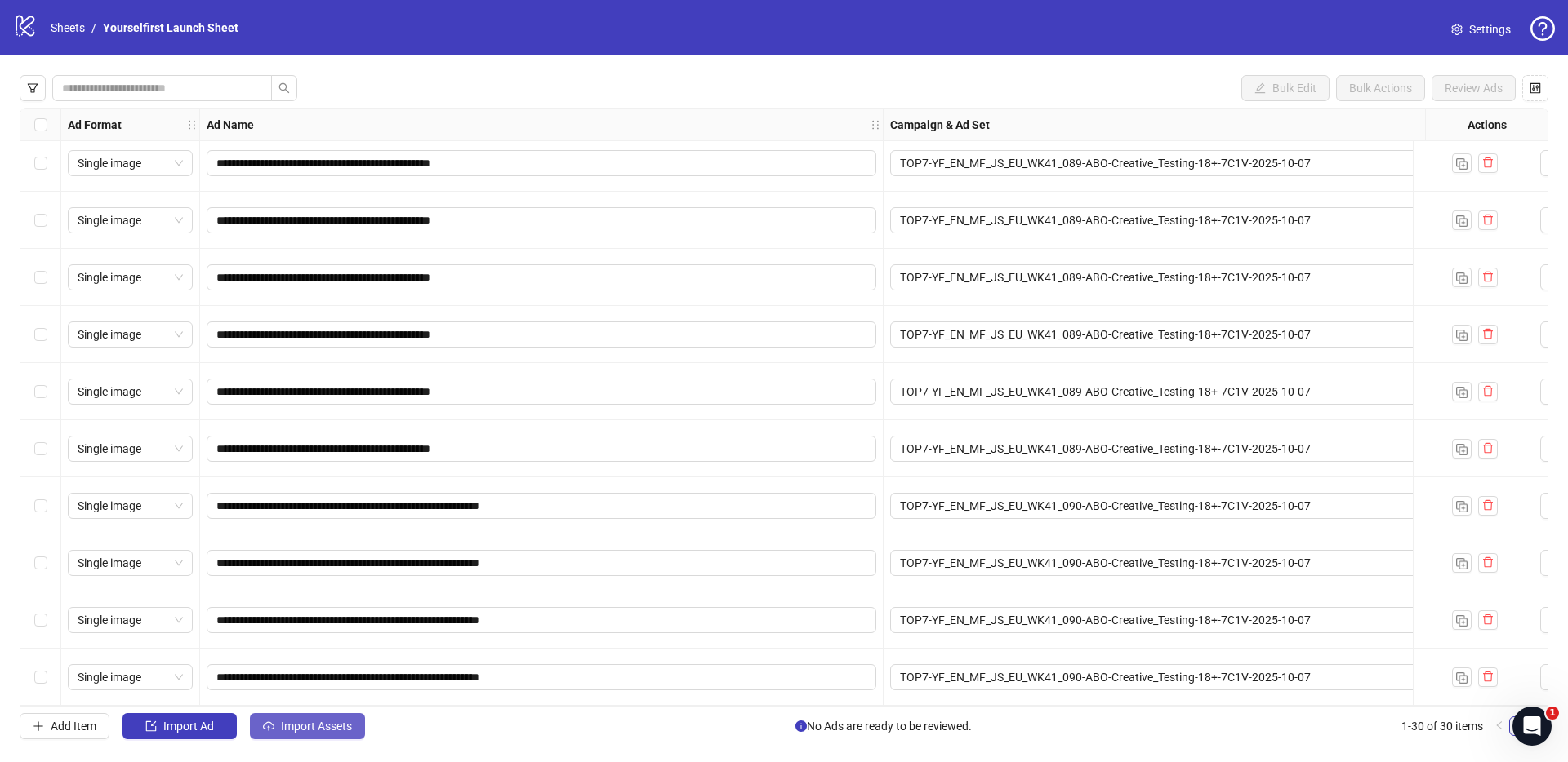
click at [318, 720] on span "Import Assets" at bounding box center [316, 726] width 71 height 13
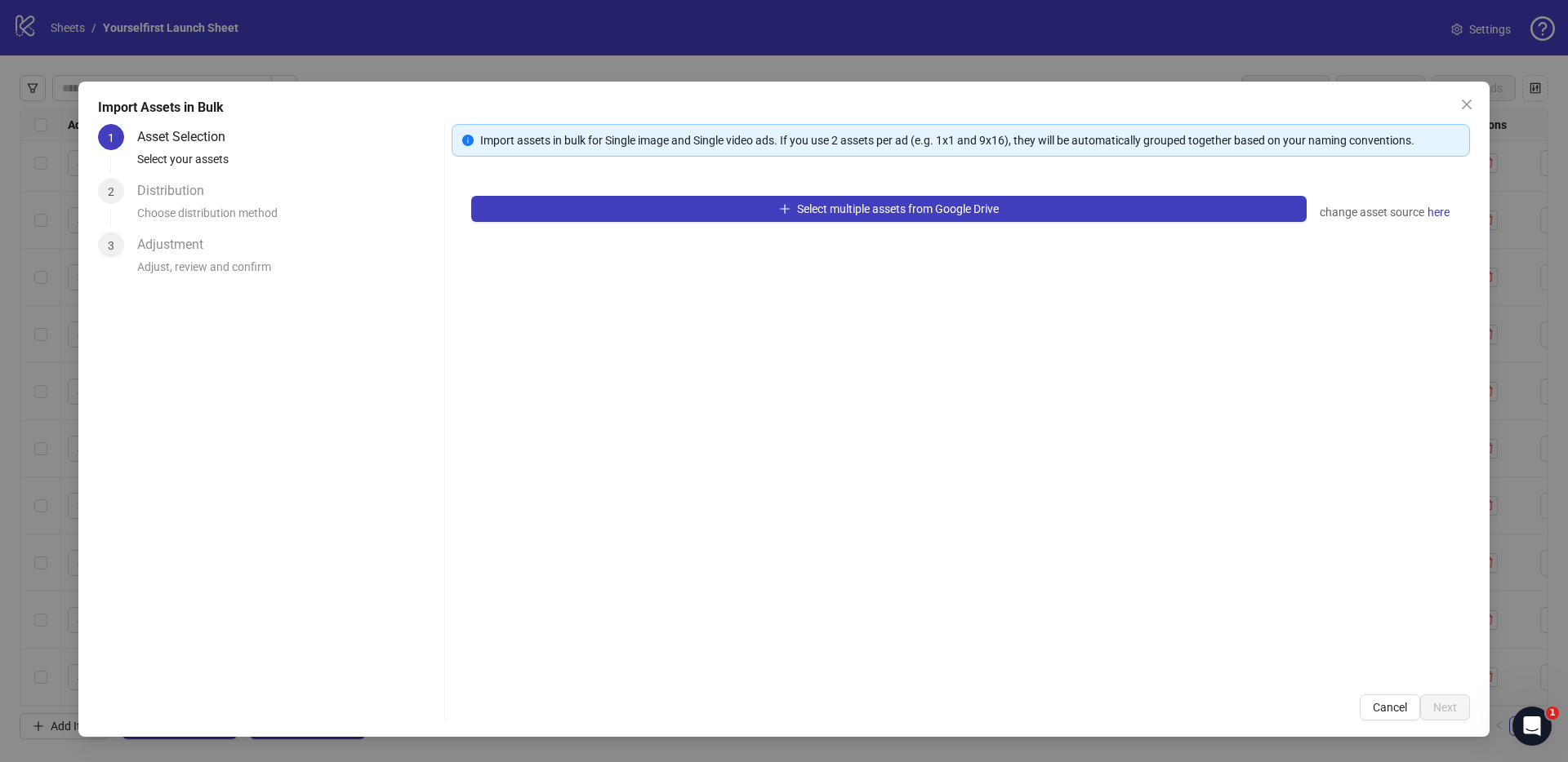
click at [986, 225] on div "Select multiple assets from Google Drive change asset source here" at bounding box center [960, 426] width 1018 height 499
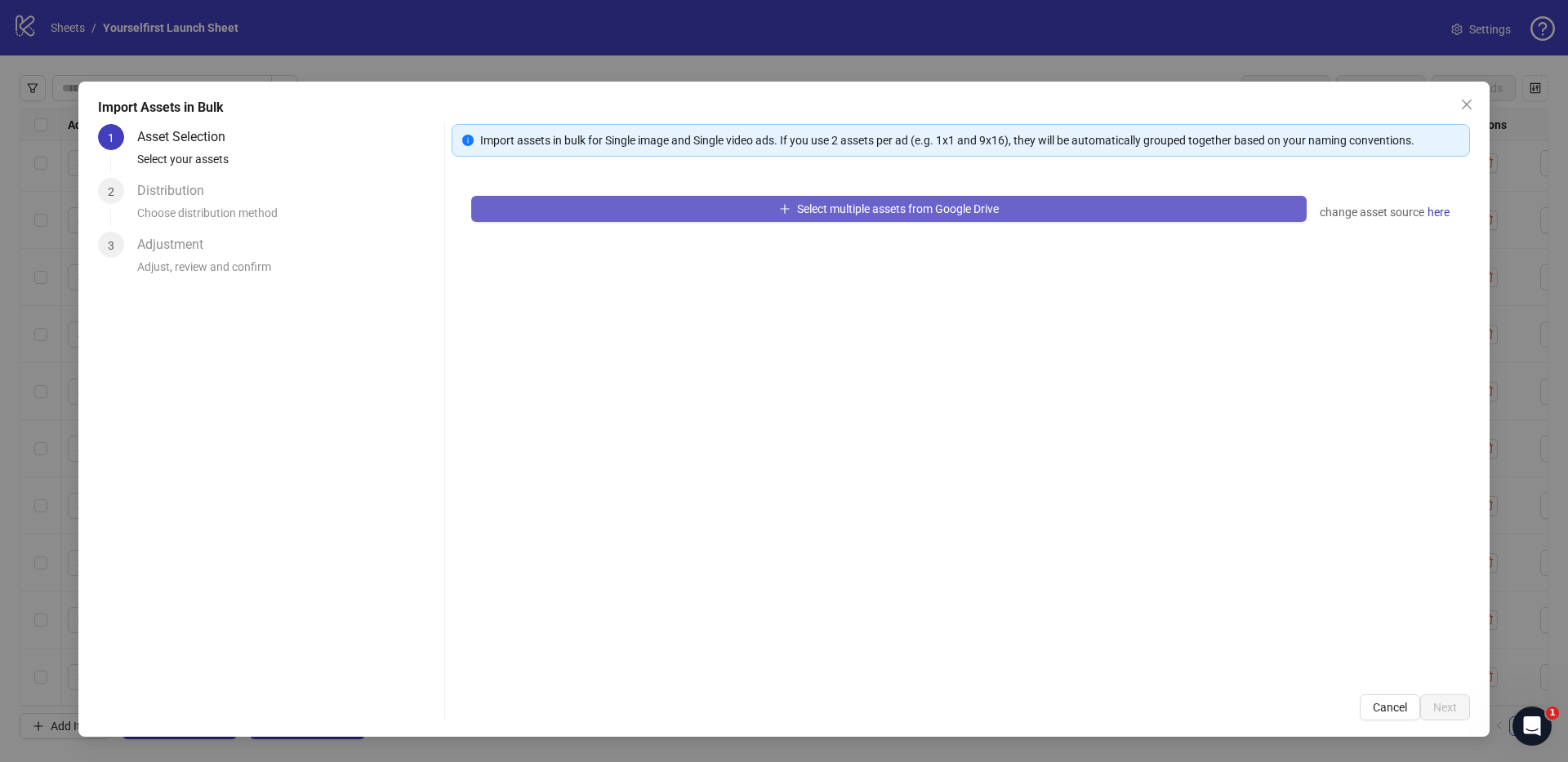
click at [992, 215] on span "Select multiple assets from Google Drive" at bounding box center [897, 209] width 201 height 13
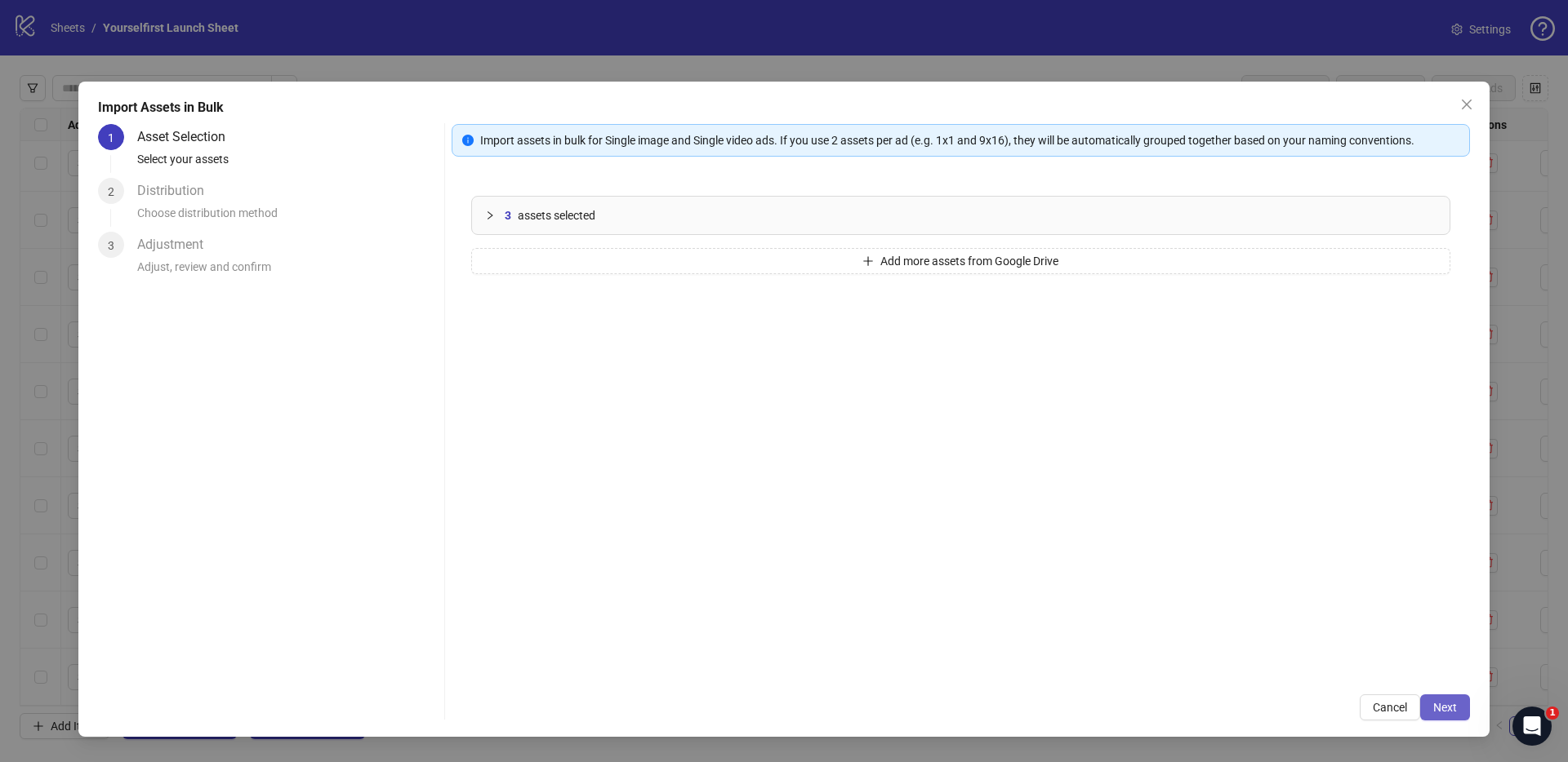
click at [1455, 707] on span "Next" at bounding box center [1445, 708] width 24 height 13
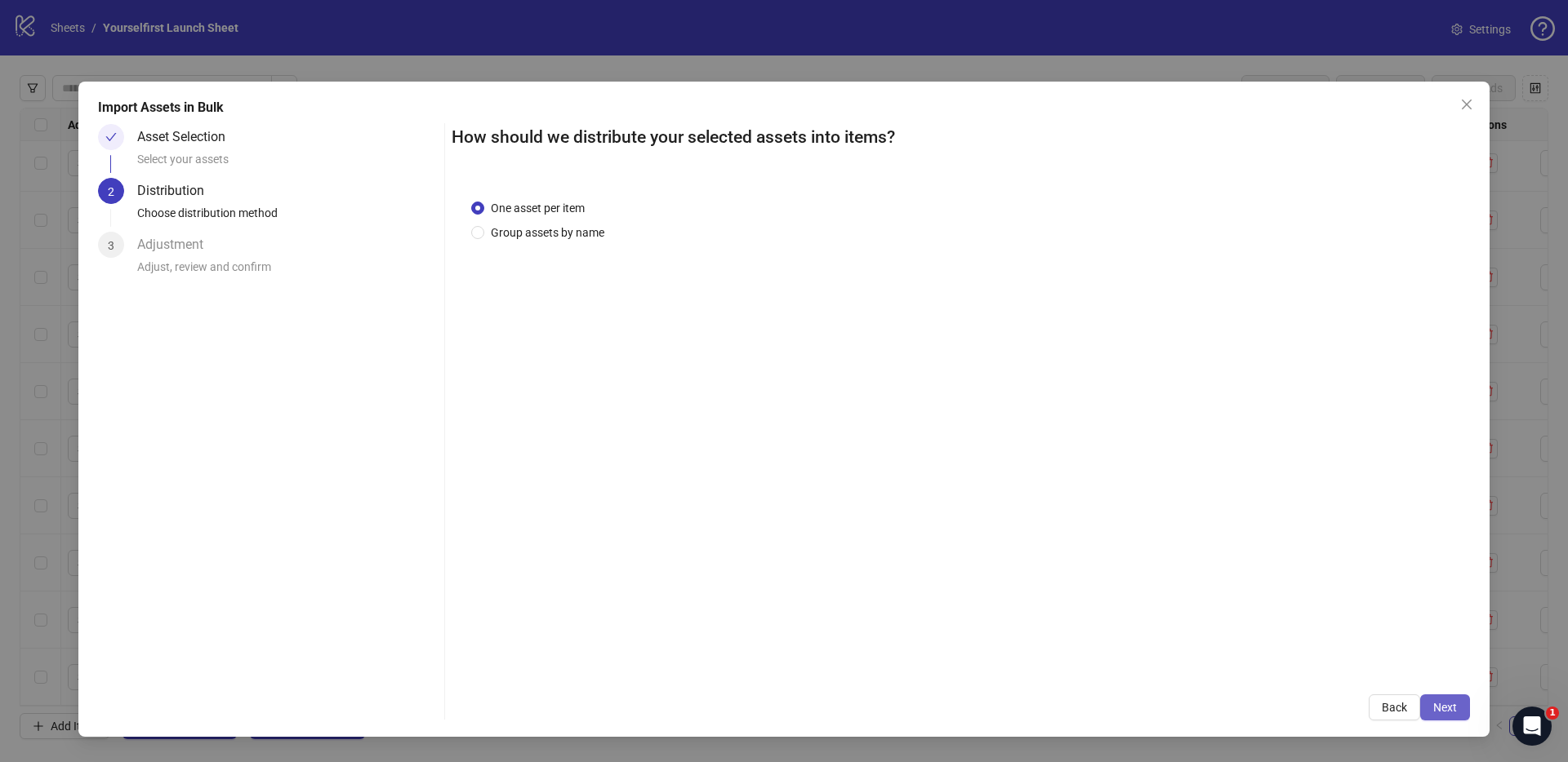
click at [1452, 707] on span "Next" at bounding box center [1445, 708] width 24 height 13
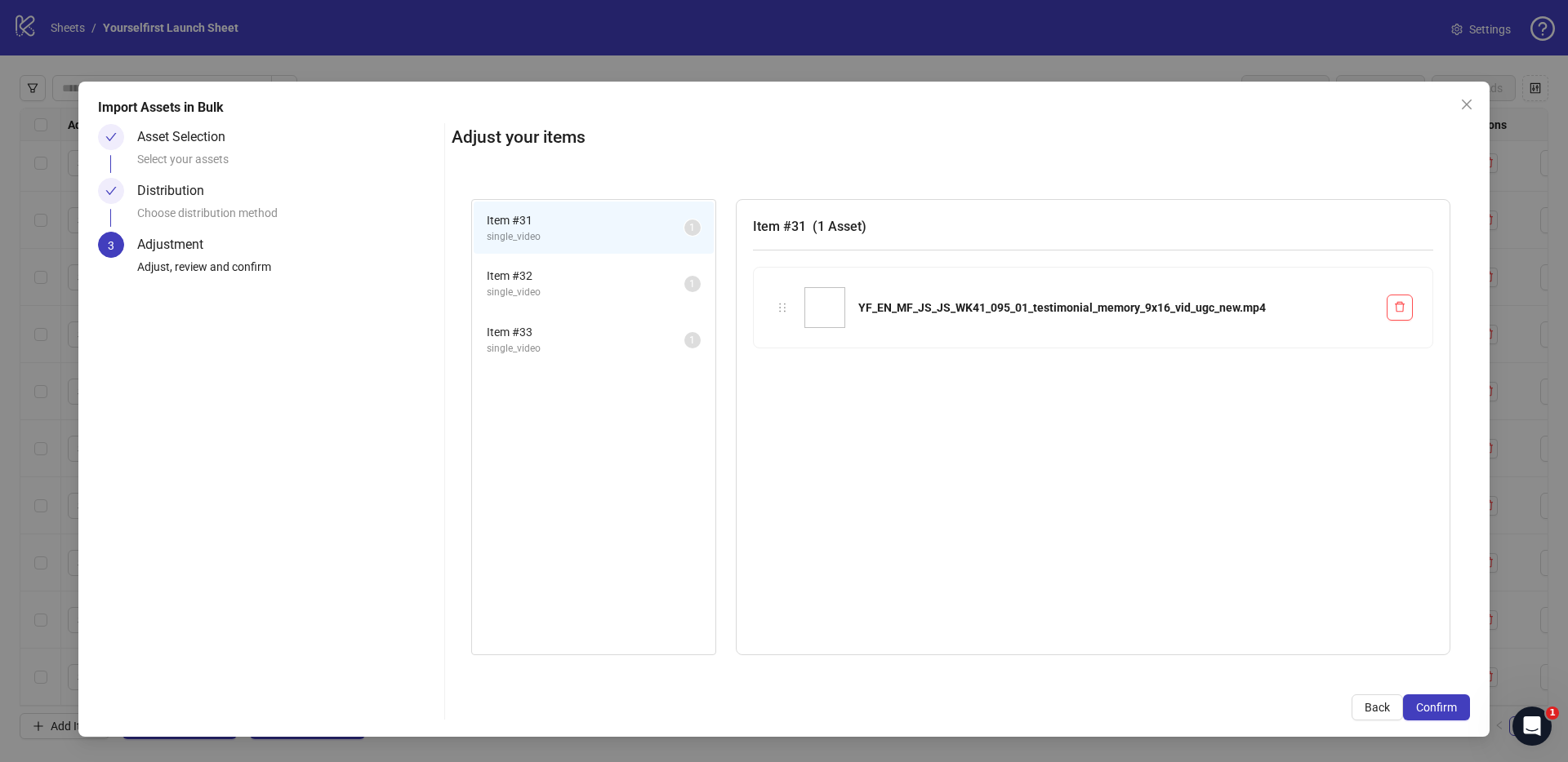
click at [1452, 707] on span "Confirm" at bounding box center [1436, 708] width 40 height 13
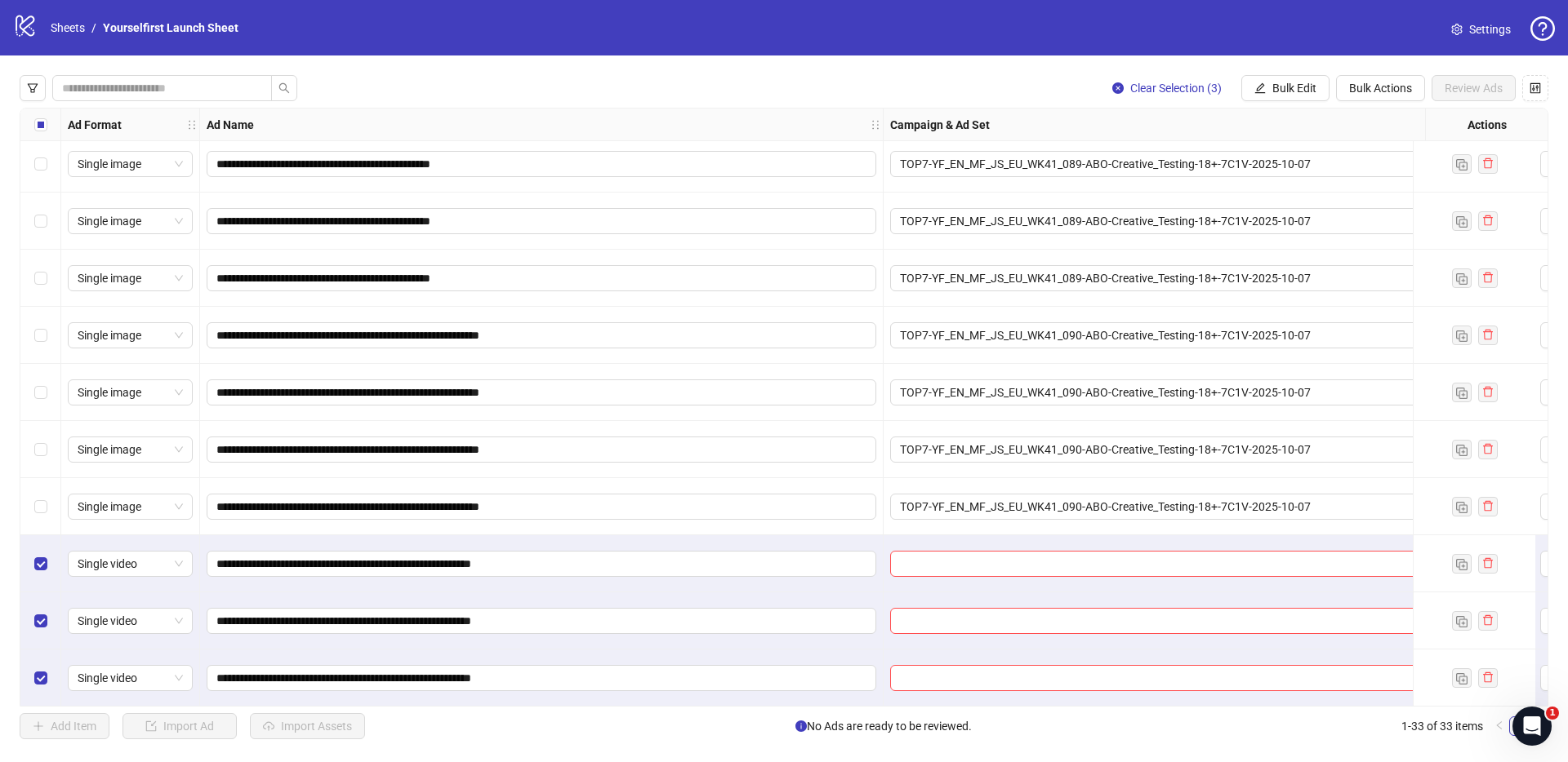
scroll to position [1327, 0]
click at [1302, 85] on span "Bulk Edit" at bounding box center [1294, 89] width 44 height 13
click at [1290, 168] on span "Campaign & Ad Set" at bounding box center [1301, 173] width 97 height 18
click at [1197, 167] on input "search" at bounding box center [1232, 158] width 292 height 24
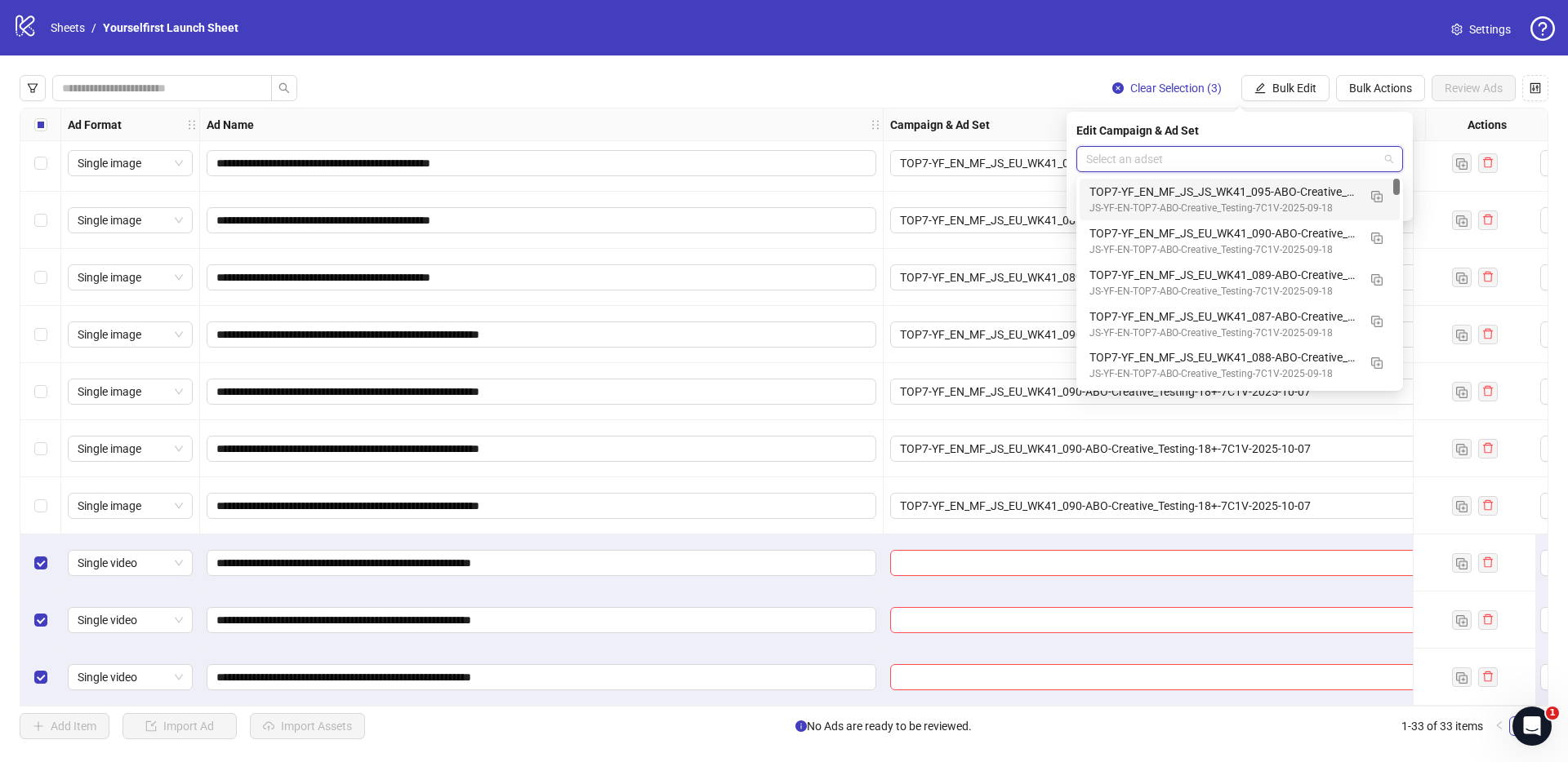
paste input "**********"
type input "**********"
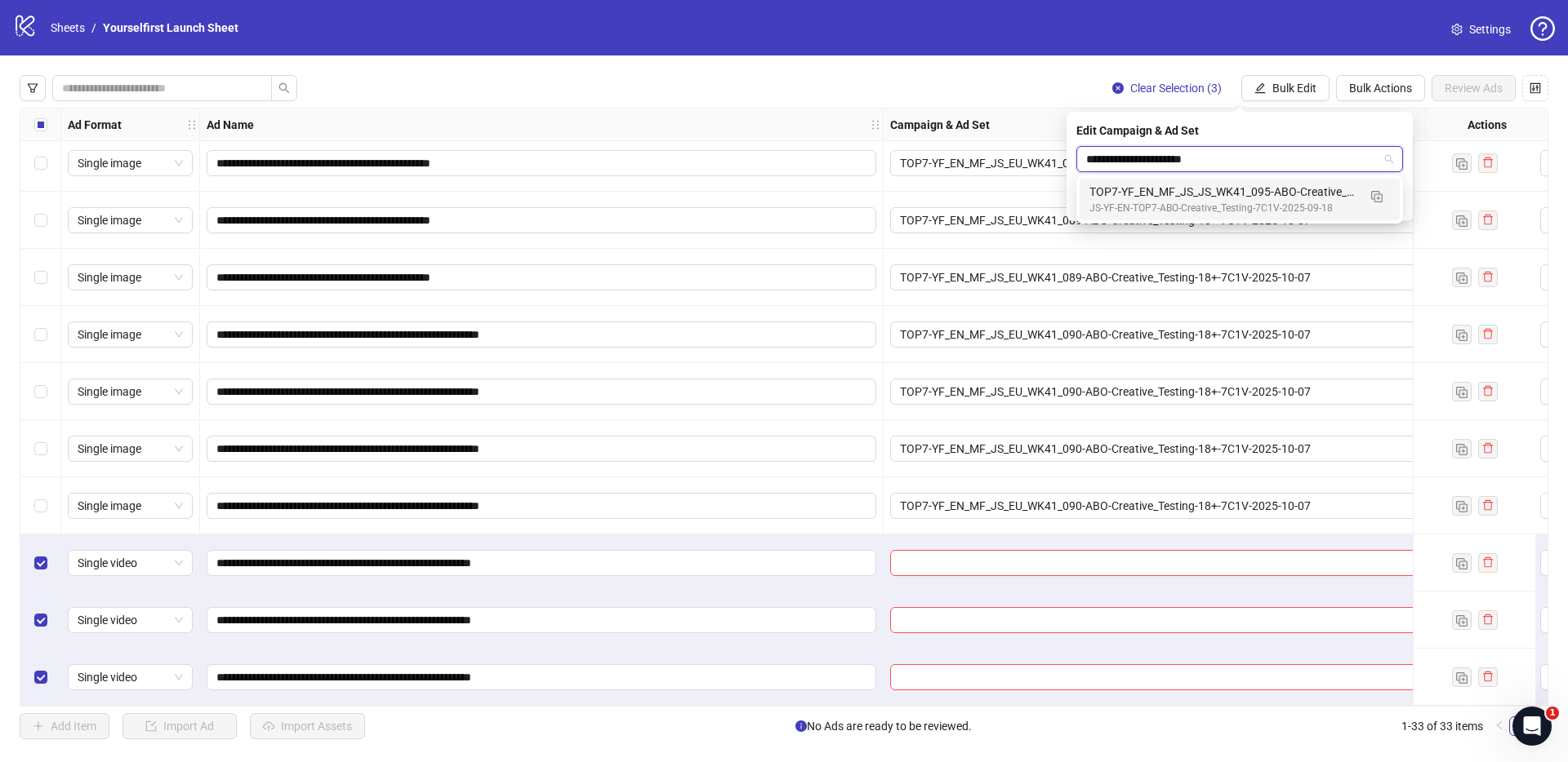
click at [1194, 190] on div "TOP7-YF_EN_MF_JS_JS_WK41_095-ABO-Creative_Testing-18+-7C1V-2025-10-07" at bounding box center [1223, 192] width 268 height 18
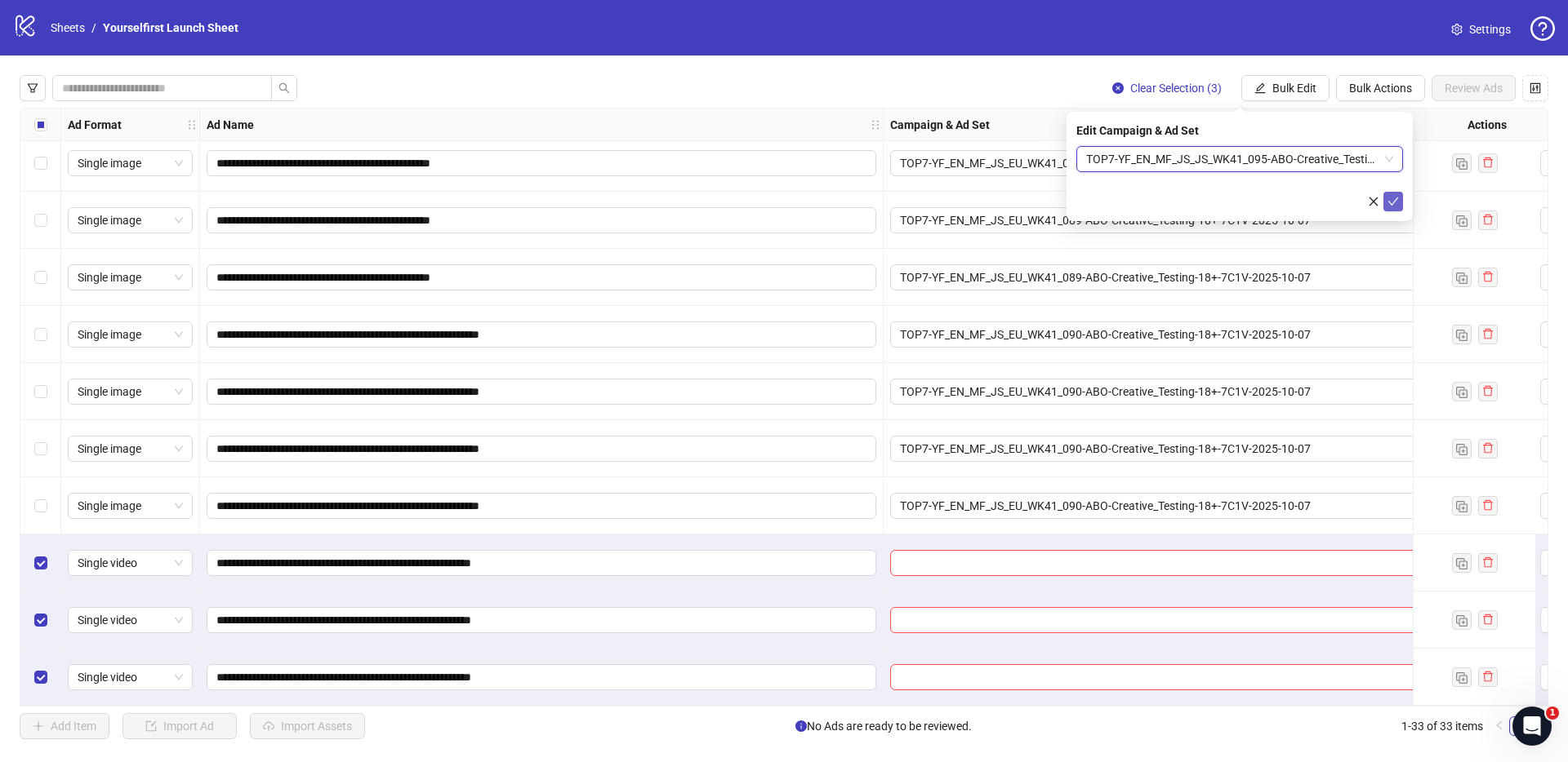
click at [1389, 198] on icon "check" at bounding box center [1393, 201] width 12 height 12
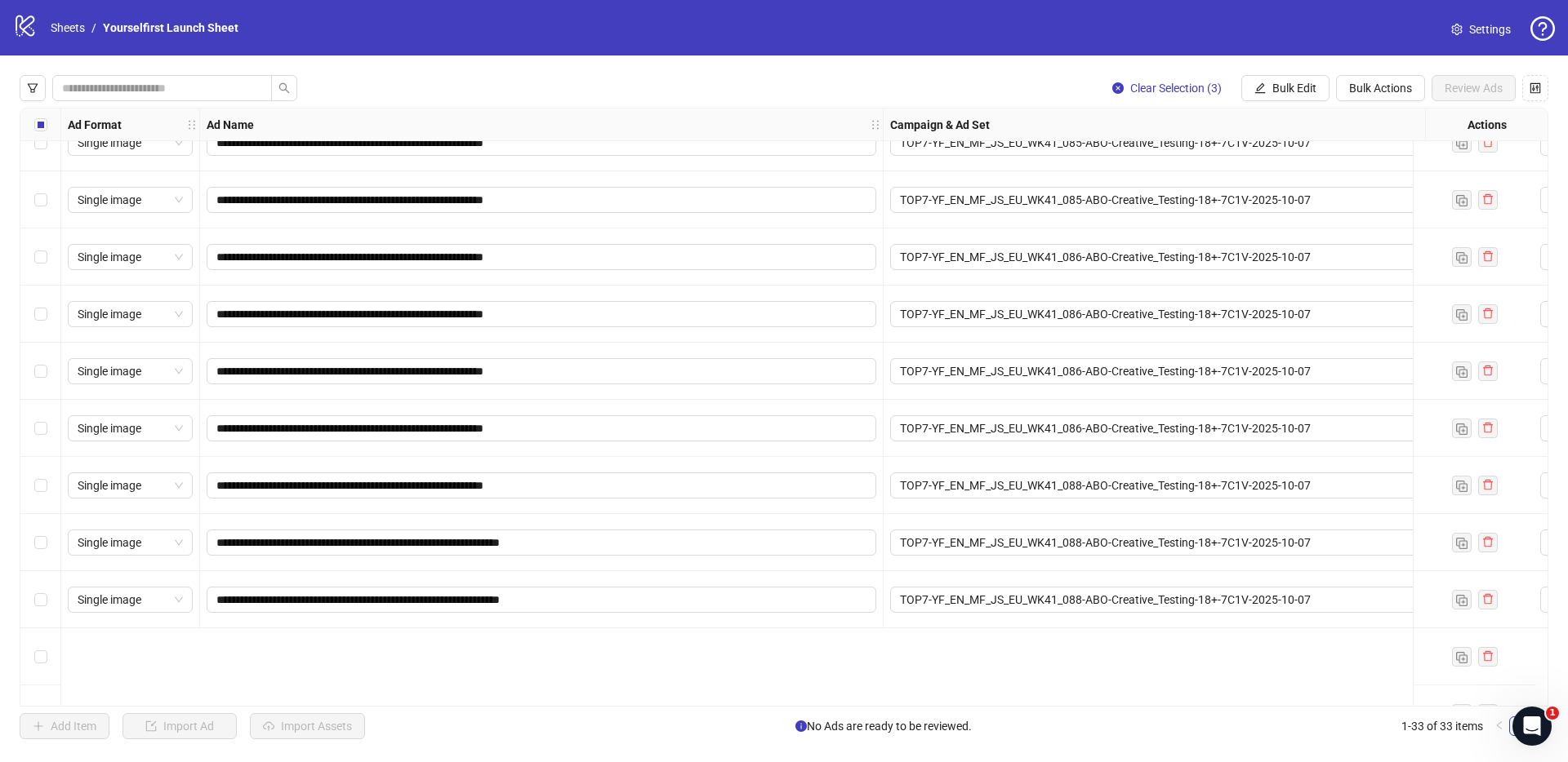
scroll to position [0, 0]
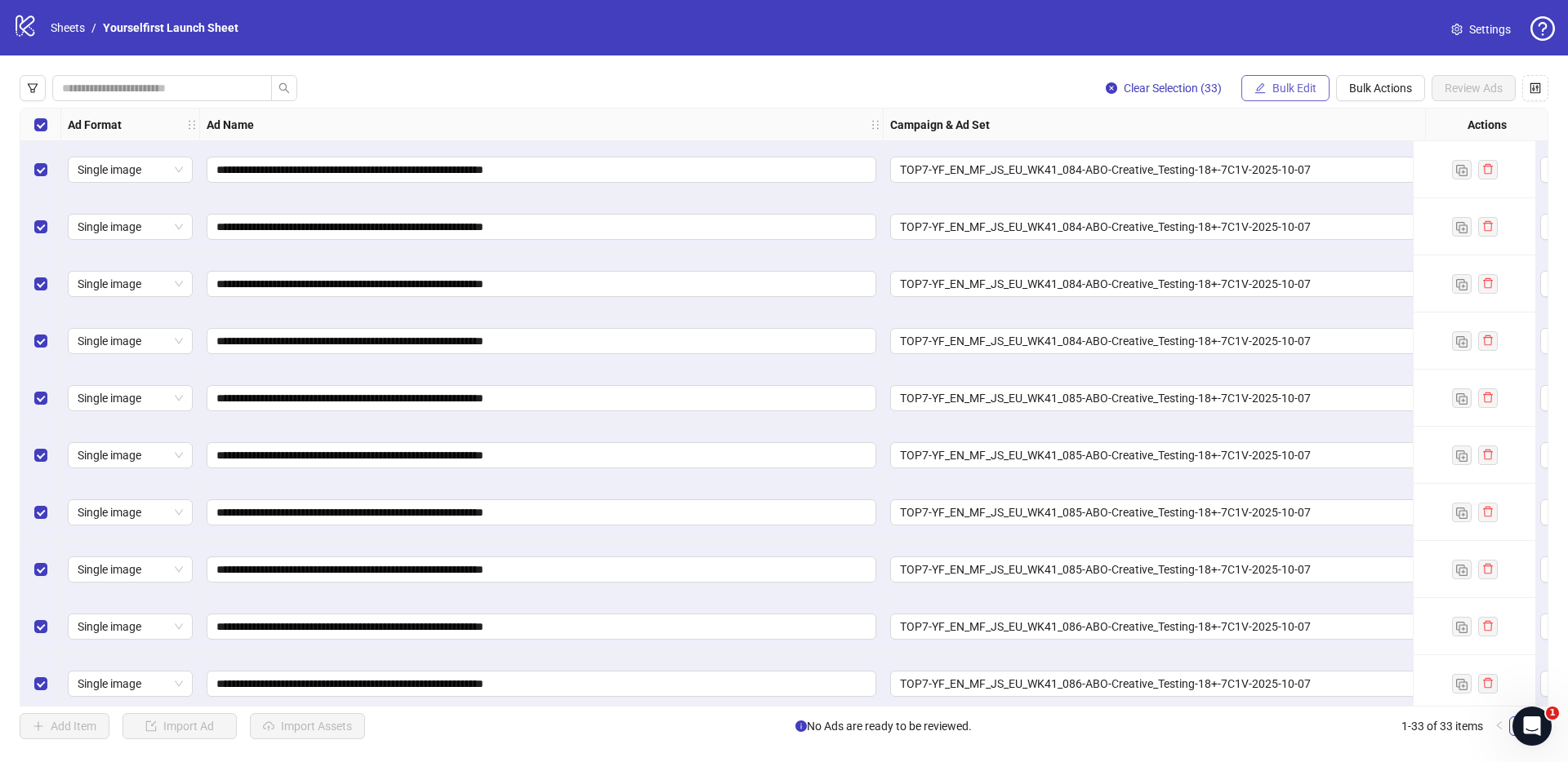
click at [1289, 83] on span "Bulk Edit" at bounding box center [1294, 89] width 44 height 13
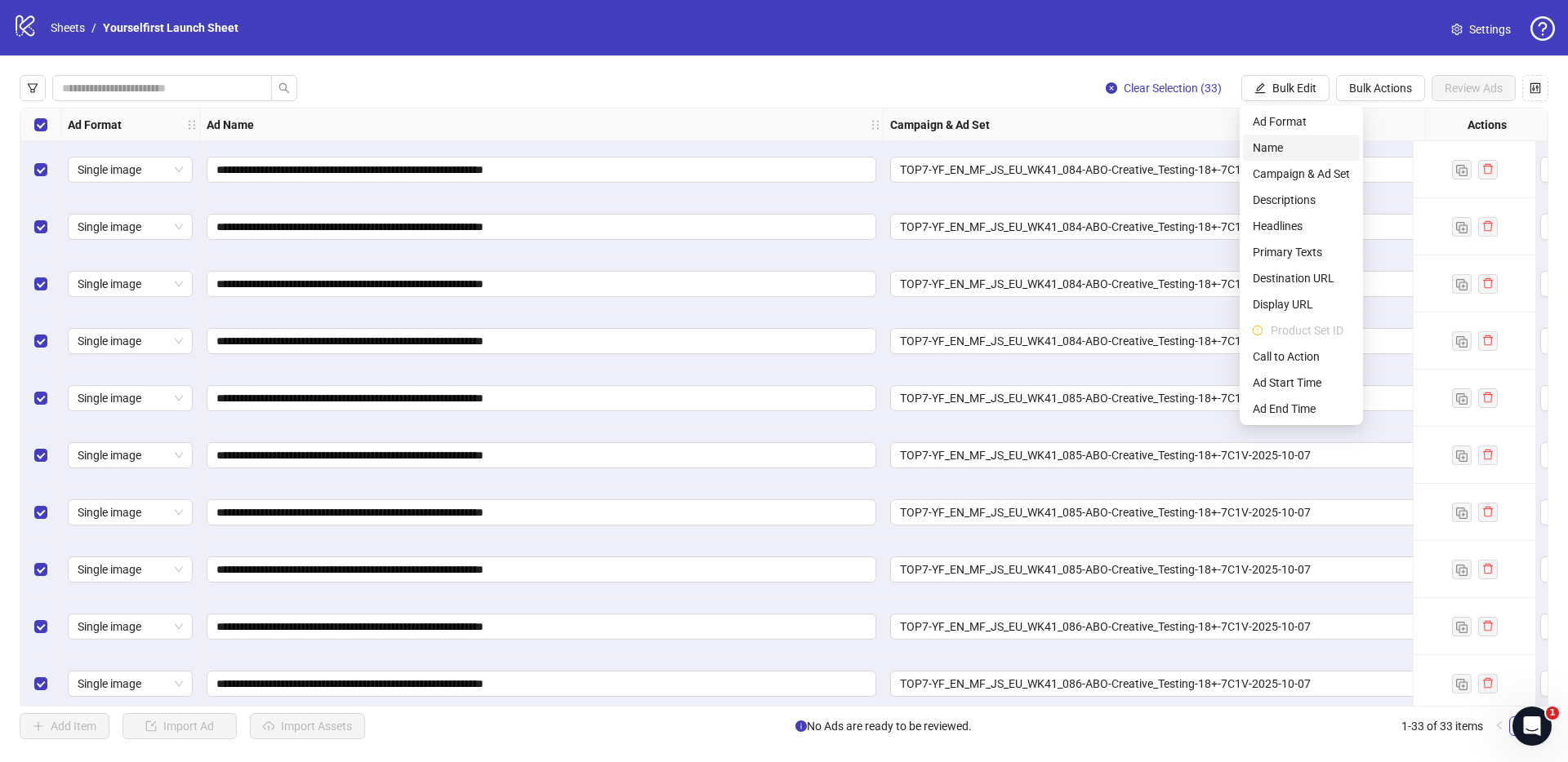
click at [1263, 152] on span "Name" at bounding box center [1301, 147] width 97 height 18
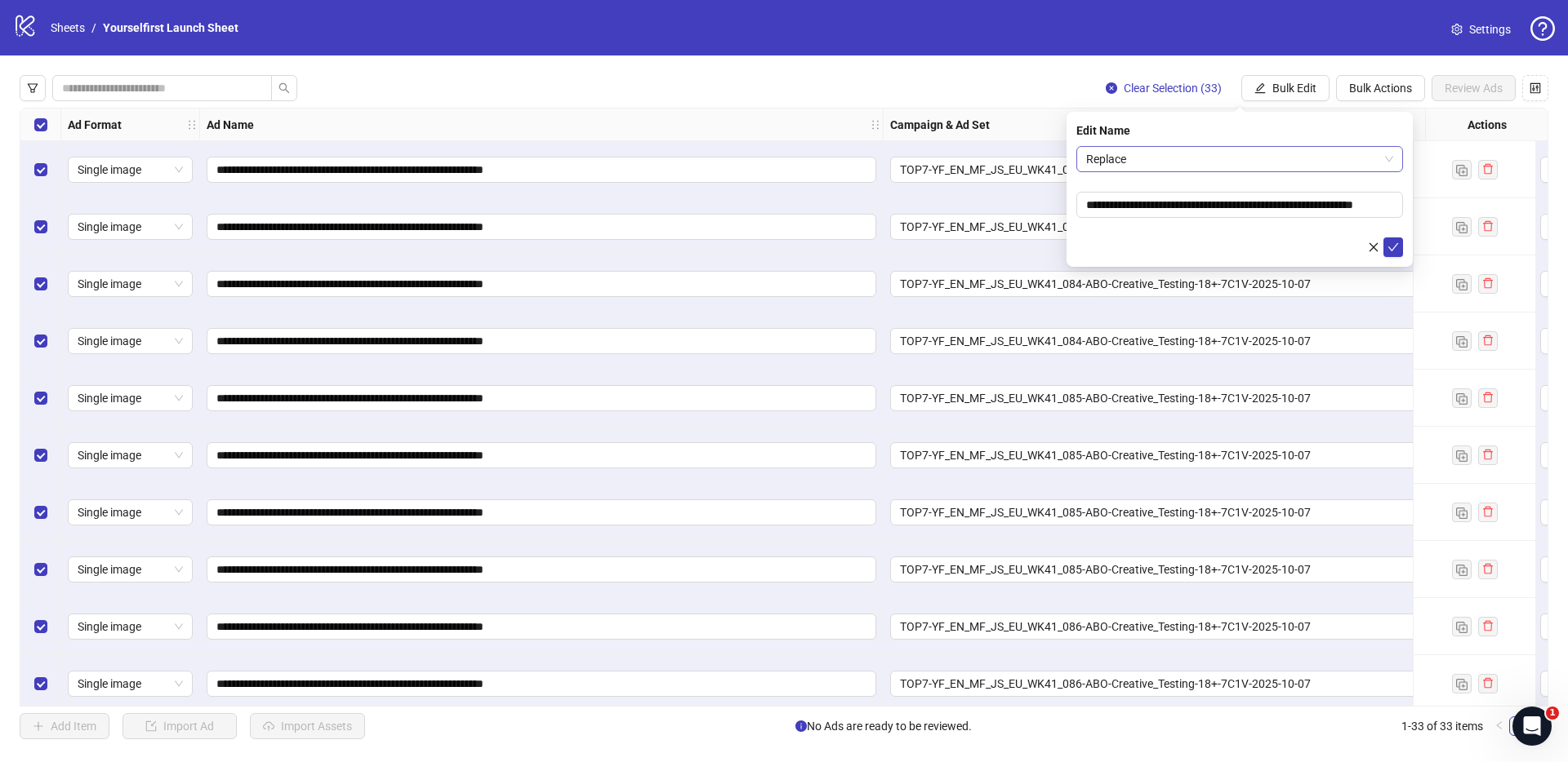
click at [1185, 157] on span "Replace" at bounding box center [1239, 158] width 307 height 24
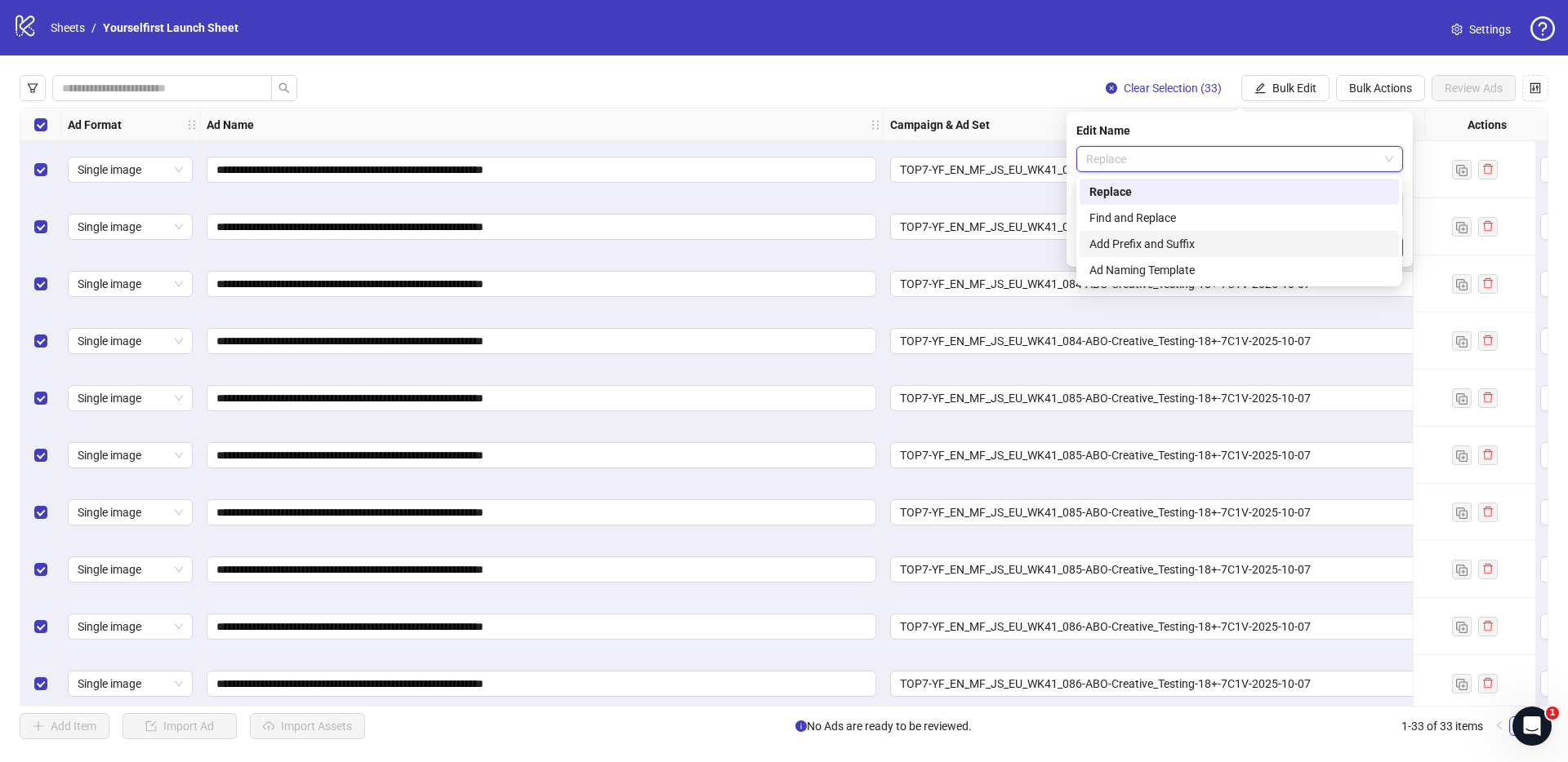
click at [1146, 236] on div "Add Prefix and Suffix" at bounding box center [1238, 244] width 300 height 18
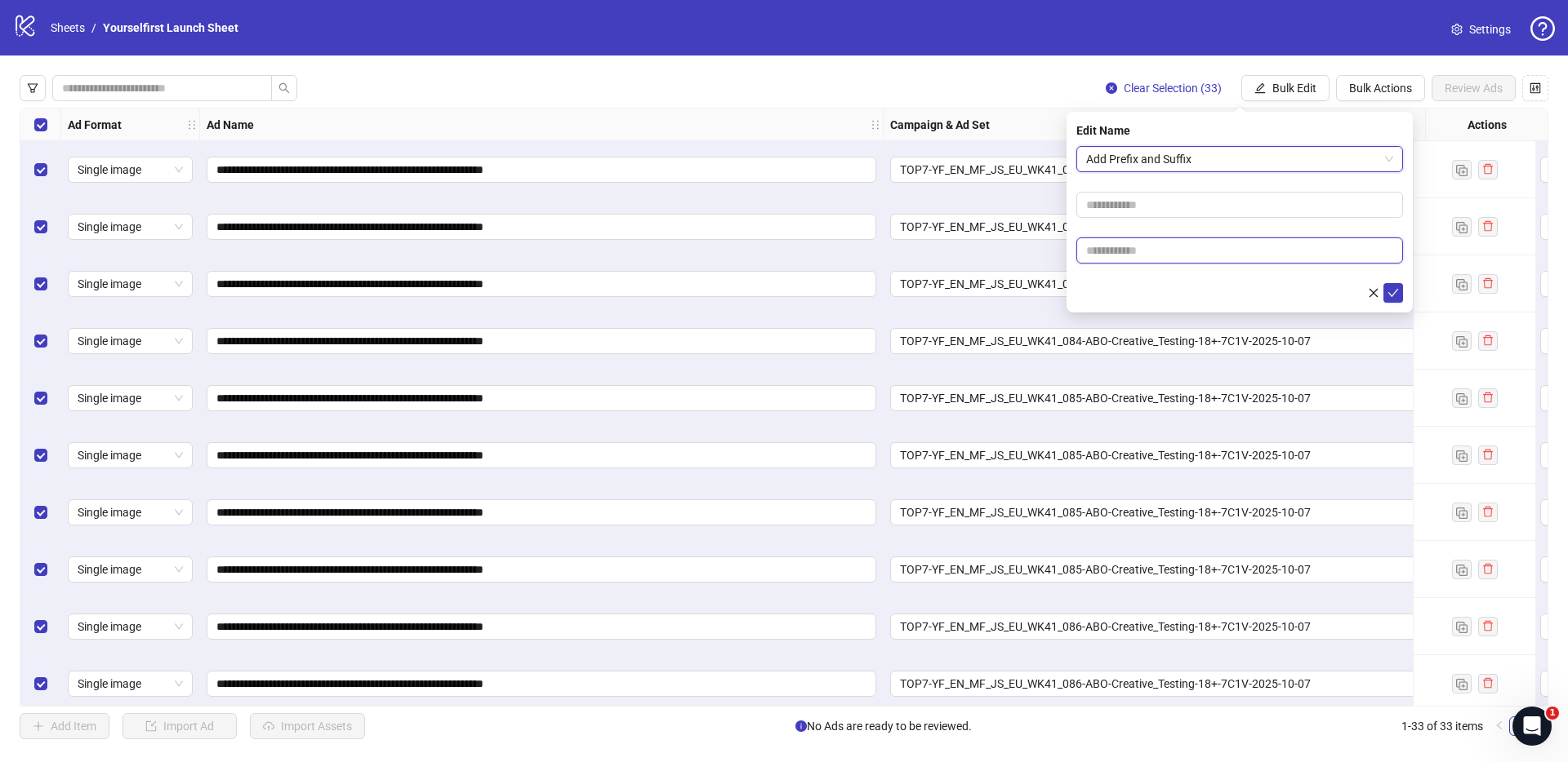
click at [1158, 257] on input "text" at bounding box center [1239, 250] width 327 height 26
type input "******"
click at [1400, 294] on button "submit" at bounding box center [1393, 293] width 19 height 19
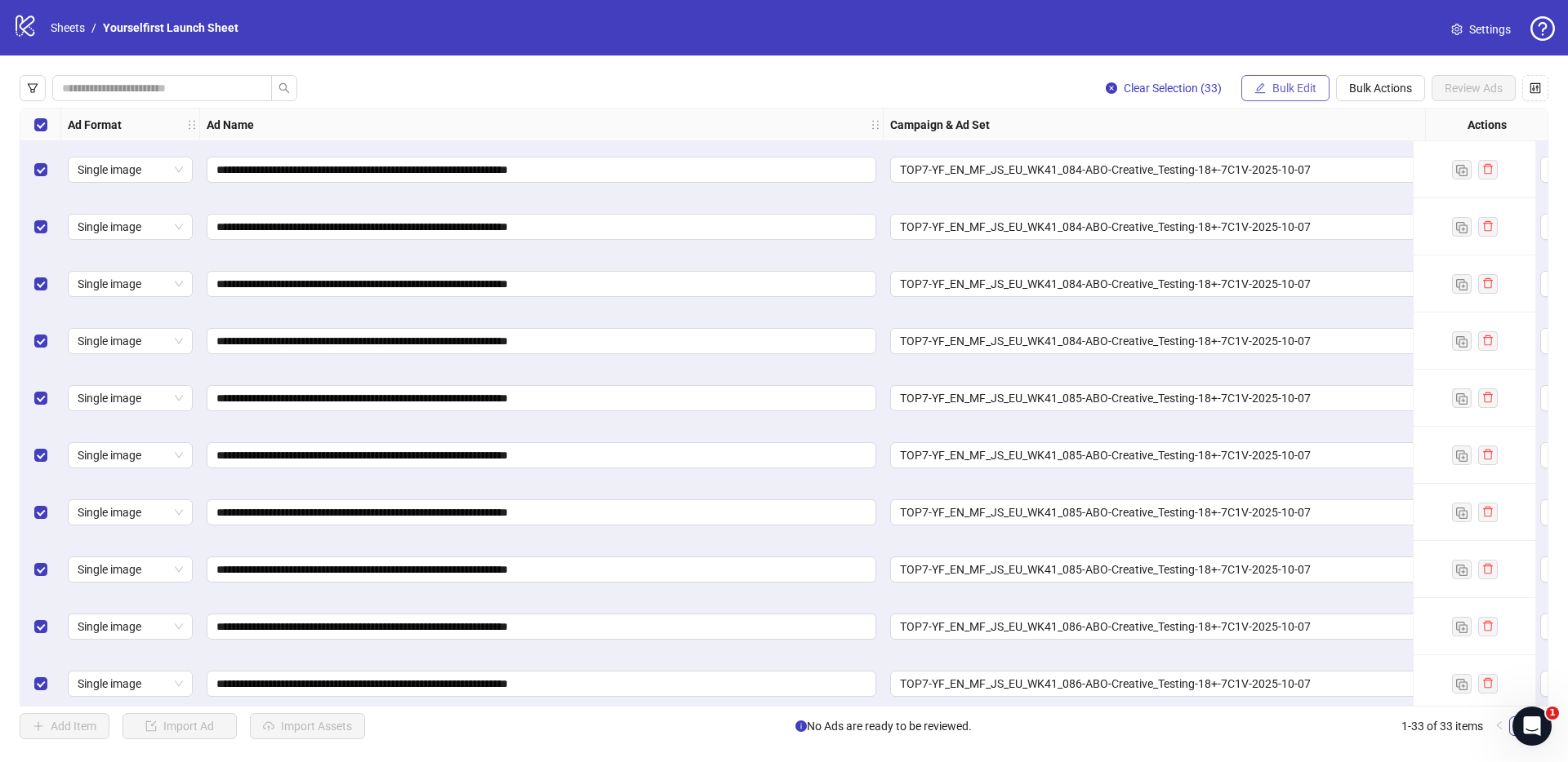
click at [1318, 88] on button "Bulk Edit" at bounding box center [1285, 88] width 88 height 26
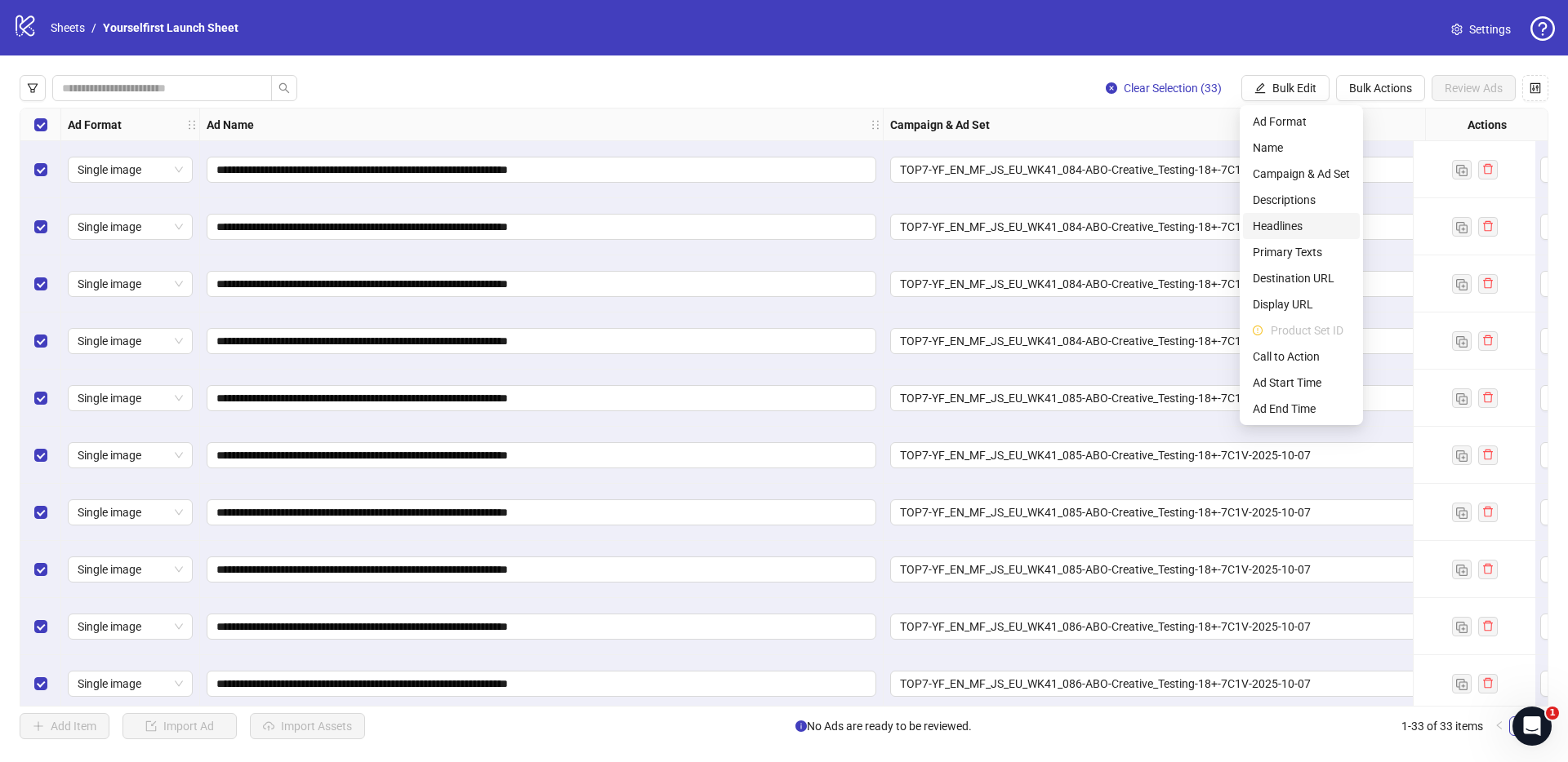
click at [1299, 227] on span "Headlines" at bounding box center [1301, 225] width 97 height 18
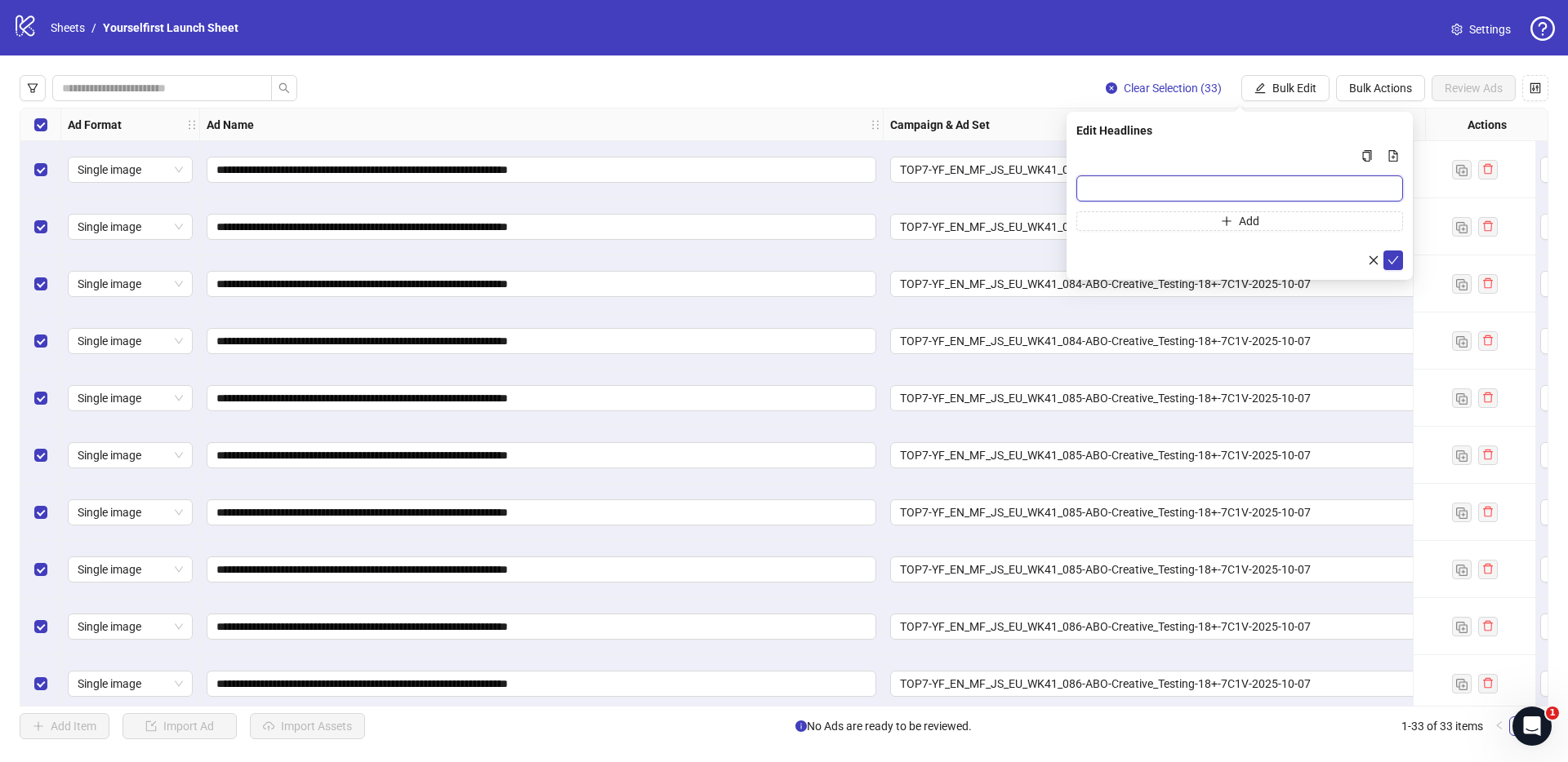
click at [1106, 183] on input "Multi-input container - paste or copy values" at bounding box center [1239, 188] width 327 height 26
paste input "**********"
type input "**********"
click at [1393, 256] on icon "check" at bounding box center [1393, 260] width 12 height 12
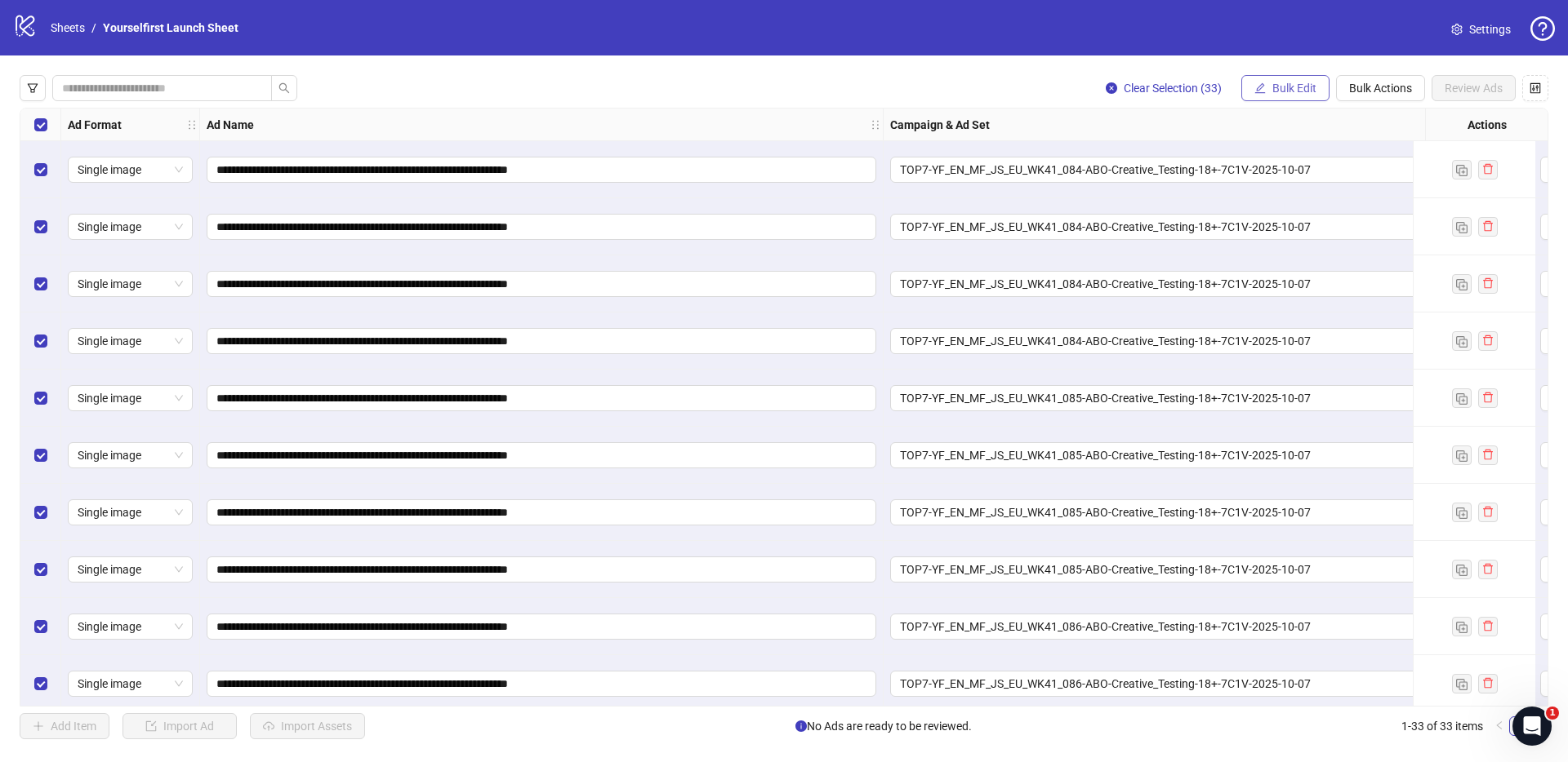
click at [1313, 85] on span "Bulk Edit" at bounding box center [1294, 89] width 44 height 13
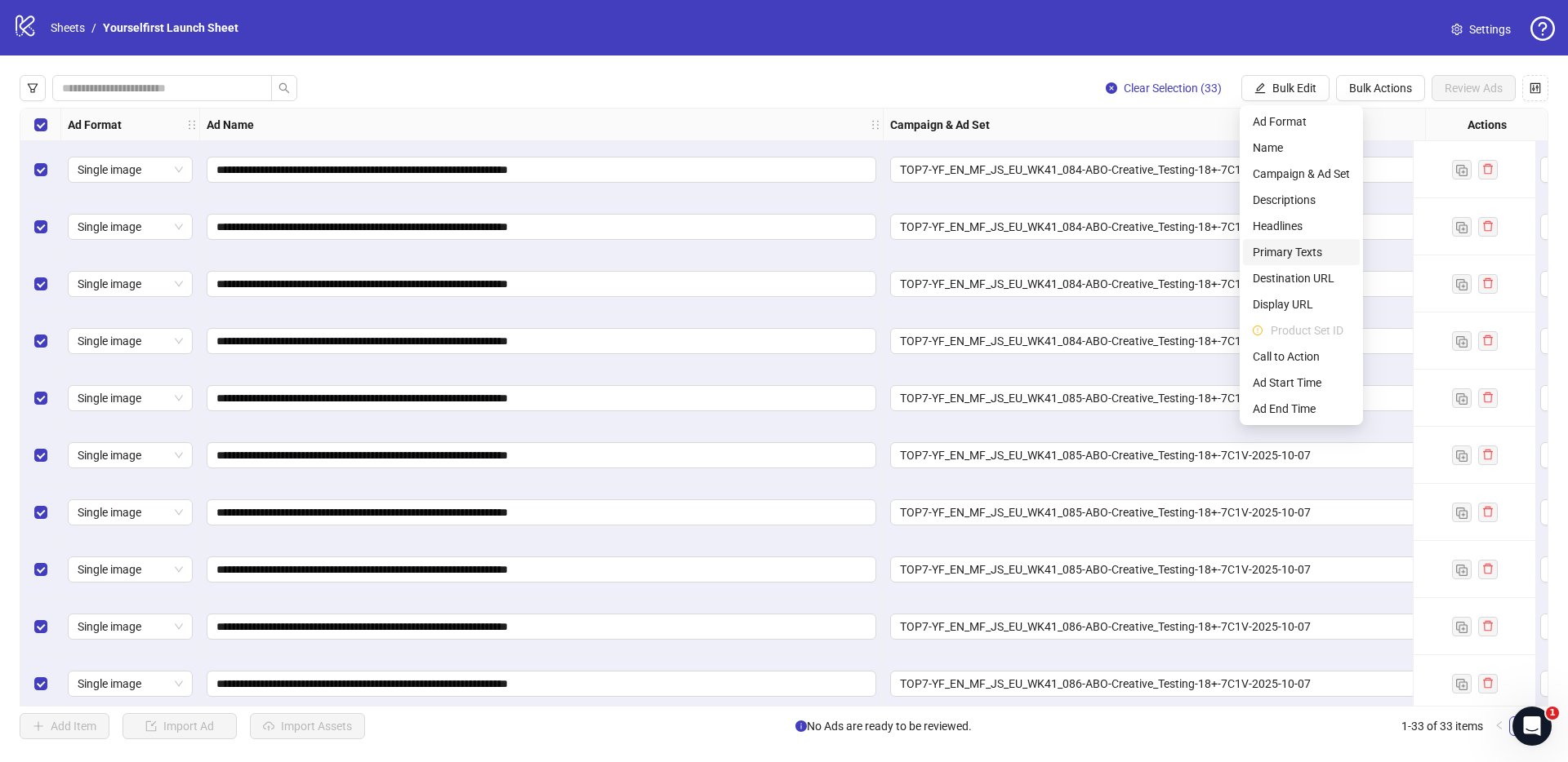
click at [1279, 253] on span "Primary Texts" at bounding box center [1301, 251] width 97 height 18
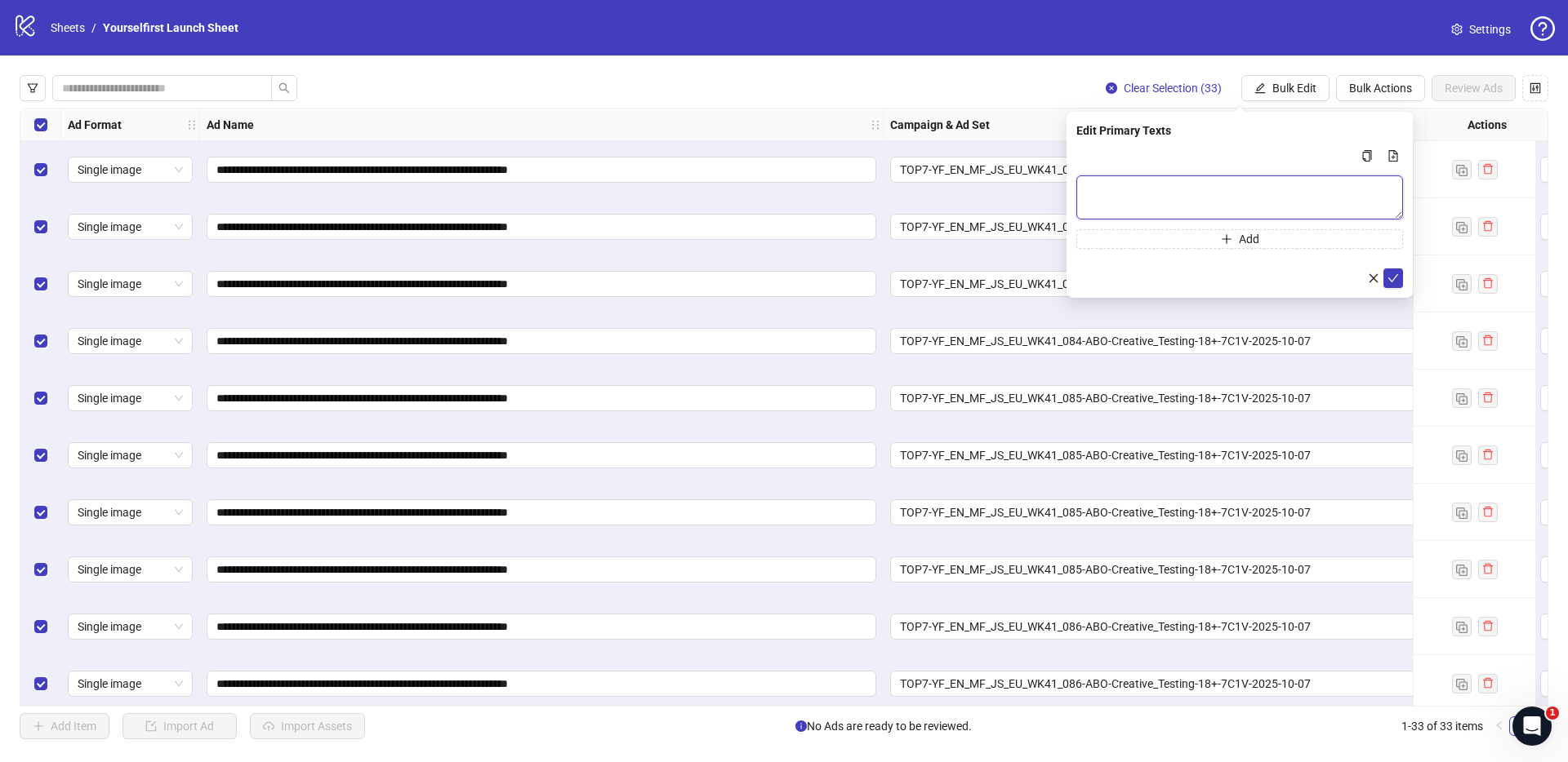
click at [1191, 177] on textarea "Multi-text input container - paste or copy values" at bounding box center [1239, 197] width 327 height 44
paste textarea "**********"
type textarea "**********"
click at [1391, 276] on icon "check" at bounding box center [1393, 278] width 12 height 12
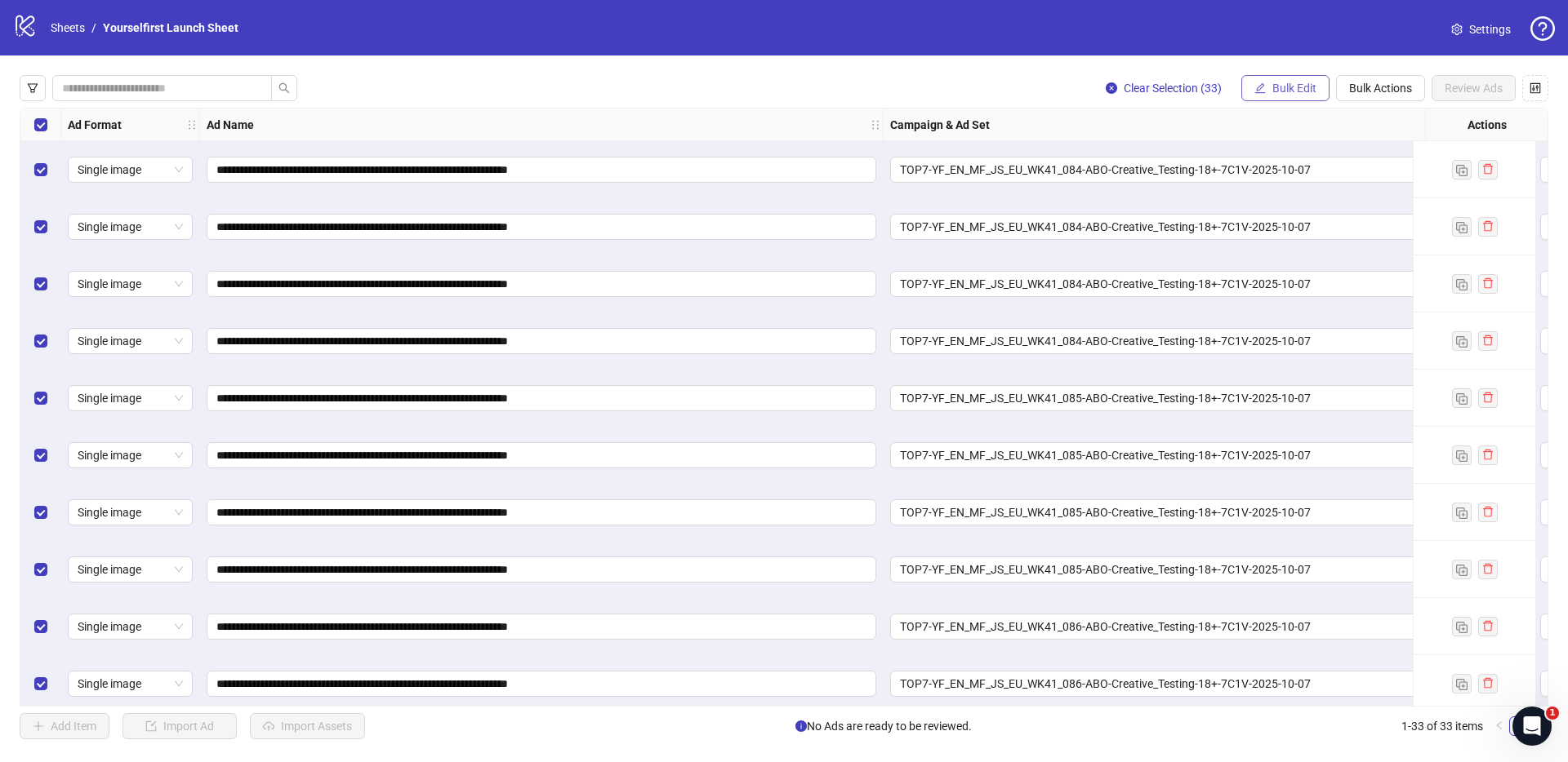
click at [1297, 94] on button "Bulk Edit" at bounding box center [1285, 88] width 88 height 26
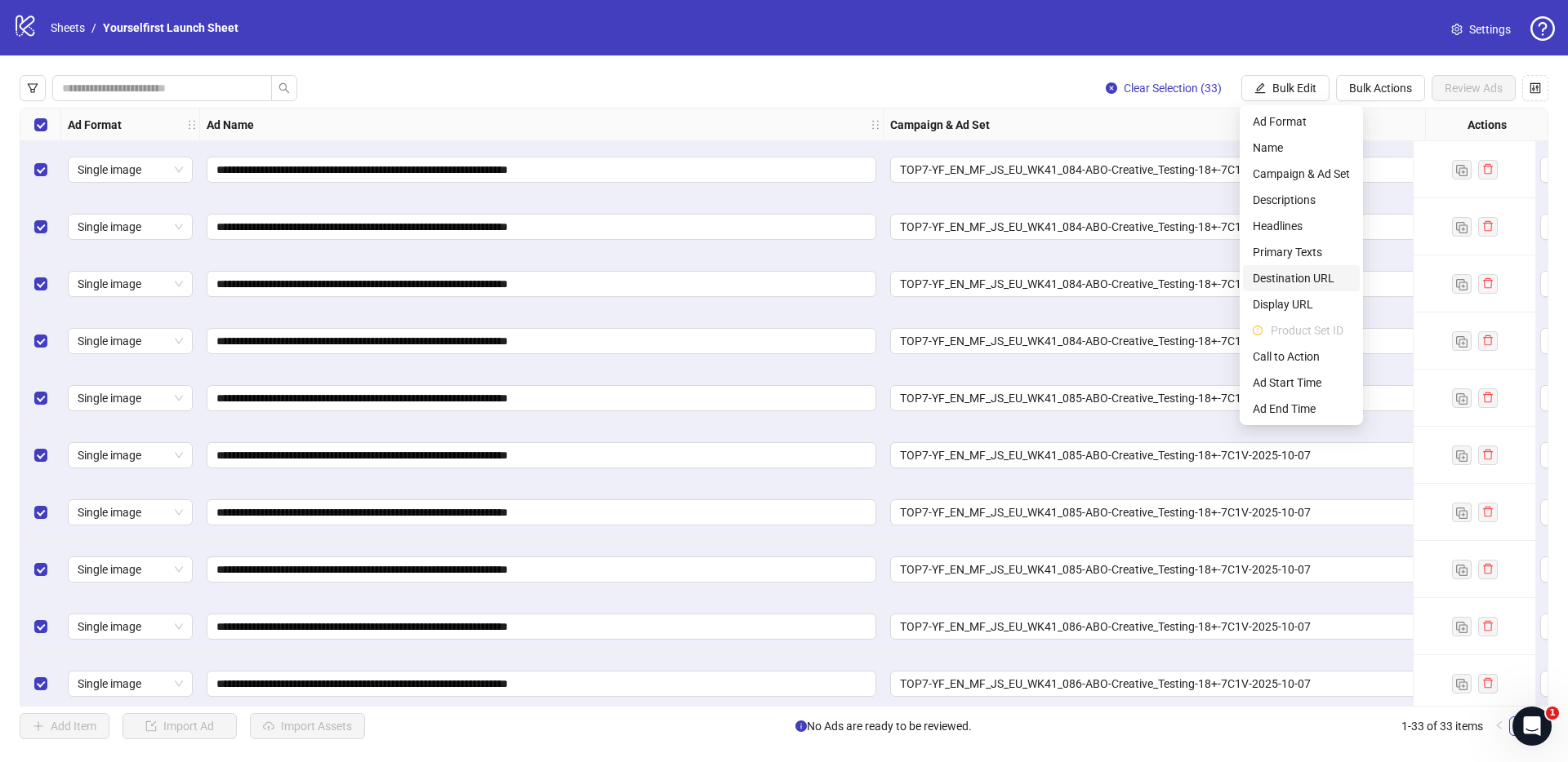
click at [1291, 274] on span "Destination URL" at bounding box center [1301, 278] width 97 height 18
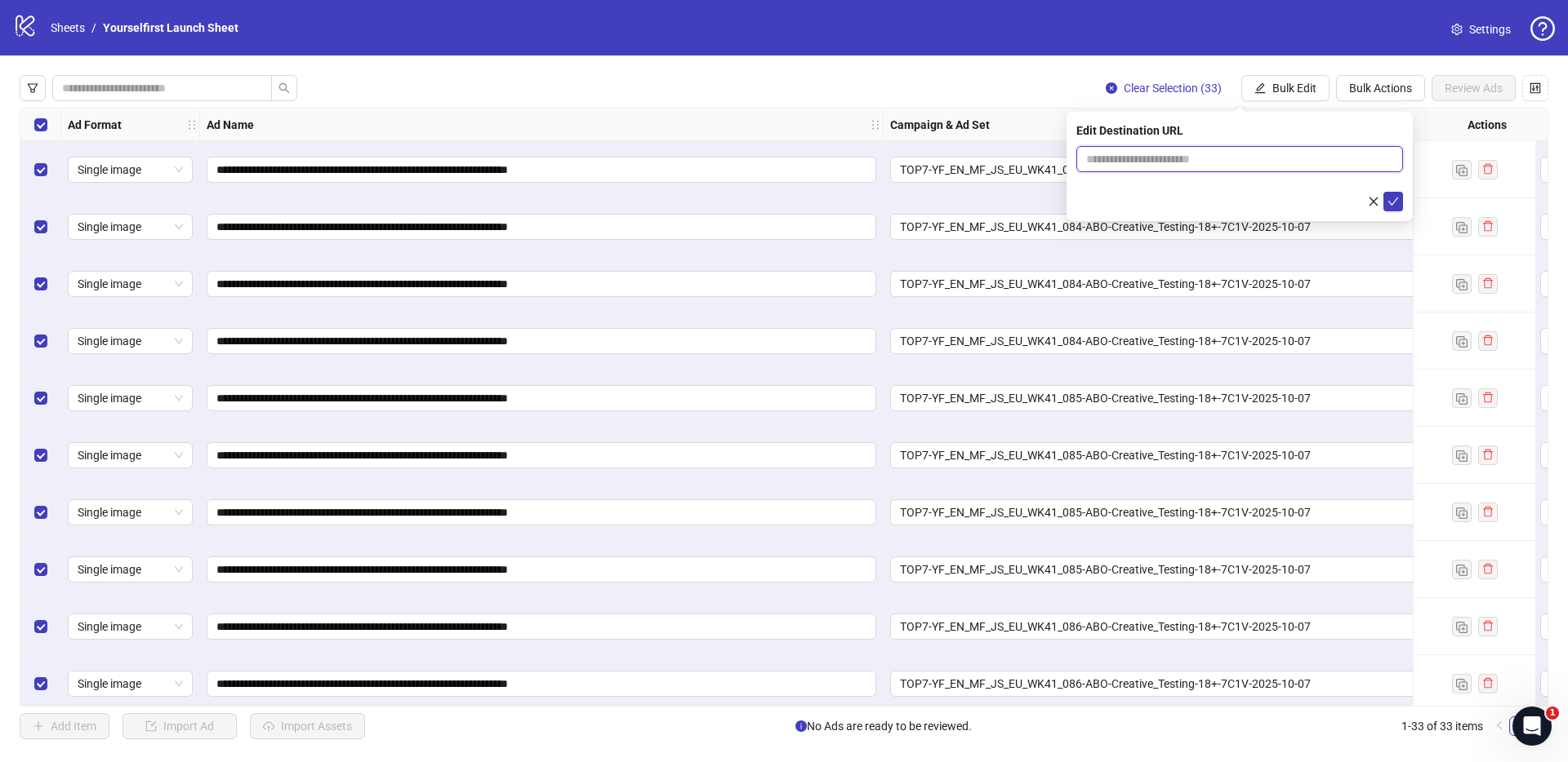
click at [1174, 152] on input "text" at bounding box center [1233, 159] width 294 height 18
paste input "**********"
type input "**********"
click at [1394, 200] on icon "check" at bounding box center [1393, 201] width 11 height 8
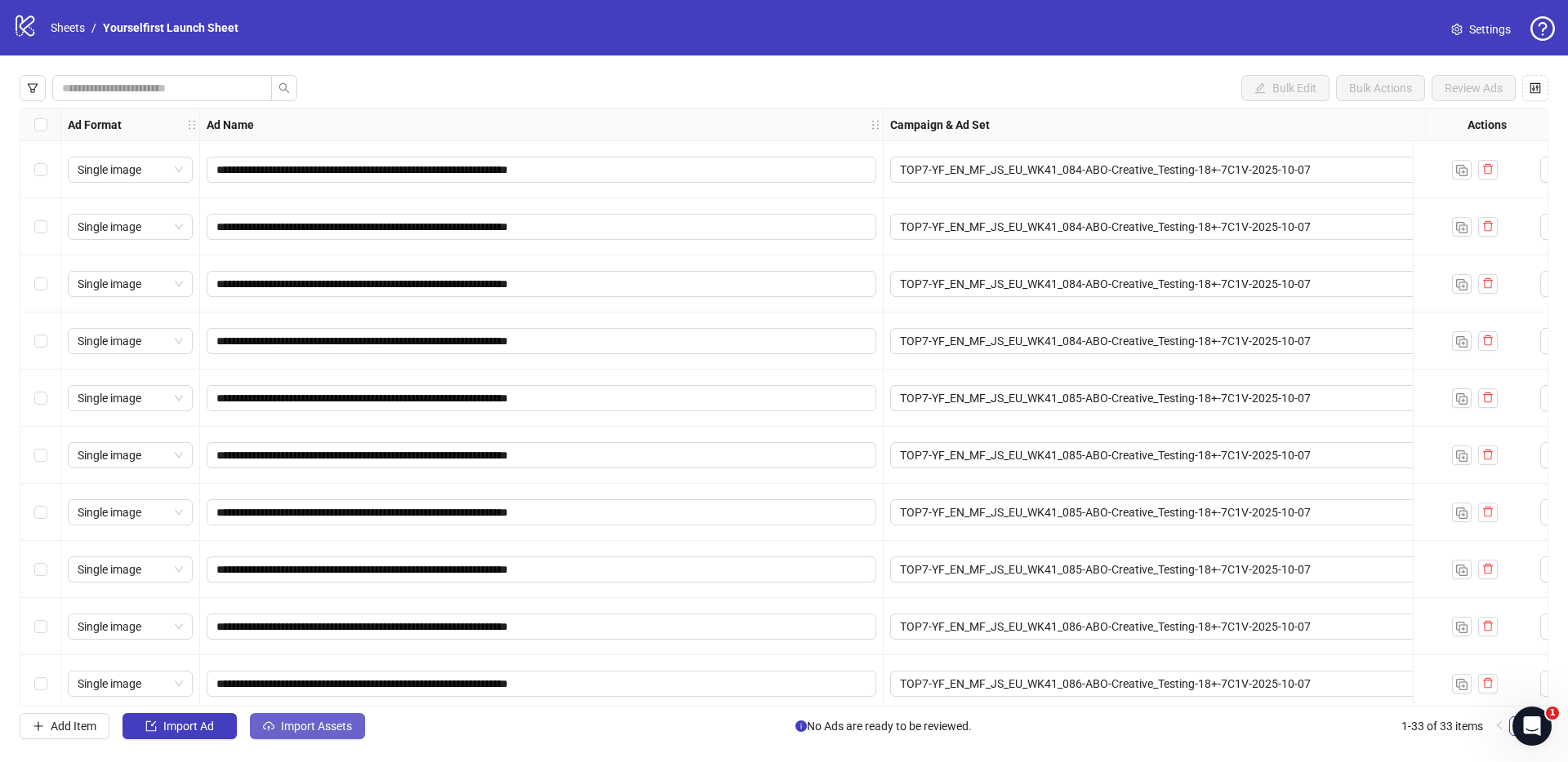
click at [308, 737] on button "Import Assets" at bounding box center [306, 725] width 115 height 26
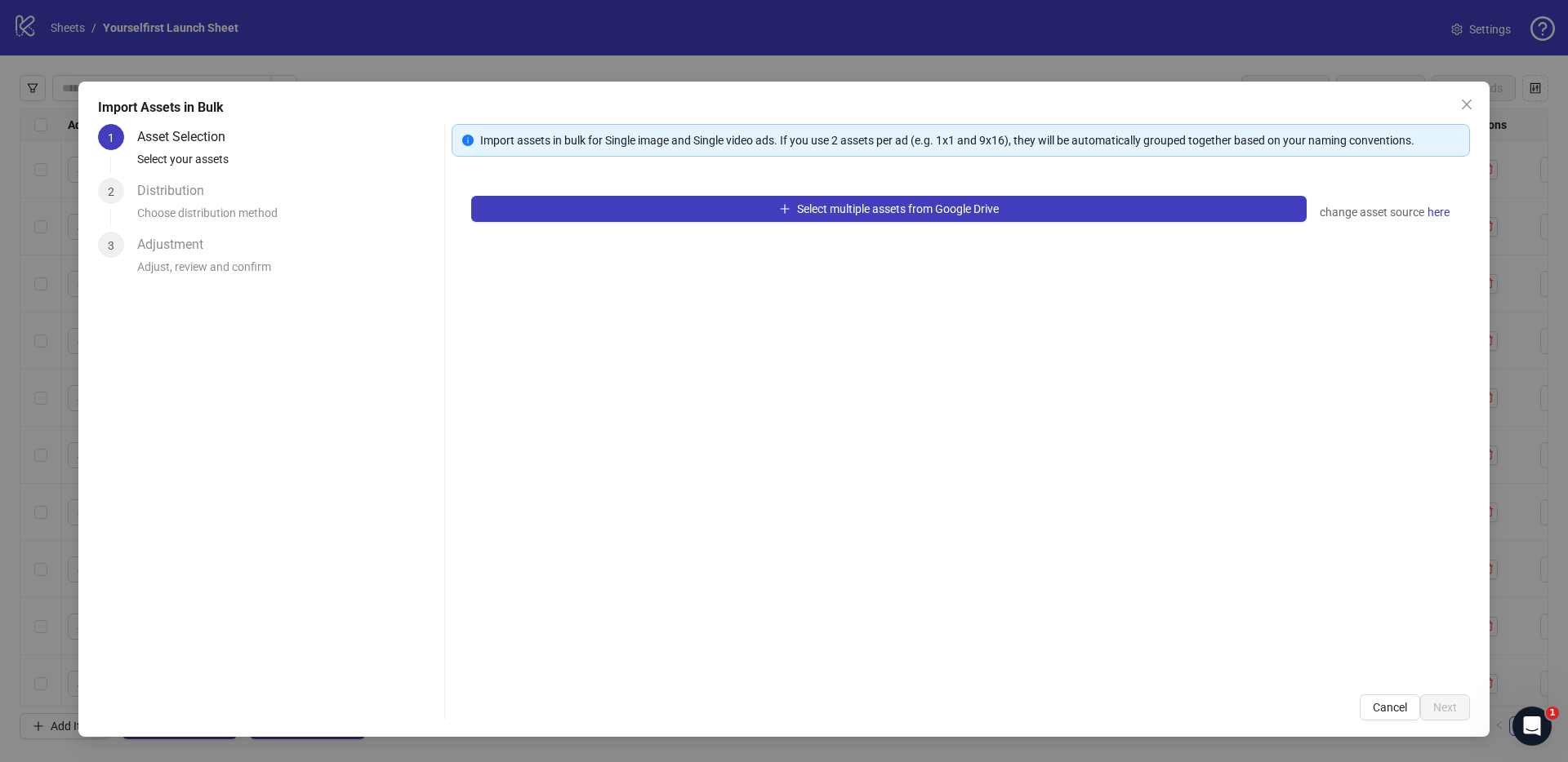
click at [707, 227] on div "Select multiple assets from Google Drive change asset source here" at bounding box center [960, 426] width 1018 height 499
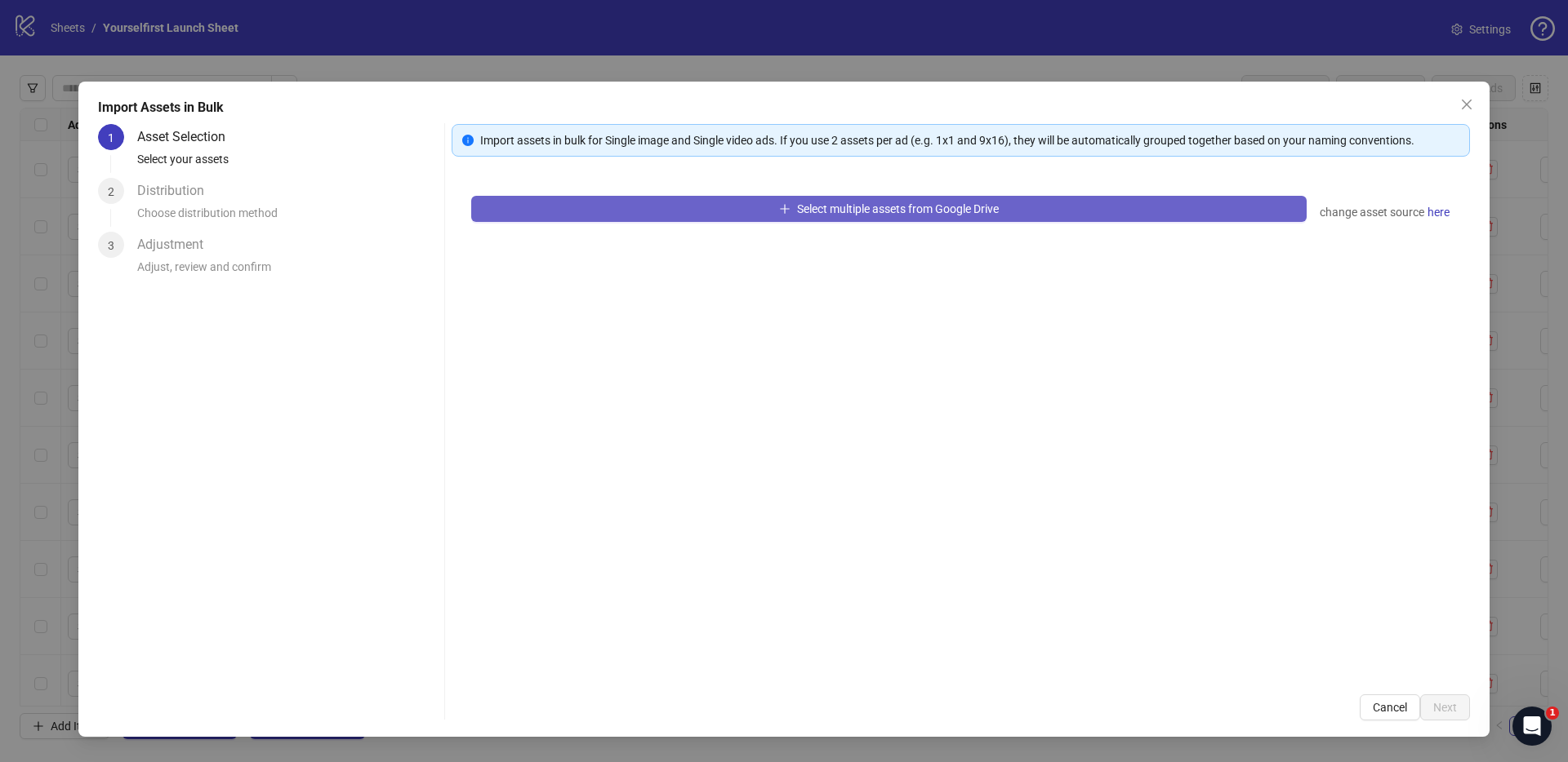
click at [721, 201] on button "Select multiple assets from Google Drive" at bounding box center [889, 208] width 836 height 26
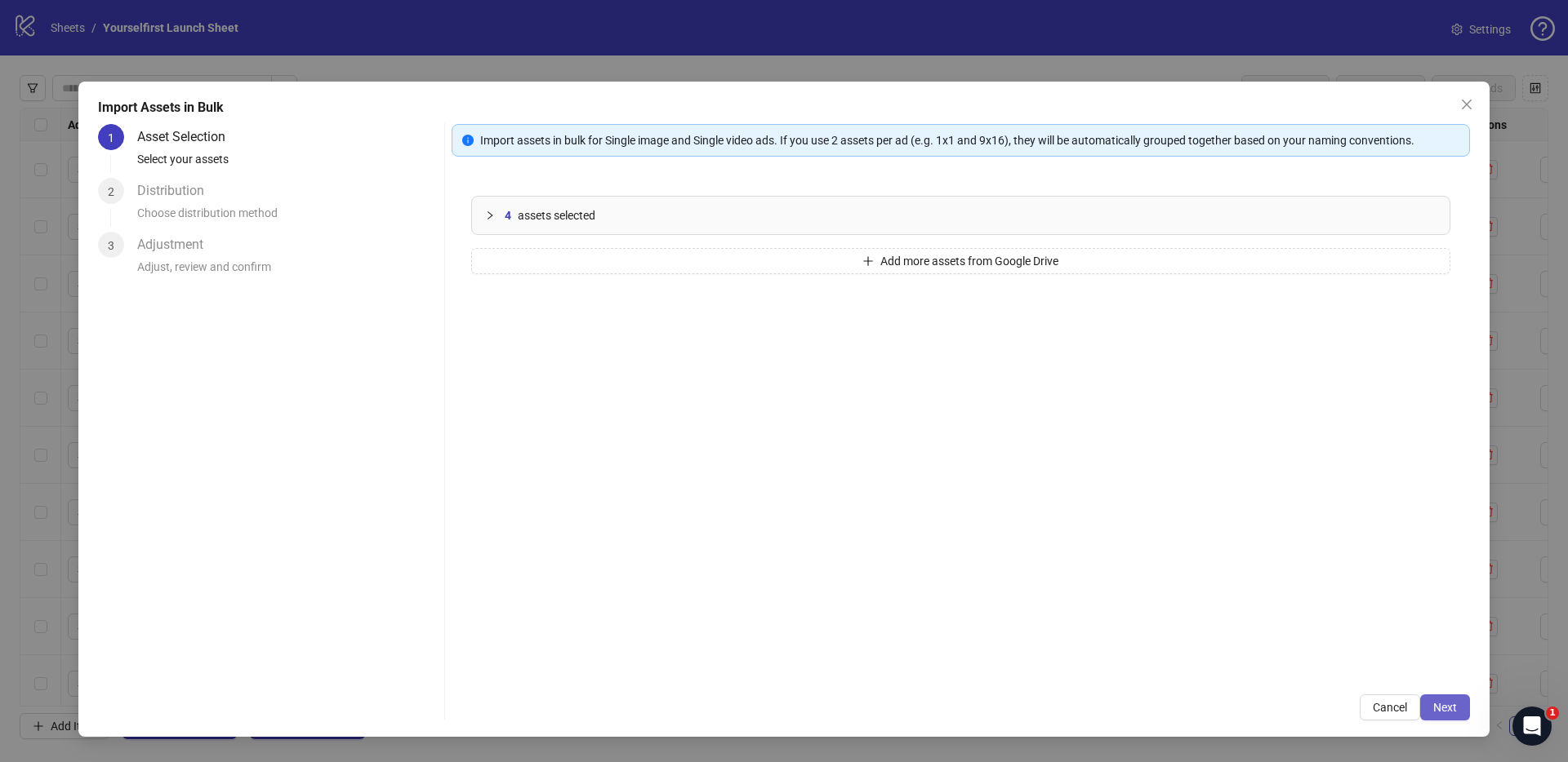
click at [1449, 706] on span "Next" at bounding box center [1445, 708] width 24 height 13
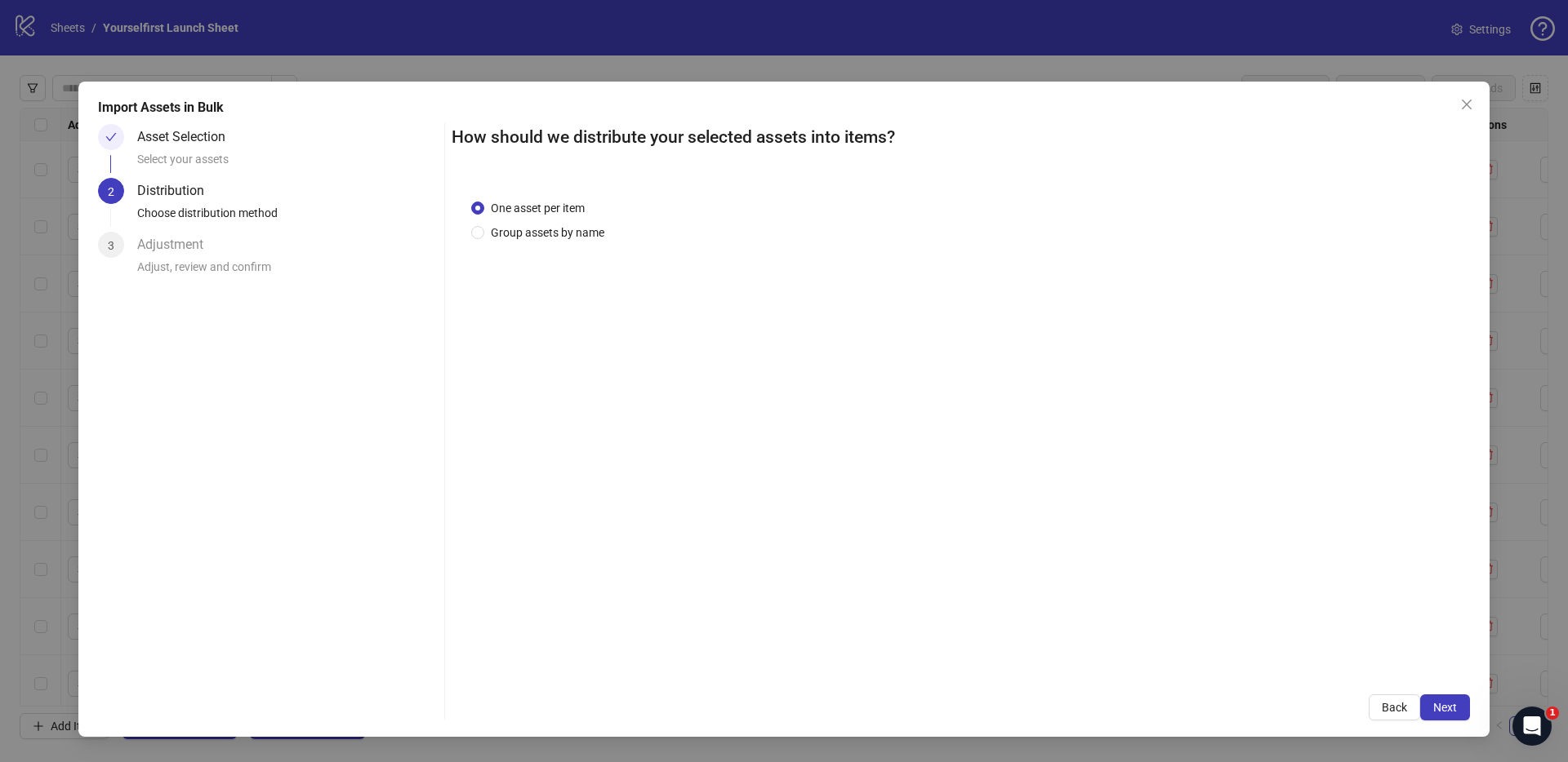
click at [1448, 706] on span "Next" at bounding box center [1445, 708] width 24 height 13
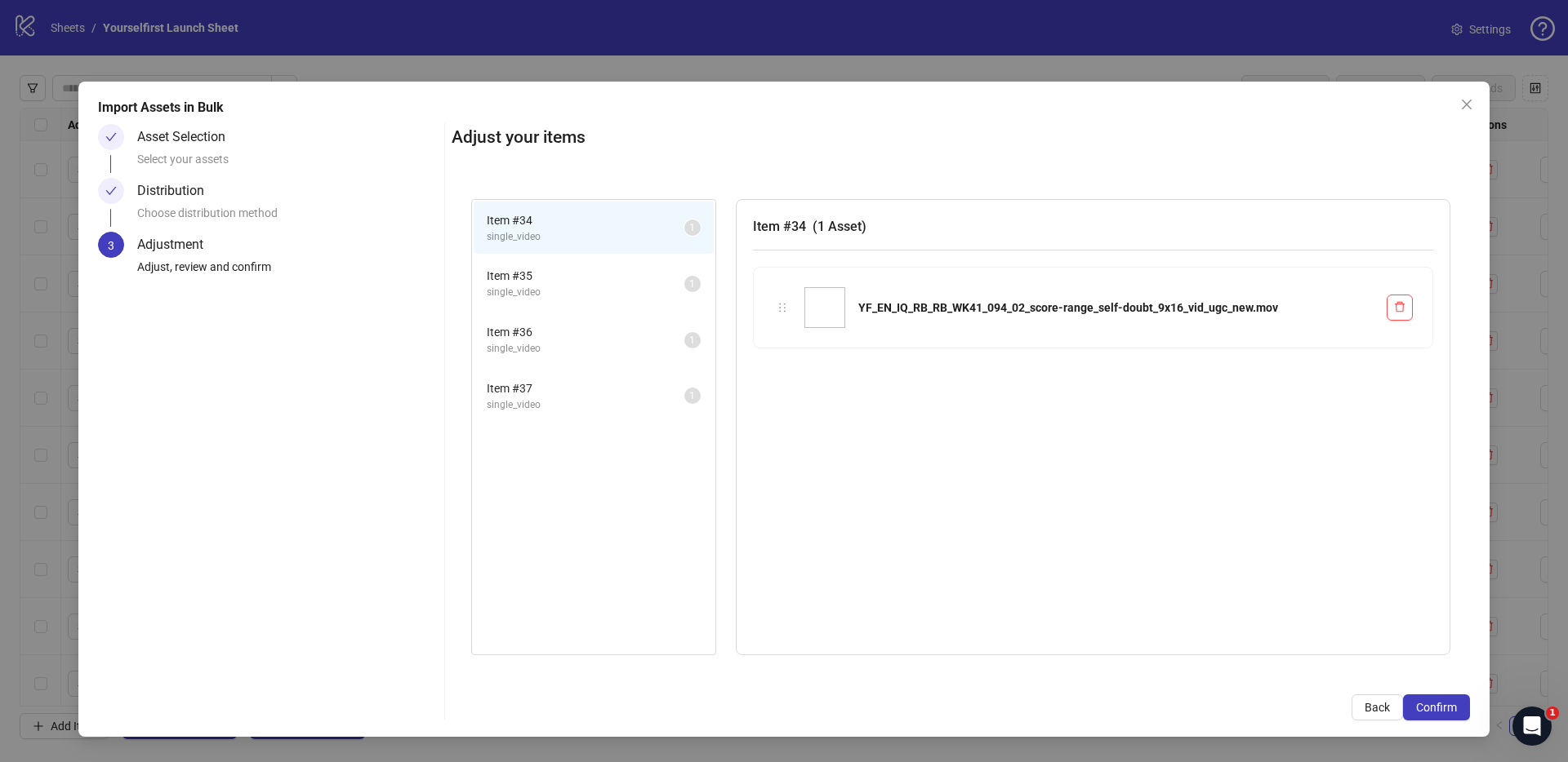
click at [1448, 706] on span "Confirm" at bounding box center [1436, 708] width 40 height 13
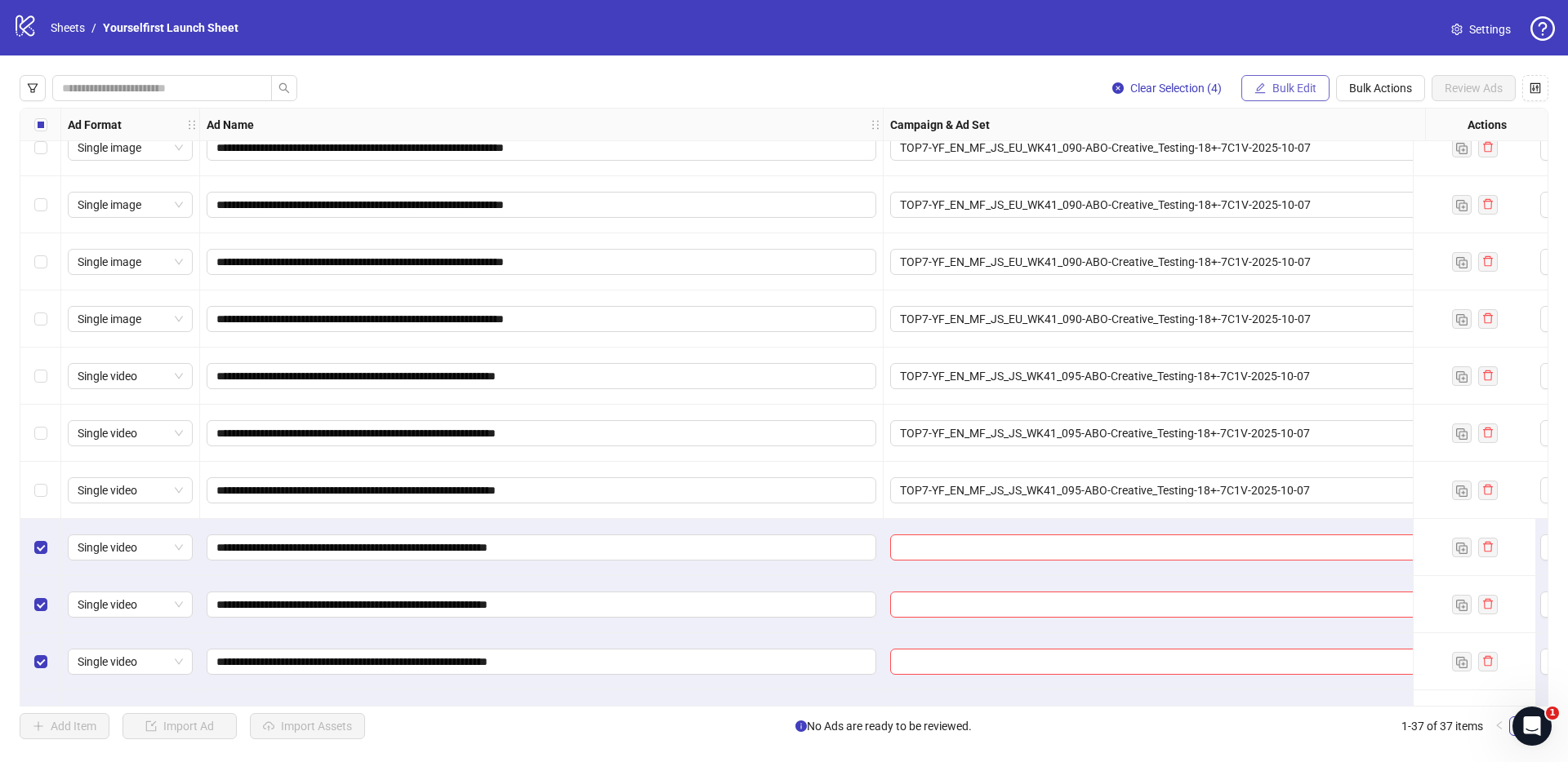
scroll to position [1556, 0]
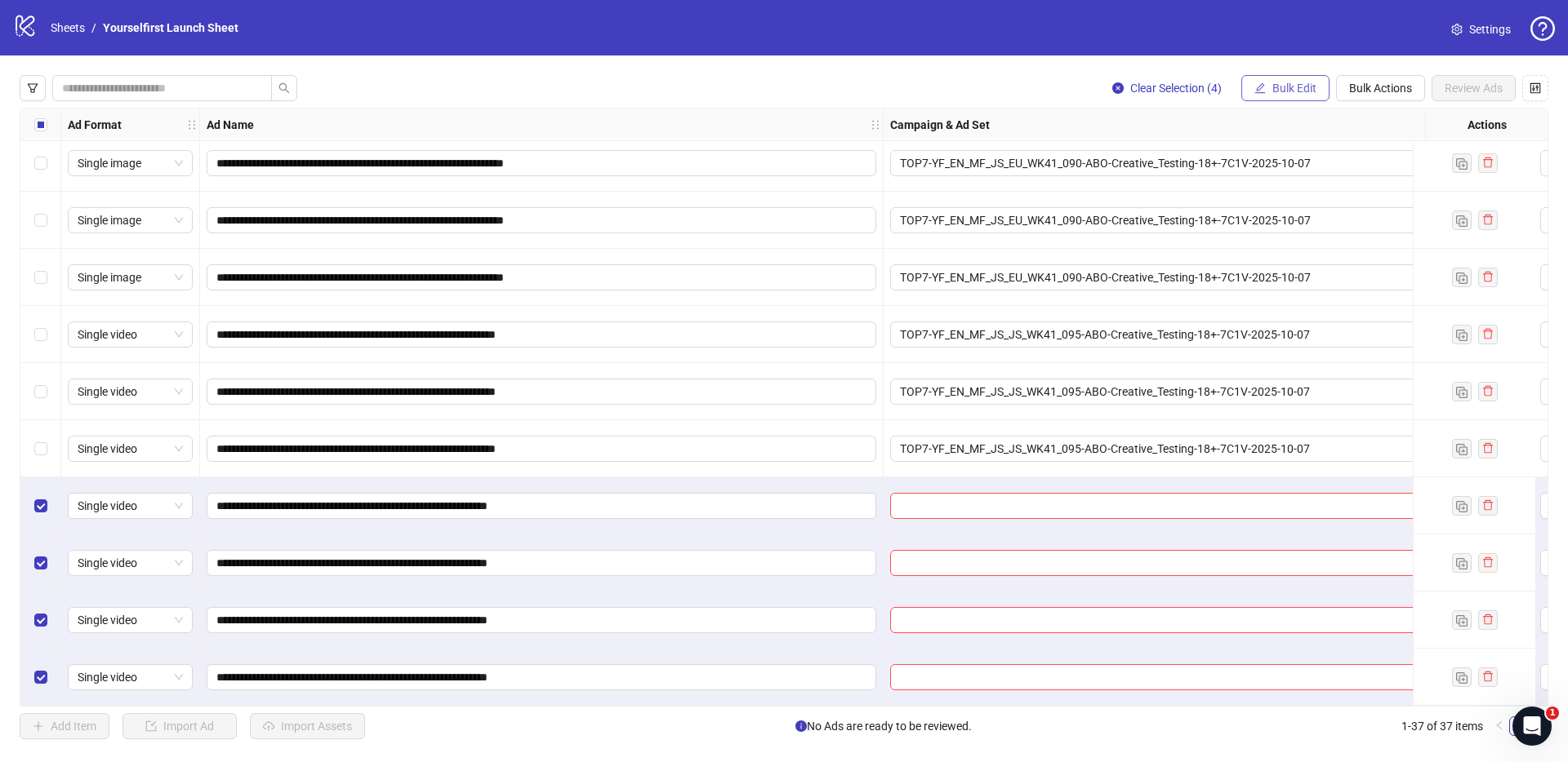
click at [1289, 88] on span "Bulk Edit" at bounding box center [1294, 89] width 44 height 13
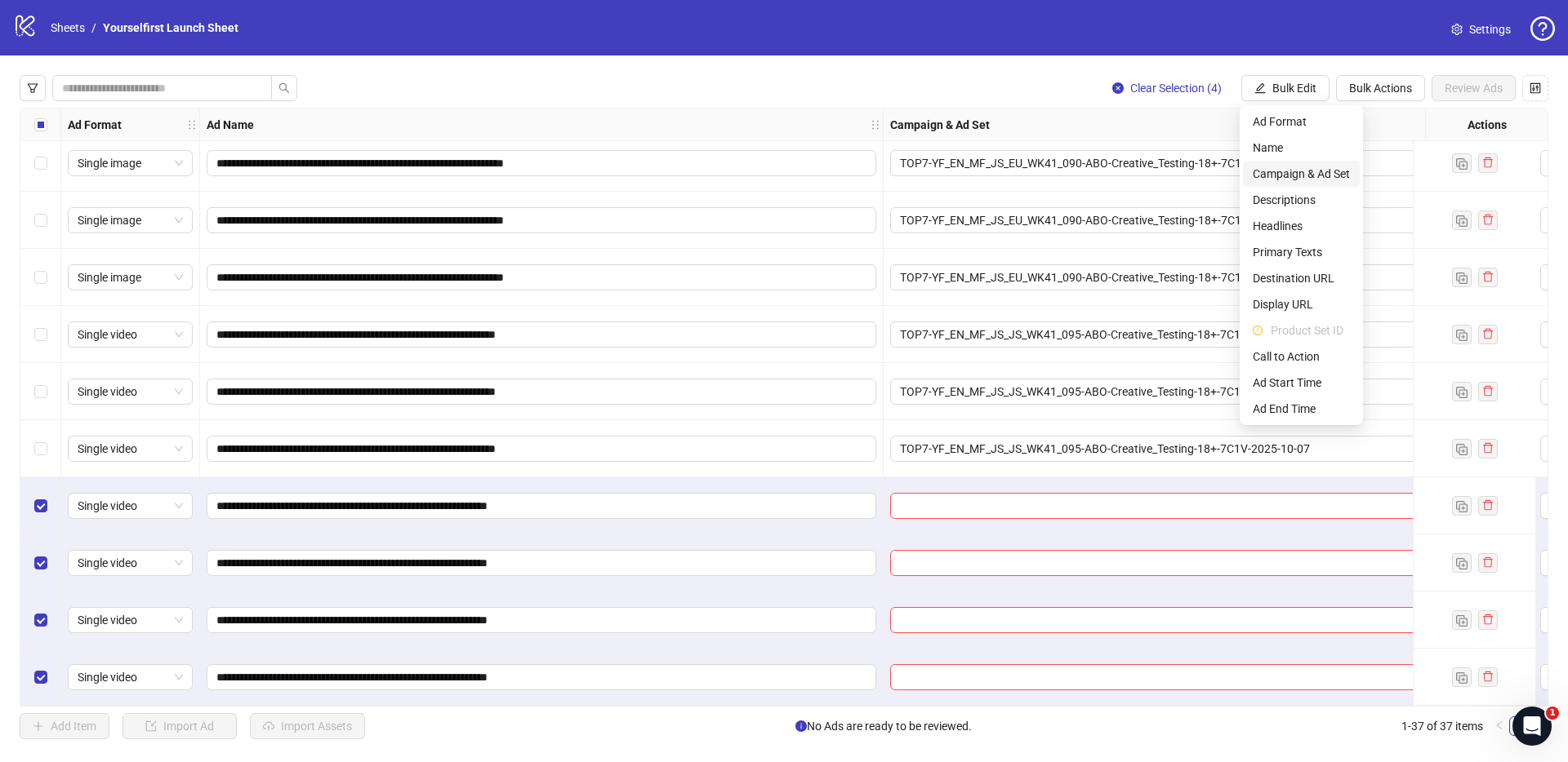
click at [1296, 173] on span "Campaign & Ad Set" at bounding box center [1301, 173] width 97 height 18
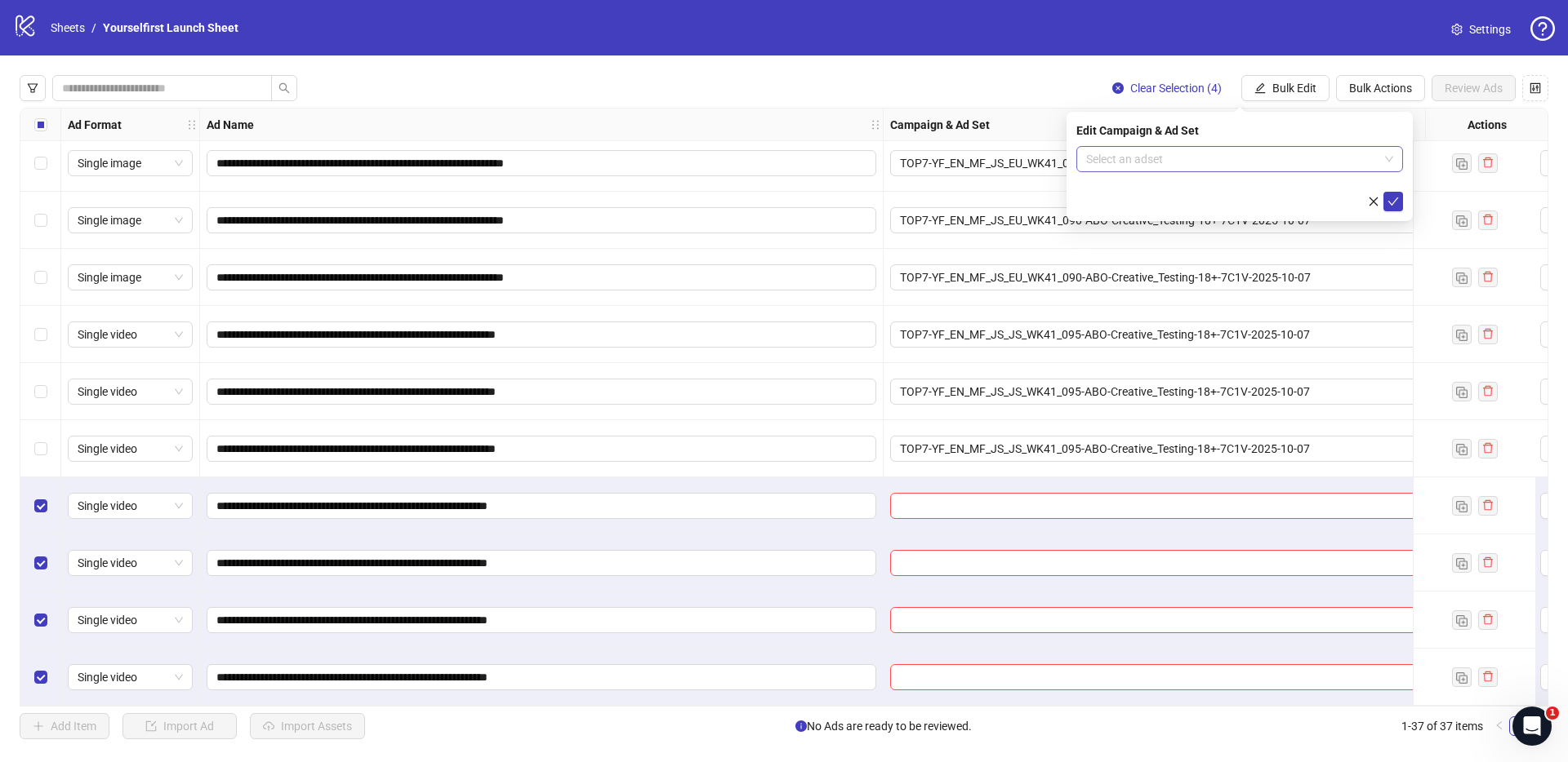
click at [1177, 157] on input "search" at bounding box center [1232, 158] width 292 height 24
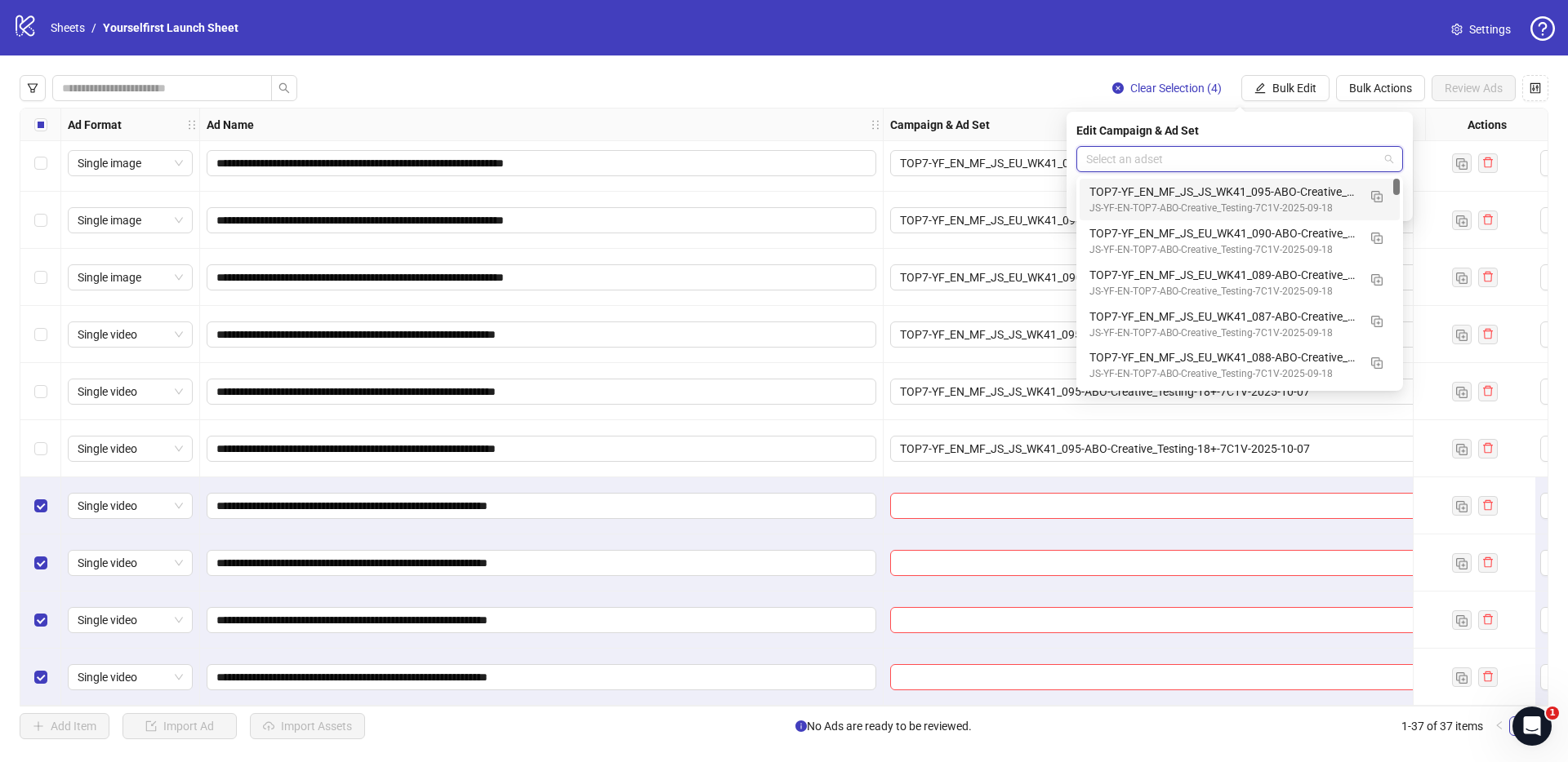
paste input "**********"
type input "**********"
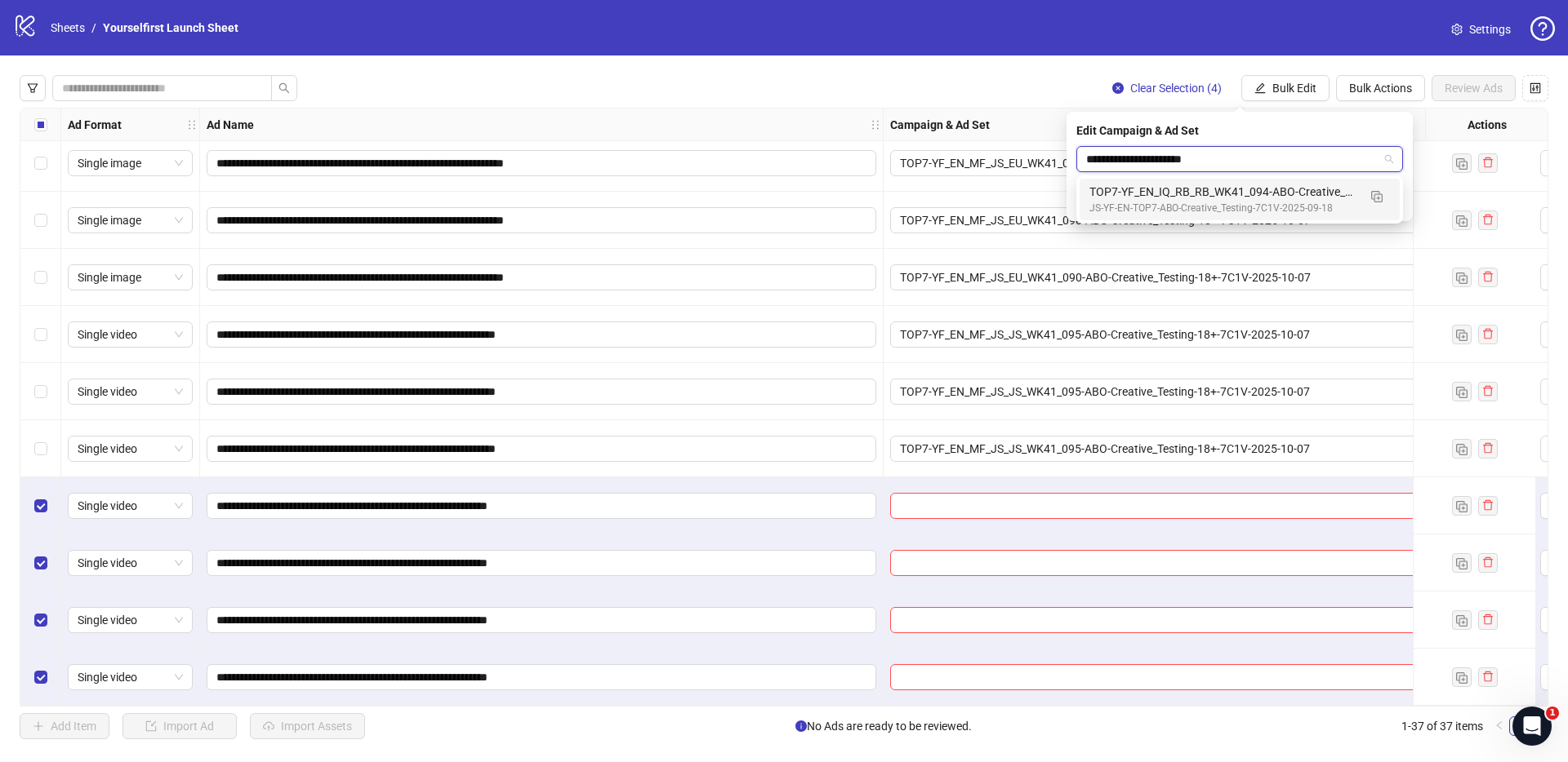
click at [1236, 191] on div "TOP7-YF_EN_IQ_RB_RB_WK41_094-ABO-Creative_Testing-18+-7C1V-2025-10-07" at bounding box center [1223, 192] width 268 height 18
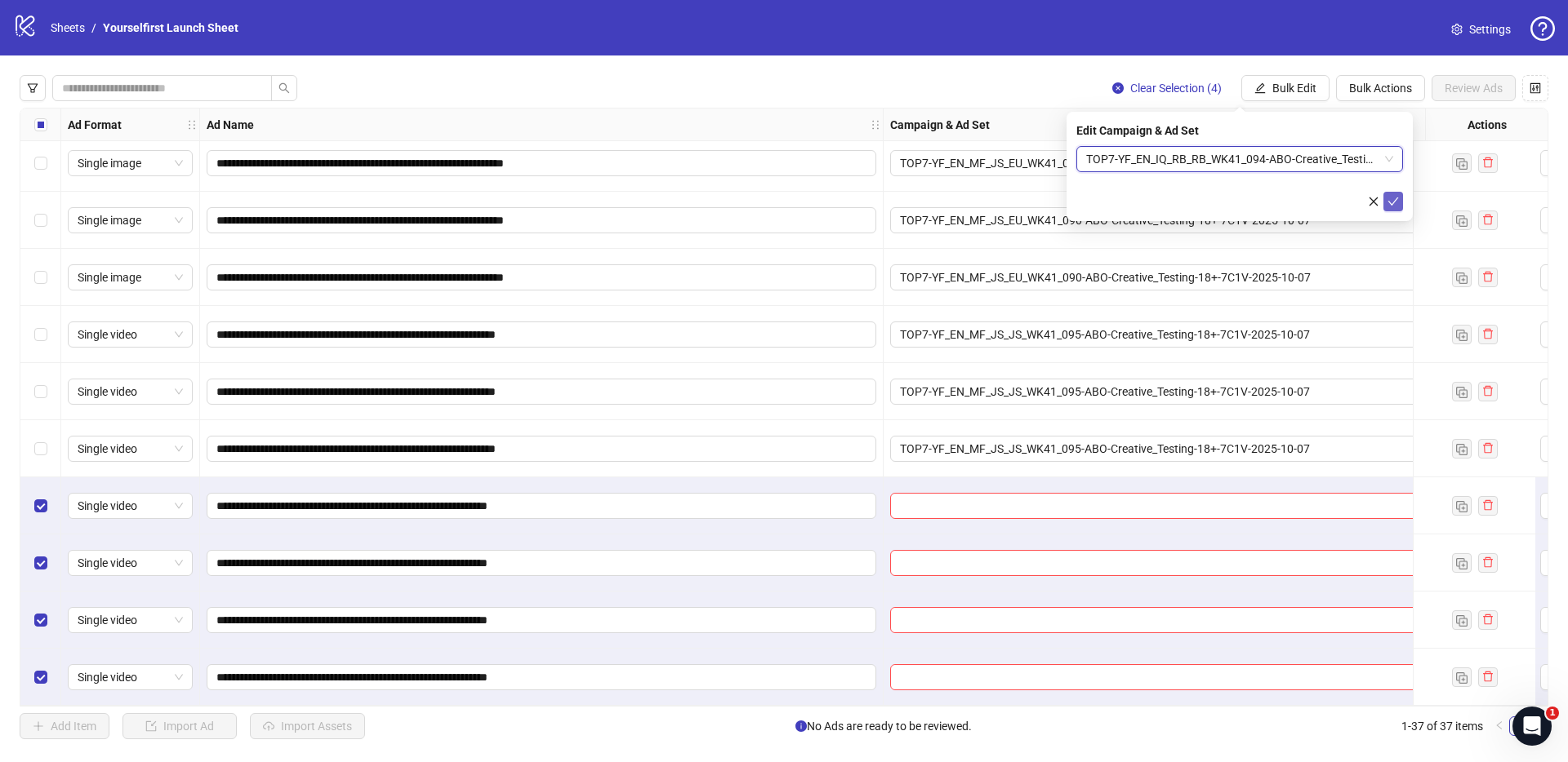
click at [1391, 198] on icon "check" at bounding box center [1393, 201] width 12 height 12
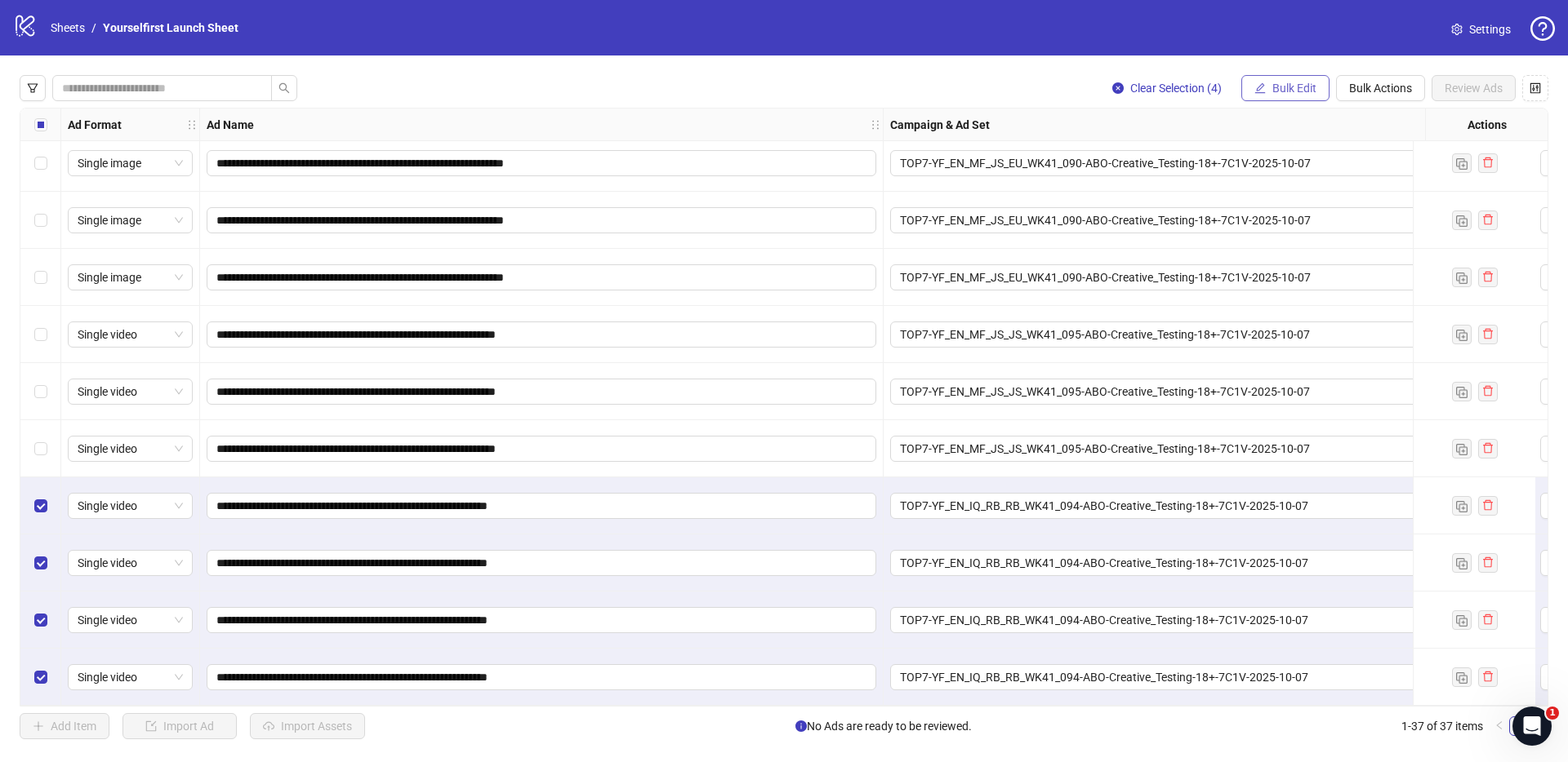
click at [1284, 92] on span "Bulk Edit" at bounding box center [1294, 89] width 44 height 13
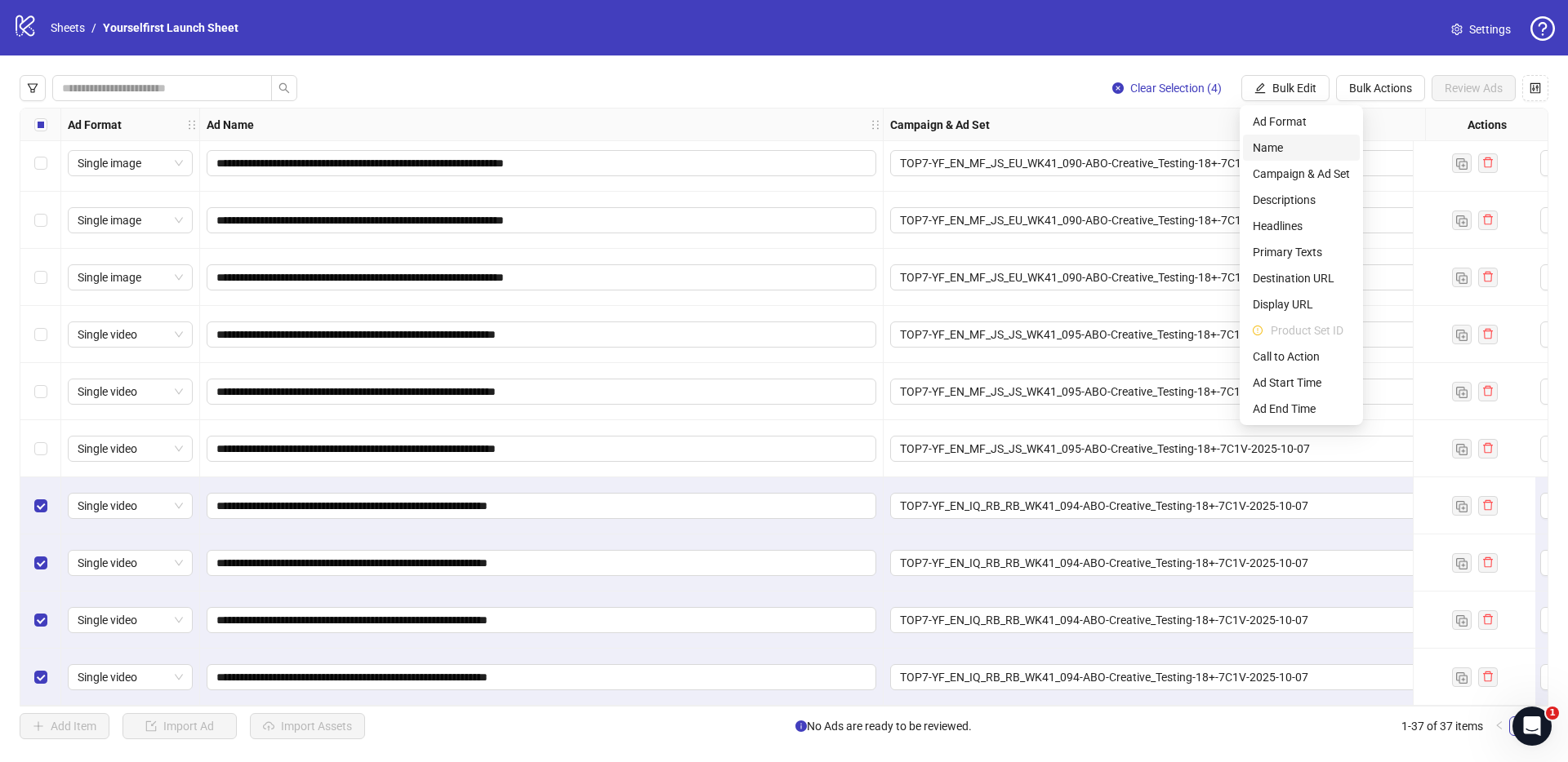
click at [1277, 144] on span "Name" at bounding box center [1301, 147] width 97 height 18
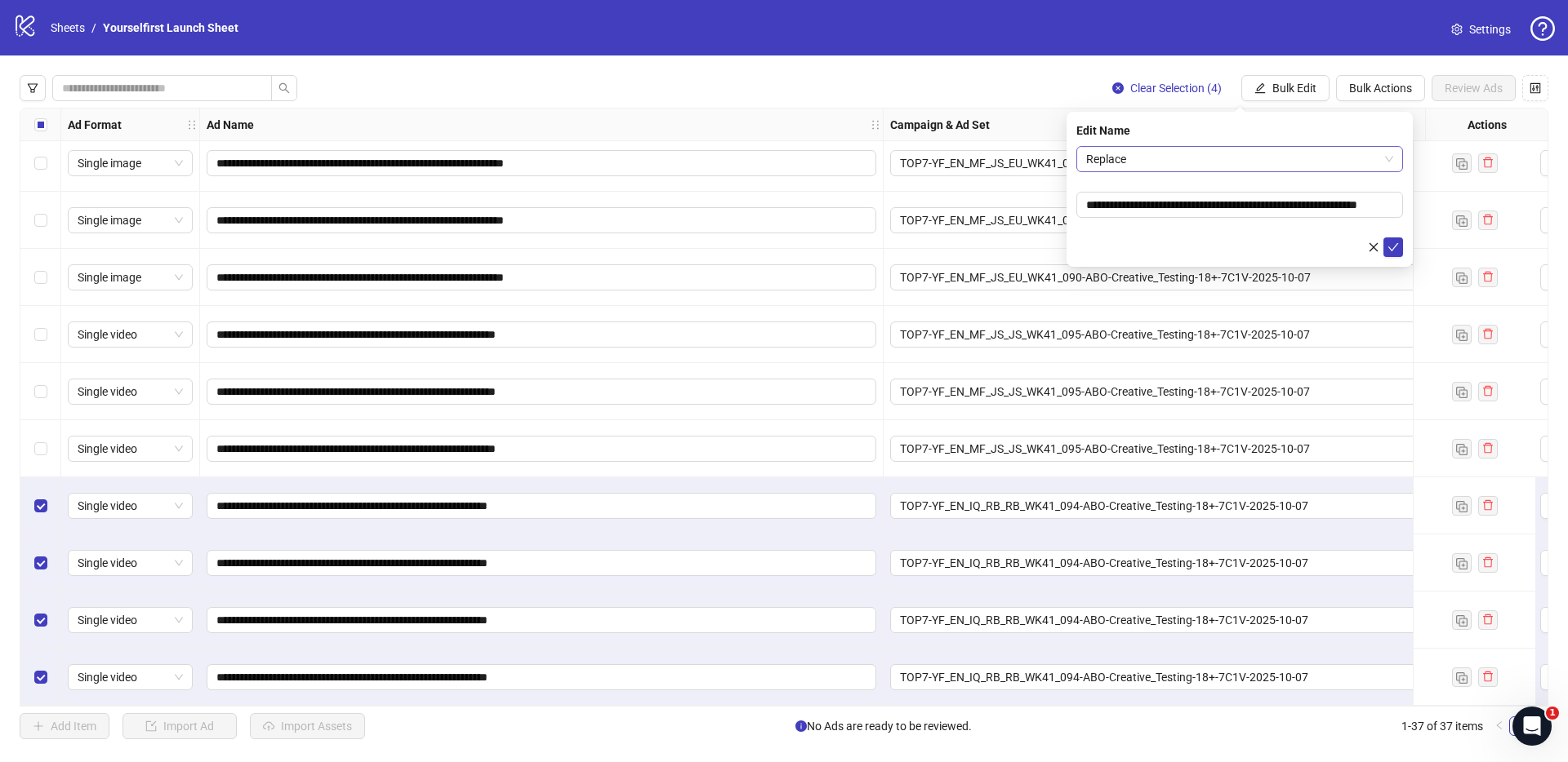
click at [1271, 156] on span "Replace" at bounding box center [1239, 158] width 307 height 24
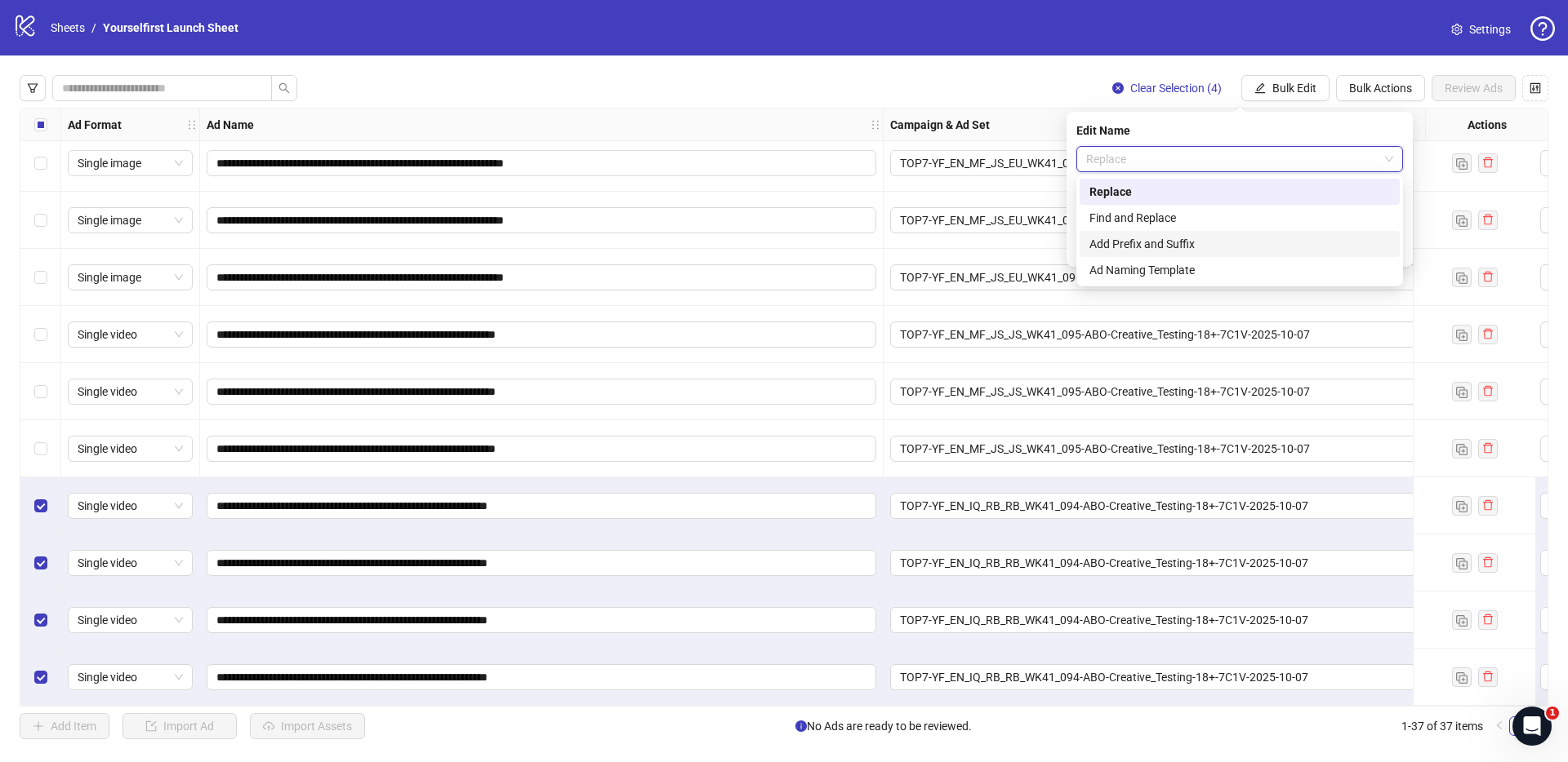
click at [1163, 238] on div "Add Prefix and Suffix" at bounding box center [1239, 244] width 301 height 18
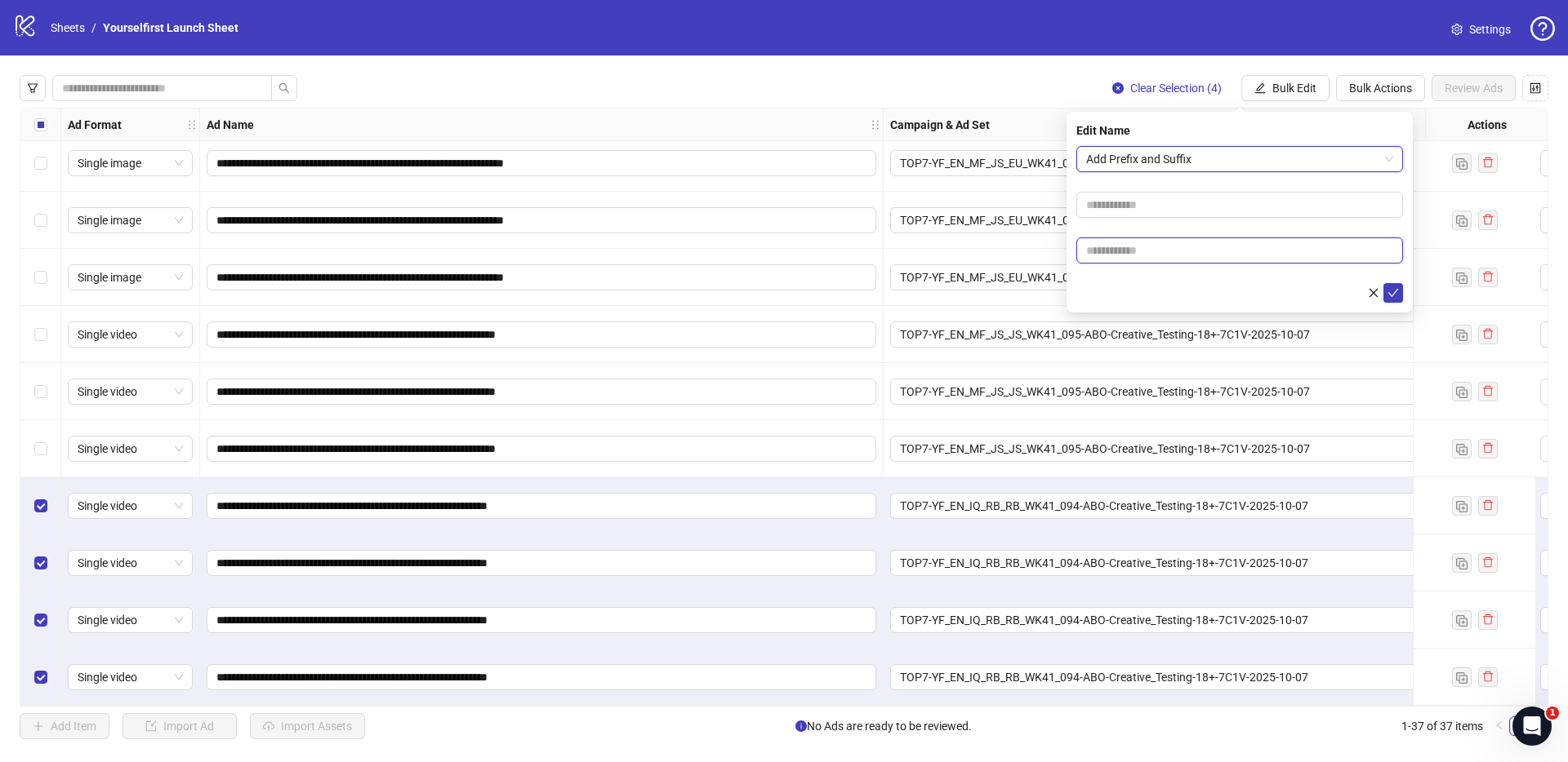
click at [1151, 258] on input "text" at bounding box center [1239, 250] width 327 height 26
type input "******"
click at [1395, 289] on icon "check" at bounding box center [1393, 293] width 12 height 12
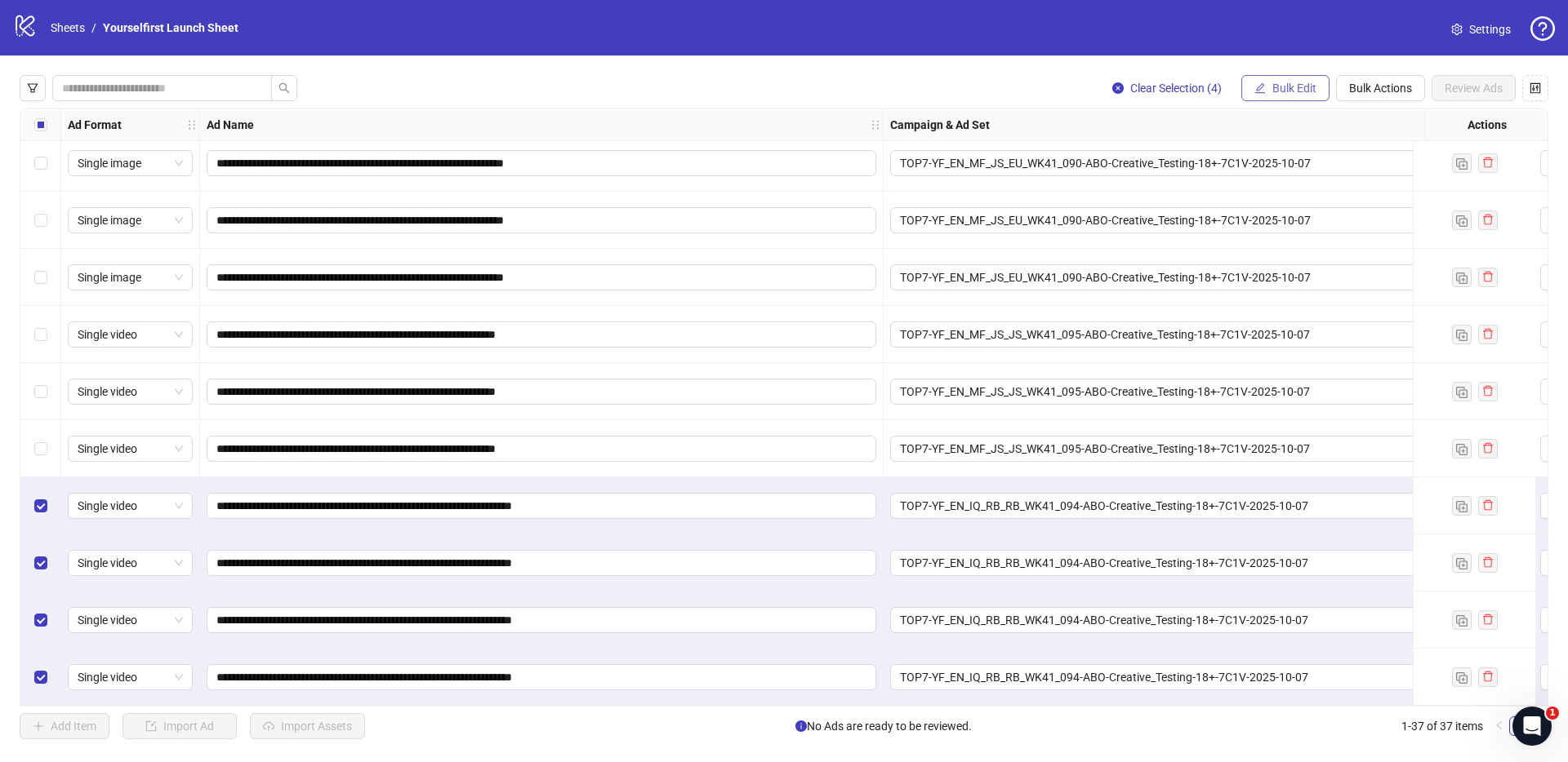
click at [1316, 79] on button "Bulk Edit" at bounding box center [1285, 88] width 88 height 26
click at [1288, 222] on span "Headlines" at bounding box center [1301, 225] width 97 height 18
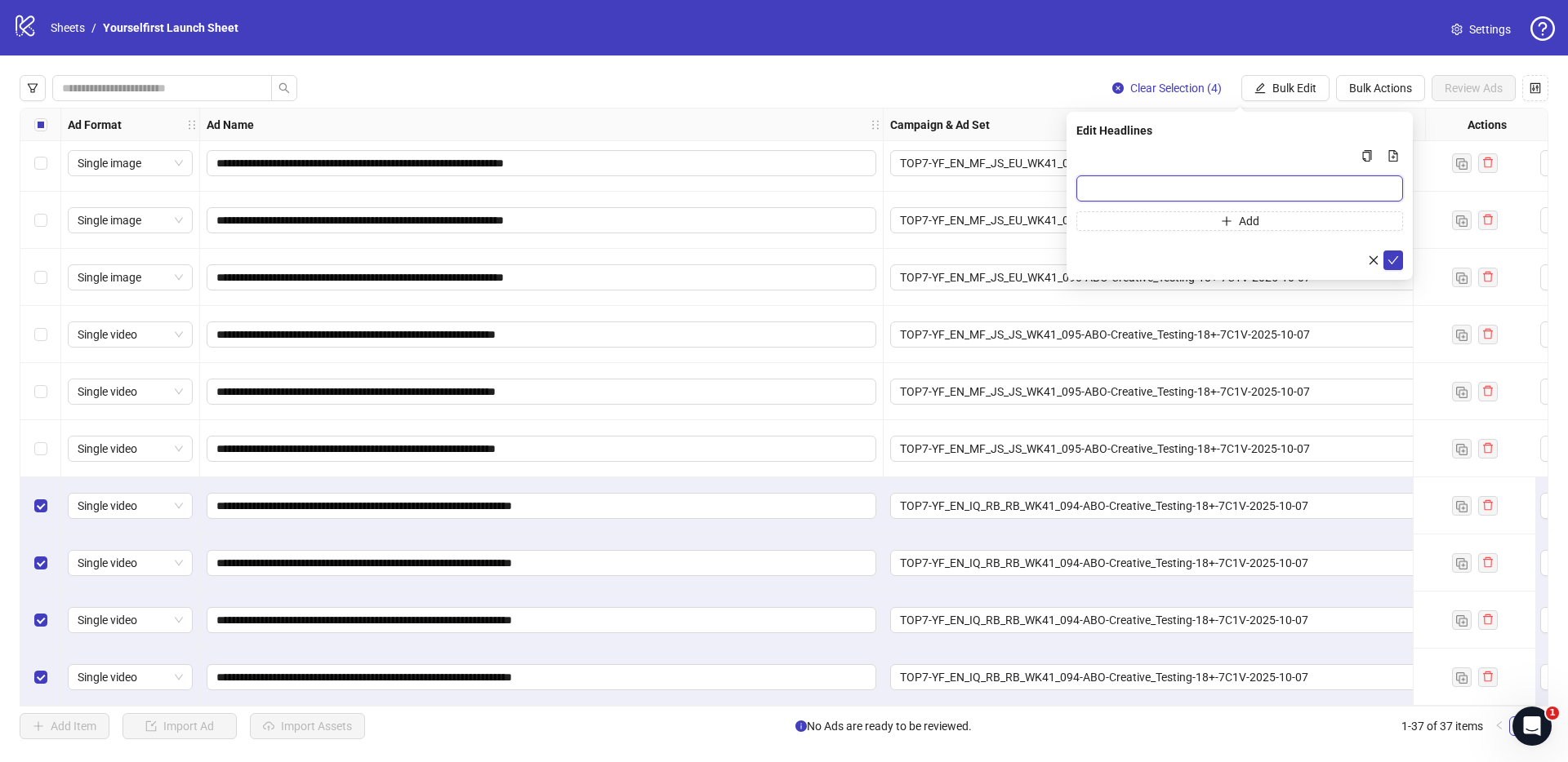
click at [1180, 184] on input "Multi-input container - paste or copy values" at bounding box center [1239, 188] width 327 height 26
paste input "**********"
type input "**********"
click at [1394, 261] on icon "check" at bounding box center [1393, 260] width 12 height 12
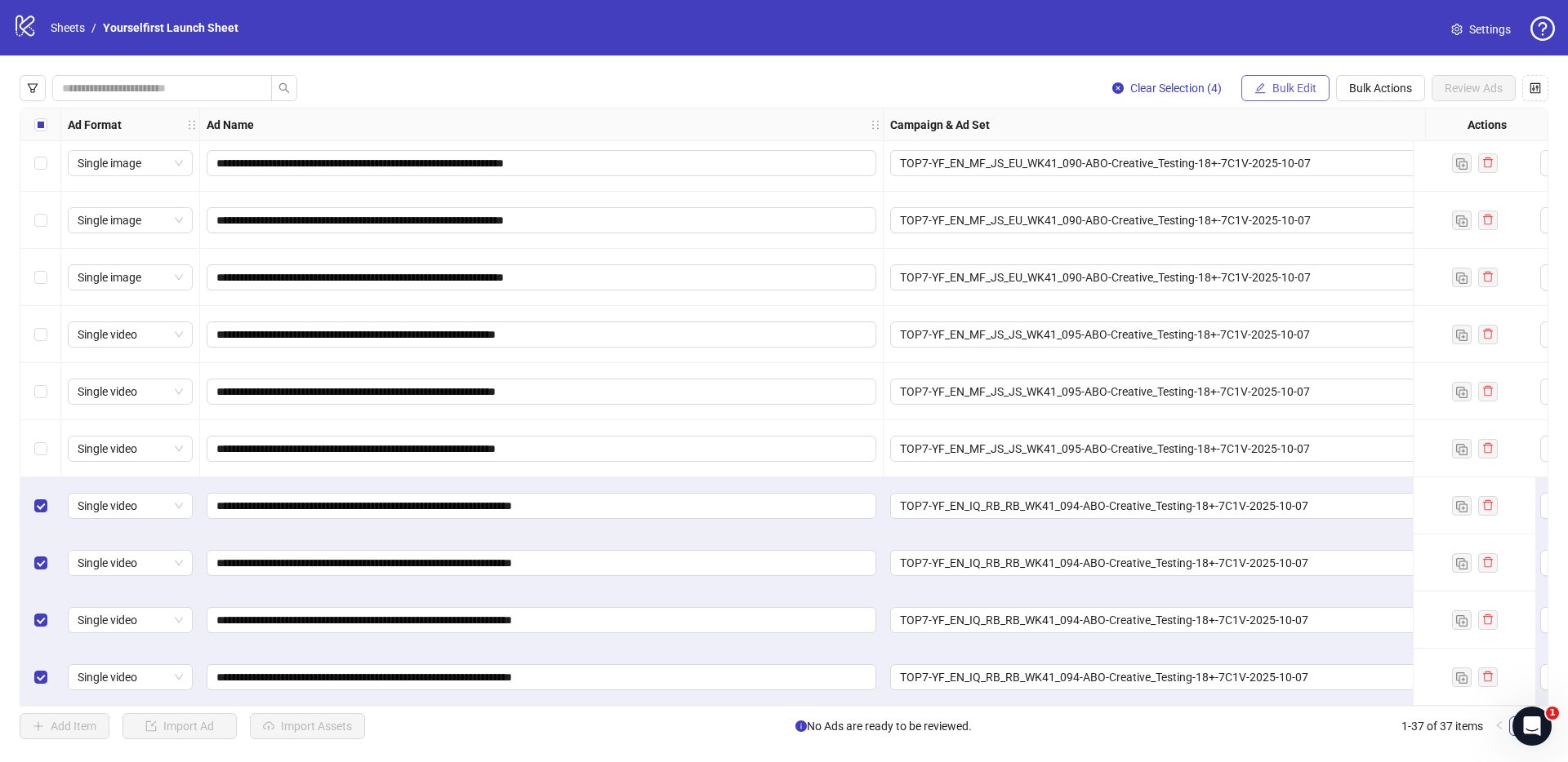
click at [1276, 75] on button "Bulk Edit" at bounding box center [1285, 88] width 88 height 26
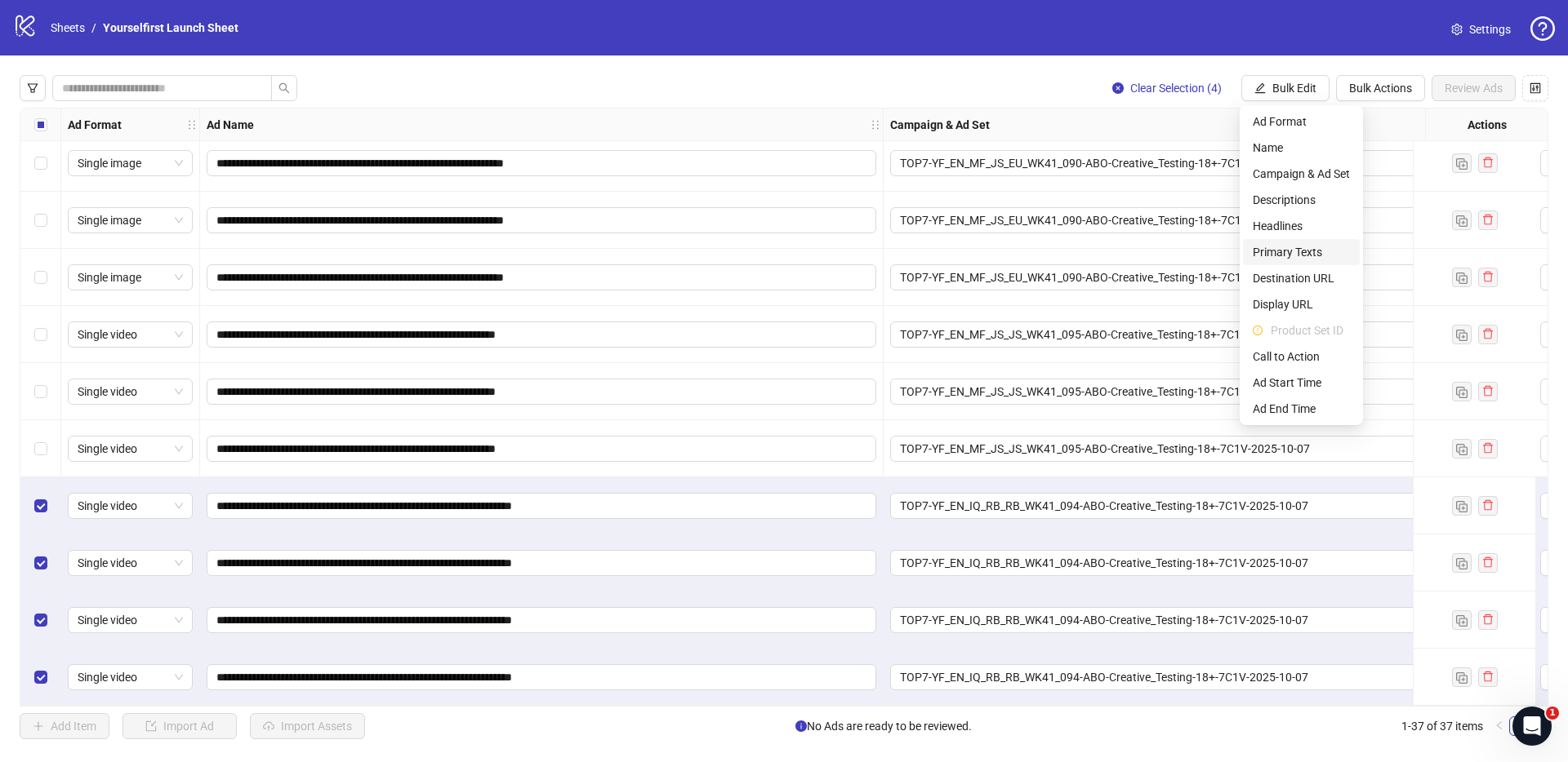
click at [1289, 254] on span "Primary Texts" at bounding box center [1301, 251] width 97 height 18
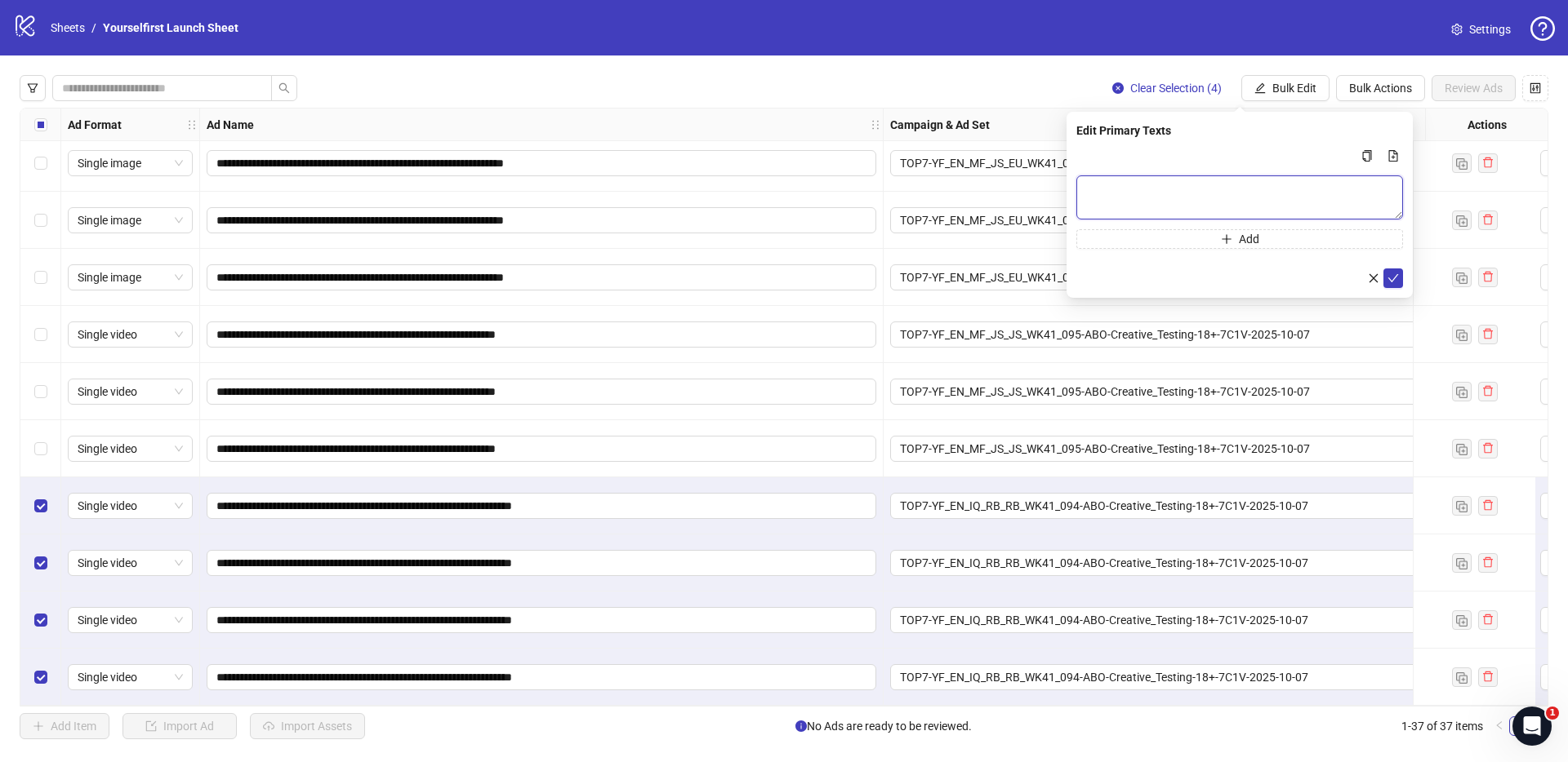
click at [1167, 197] on textarea "Multi-text input container - paste or copy values" at bounding box center [1239, 197] width 327 height 44
paste textarea "**********"
type textarea "**********"
click at [1392, 275] on icon "check" at bounding box center [1393, 278] width 12 height 12
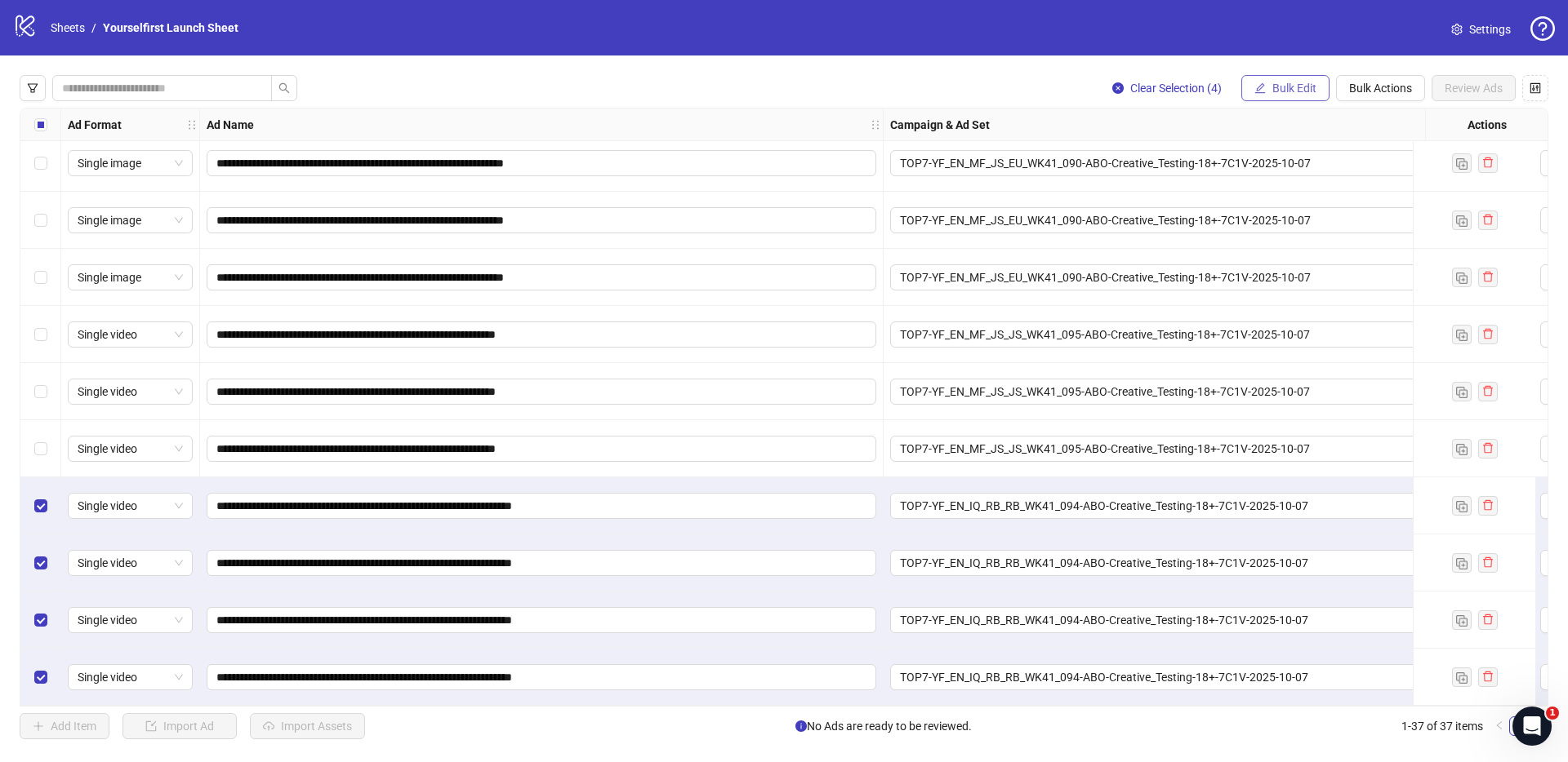
click at [1293, 94] on span "Bulk Edit" at bounding box center [1294, 89] width 44 height 13
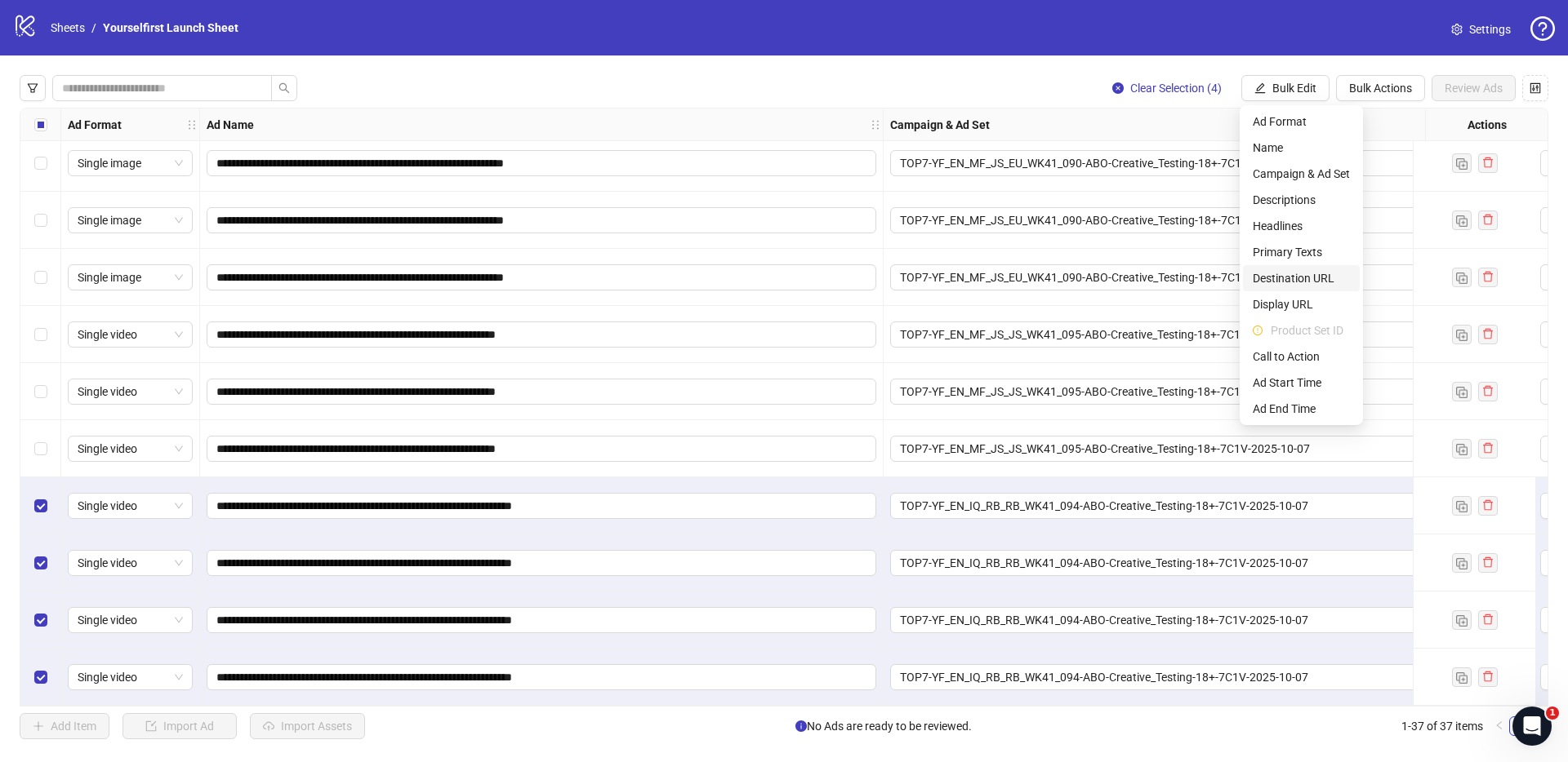
click at [1298, 275] on span "Destination URL" at bounding box center [1301, 278] width 97 height 18
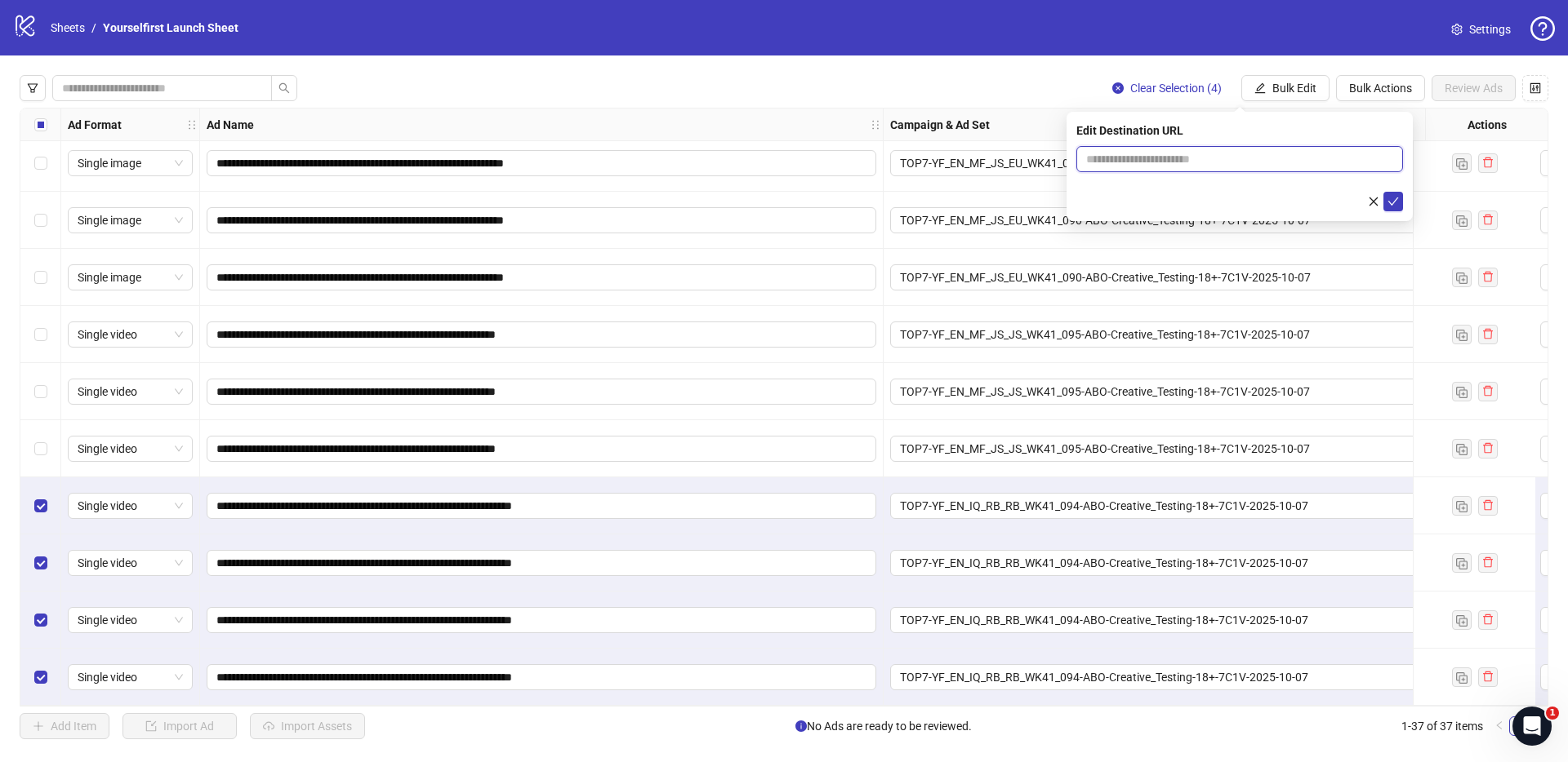
click at [1148, 155] on input "text" at bounding box center [1233, 159] width 294 height 18
paste input "**********"
type input "**********"
click at [1396, 203] on icon "check" at bounding box center [1393, 201] width 12 height 12
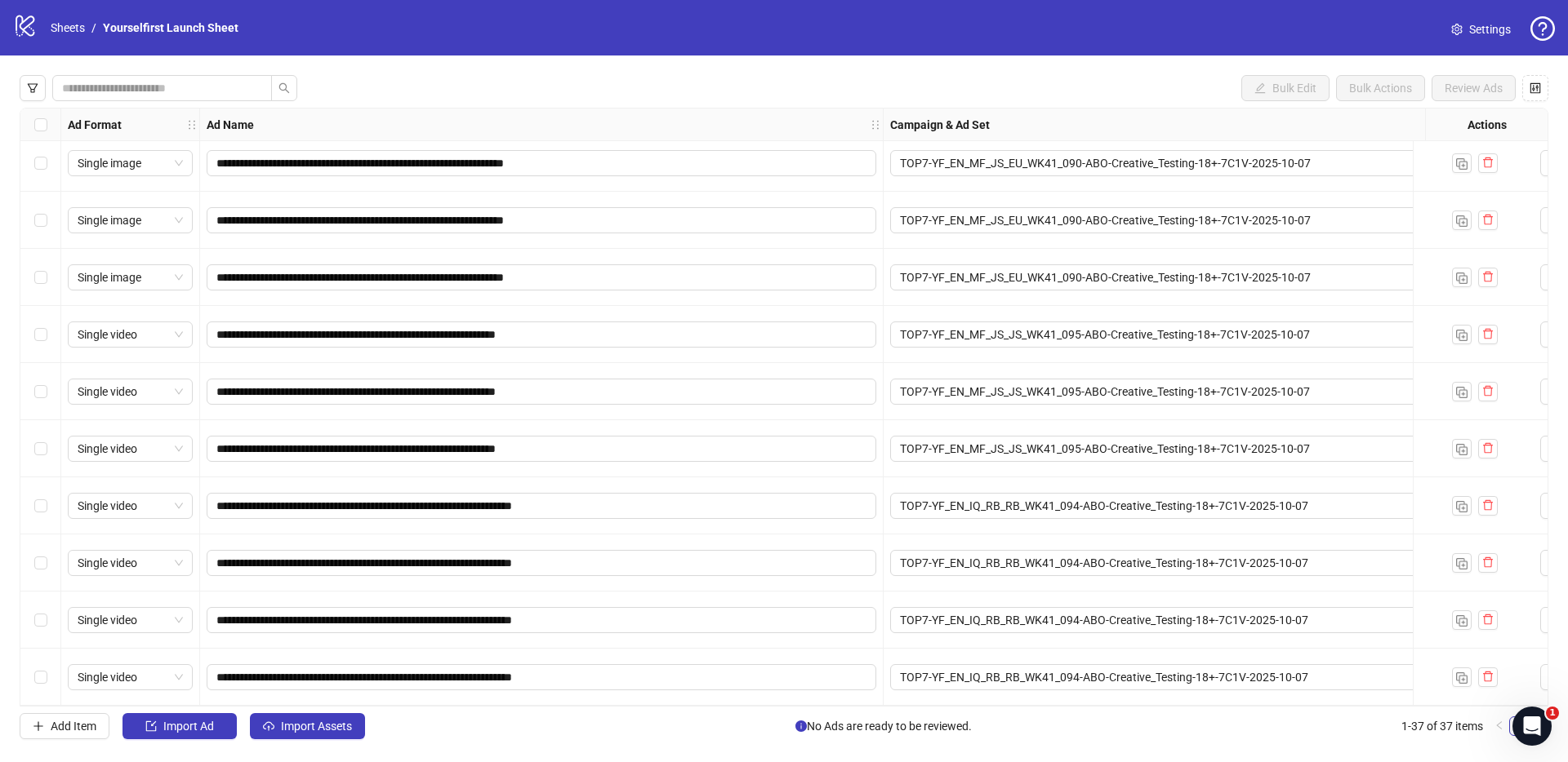
click at [932, 96] on div "Bulk Edit Bulk Actions Review Ads" at bounding box center [784, 88] width 1528 height 26
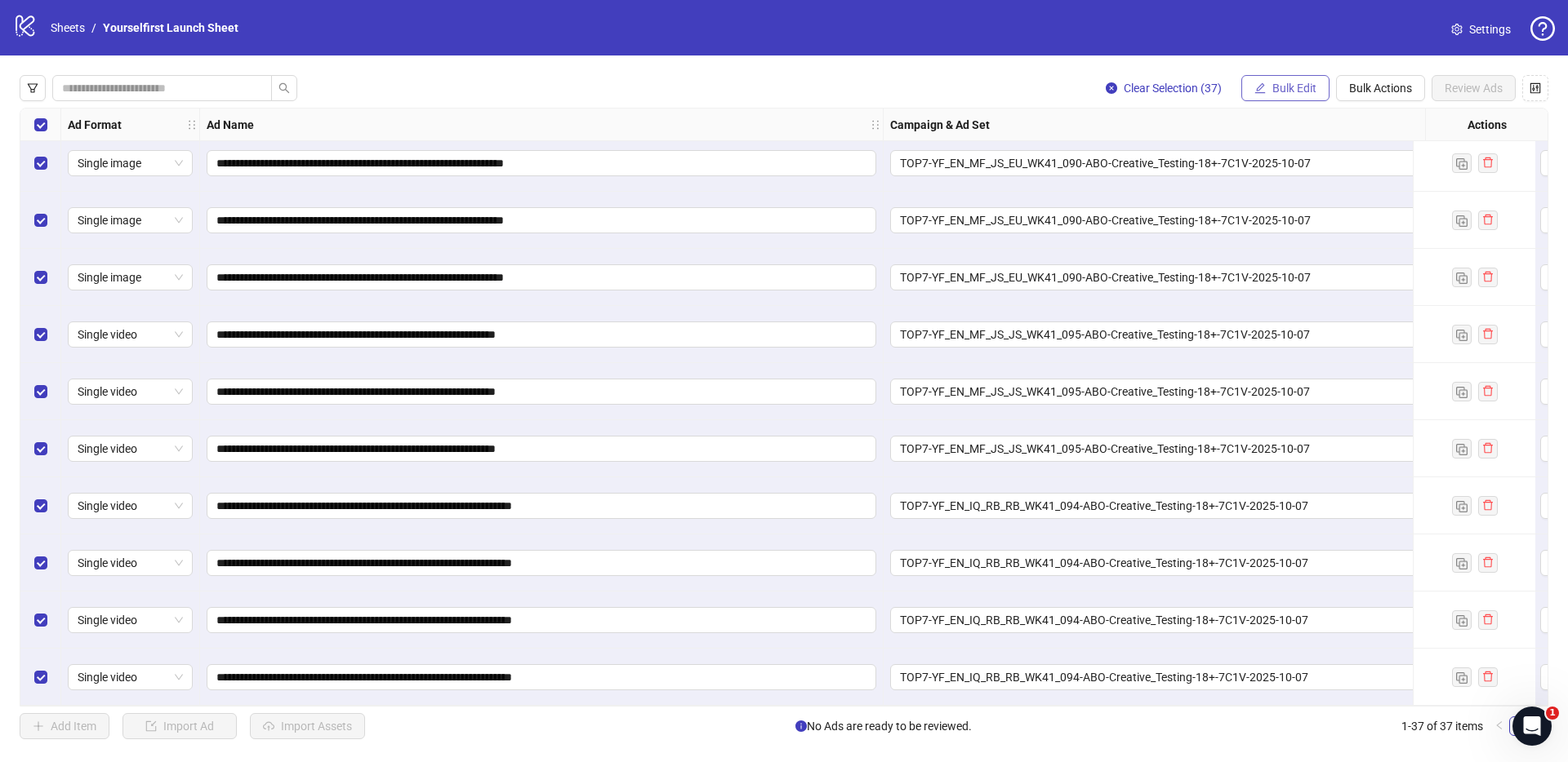
click at [1294, 81] on button "Bulk Edit" at bounding box center [1285, 88] width 88 height 26
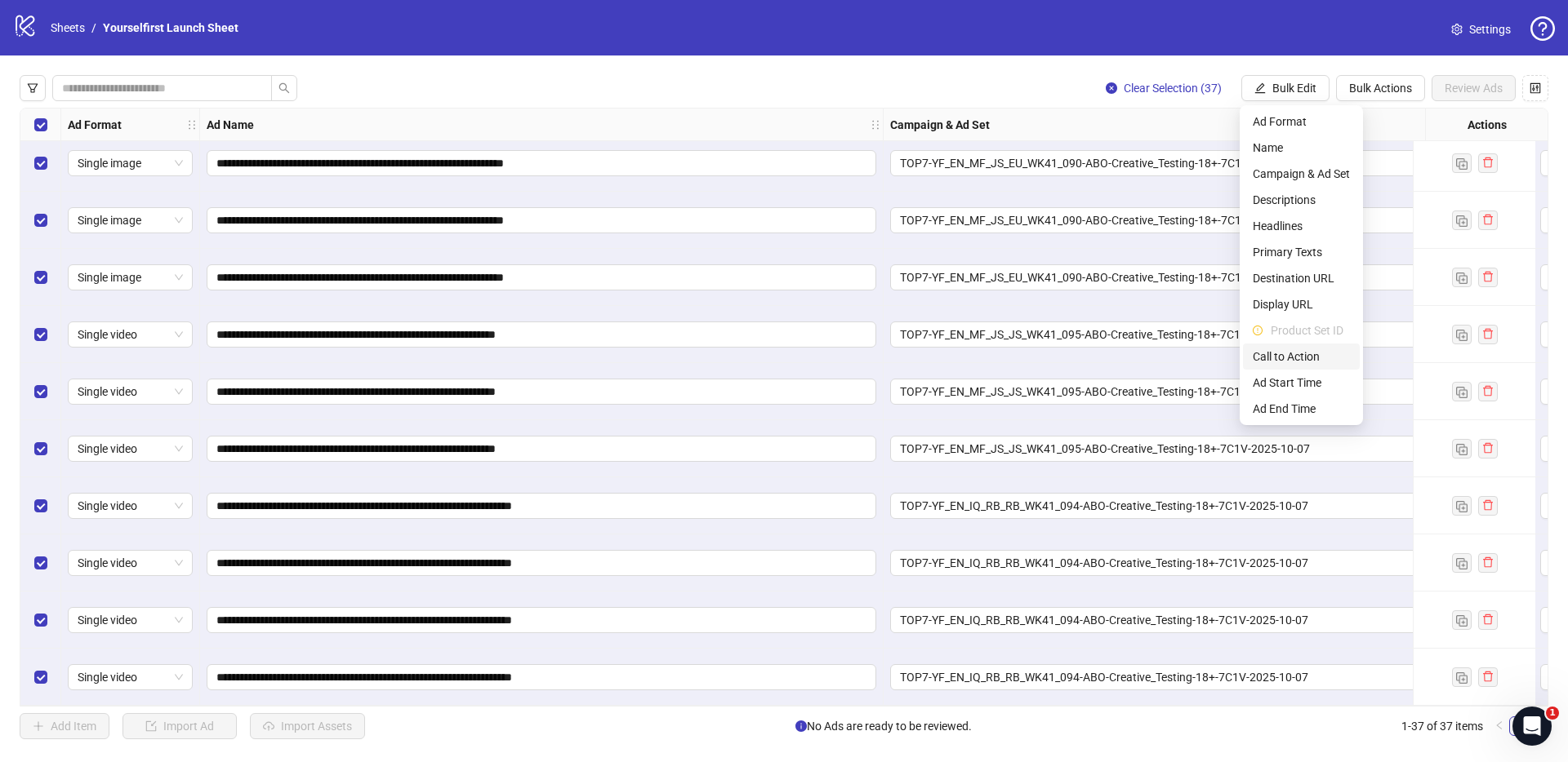
click at [1295, 360] on span "Call to Action" at bounding box center [1301, 356] width 97 height 18
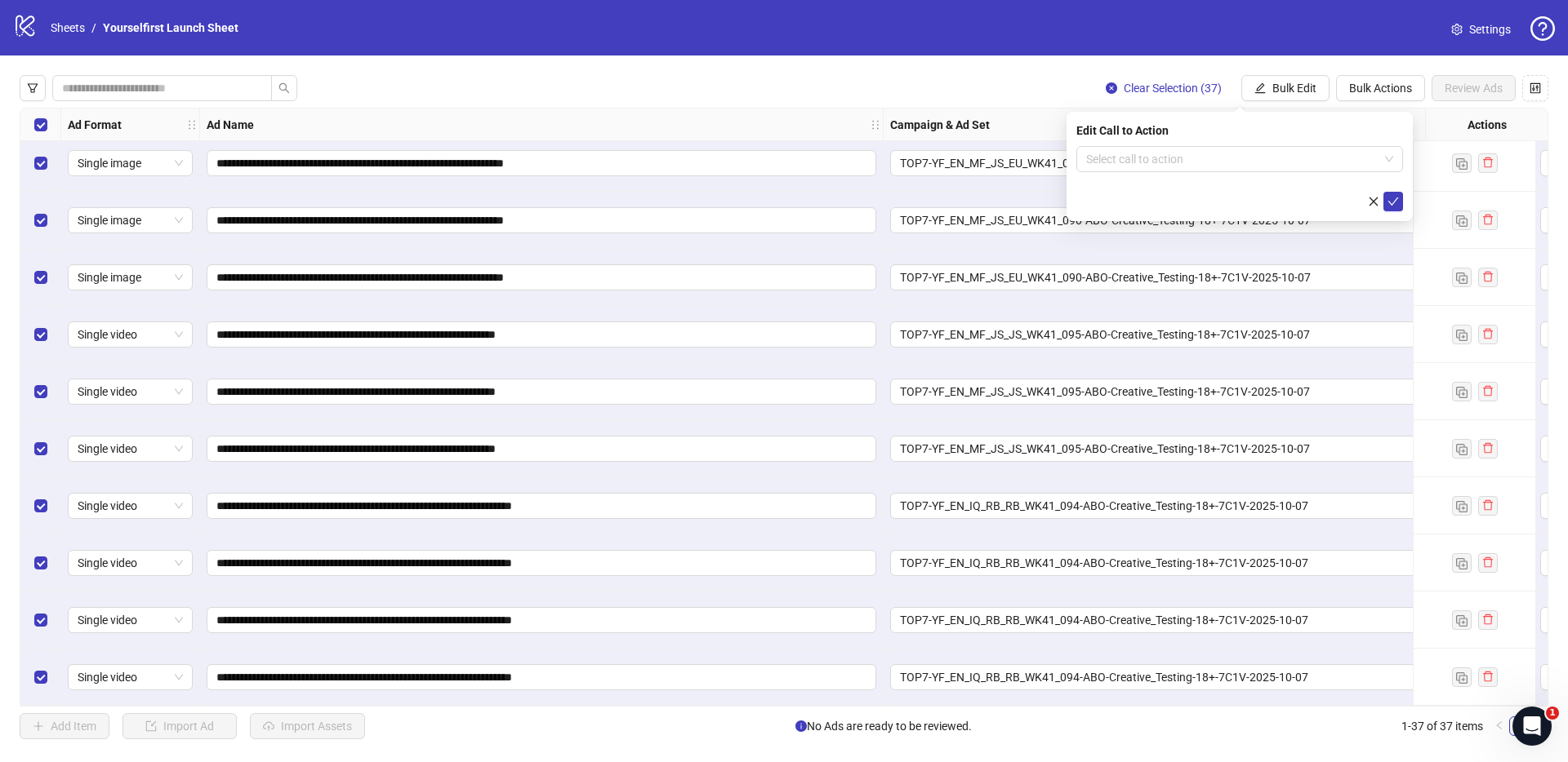
click at [1185, 144] on div "Edit Call to Action Select call to action" at bounding box center [1238, 167] width 346 height 110
click at [1191, 161] on input "search" at bounding box center [1232, 158] width 292 height 24
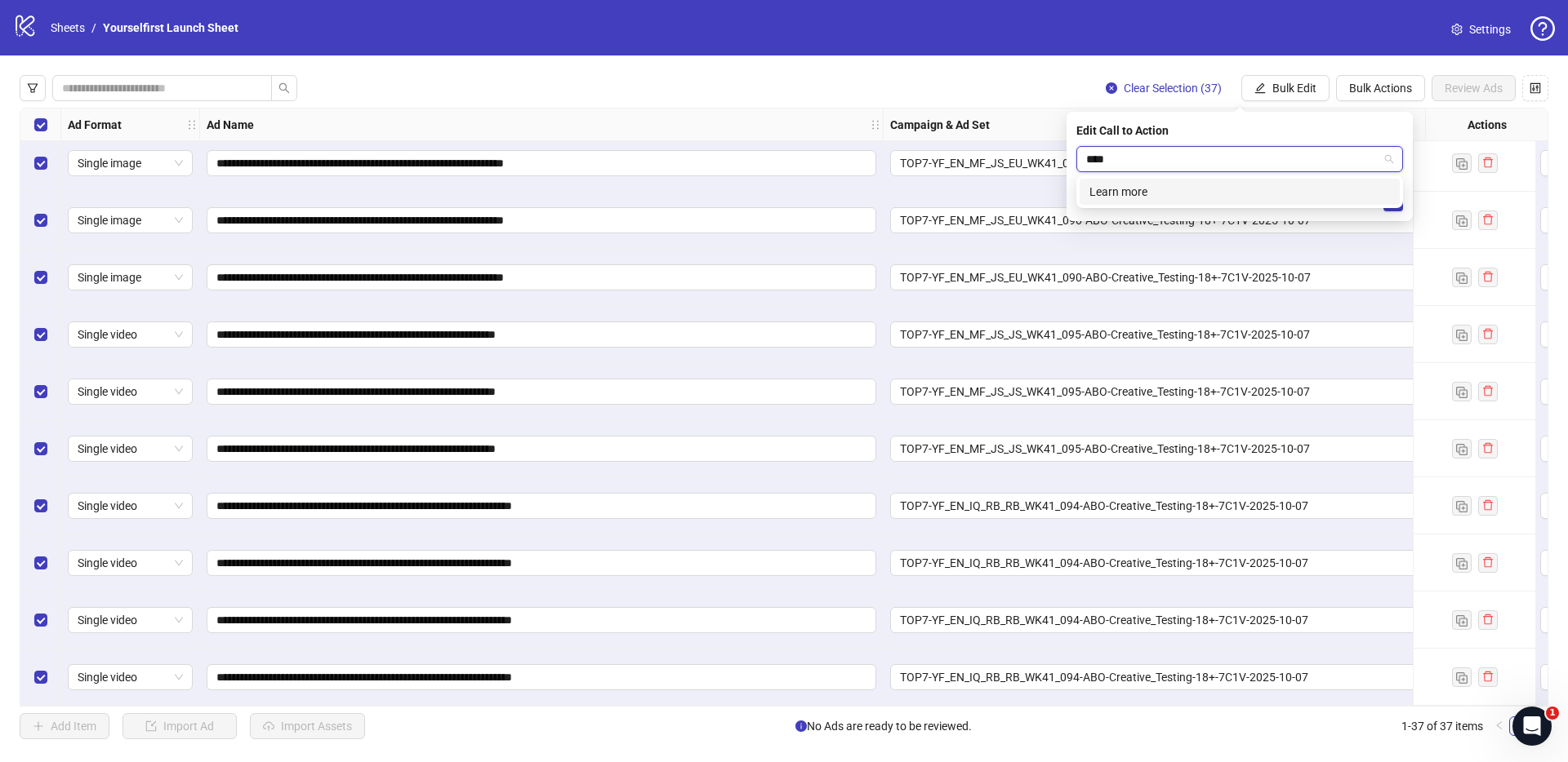
type input "*****"
click at [1167, 199] on div "Learn more" at bounding box center [1239, 192] width 301 height 18
click at [1393, 200] on icon "check" at bounding box center [1393, 201] width 12 height 12
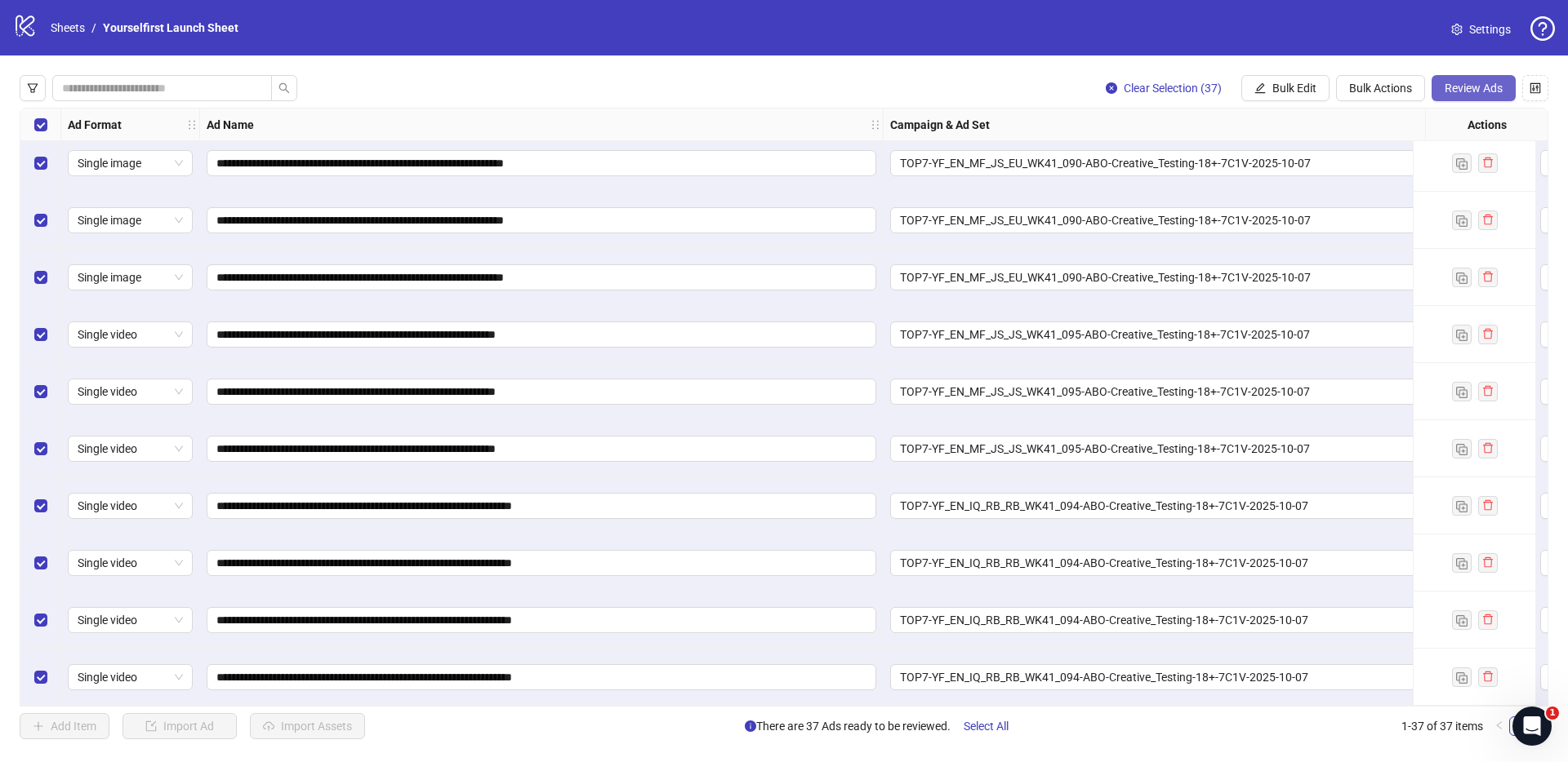
click at [1472, 85] on span "Review Ads" at bounding box center [1474, 89] width 58 height 13
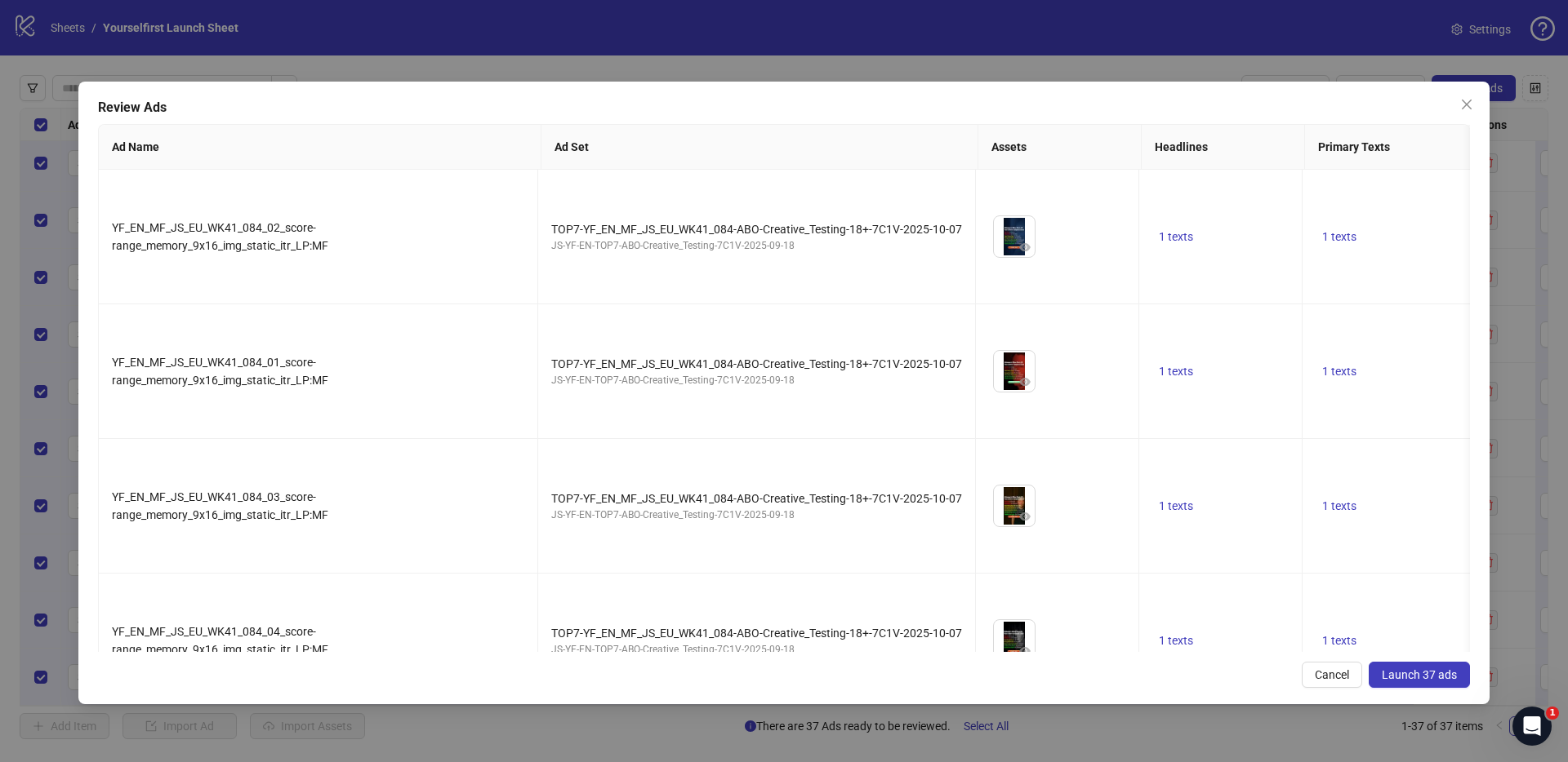
click at [1411, 677] on span "Launch 37 ads" at bounding box center [1419, 675] width 75 height 13
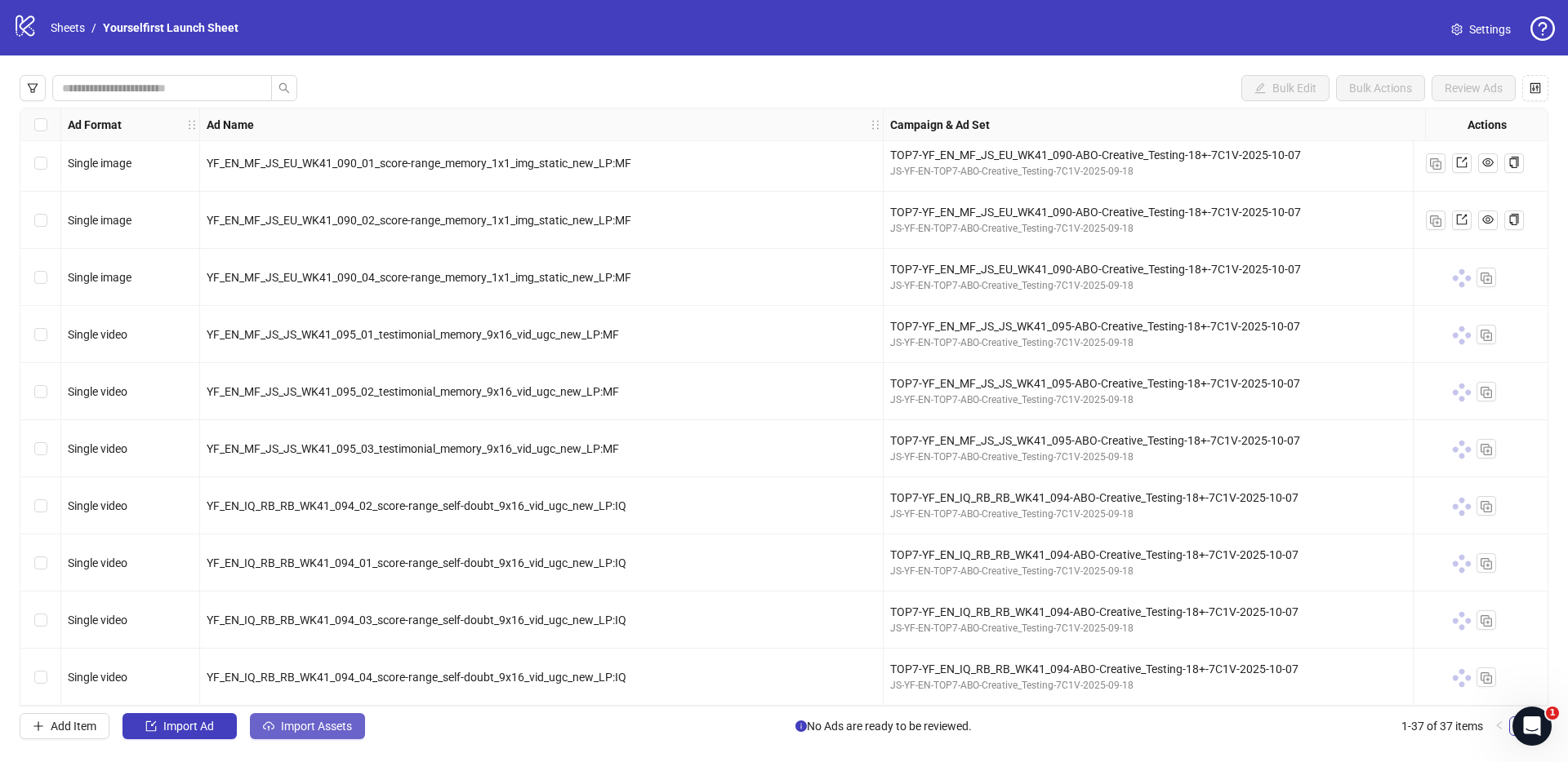
click at [340, 722] on span "Import Assets" at bounding box center [316, 726] width 71 height 13
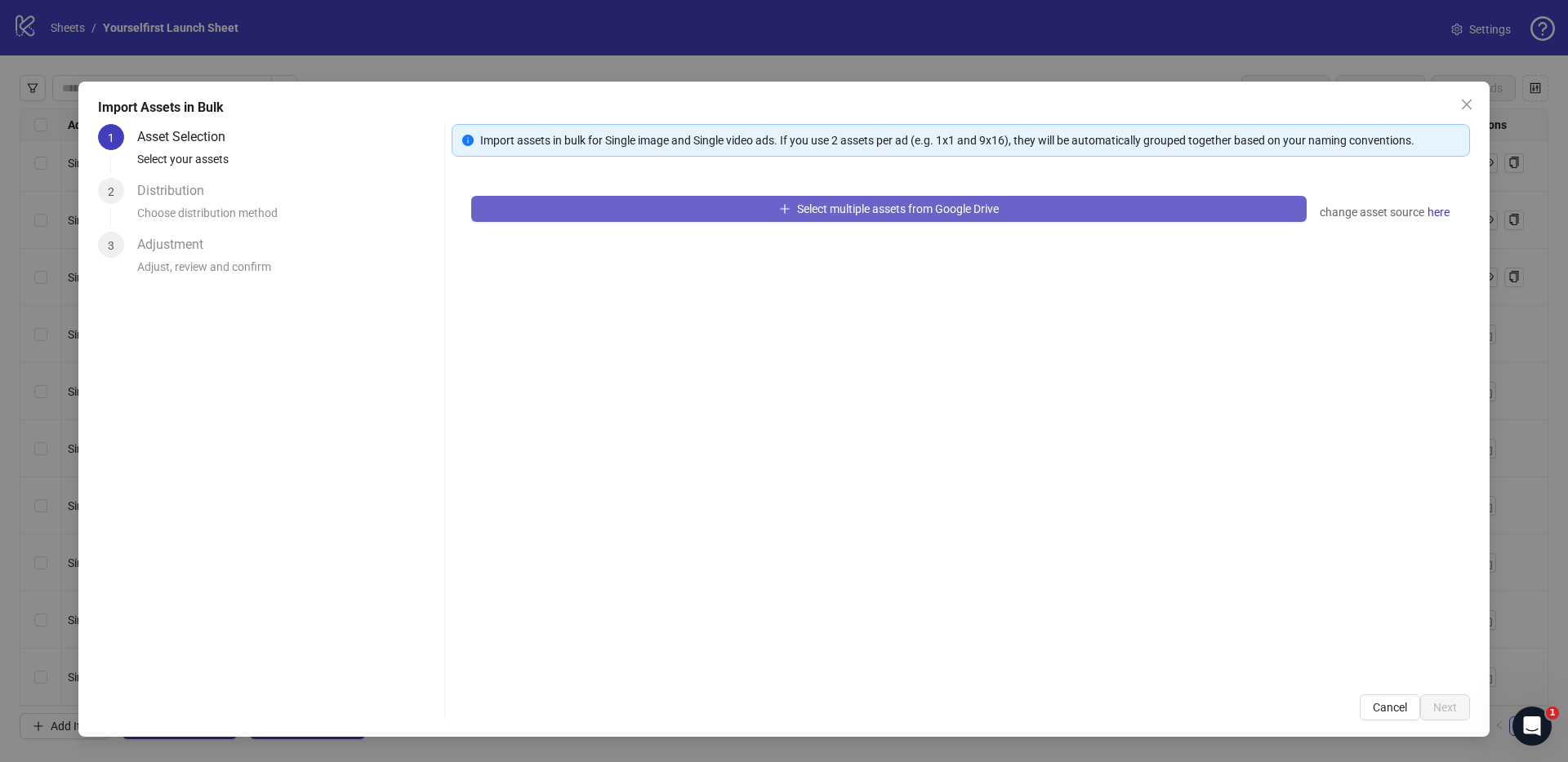
click at [711, 213] on button "Select multiple assets from Google Drive" at bounding box center [889, 208] width 836 height 26
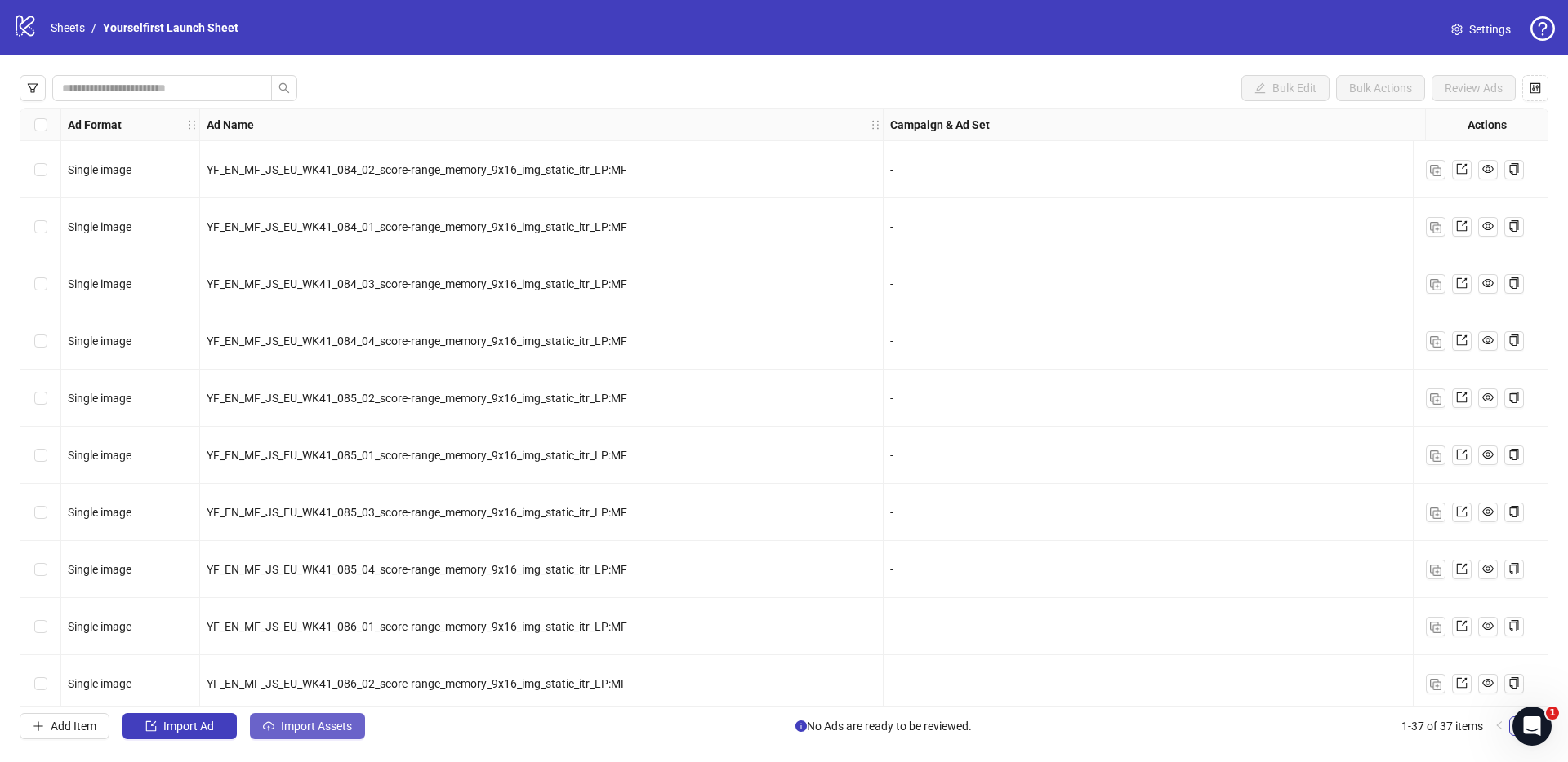
click at [332, 725] on span "Import Assets" at bounding box center [316, 726] width 71 height 13
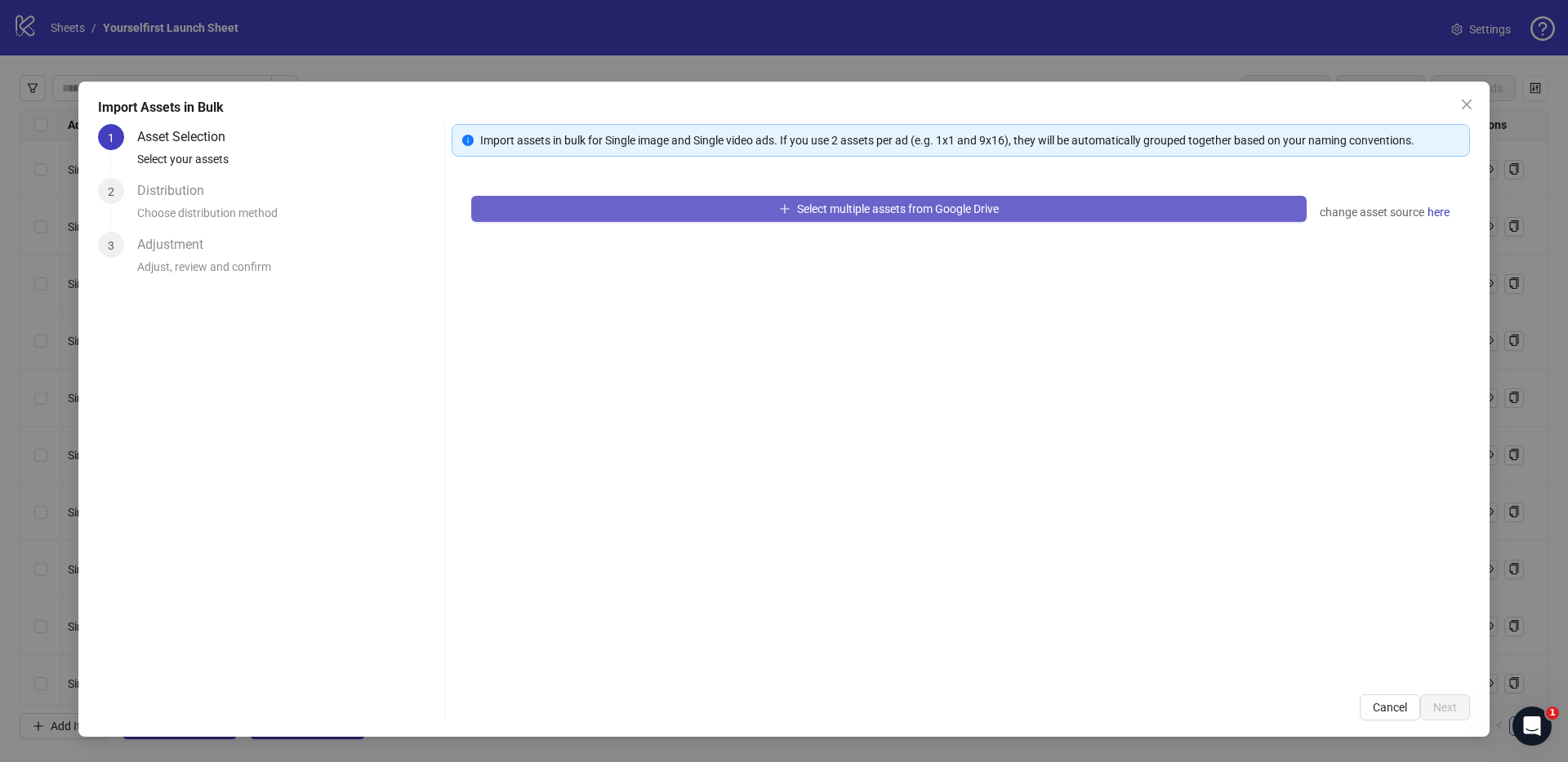
click at [664, 197] on button "Select multiple assets from Google Drive" at bounding box center [889, 208] width 836 height 26
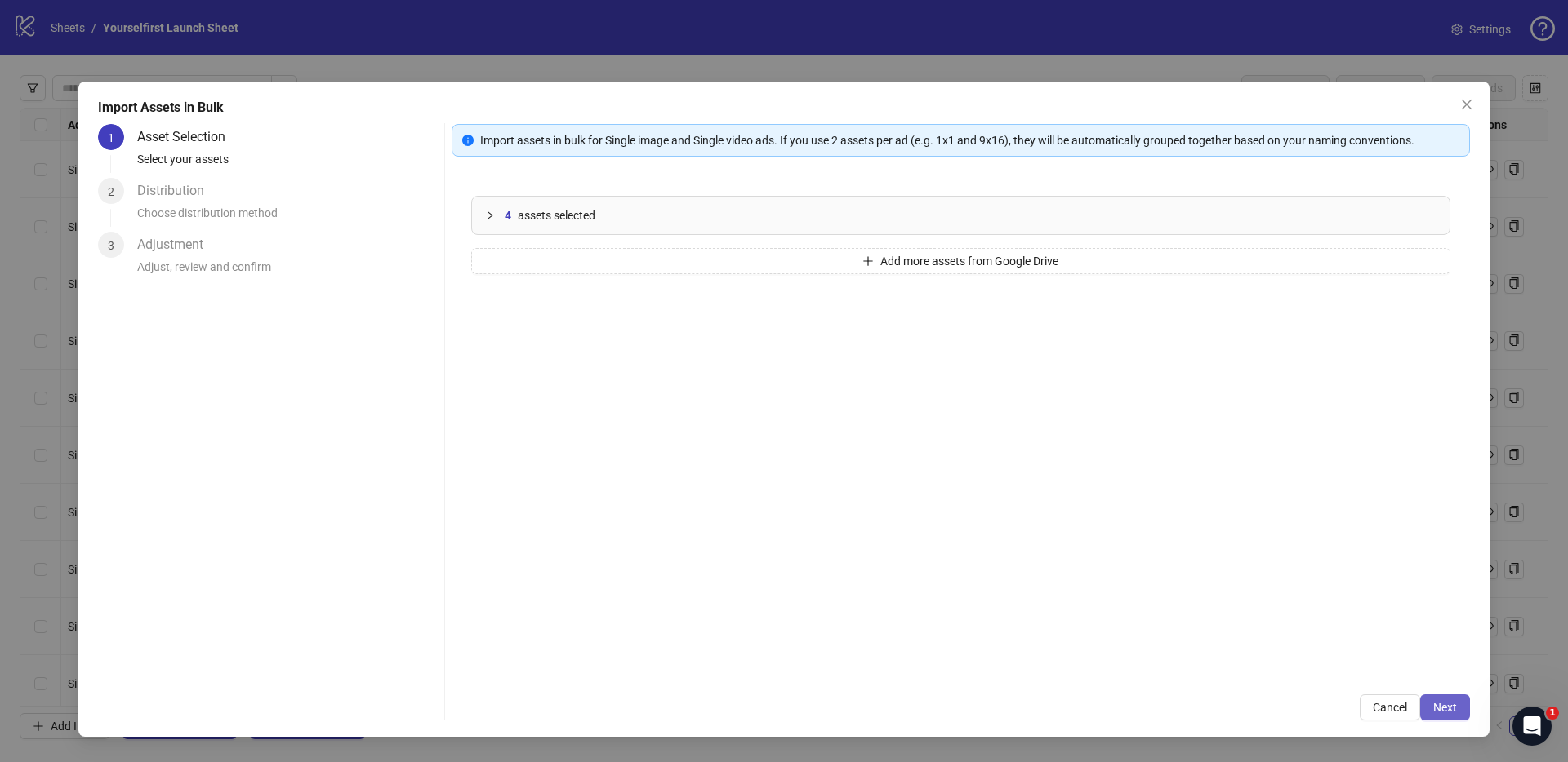
click at [1440, 707] on span "Next" at bounding box center [1445, 708] width 24 height 13
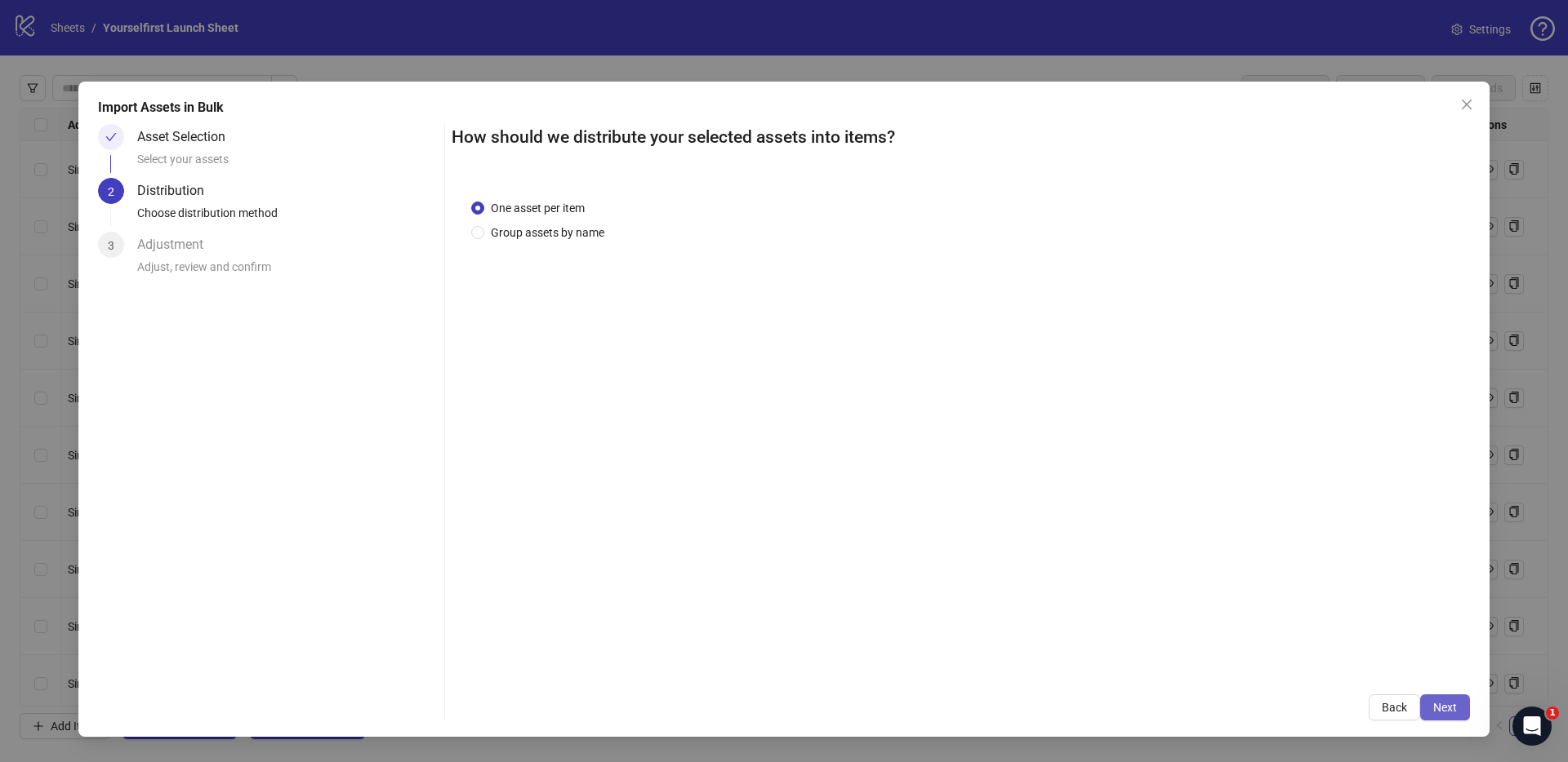
click at [1440, 707] on span "Next" at bounding box center [1445, 708] width 24 height 13
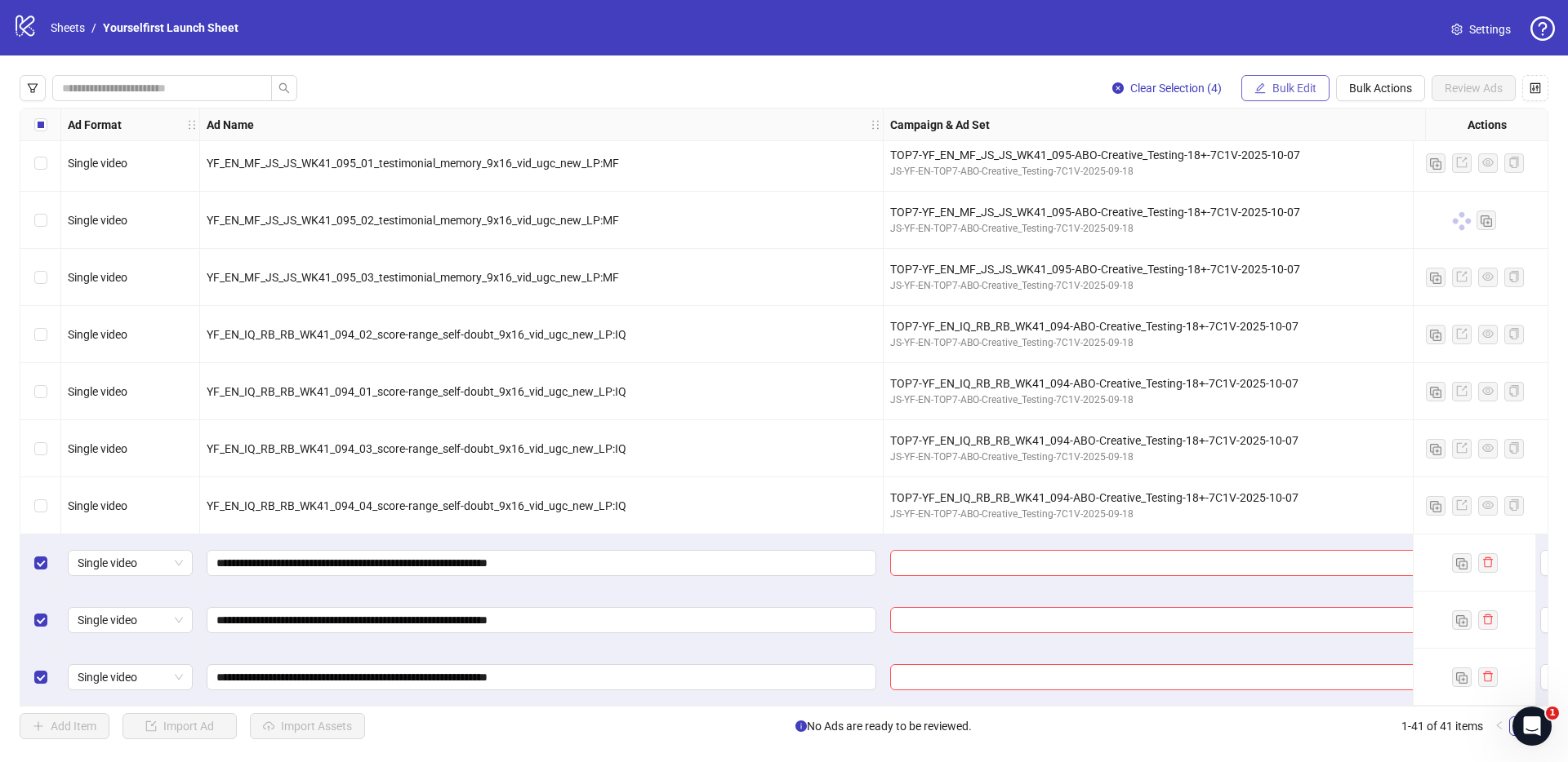
scroll to position [1784, 0]
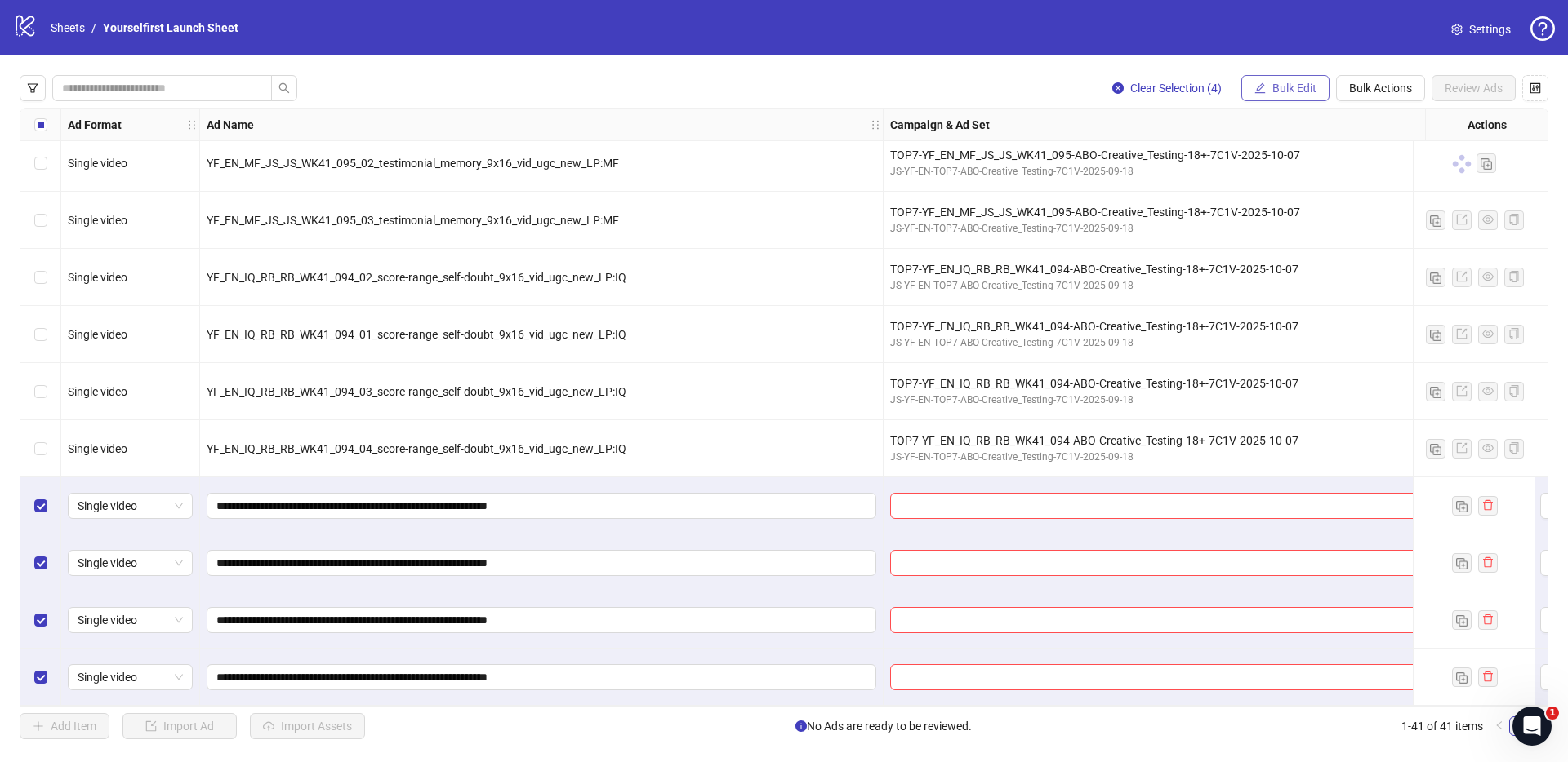
click at [1299, 93] on span "Bulk Edit" at bounding box center [1294, 89] width 44 height 13
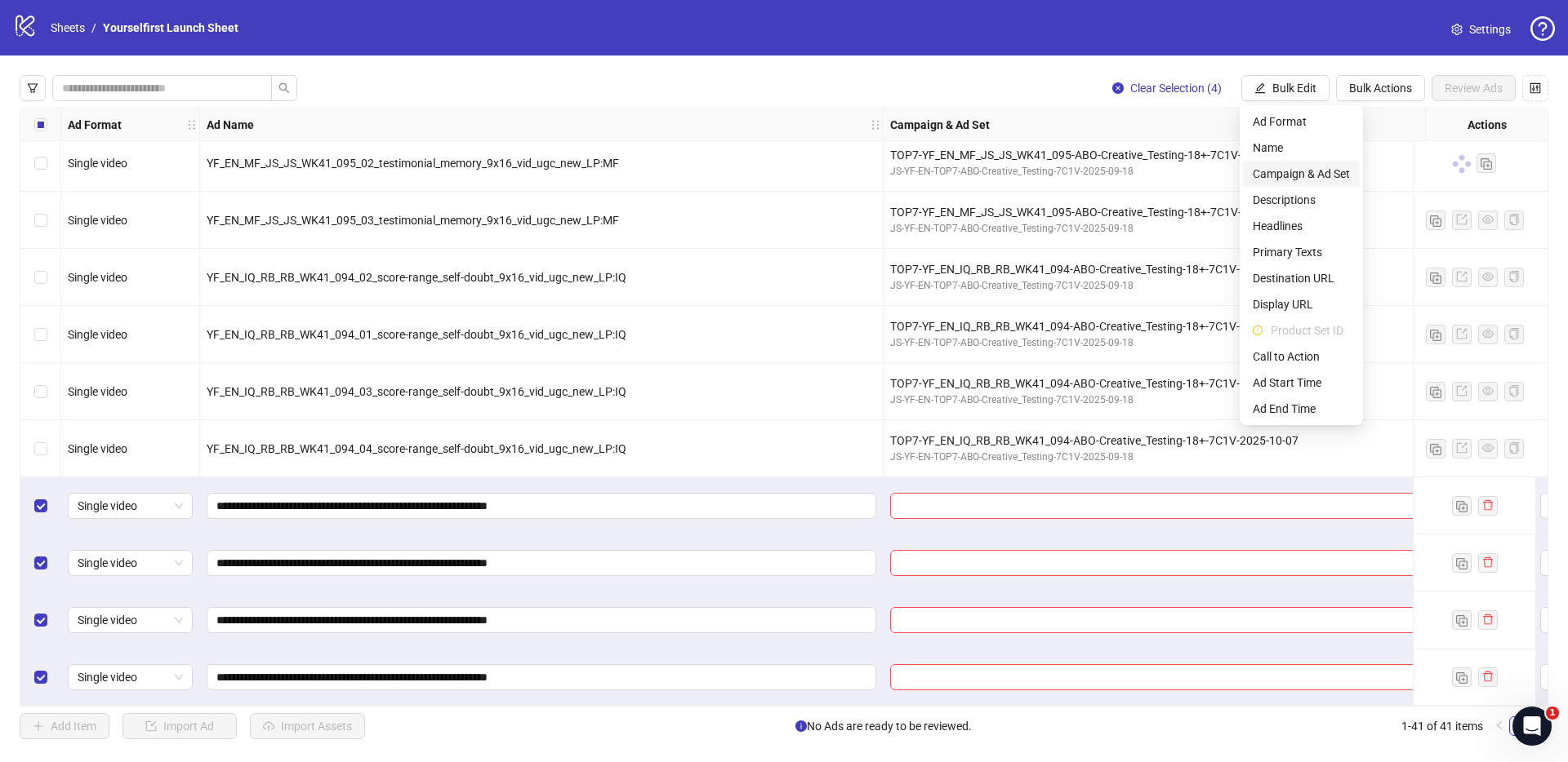
click at [1296, 170] on span "Campaign & Ad Set" at bounding box center [1301, 173] width 97 height 18
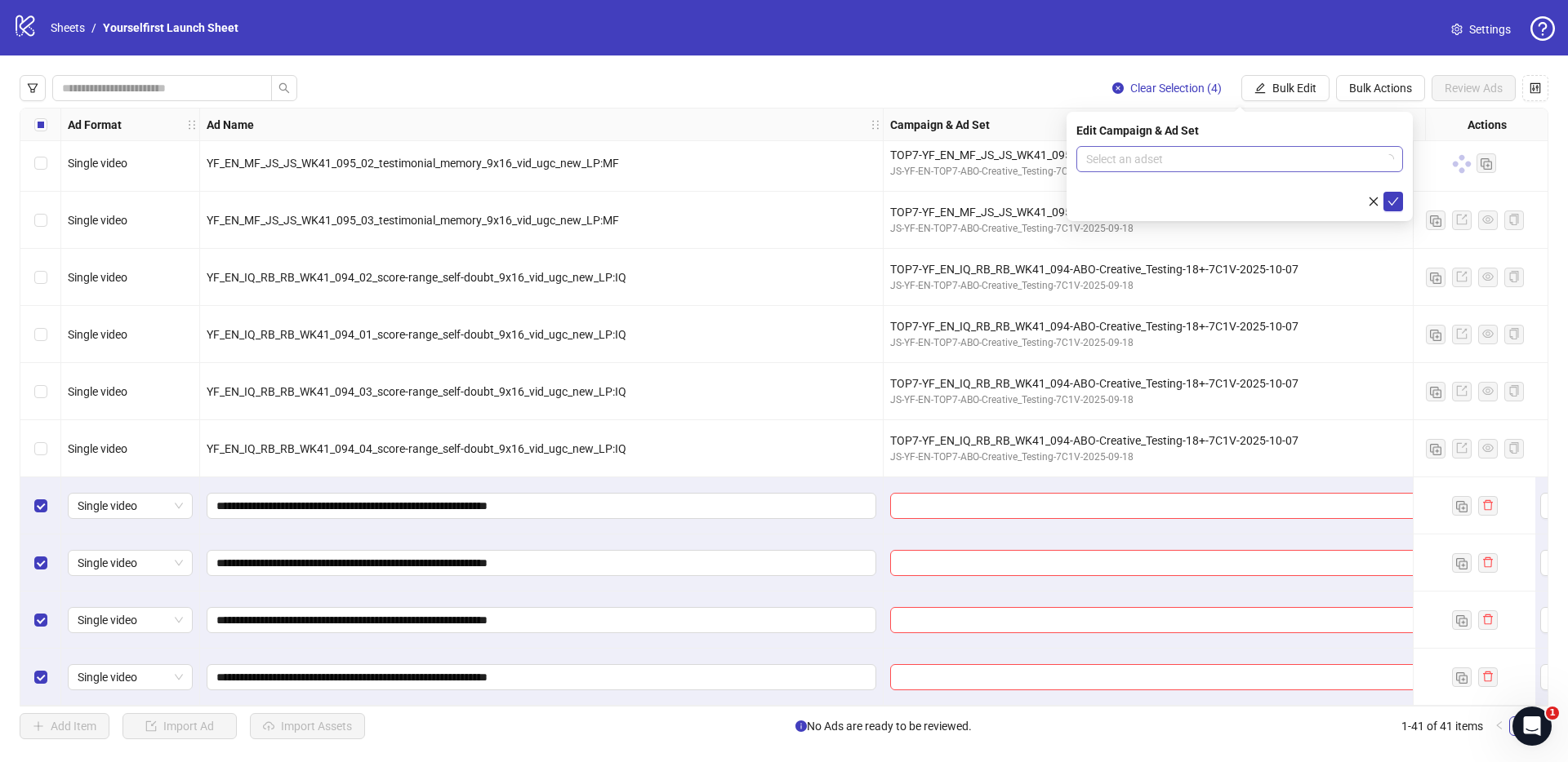
click at [1188, 158] on input "search" at bounding box center [1232, 158] width 292 height 24
paste input "**********"
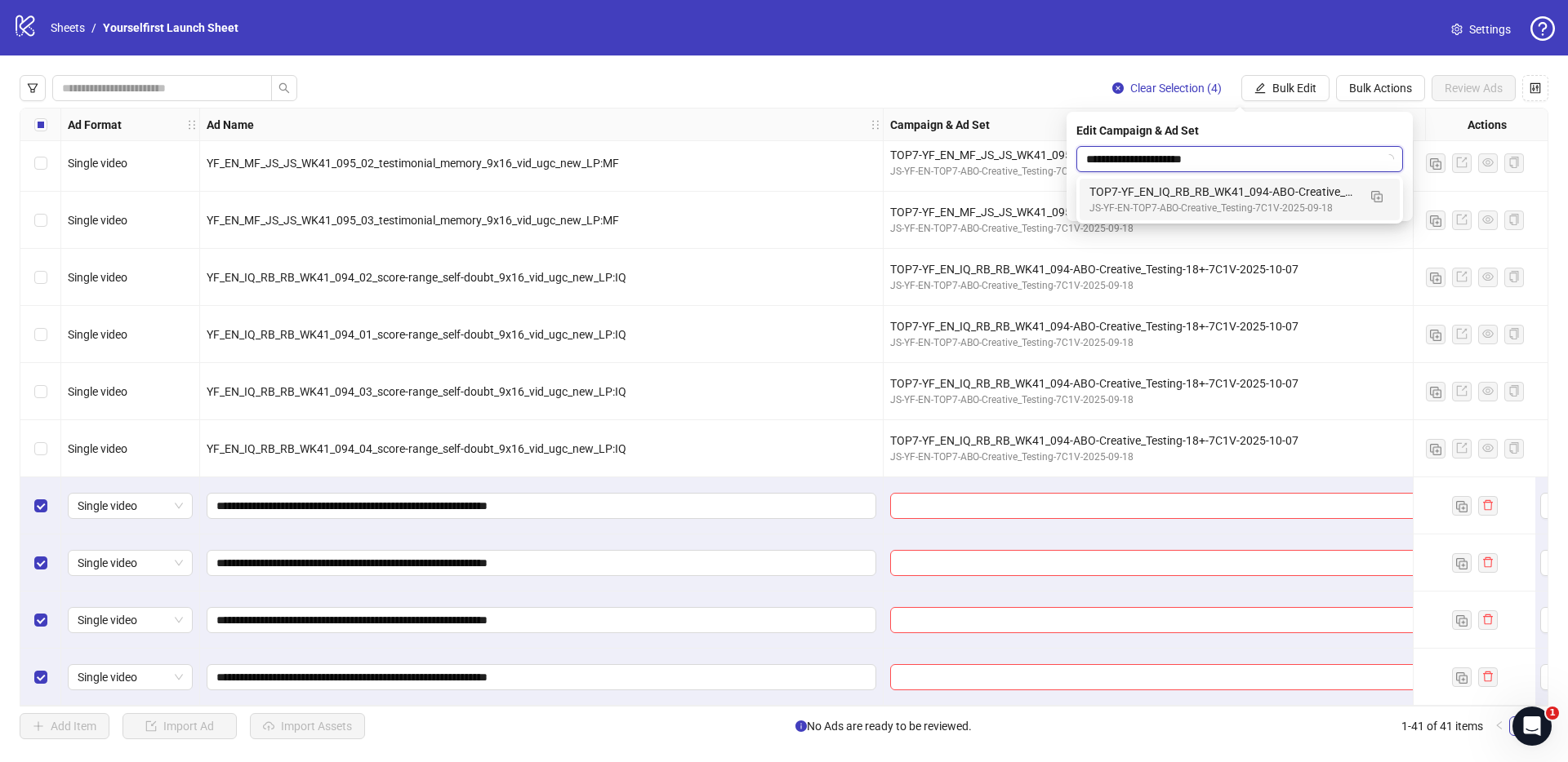
type input "**********"
click at [671, 93] on div "Clear Selection (4) Bulk Edit Bulk Actions Review Ads" at bounding box center [784, 88] width 1528 height 26
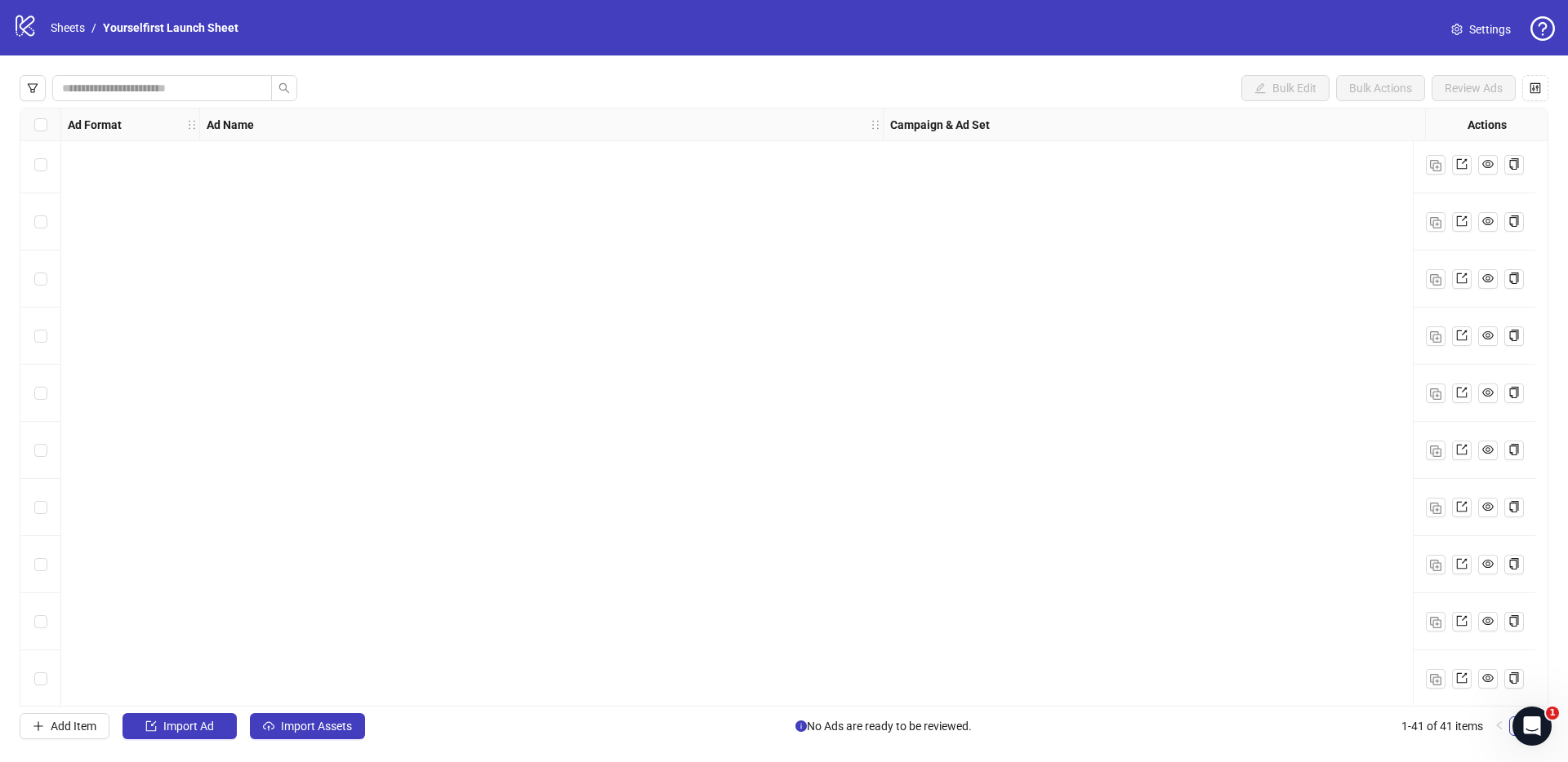
scroll to position [1784, 0]
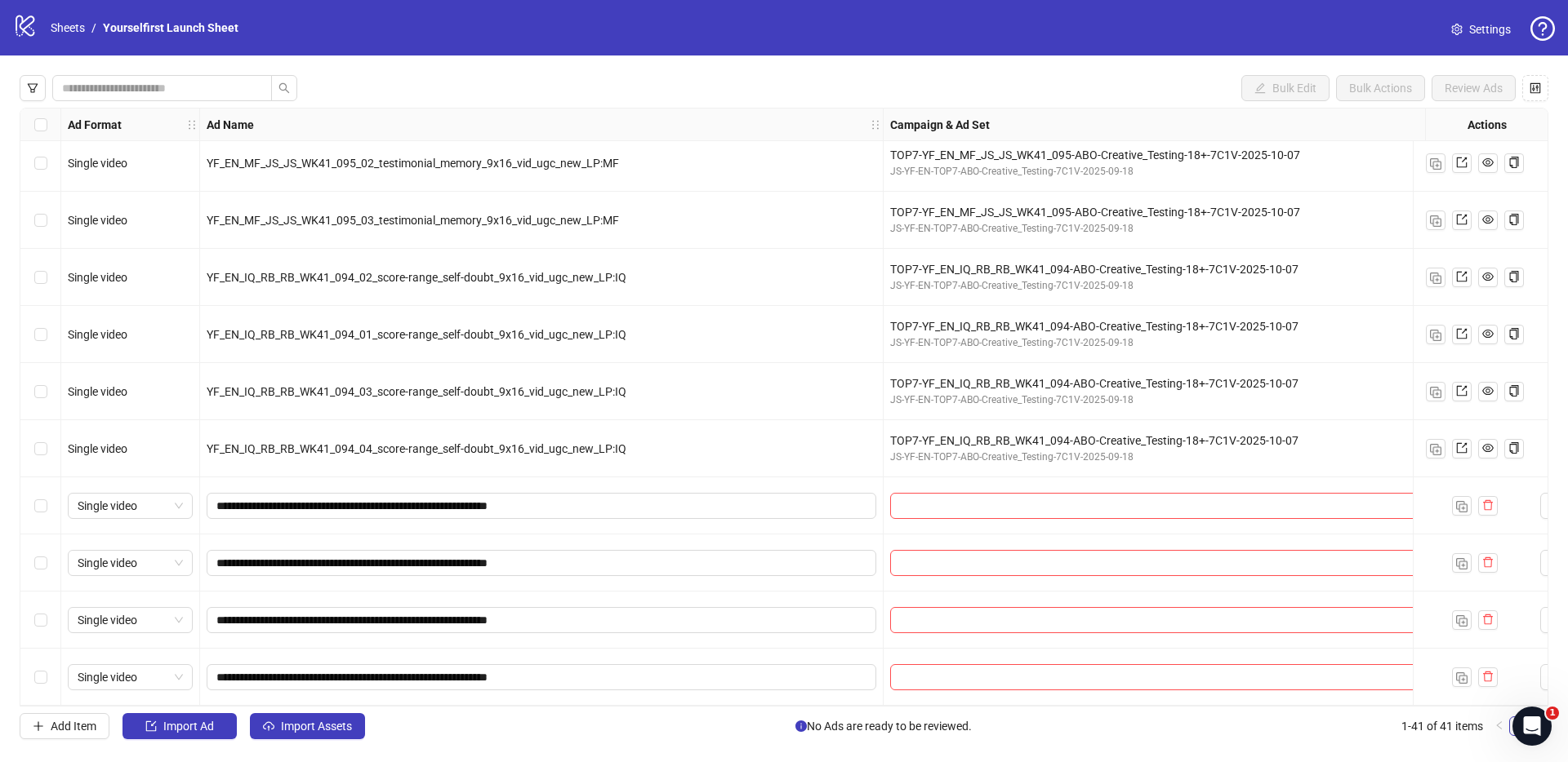
click at [938, 52] on div "logo/logo-mobile Sheets / Yourselfirst Launch Sheet Settings" at bounding box center [784, 28] width 1568 height 56
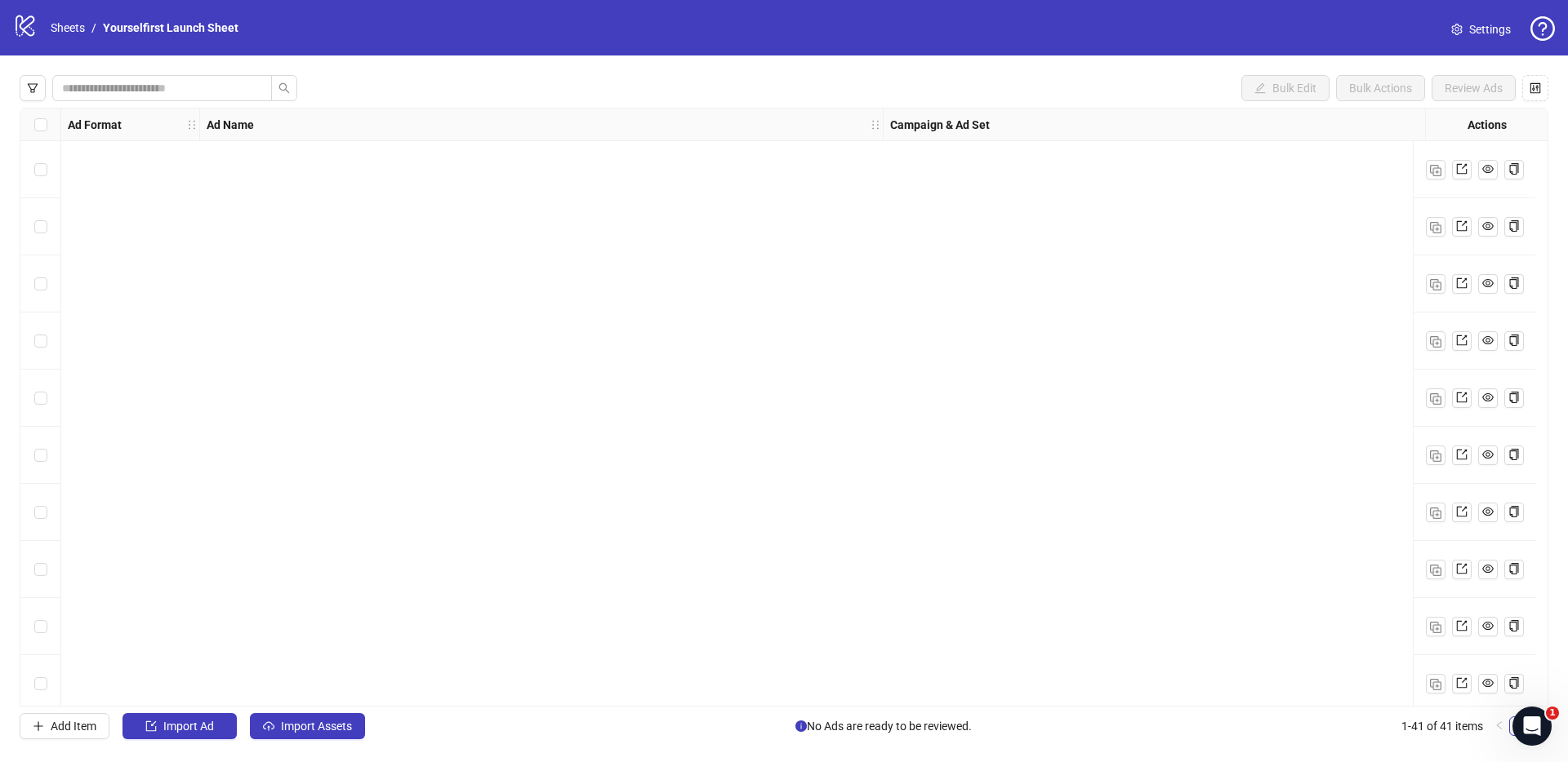
scroll to position [1784, 0]
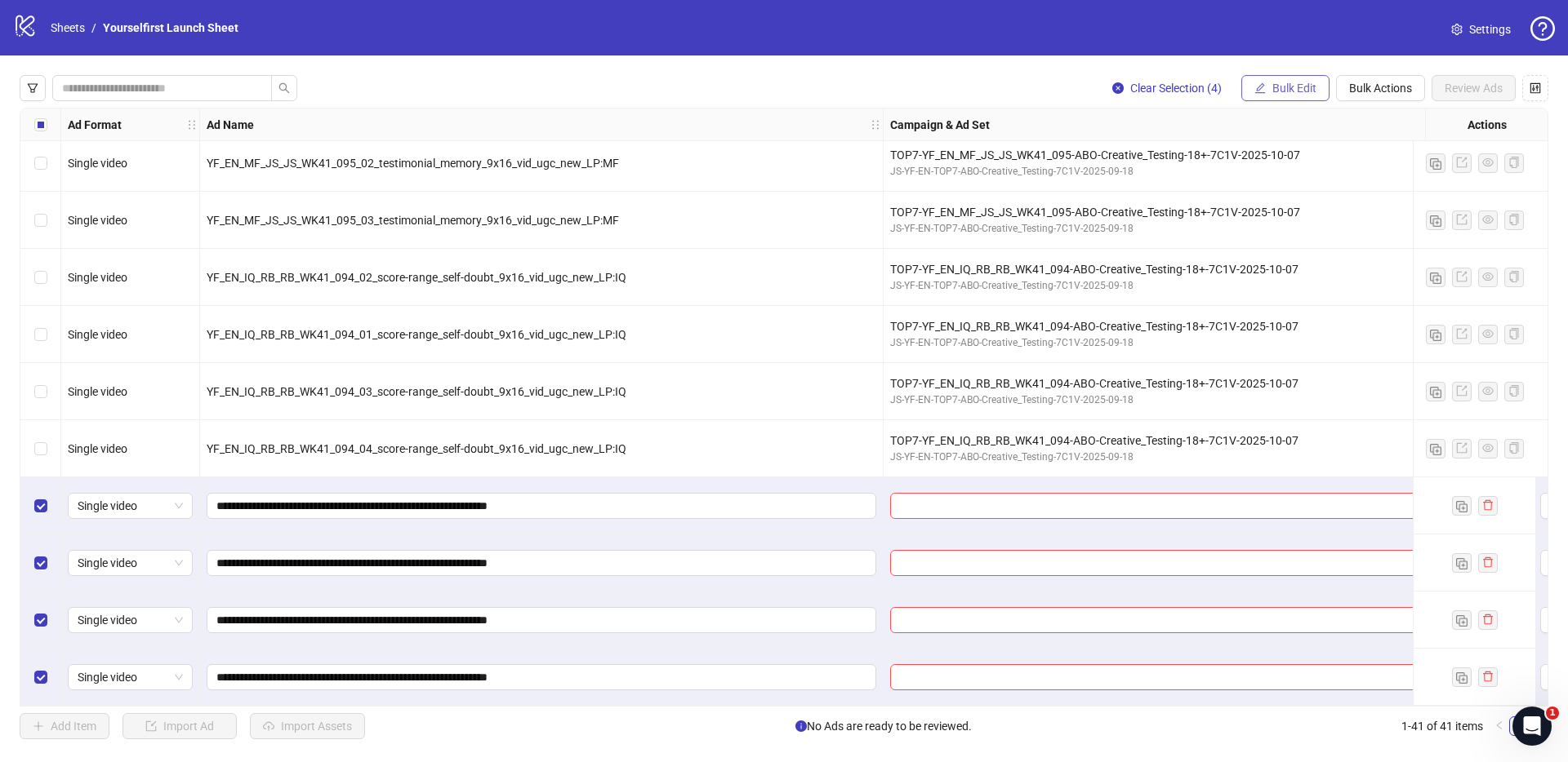
click at [1285, 88] on span "Bulk Edit" at bounding box center [1294, 89] width 44 height 13
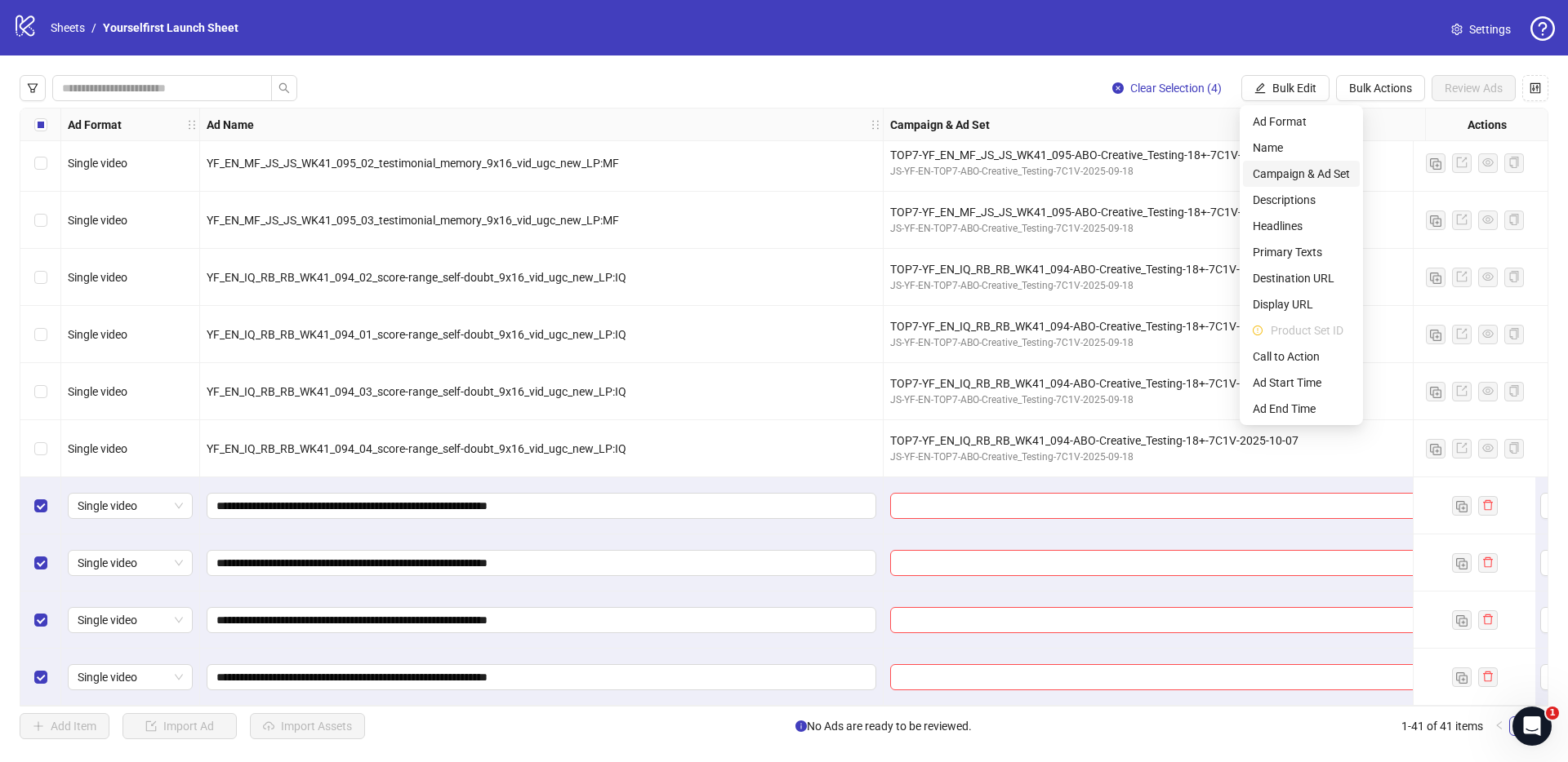
click at [1278, 174] on span "Campaign & Ad Set" at bounding box center [1301, 173] width 97 height 18
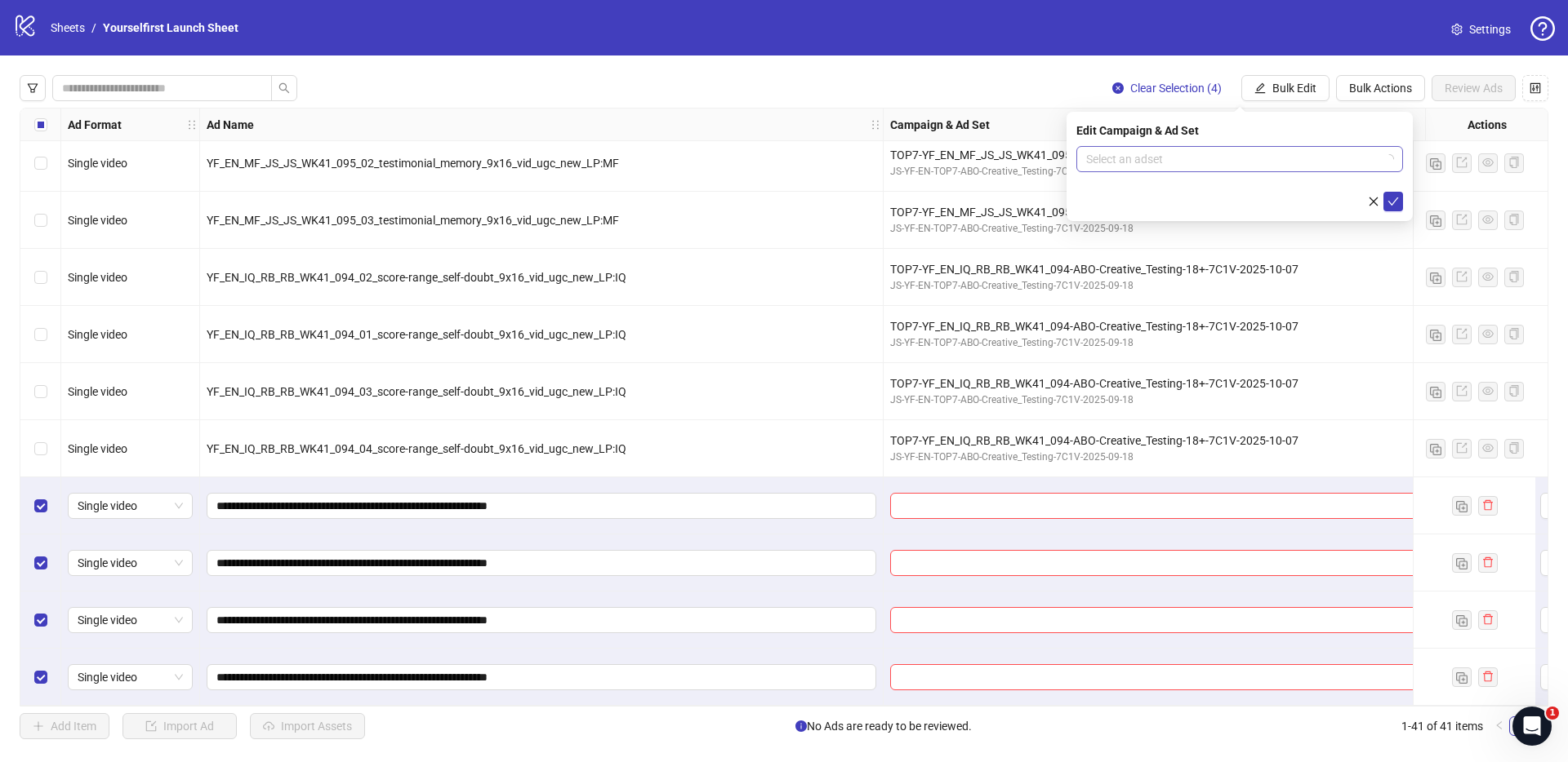
click at [1188, 159] on input "search" at bounding box center [1232, 158] width 292 height 24
paste input "**********"
type input "**********"
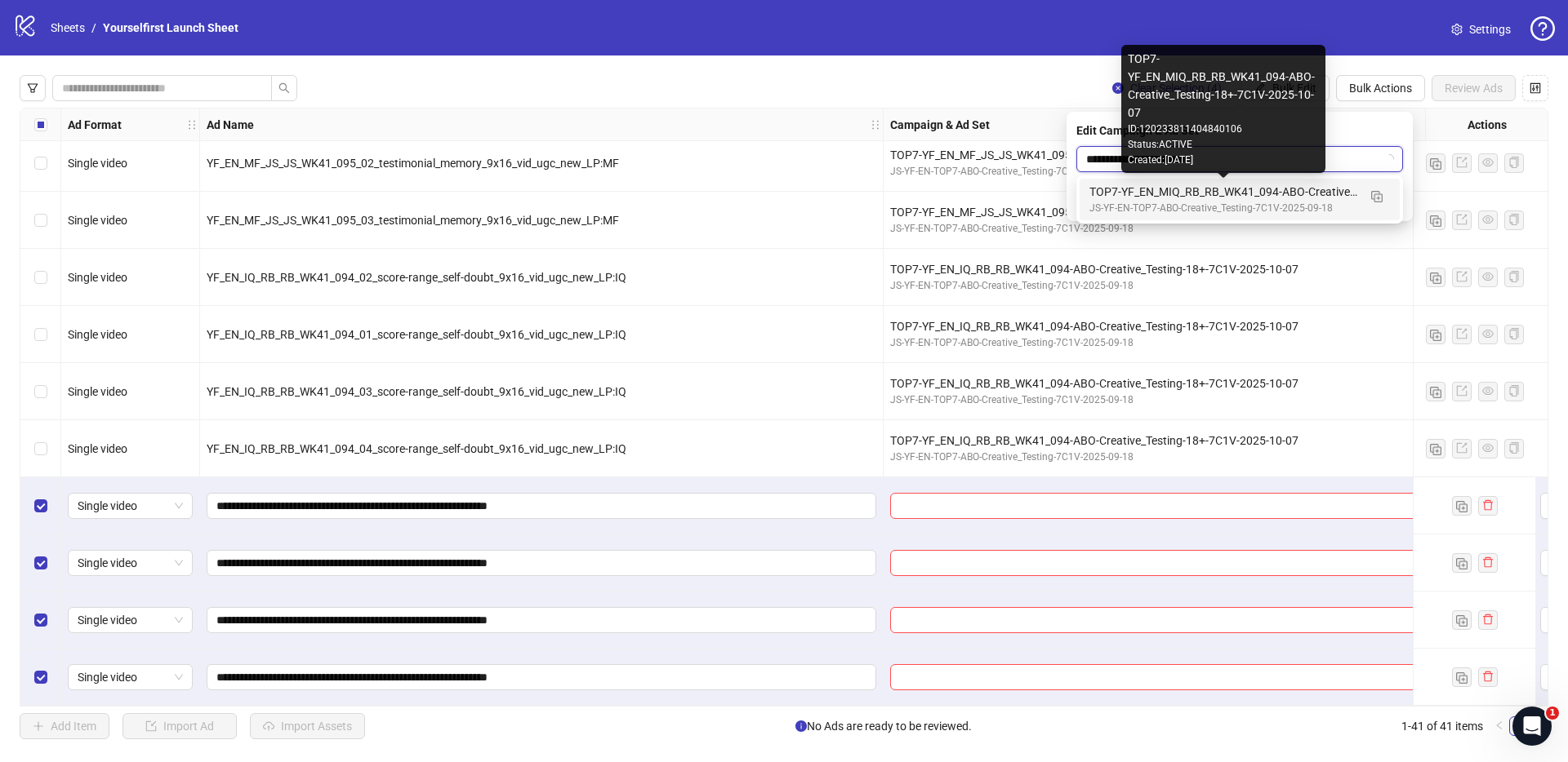
click at [1212, 194] on div "TOP7-YF_EN_MIQ_RB_RB_WK41_094-ABO-Creative_Testing-18+-7C1V-2025-10-07" at bounding box center [1223, 192] width 268 height 18
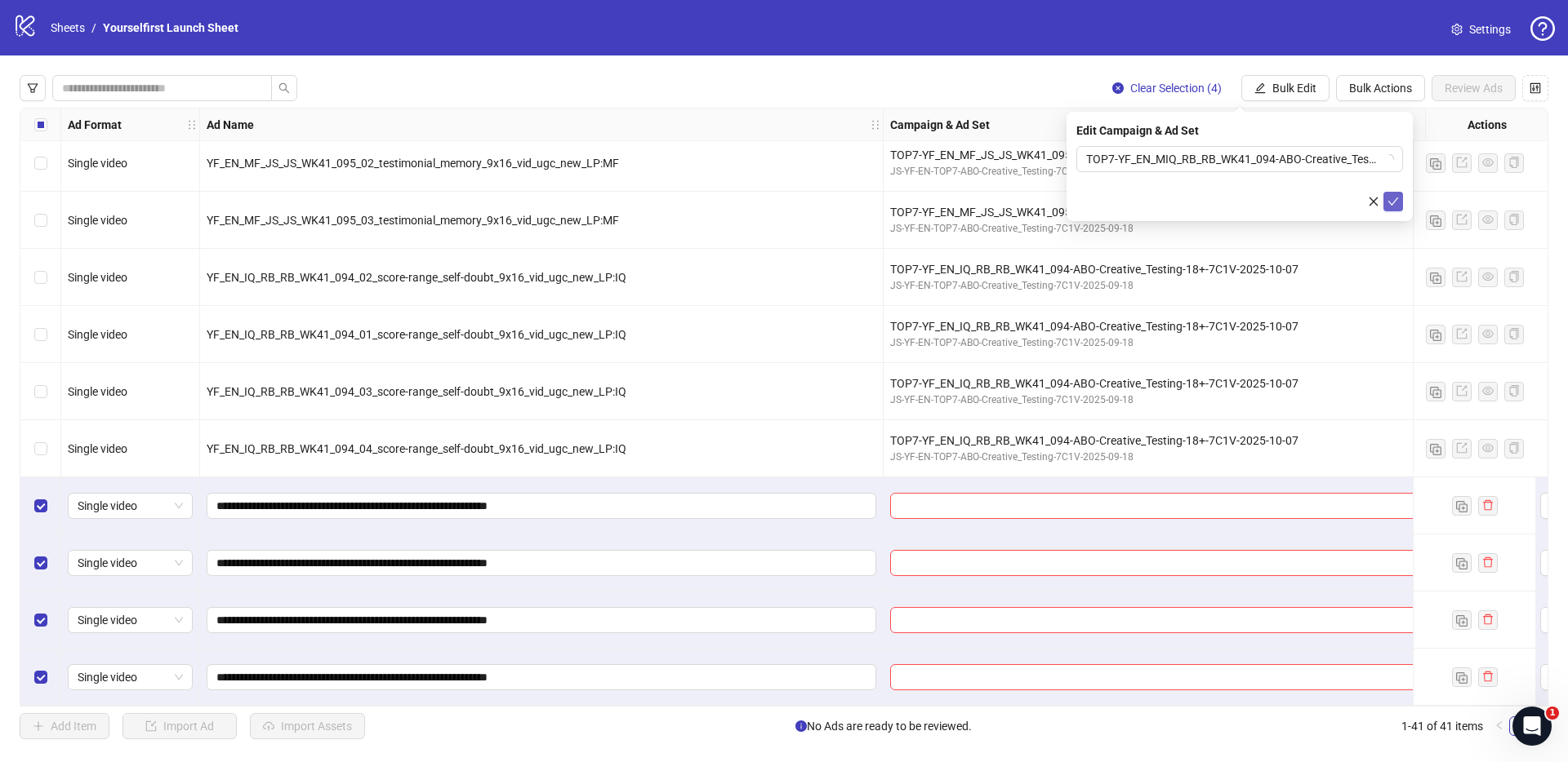
click at [1392, 198] on icon "check" at bounding box center [1393, 201] width 12 height 12
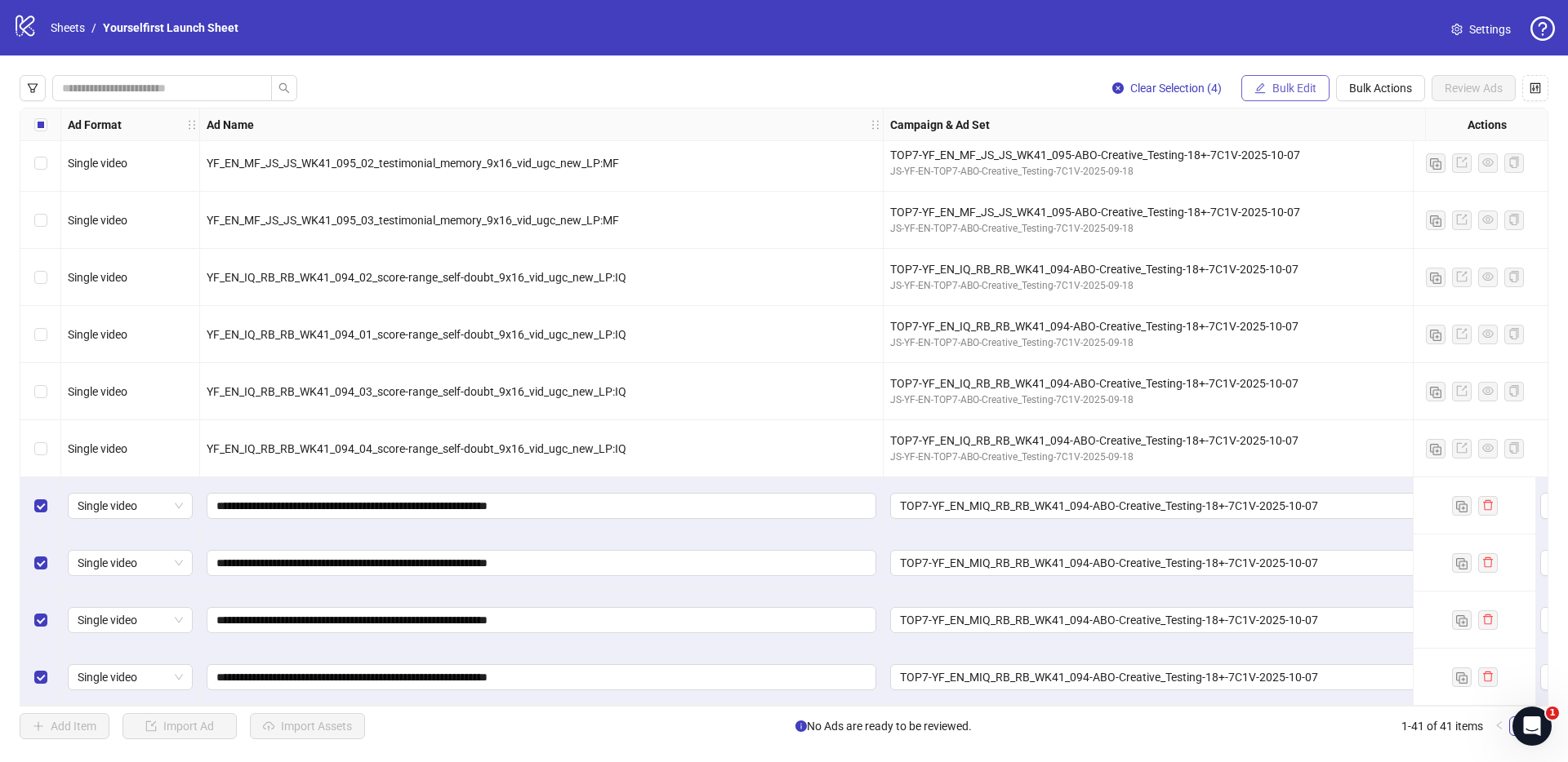
click at [1307, 79] on button "Bulk Edit" at bounding box center [1285, 88] width 88 height 26
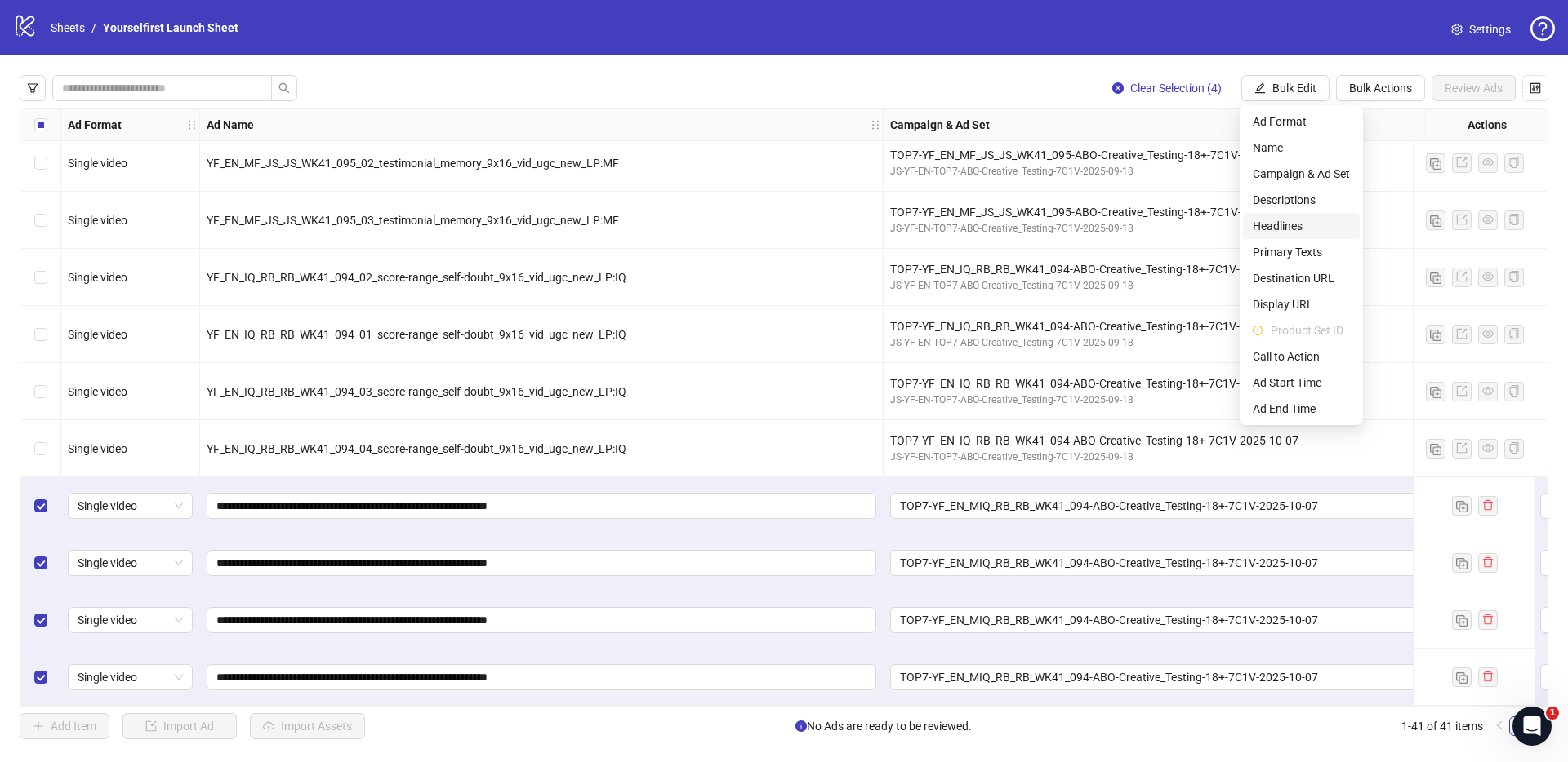
click at [1276, 230] on span "Headlines" at bounding box center [1301, 225] width 97 height 18
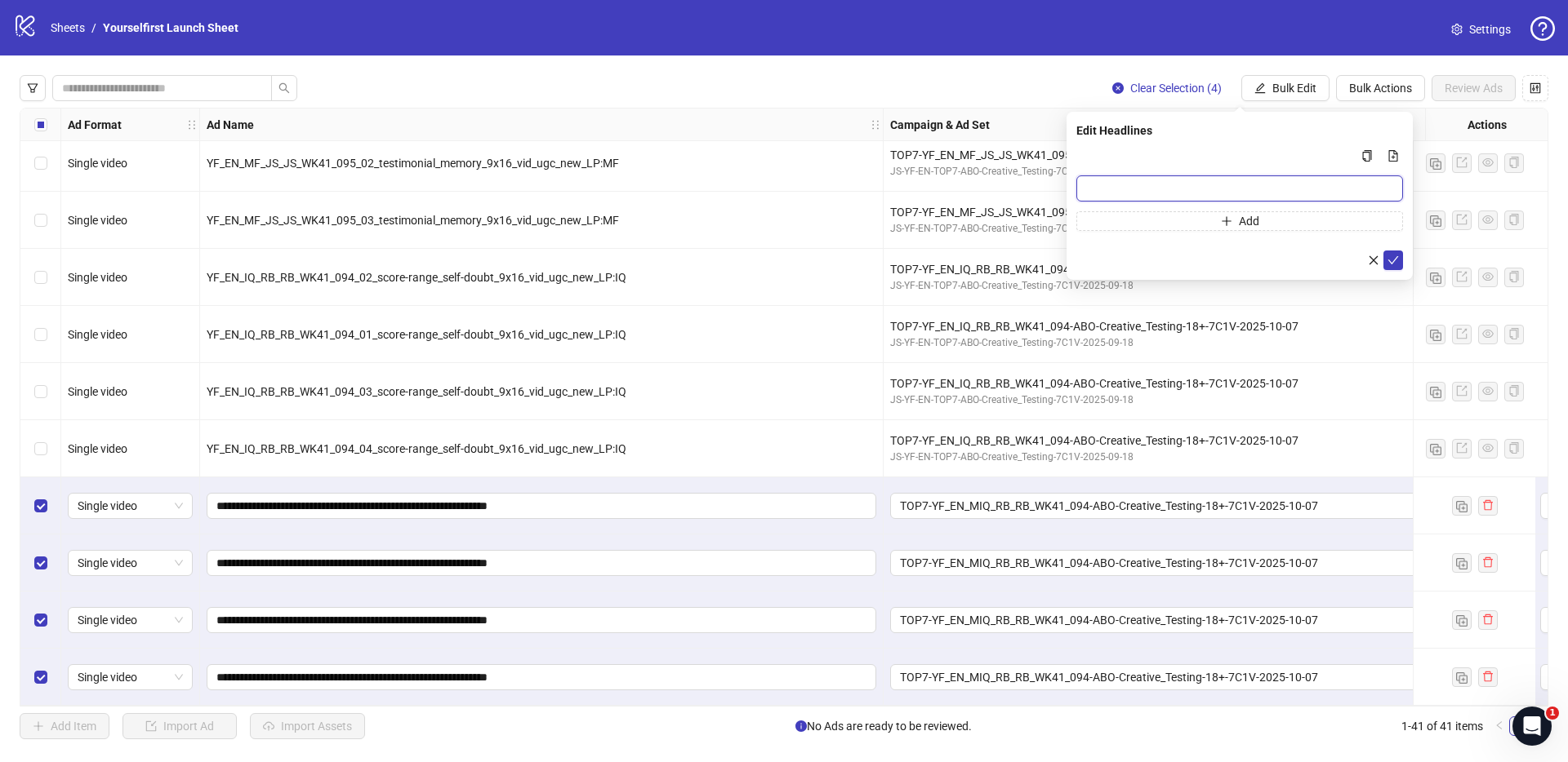
click at [1189, 187] on input "Multi-input container - paste or copy values" at bounding box center [1239, 188] width 327 height 26
paste input "**********"
type input "**********"
click at [1395, 258] on icon "check" at bounding box center [1393, 260] width 11 height 8
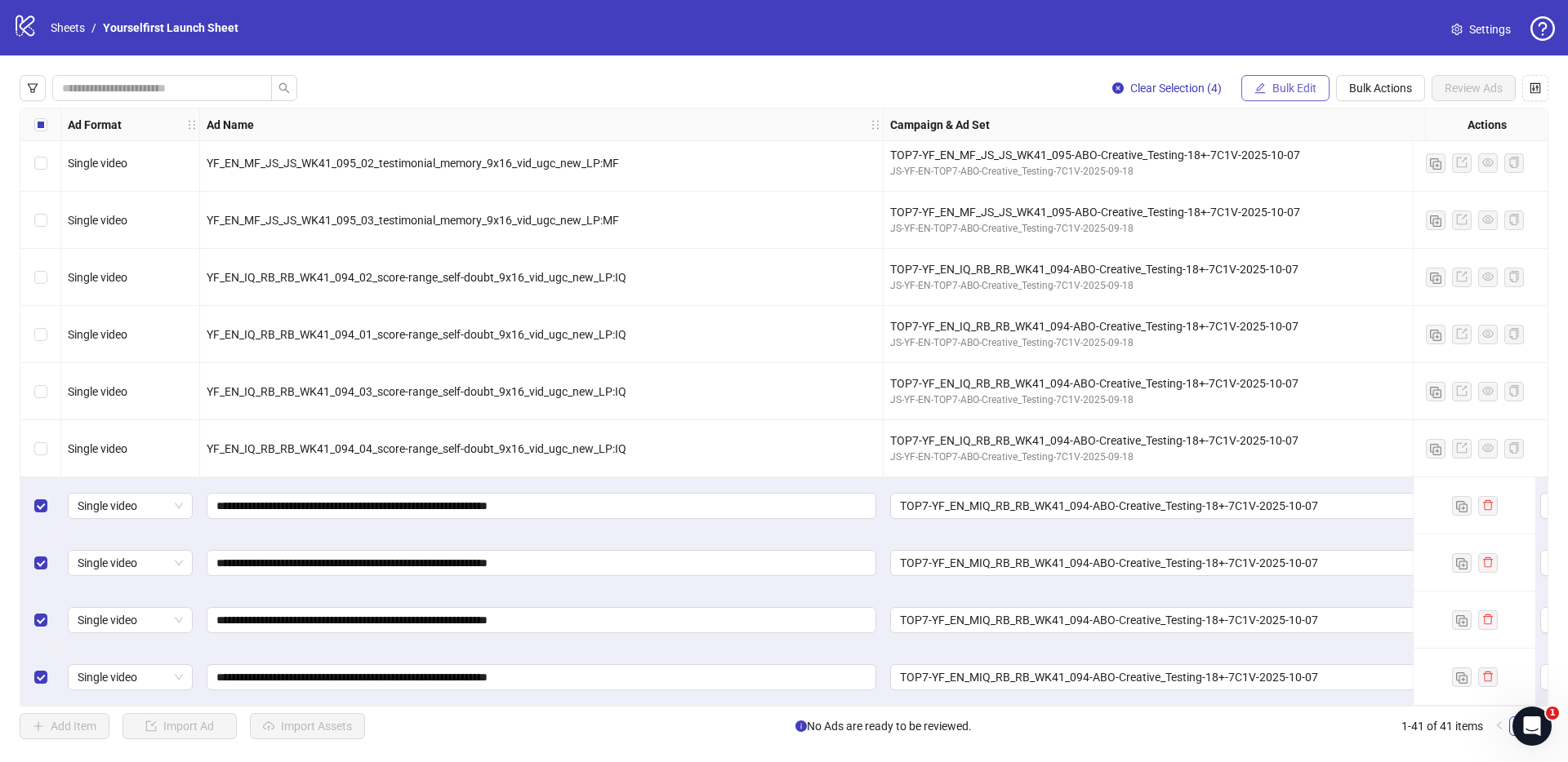
click at [1295, 95] on button "Bulk Edit" at bounding box center [1285, 88] width 88 height 26
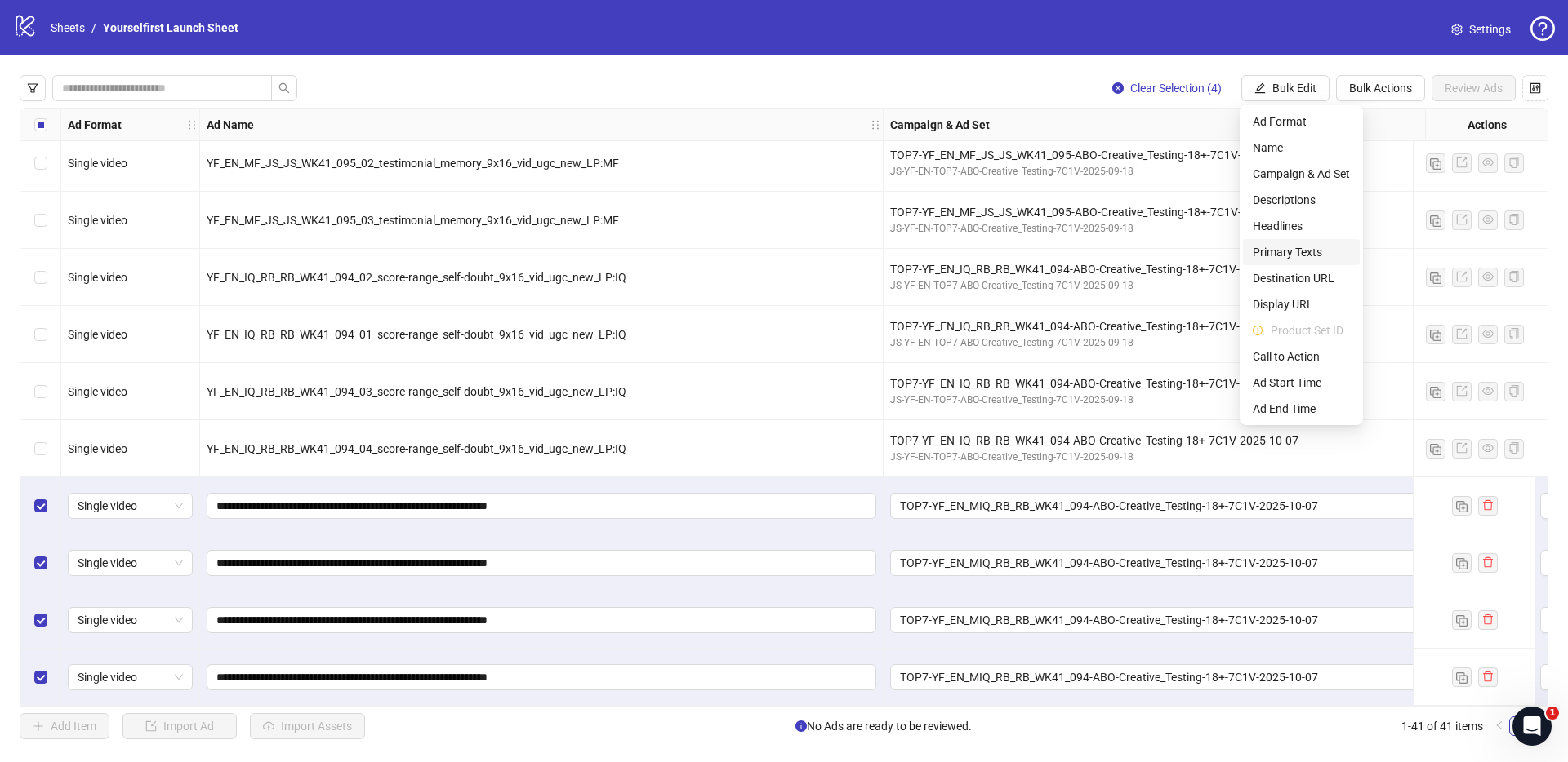
click at [1281, 248] on span "Primary Texts" at bounding box center [1301, 251] width 97 height 18
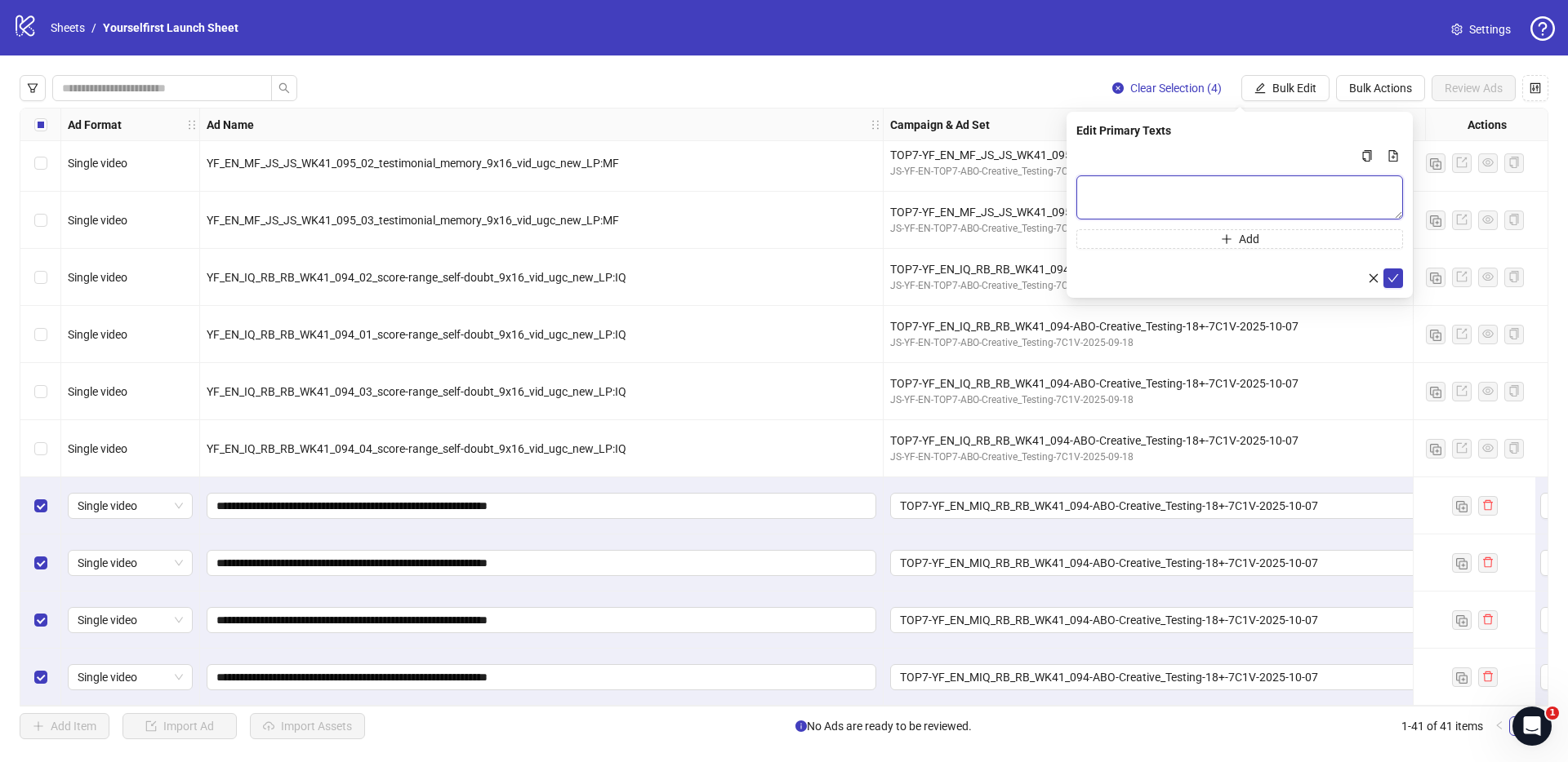
click at [1145, 189] on textarea "Multi-text input container - paste or copy values" at bounding box center [1239, 197] width 327 height 44
paste textarea "**********"
type textarea "**********"
click at [1392, 276] on icon "check" at bounding box center [1393, 278] width 12 height 12
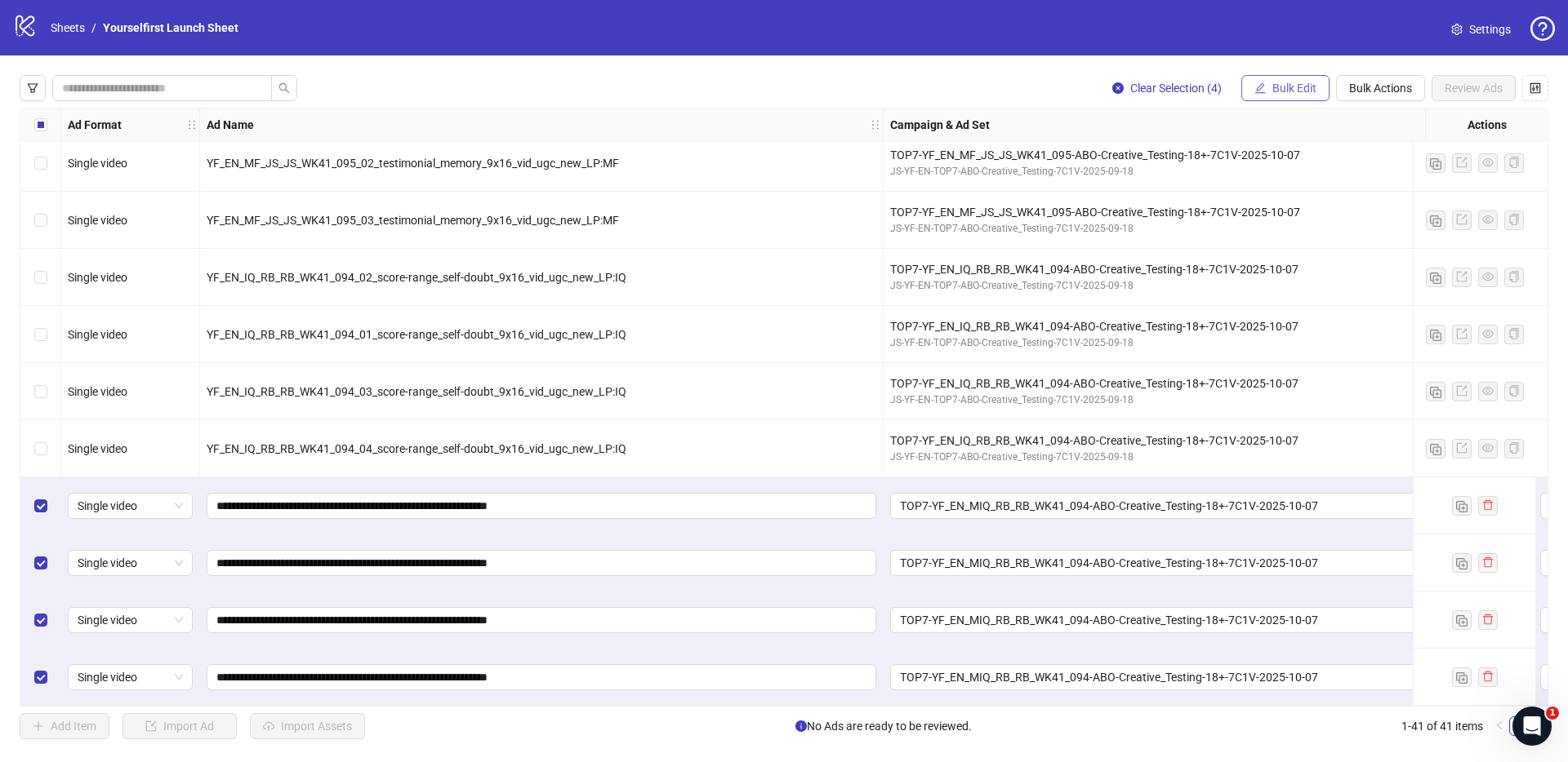
click at [1289, 92] on span "Bulk Edit" at bounding box center [1294, 89] width 44 height 13
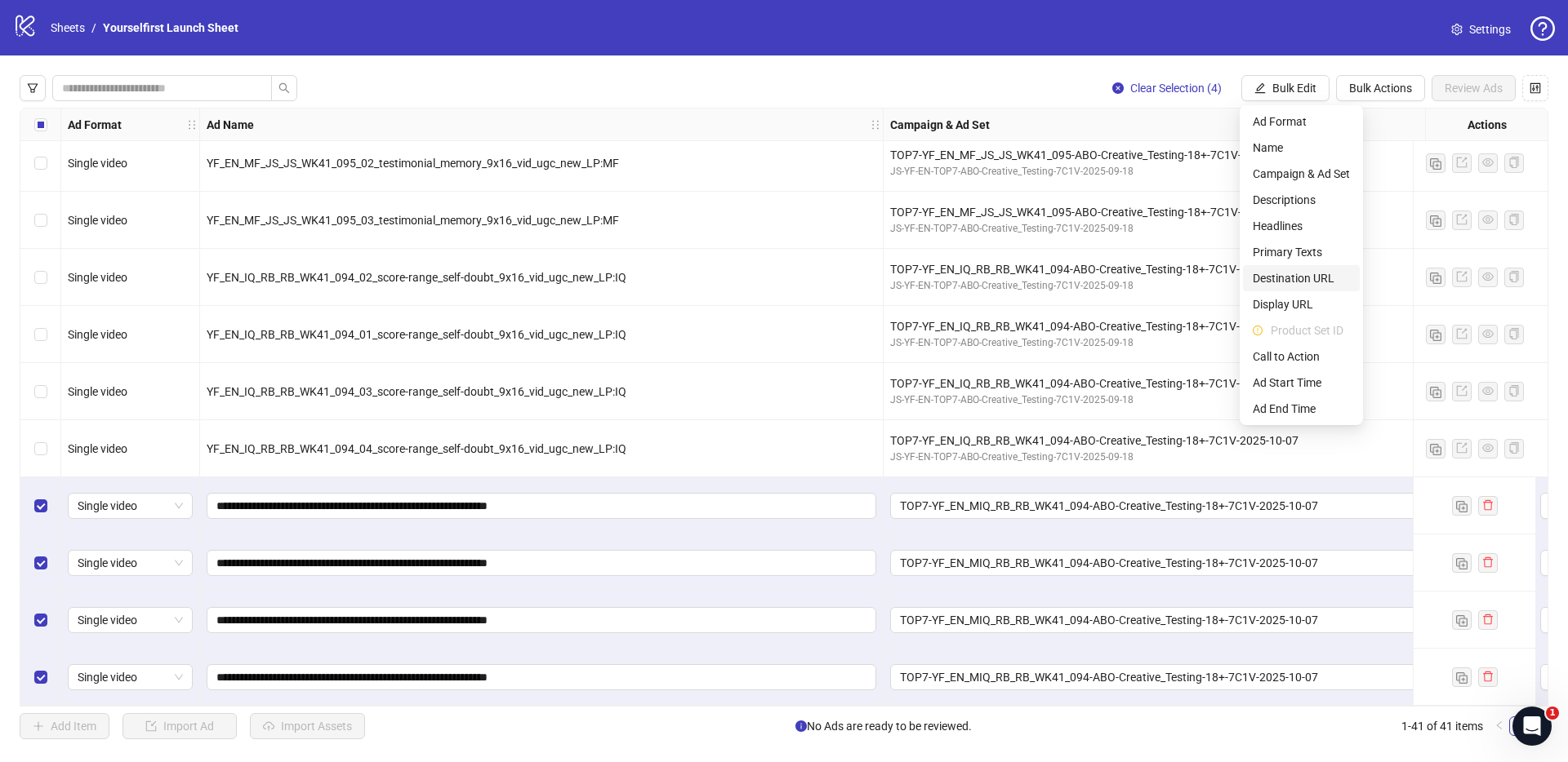
drag, startPoint x: 1294, startPoint y: 276, endPoint x: 1280, endPoint y: 276, distance: 14.0
click at [1294, 276] on span "Destination URL" at bounding box center [1301, 278] width 97 height 18
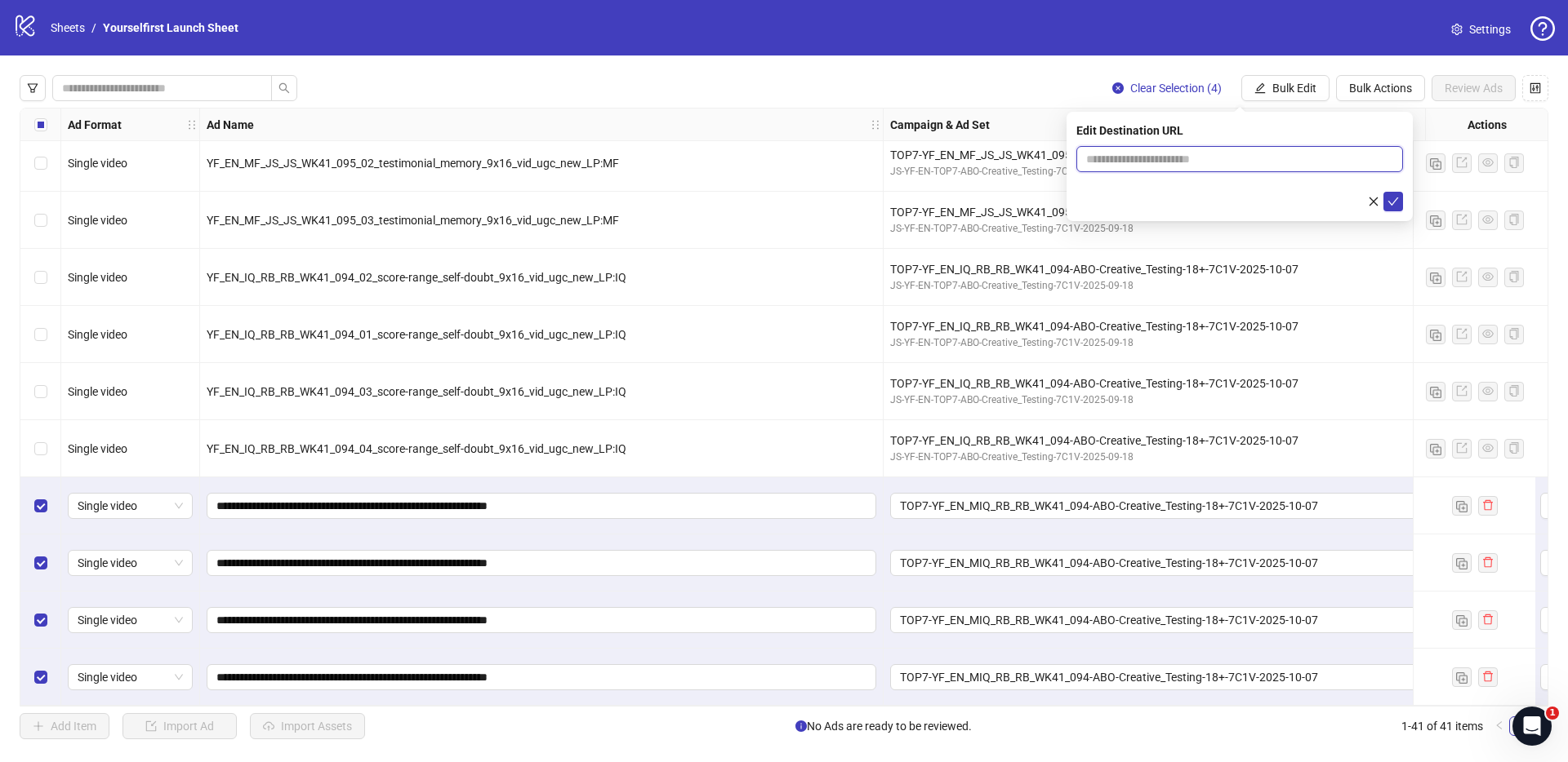
click at [1118, 161] on input "text" at bounding box center [1233, 159] width 294 height 18
paste input "**********"
type input "**********"
click at [1392, 200] on icon "check" at bounding box center [1393, 201] width 12 height 12
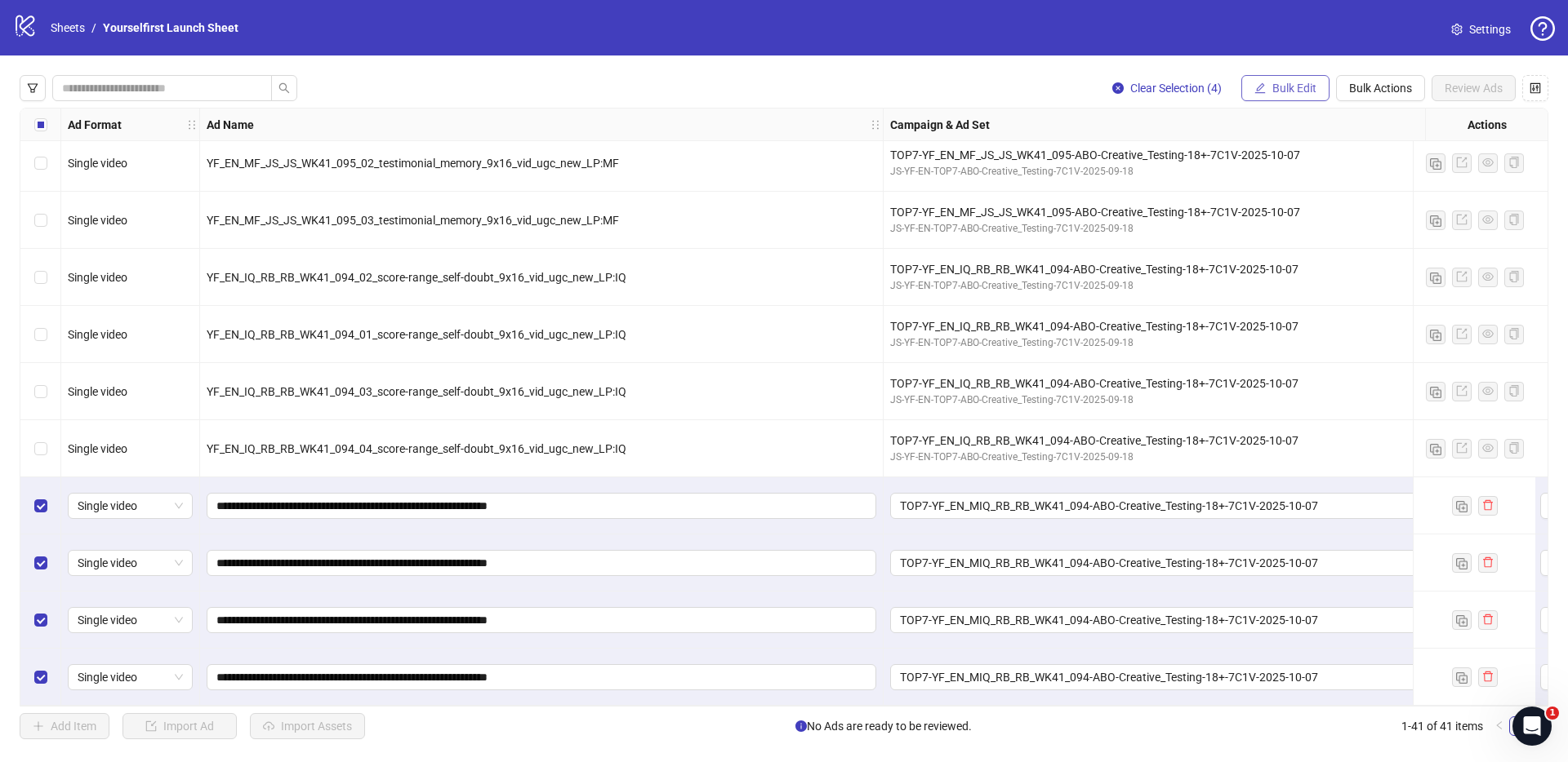
click at [1292, 91] on span "Bulk Edit" at bounding box center [1294, 89] width 44 height 13
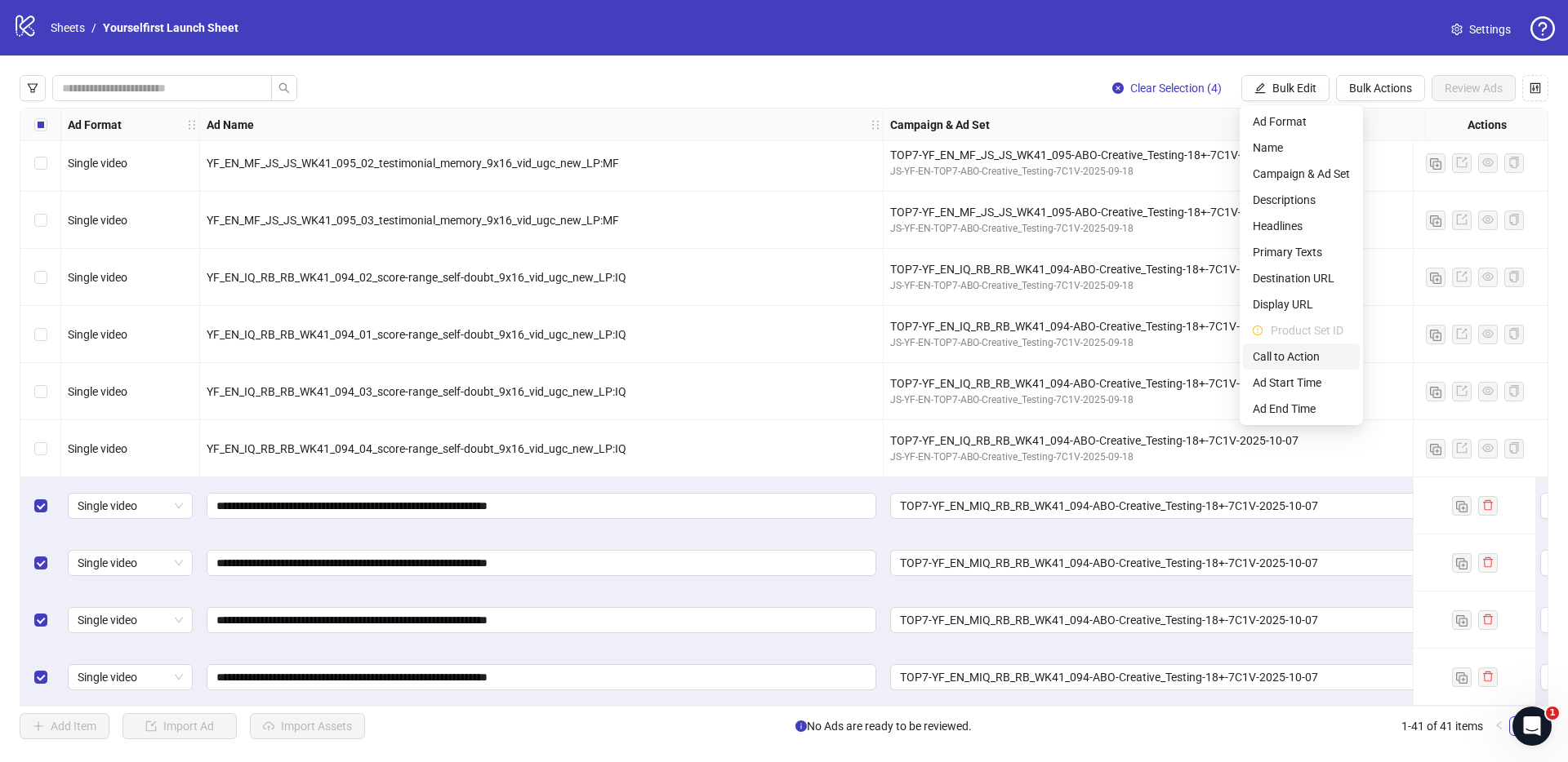
click at [1290, 348] on span "Call to Action" at bounding box center [1301, 356] width 97 height 18
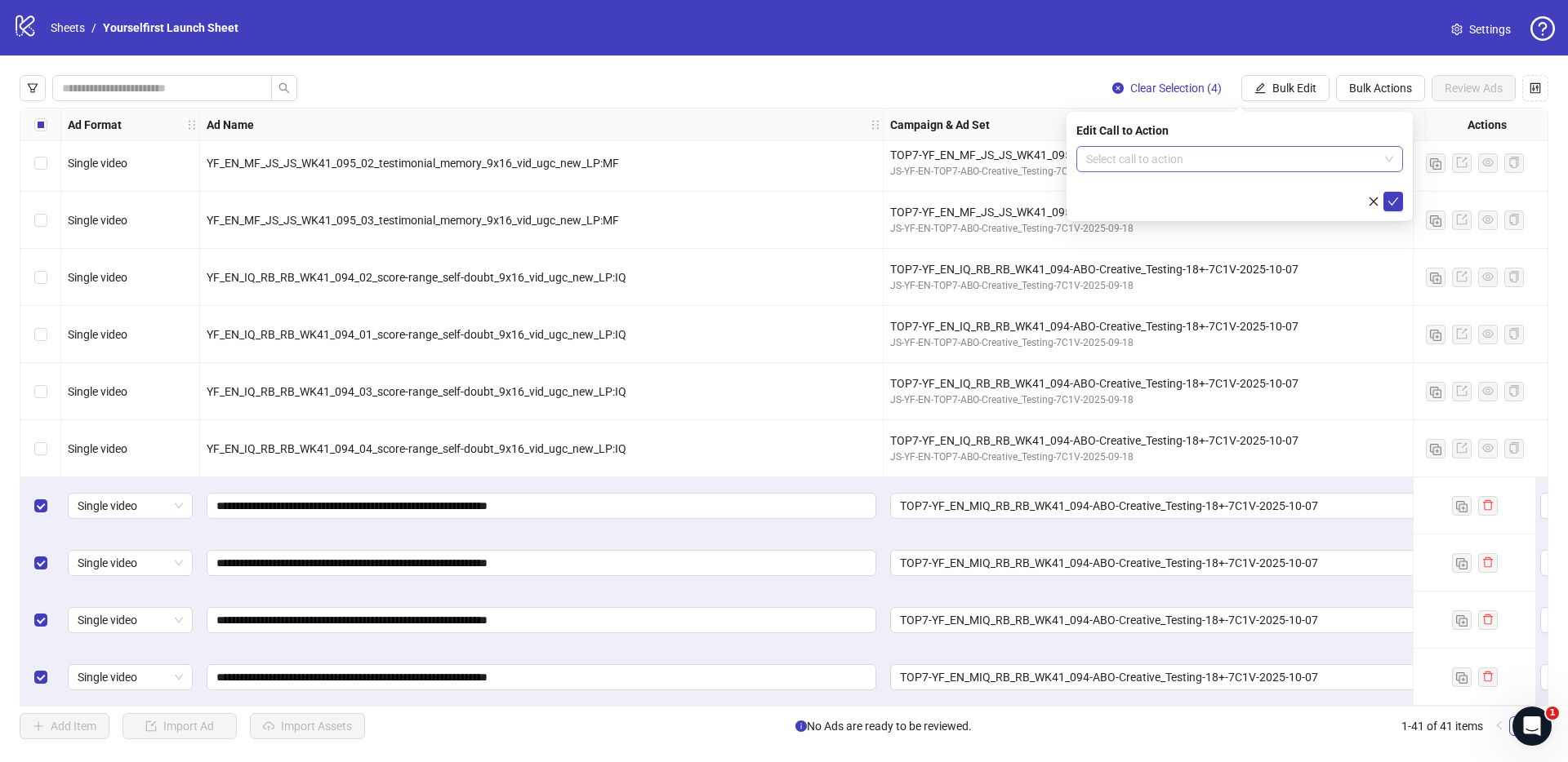
click at [1138, 157] on input "search" at bounding box center [1232, 158] width 292 height 24
type input "*****"
click at [1134, 191] on div "Learn more" at bounding box center [1239, 192] width 301 height 18
click at [1402, 203] on button "submit" at bounding box center [1393, 201] width 19 height 19
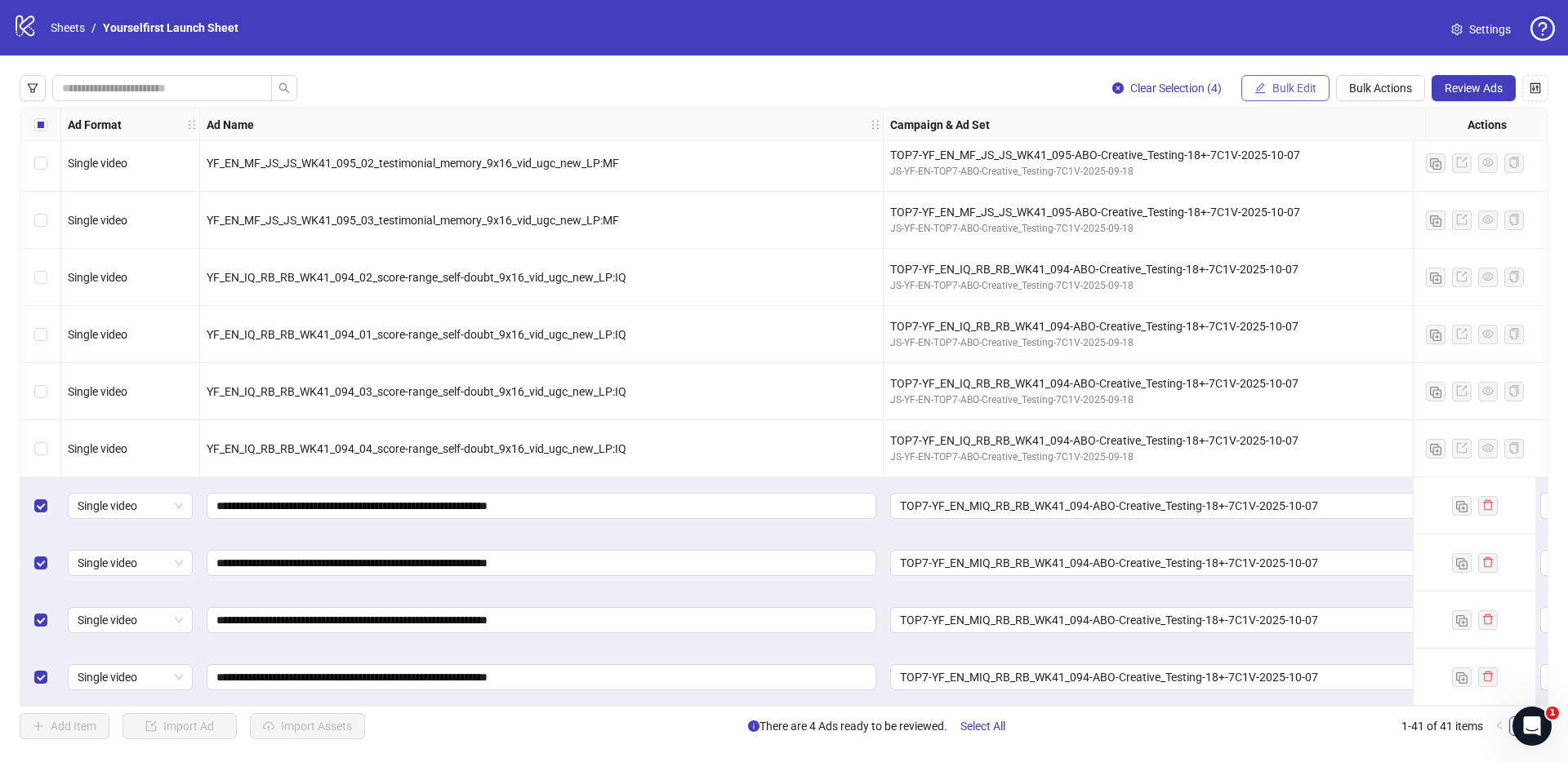
drag, startPoint x: 1261, startPoint y: 92, endPoint x: 1268, endPoint y: 118, distance: 26.9
click at [1261, 92] on icon "edit" at bounding box center [1260, 88] width 11 height 11
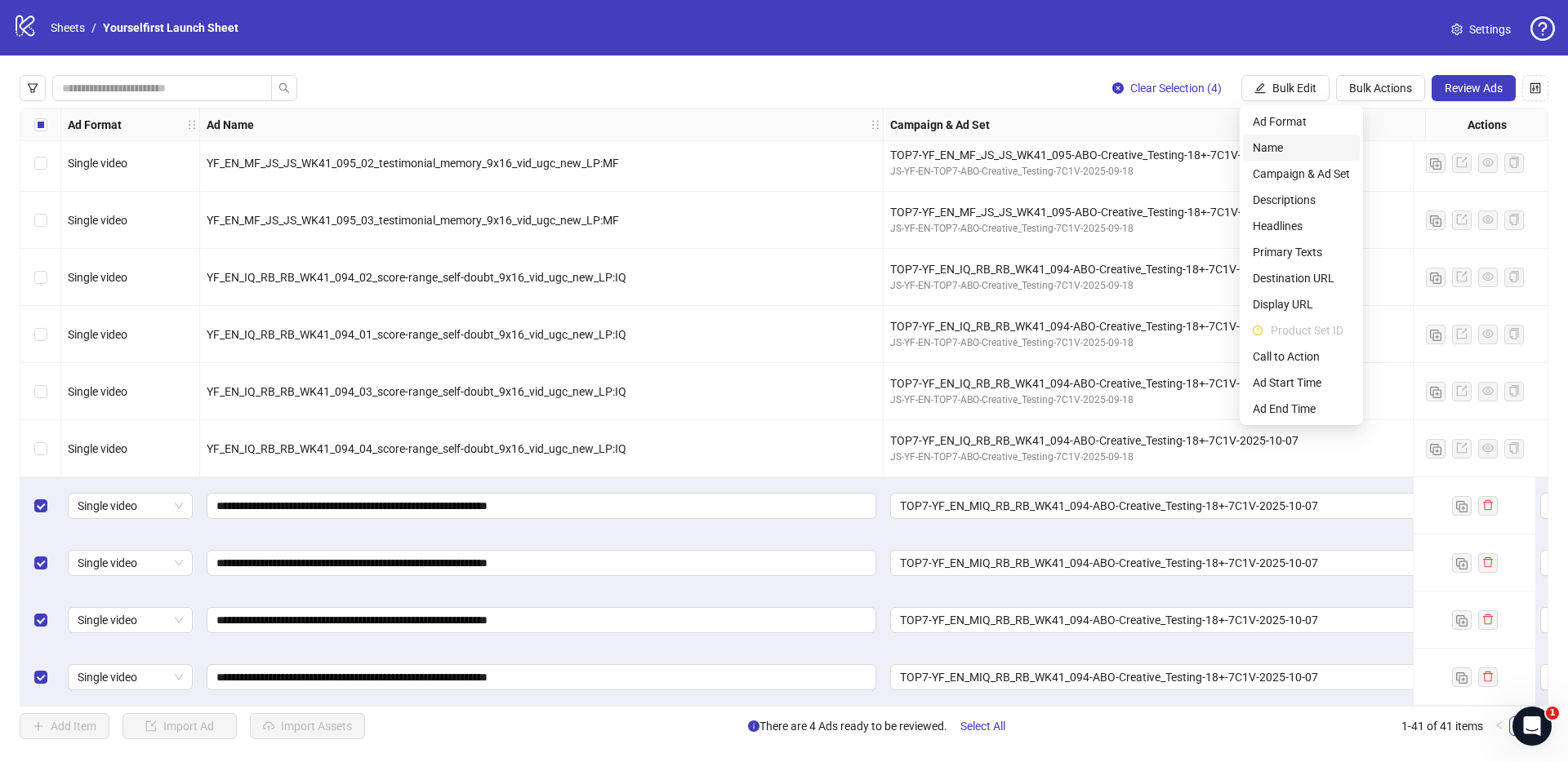
click at [1274, 152] on span "Name" at bounding box center [1301, 147] width 97 height 18
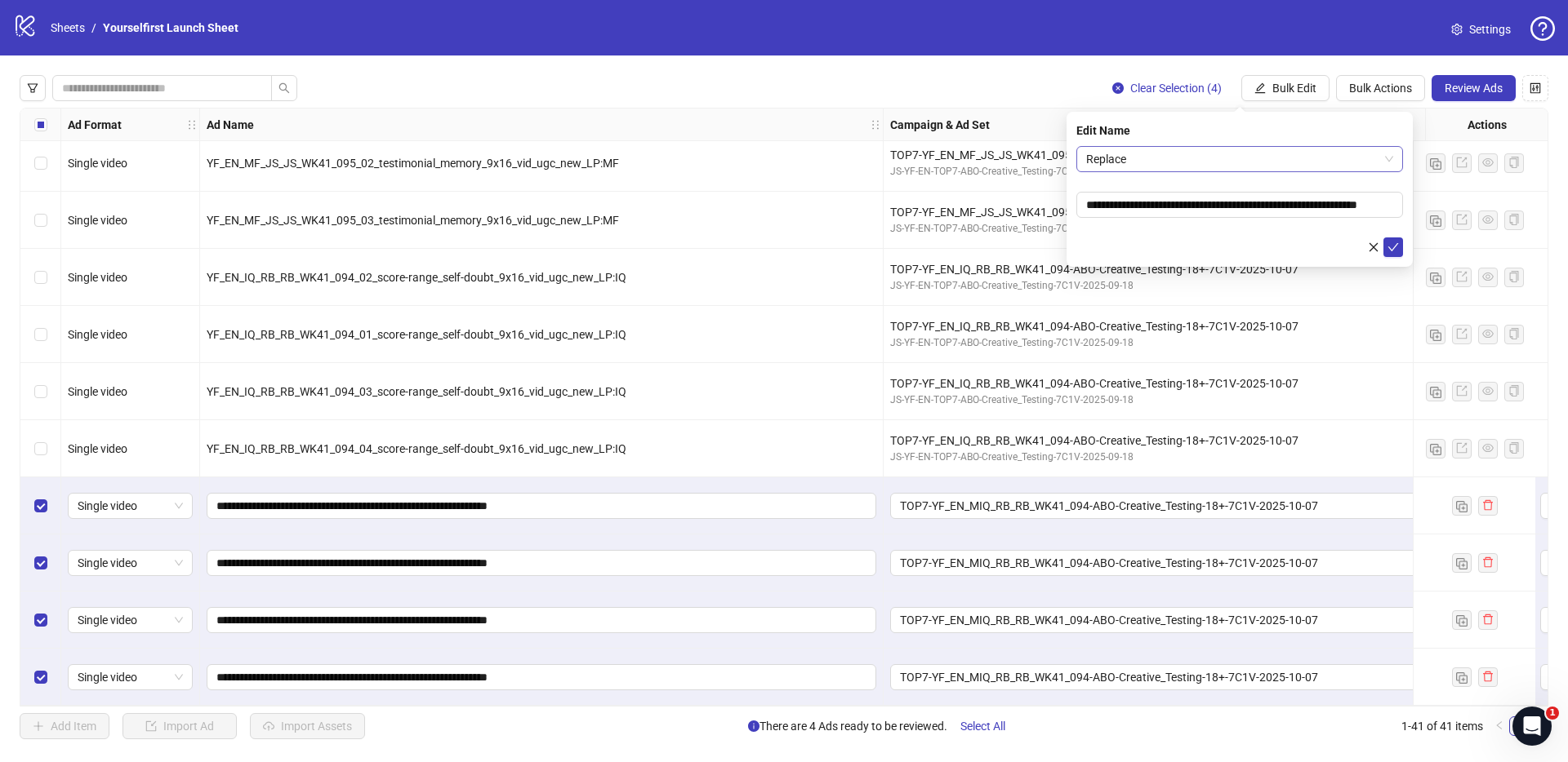
click at [1253, 165] on span "Replace" at bounding box center [1239, 158] width 307 height 24
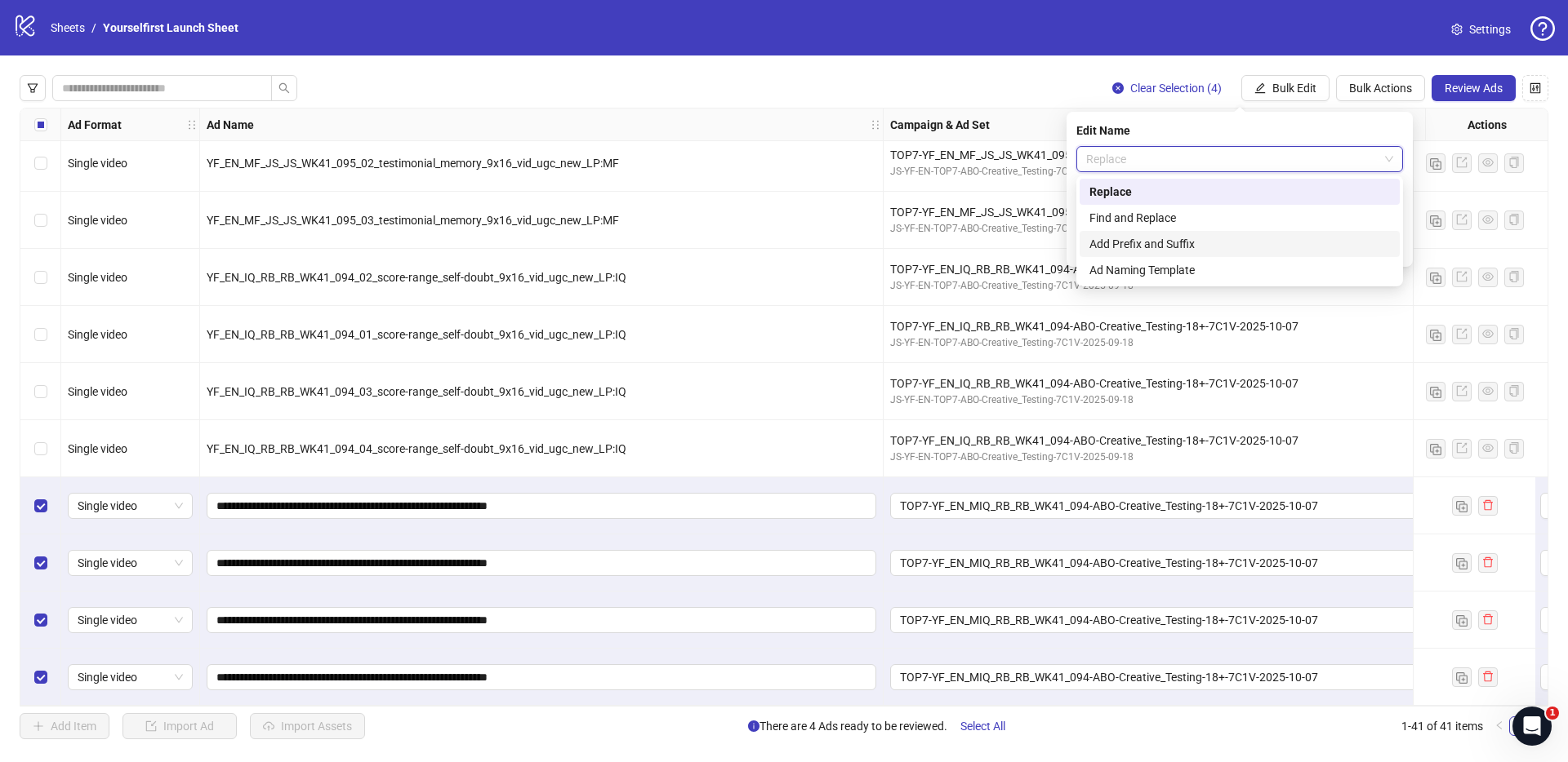
click at [1183, 250] on div "Add Prefix and Suffix" at bounding box center [1239, 244] width 301 height 18
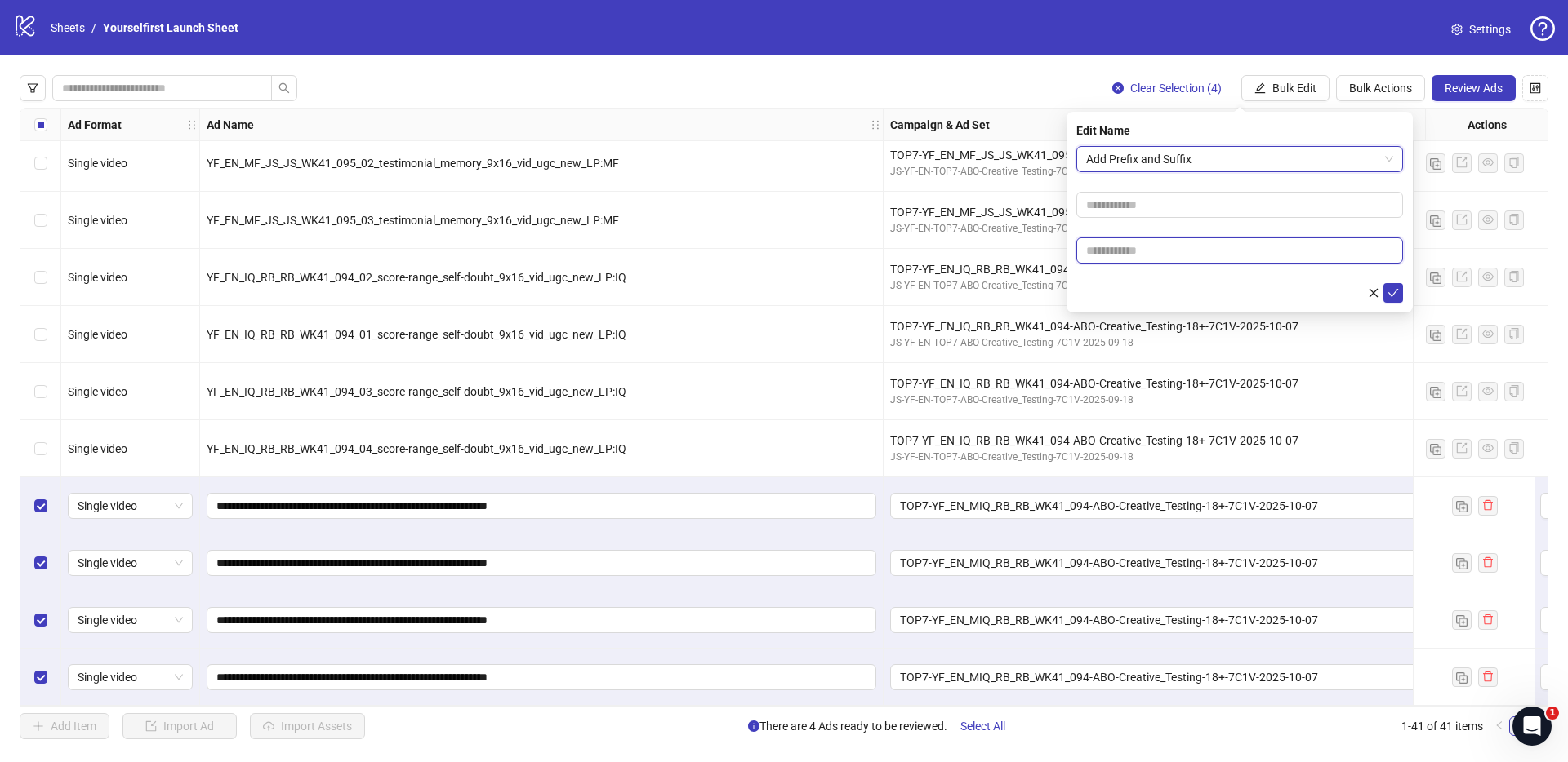
click at [1156, 254] on input "text" at bounding box center [1239, 250] width 327 height 26
type input "******"
click at [1392, 294] on icon "check" at bounding box center [1393, 293] width 11 height 8
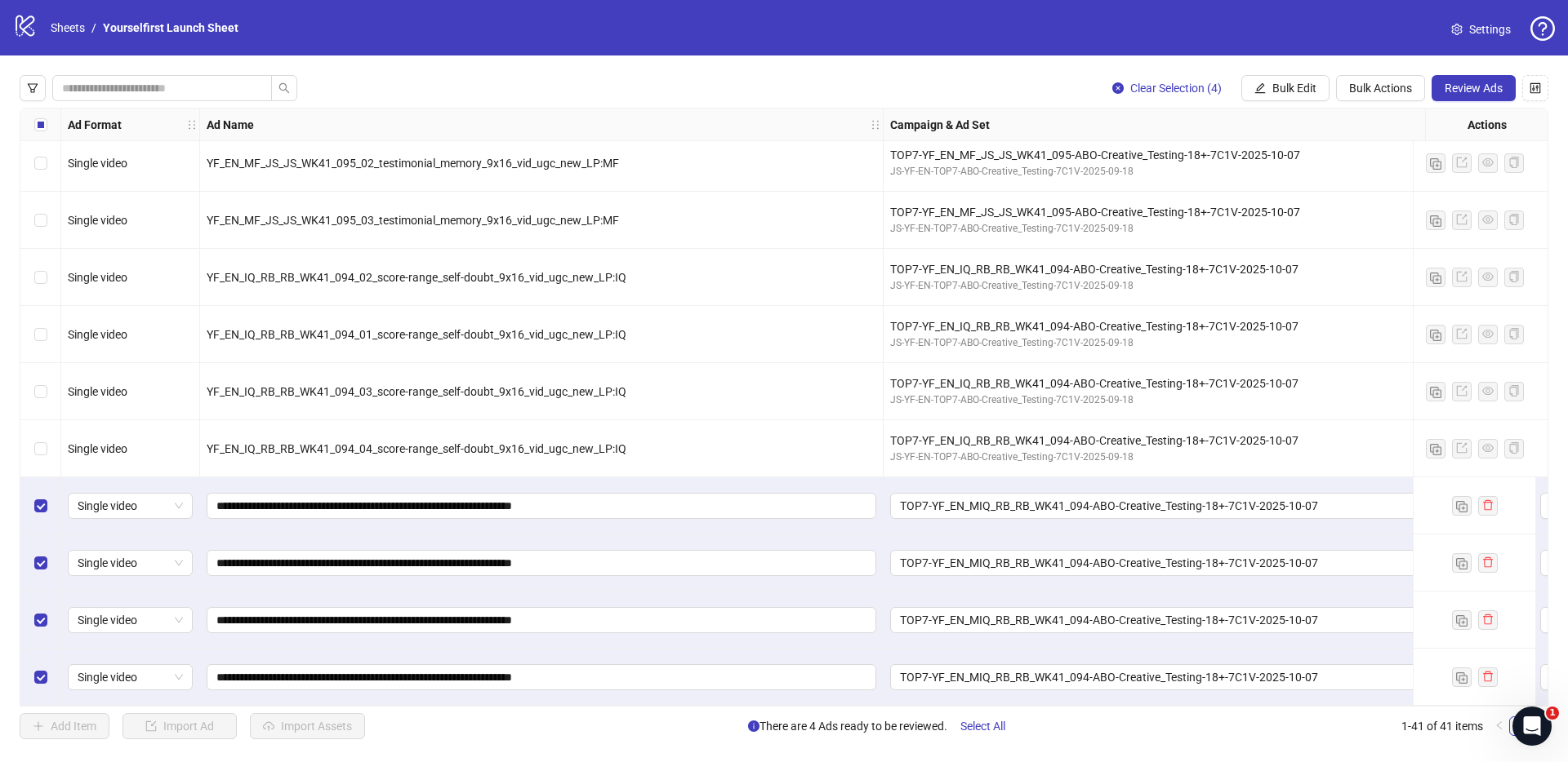
drag, startPoint x: 785, startPoint y: 80, endPoint x: 1331, endPoint y: 72, distance: 546.1
click at [785, 80] on div "Clear Selection (4) Bulk Edit Bulk Actions Review Ads" at bounding box center [784, 88] width 1528 height 26
click at [1487, 87] on span "Review Ads" at bounding box center [1474, 89] width 58 height 13
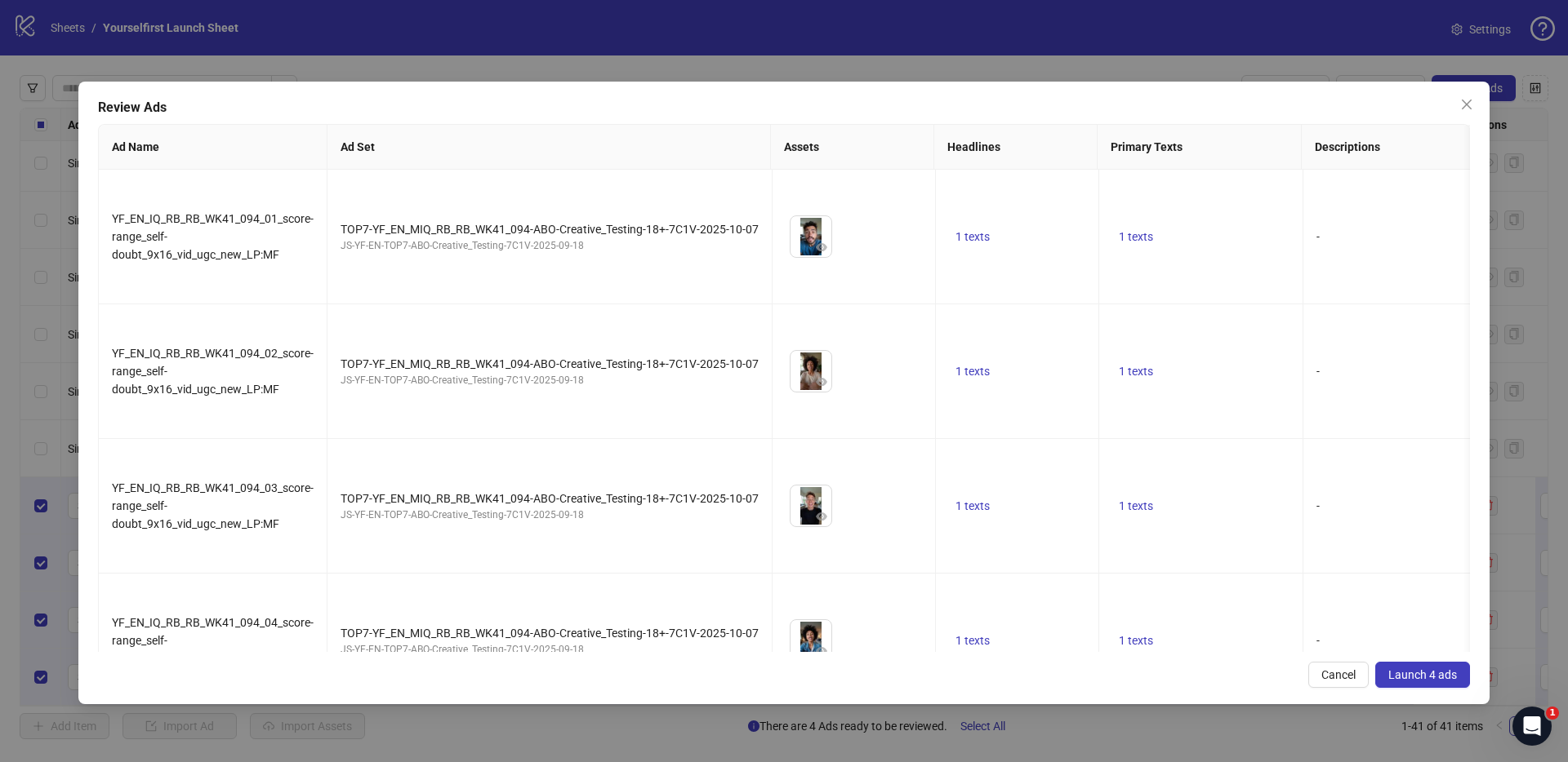
click at [1427, 665] on button "Launch 4 ads" at bounding box center [1422, 674] width 94 height 26
